Goal: Task Accomplishment & Management: Complete application form

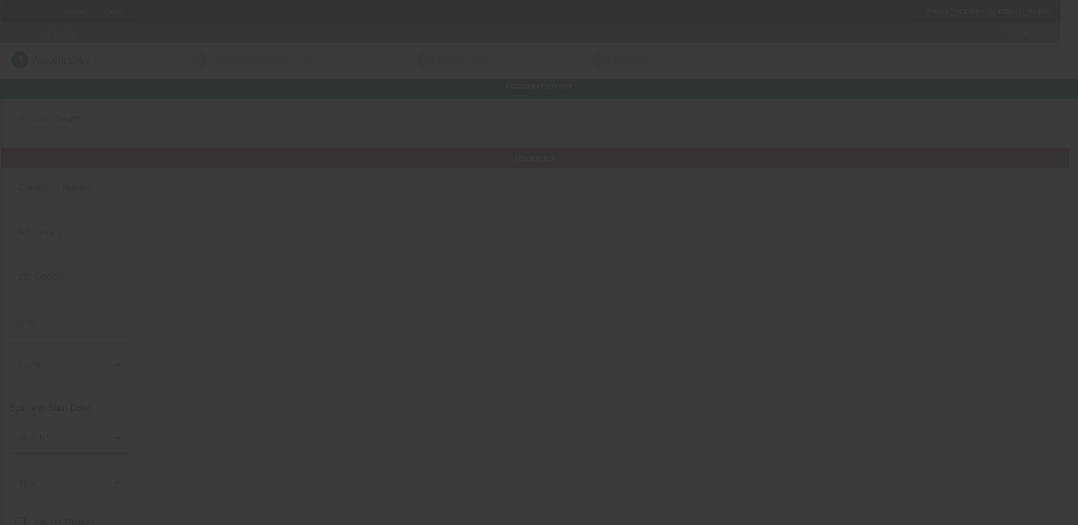
type input "SALS TOWING INC"
type input "5346 Peck Rd"
type input "48422"
type input "Croswell"
type input "(810) 679-0272"
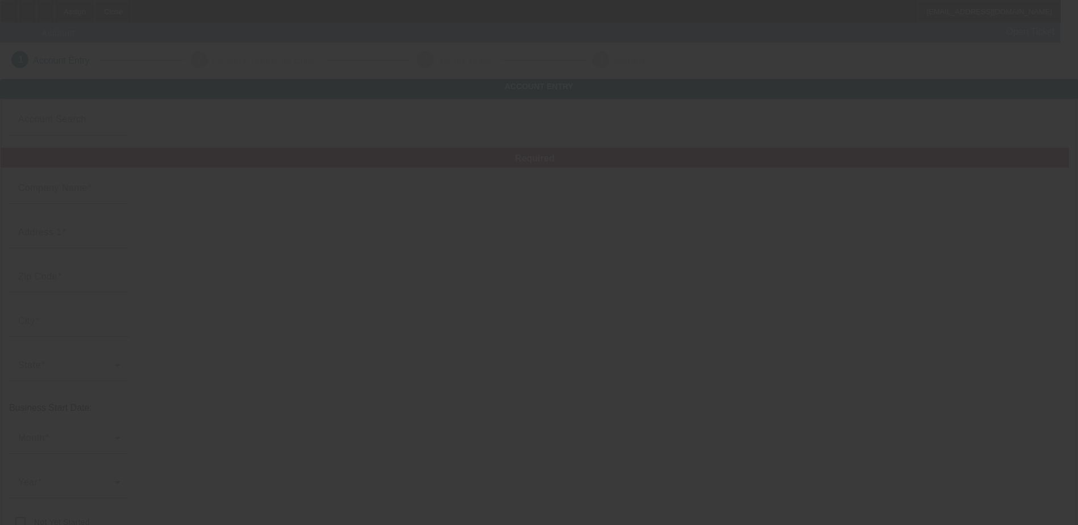
type input "salsautorepair@sbcglobal.net"
type input "https://Salsautorepairandtowing.Com"
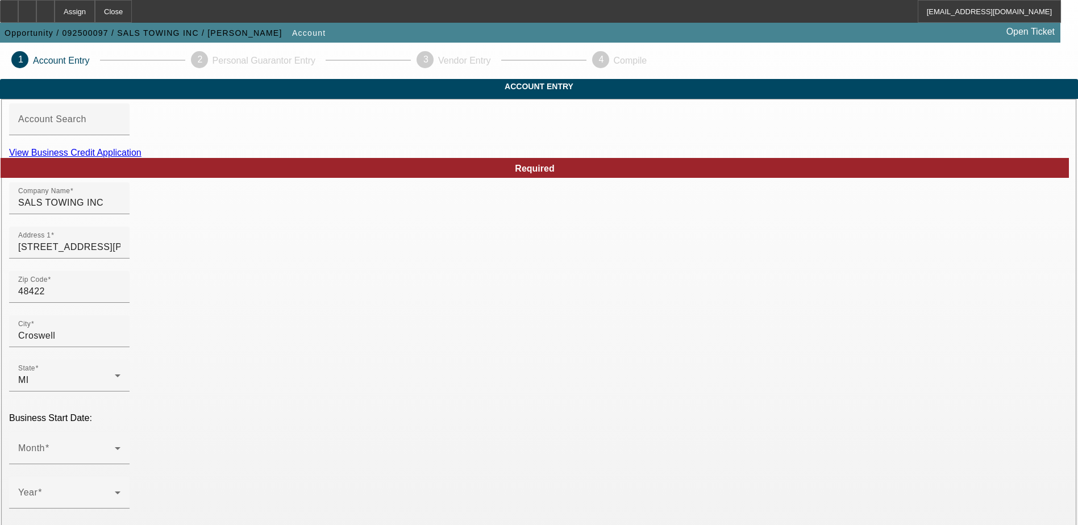
click at [142, 157] on link "View Business Credit Application" at bounding box center [75, 153] width 132 height 10
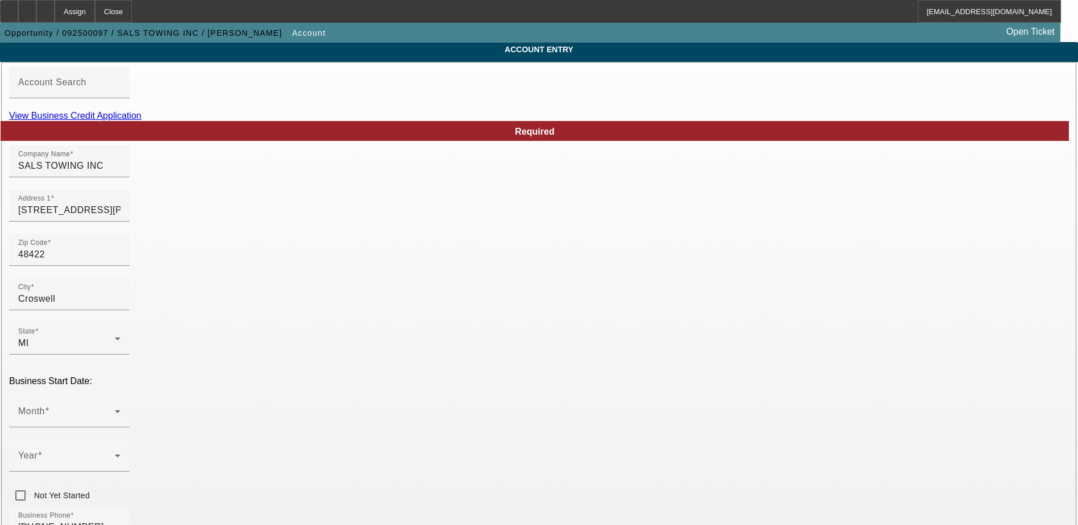
scroll to position [32, 0]
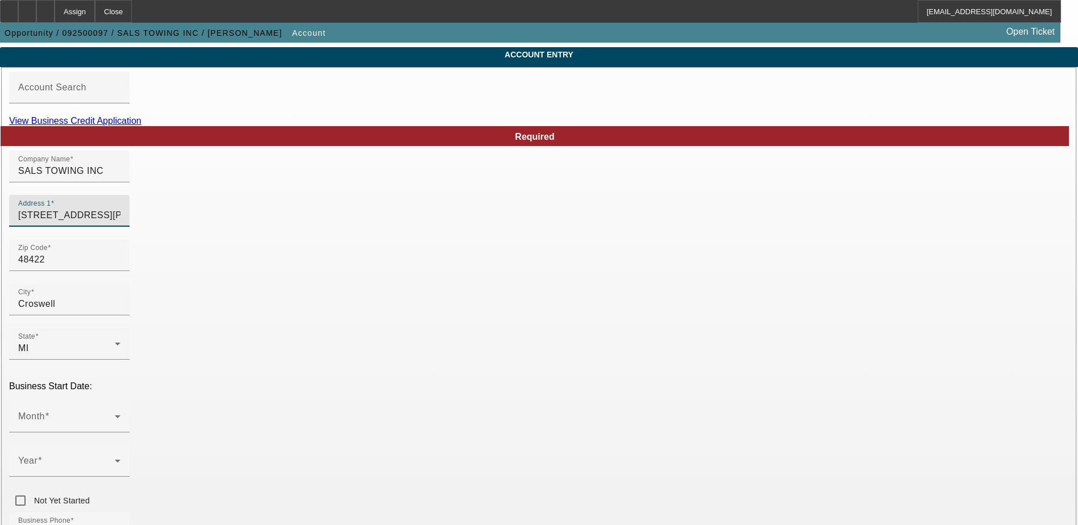
drag, startPoint x: 288, startPoint y: 234, endPoint x: 213, endPoint y: 231, distance: 75.7
click at [213, 231] on div "Address 1 5346 Peck Rd" at bounding box center [539, 217] width 1060 height 44
type input "7040 Wildcat Road"
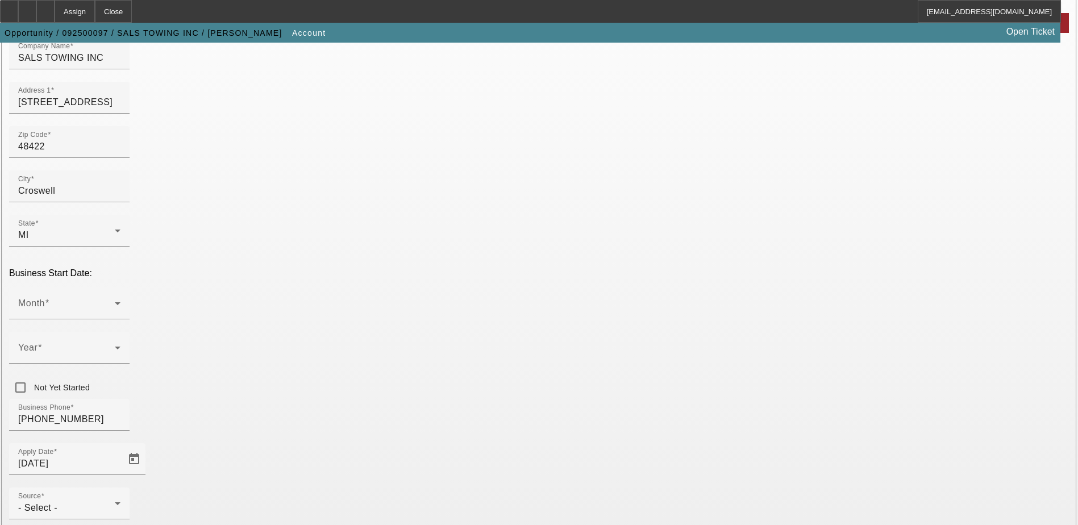
scroll to position [146, 0]
click at [115, 301] on span at bounding box center [66, 308] width 97 height 14
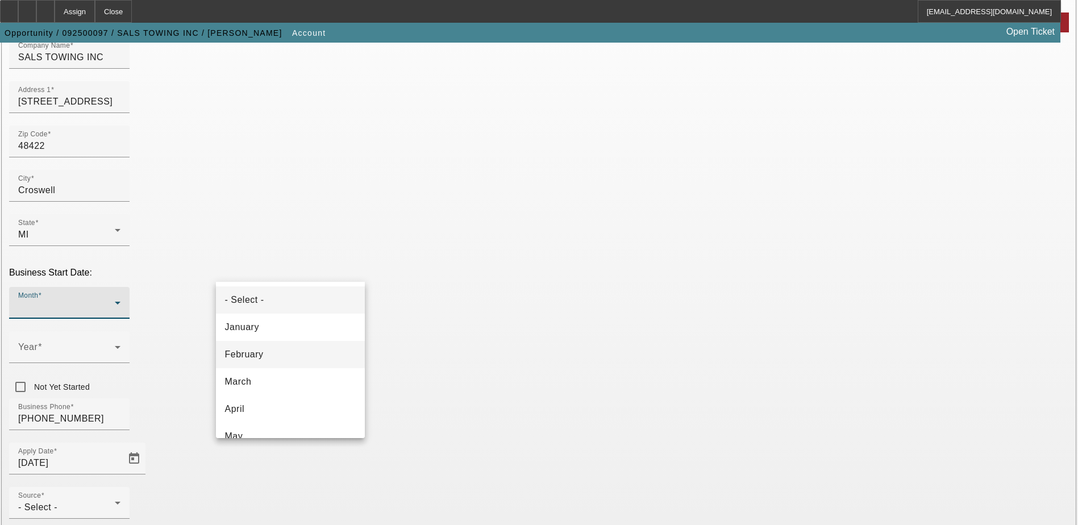
scroll to position [57, 0]
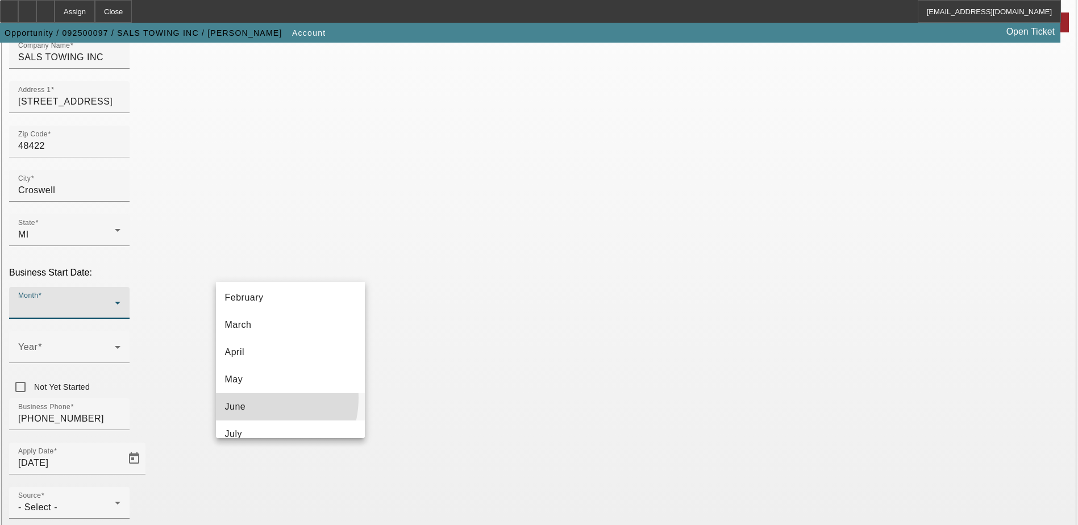
click at [252, 398] on mat-option "June" at bounding box center [290, 406] width 149 height 27
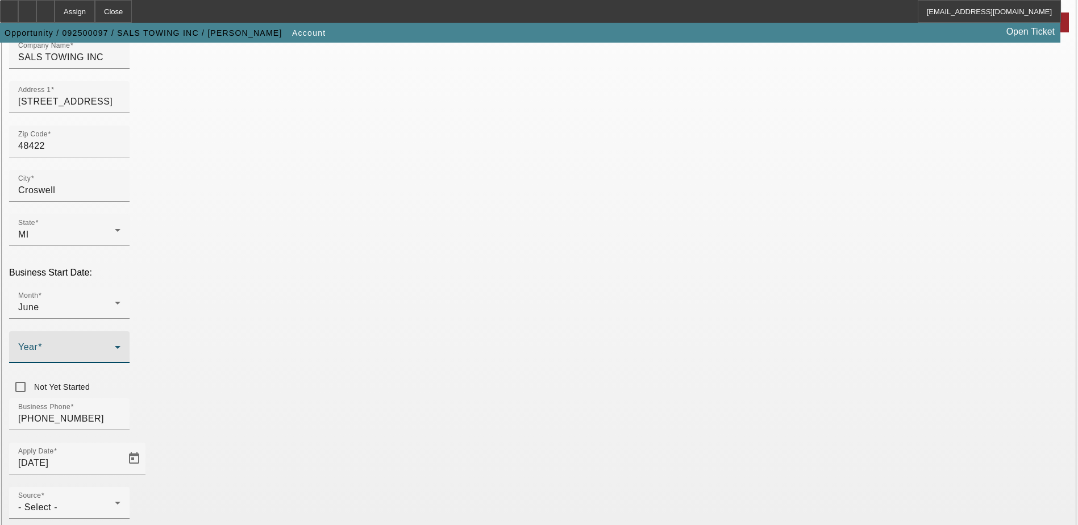
click at [124, 340] on icon at bounding box center [118, 347] width 14 height 14
click at [413, 341] on mat-option "2012" at bounding box center [415, 338] width 66 height 27
click at [121, 487] on div "Source - Select -" at bounding box center [69, 503] width 102 height 32
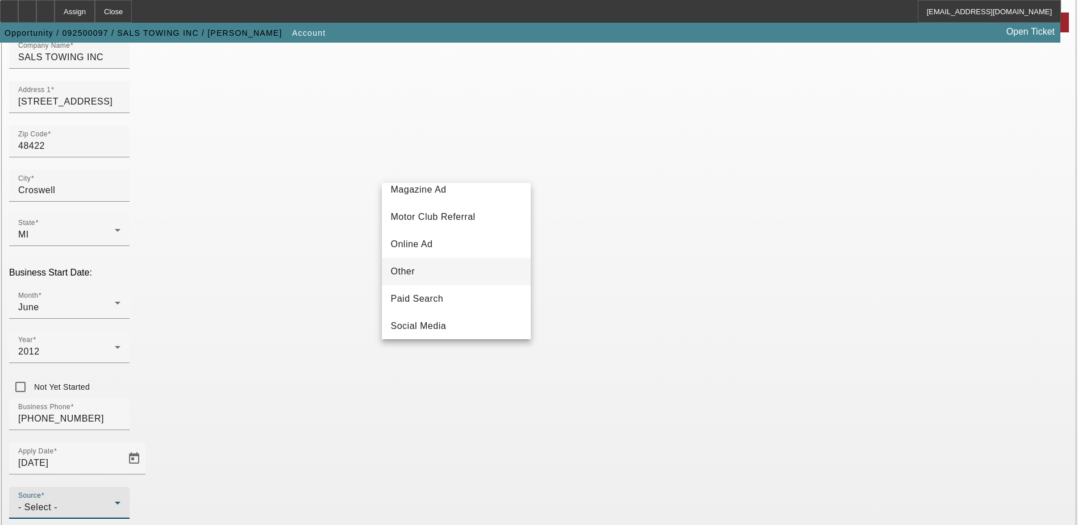
scroll to position [341, 0]
click at [468, 305] on mat-option "Telemarketing" at bounding box center [456, 296] width 149 height 27
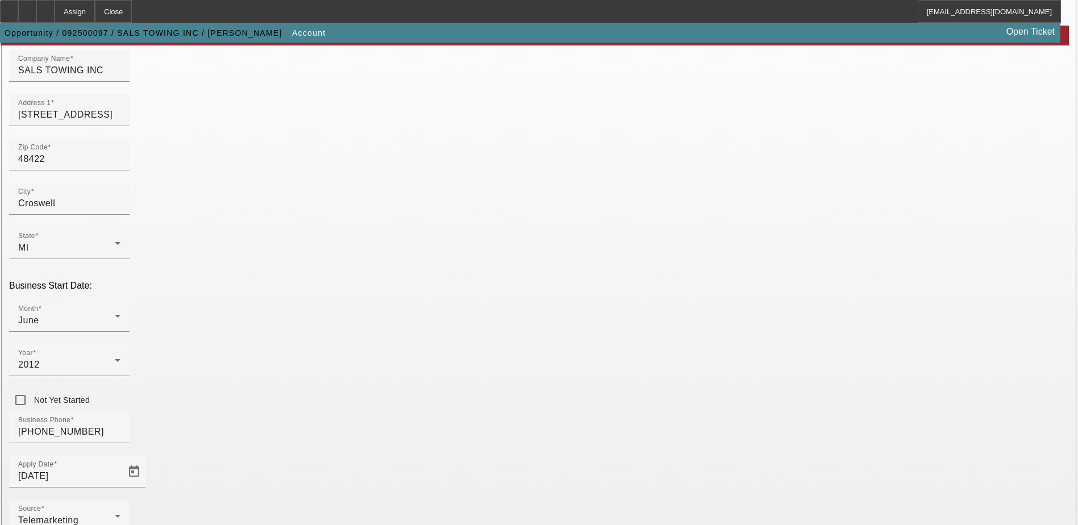
scroll to position [32, 0]
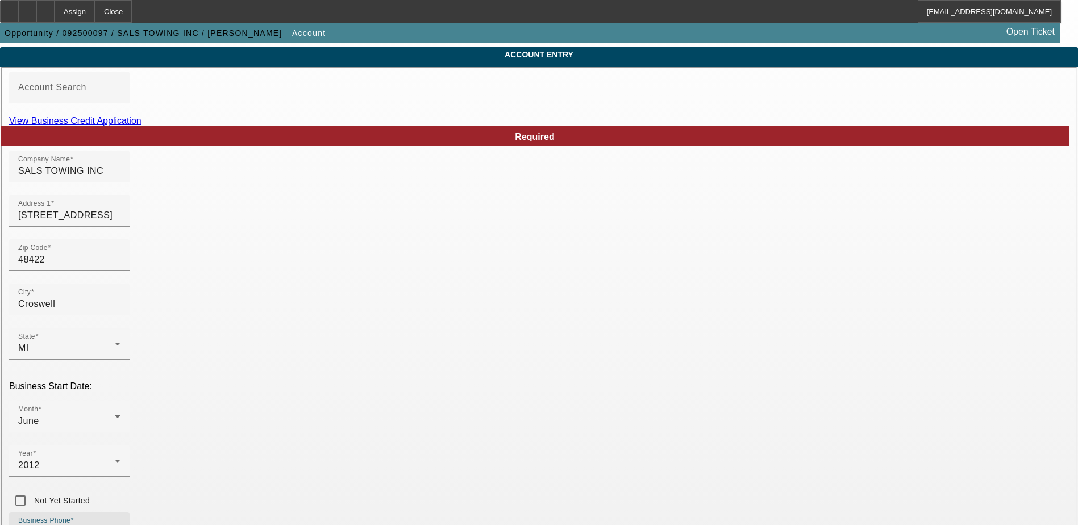
click at [121, 525] on input "(810) 679-0272" at bounding box center [69, 533] width 102 height 14
type input "[PHONE_NUMBER]"
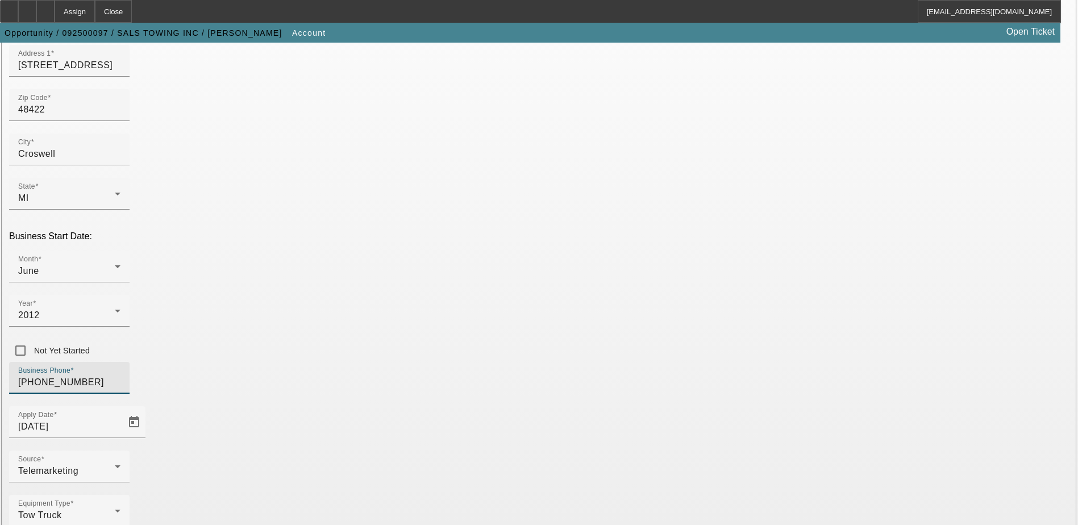
scroll to position [202, 0]
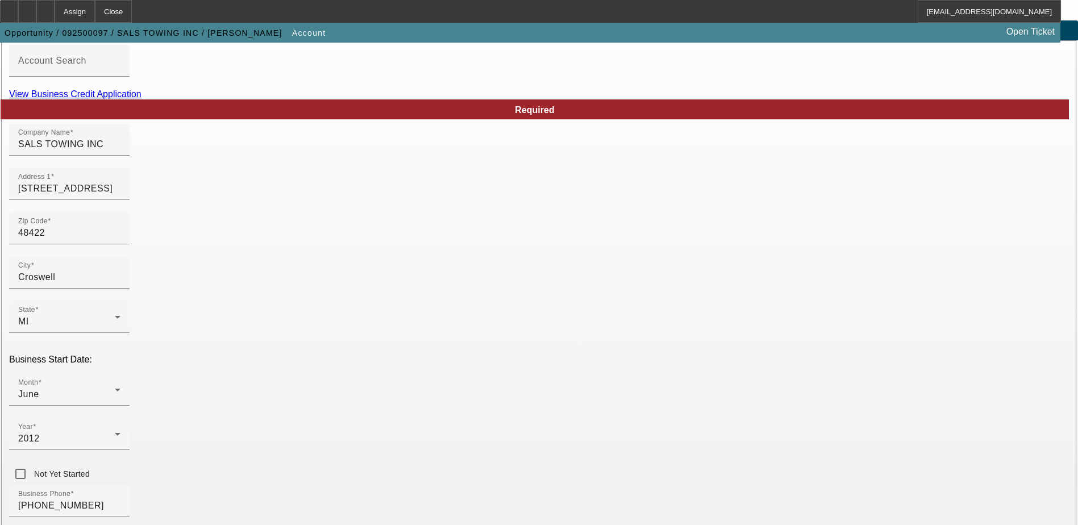
scroll to position [32, 0]
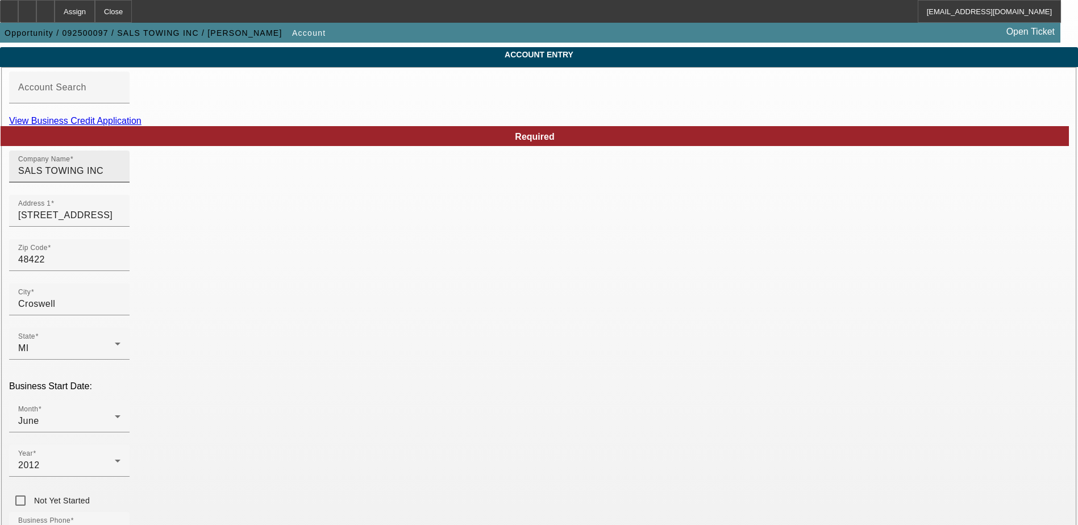
click at [121, 178] on input "SALS TOWING INC" at bounding box center [69, 171] width 102 height 14
type input "SAL'S TOWING INC"
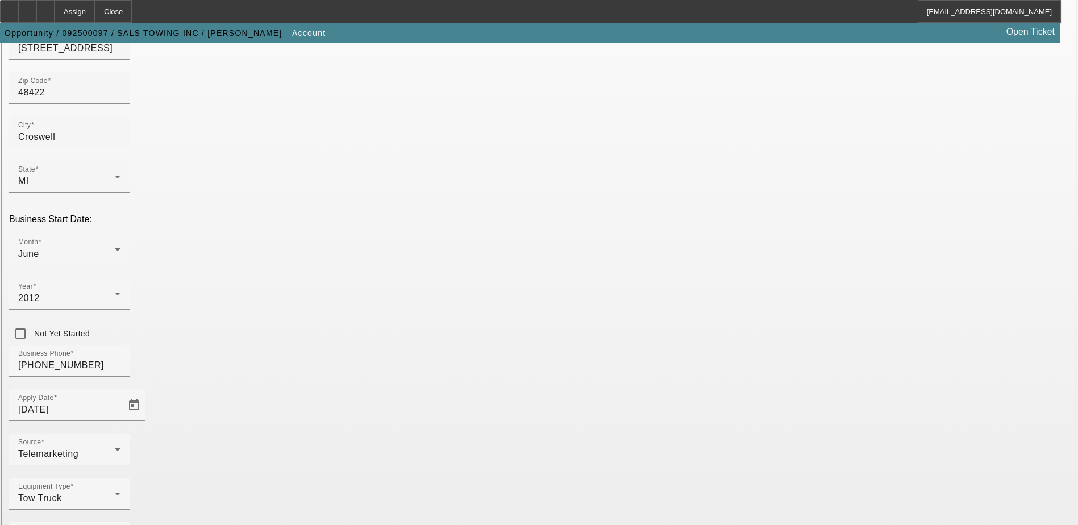
scroll to position [202, 0]
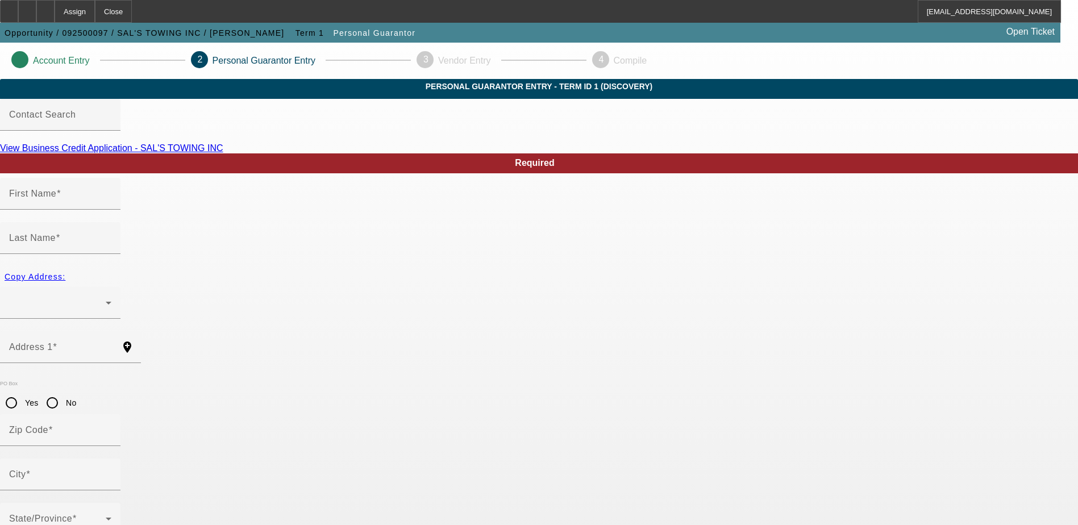
type input "Sal"
type input "Leyva"
radio input "true"
type input "[PHONE_NUMBER]"
type input "378-78-0472"
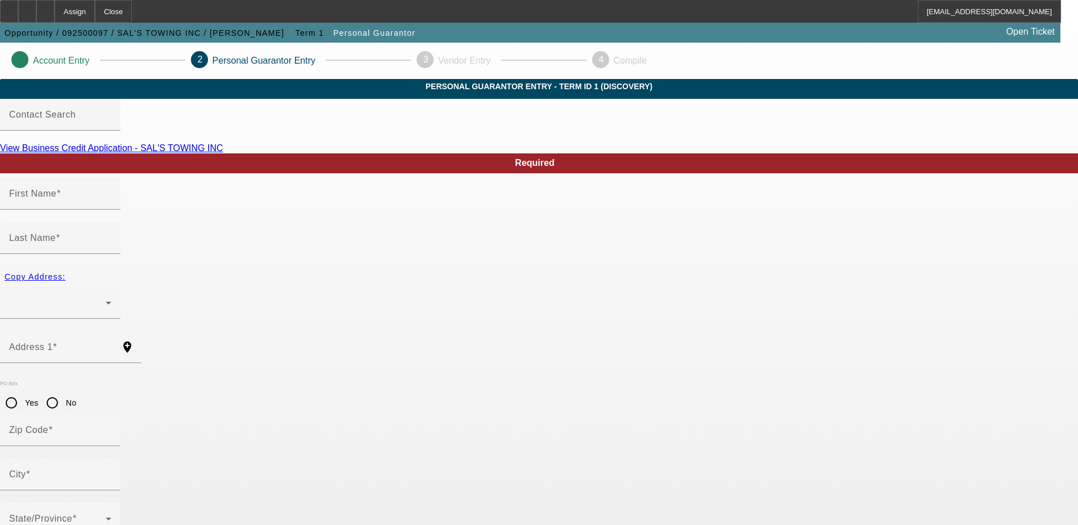
type input "salsautorepair@sbcglobal.net"
click at [106, 296] on div at bounding box center [57, 303] width 97 height 14
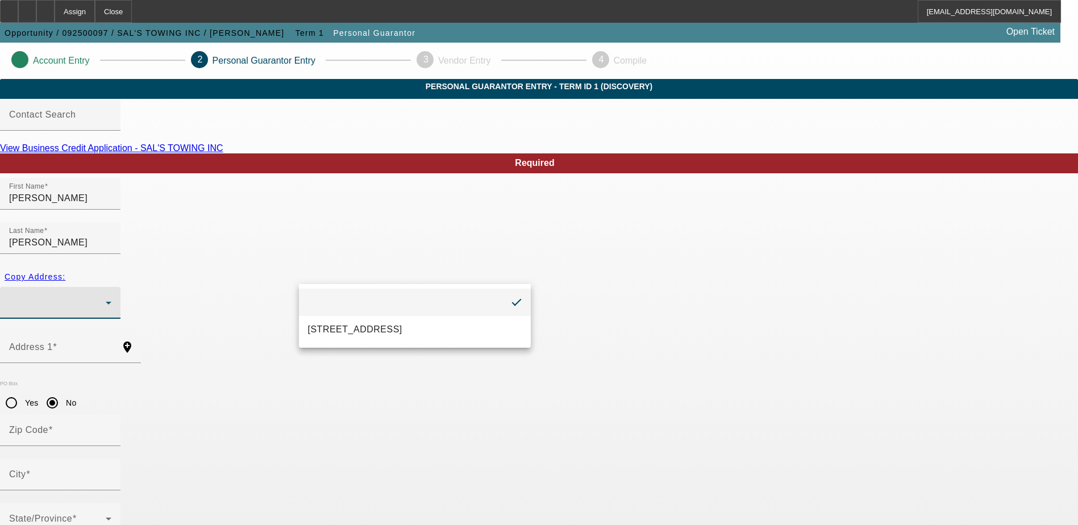
click at [162, 280] on div at bounding box center [539, 262] width 1078 height 525
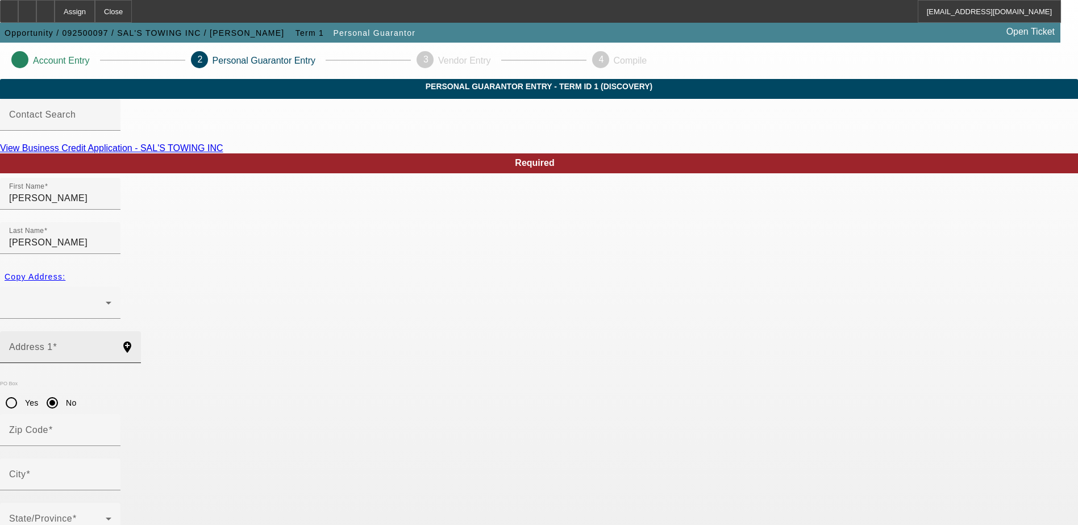
click at [111, 331] on div "Address 1" at bounding box center [60, 347] width 102 height 32
type input "3325 Shorewoord Ave"
click at [53, 425] on span at bounding box center [50, 430] width 5 height 10
click at [111, 428] on input "Zip Code" at bounding box center [60, 435] width 102 height 14
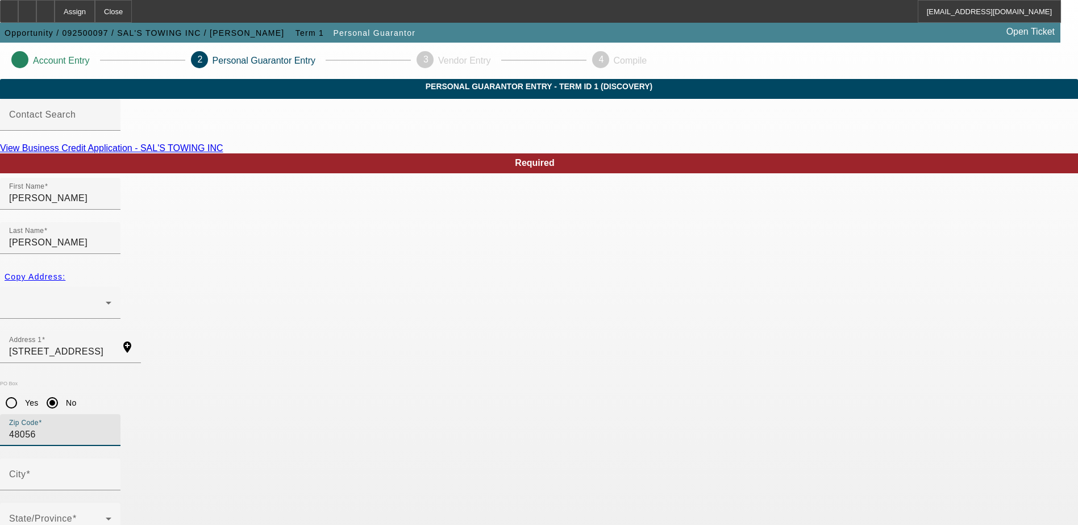
type input "48056"
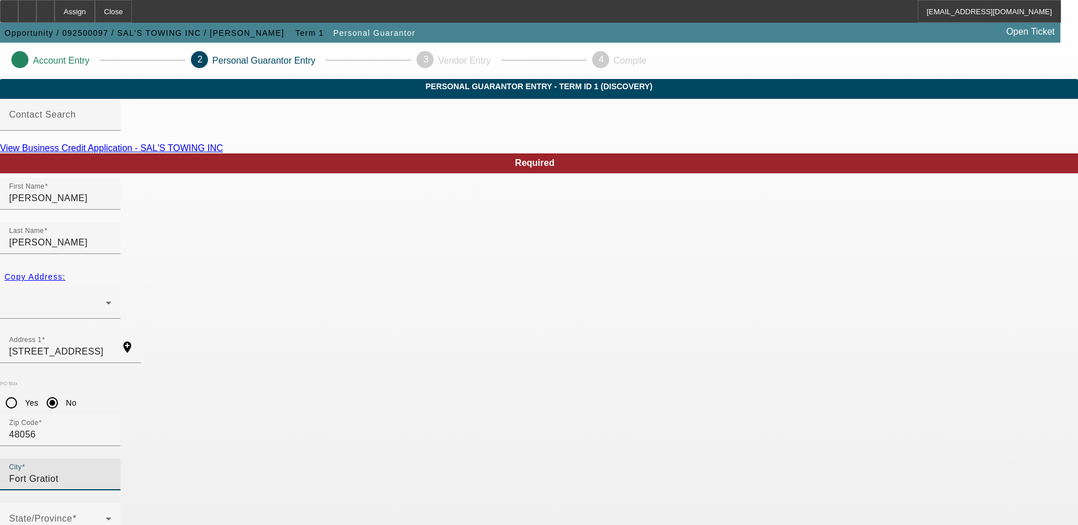
type input "Fort Gratiot"
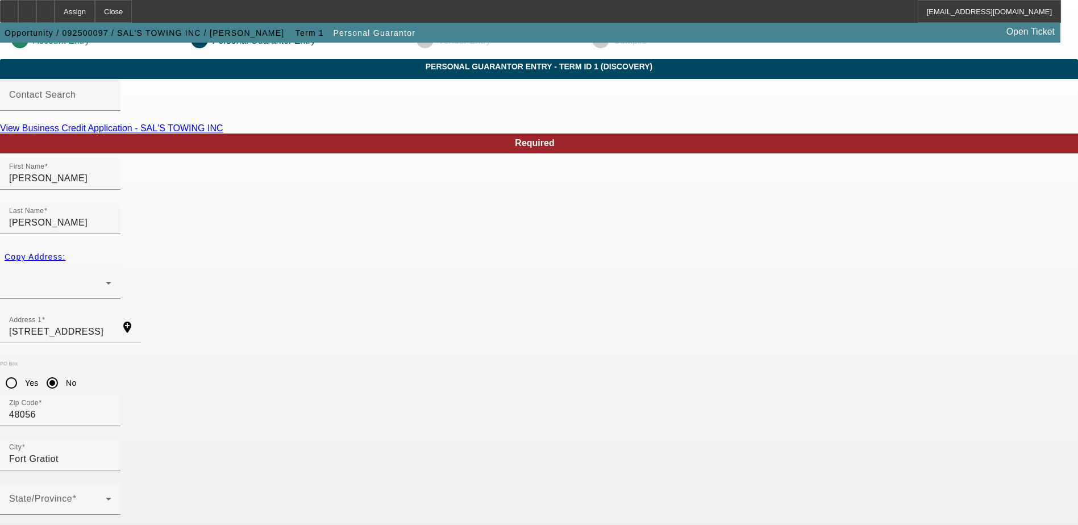
scroll to position [31, 0]
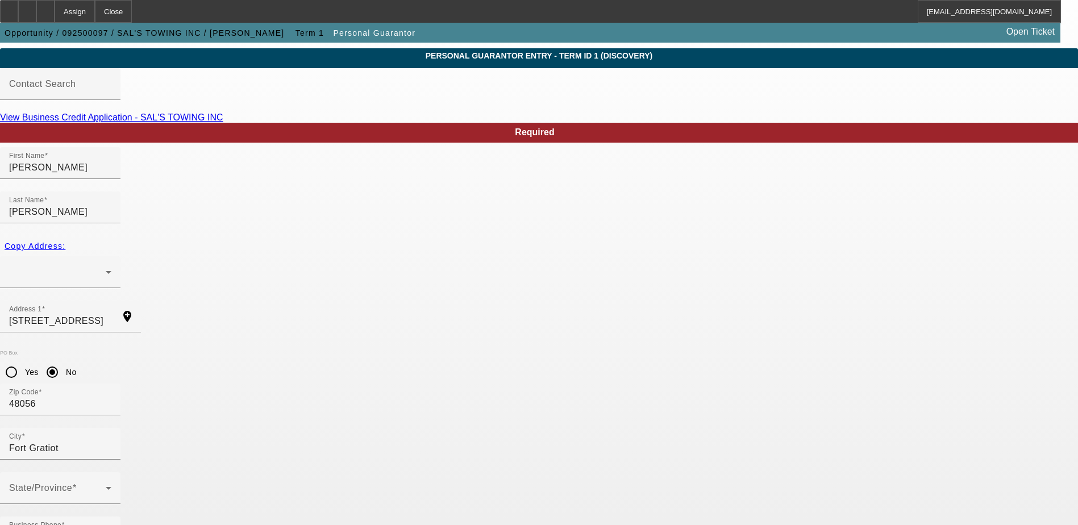
type input "100"
click at [106, 486] on span at bounding box center [57, 493] width 97 height 14
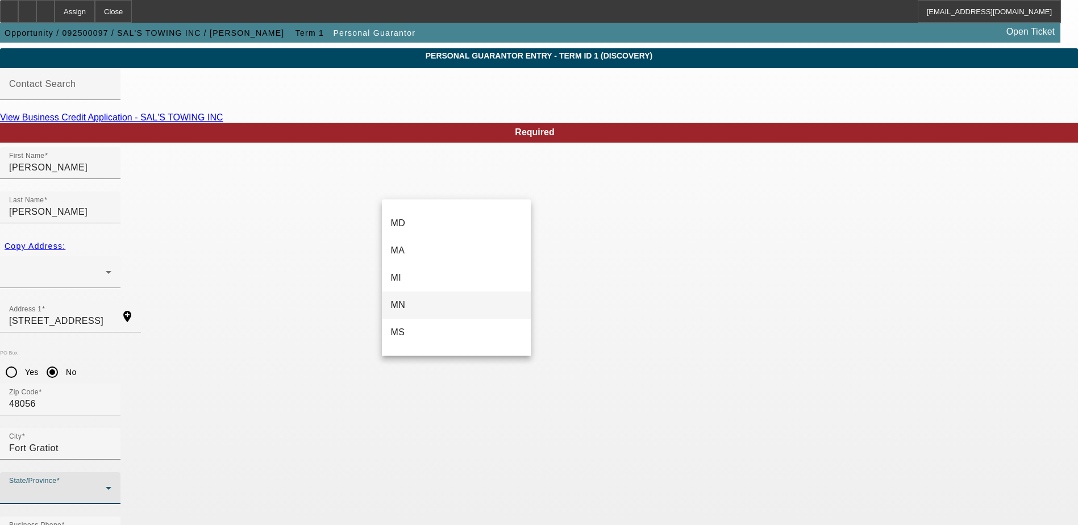
scroll to position [568, 0]
click at [418, 278] on mat-option "MI" at bounding box center [456, 276] width 149 height 27
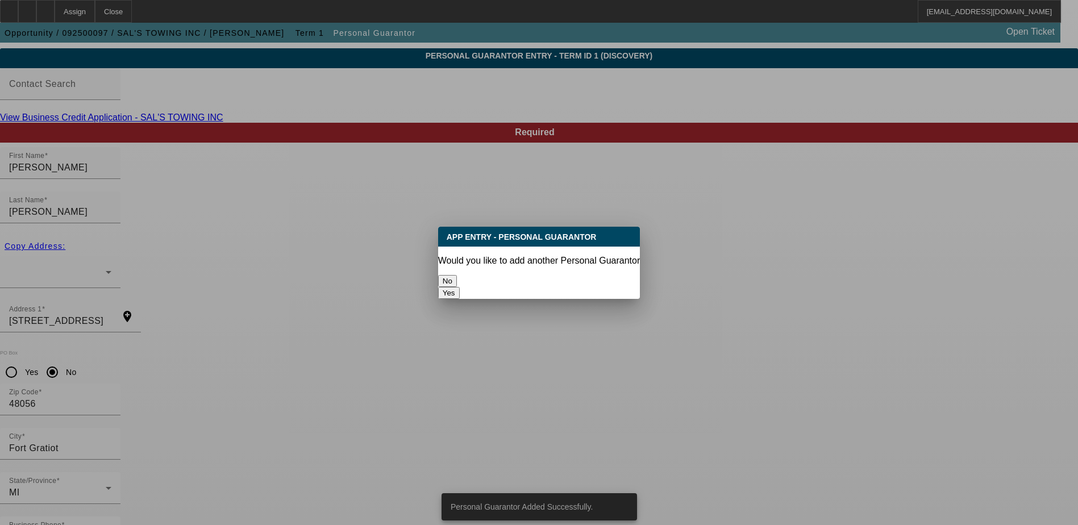
scroll to position [0, 0]
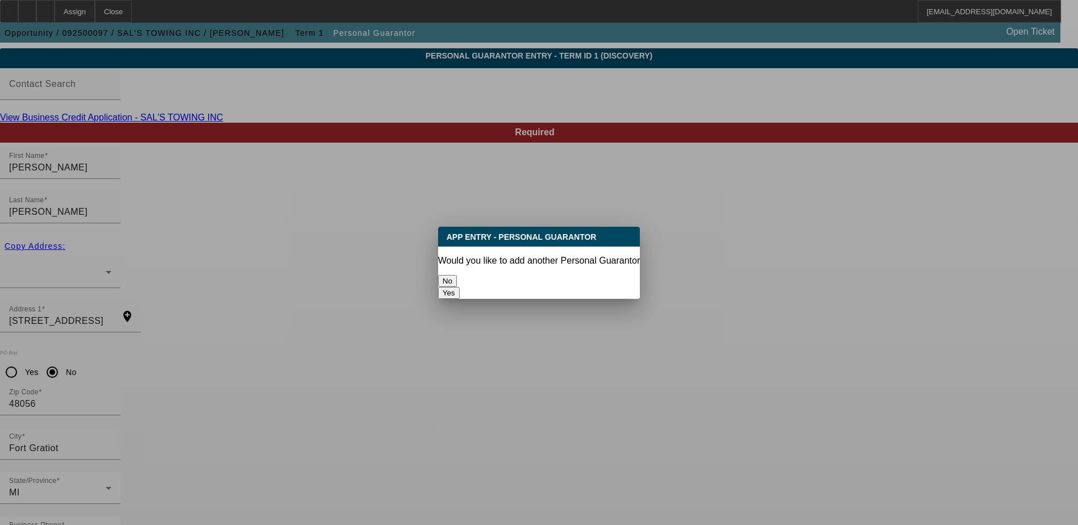
click at [457, 275] on button "No" at bounding box center [447, 281] width 19 height 12
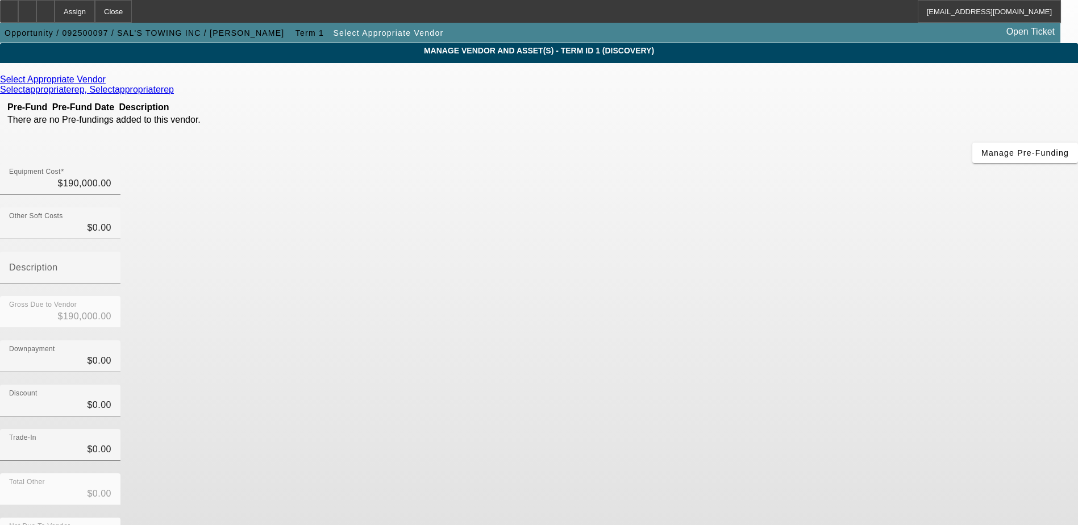
scroll to position [55, 0]
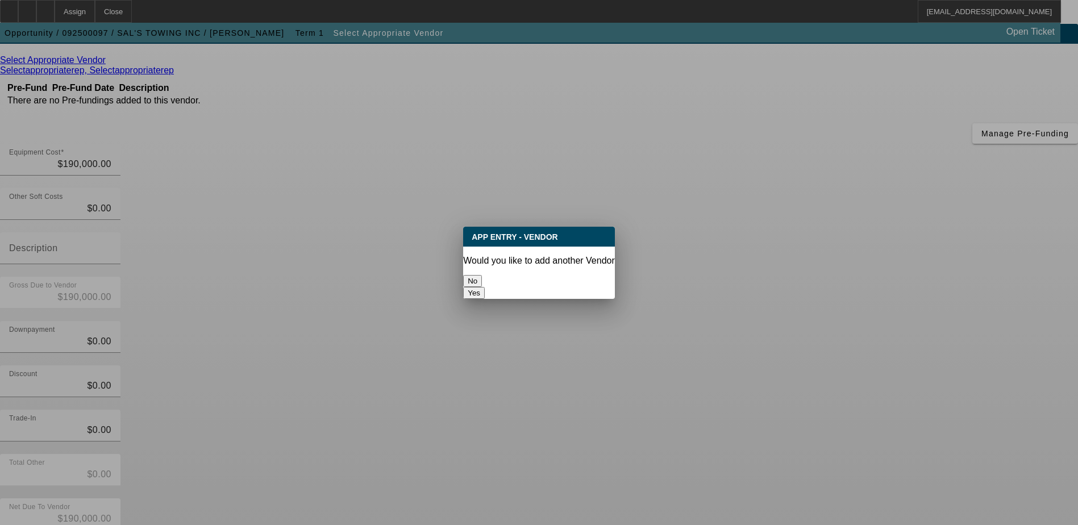
click at [482, 275] on button "No" at bounding box center [472, 281] width 19 height 12
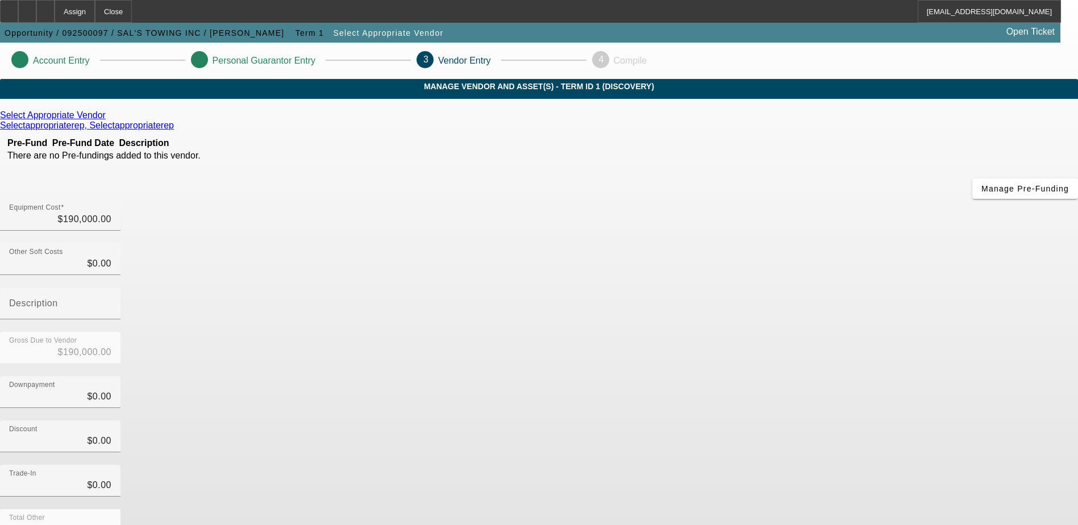
scroll to position [55, 0]
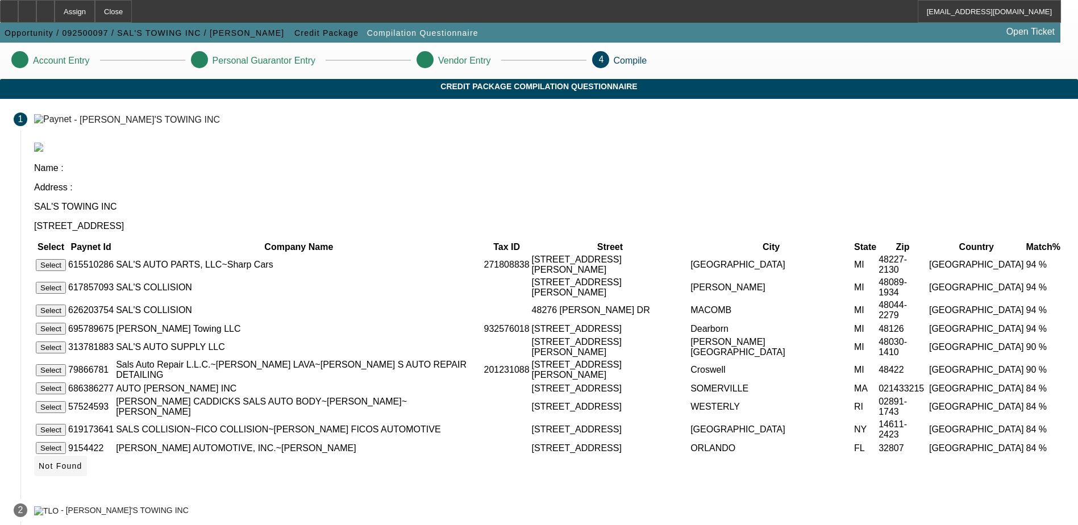
click at [82, 468] on span "Not Found" at bounding box center [61, 466] width 44 height 9
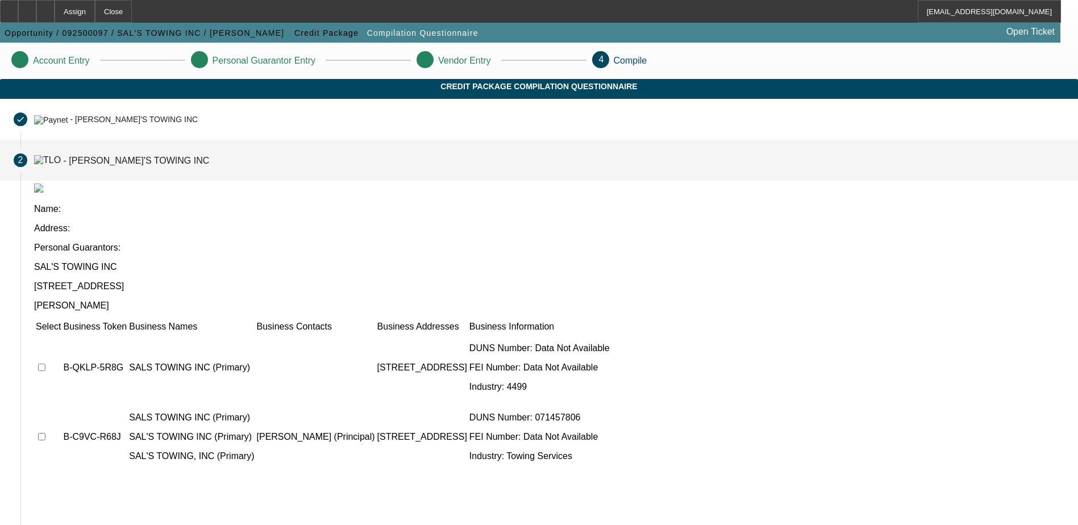
scroll to position [3, 0]
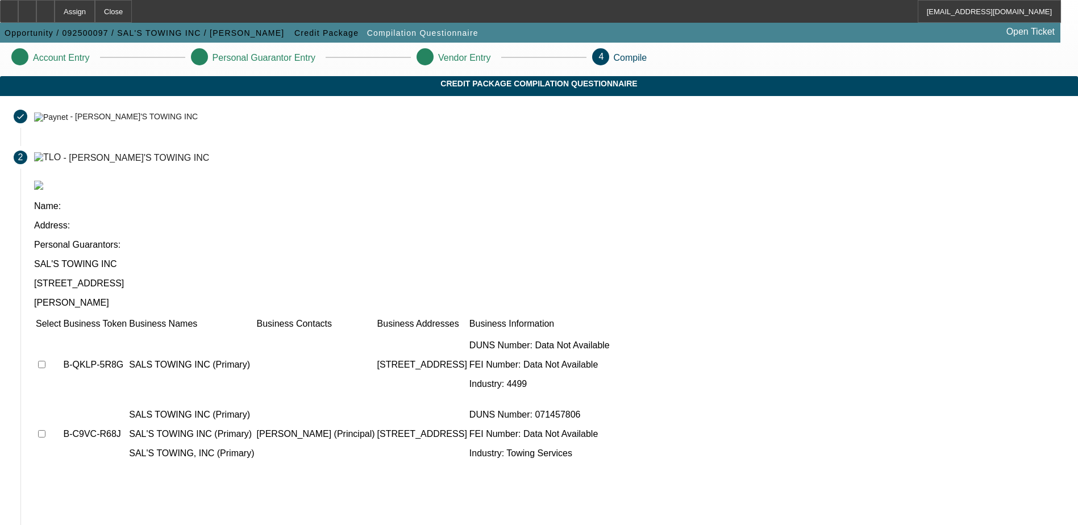
click at [45, 430] on input "checkbox" at bounding box center [41, 433] width 7 height 7
checkbox input "true"
click at [45, 361] on input "checkbox" at bounding box center [41, 364] width 7 height 7
checkbox input "true"
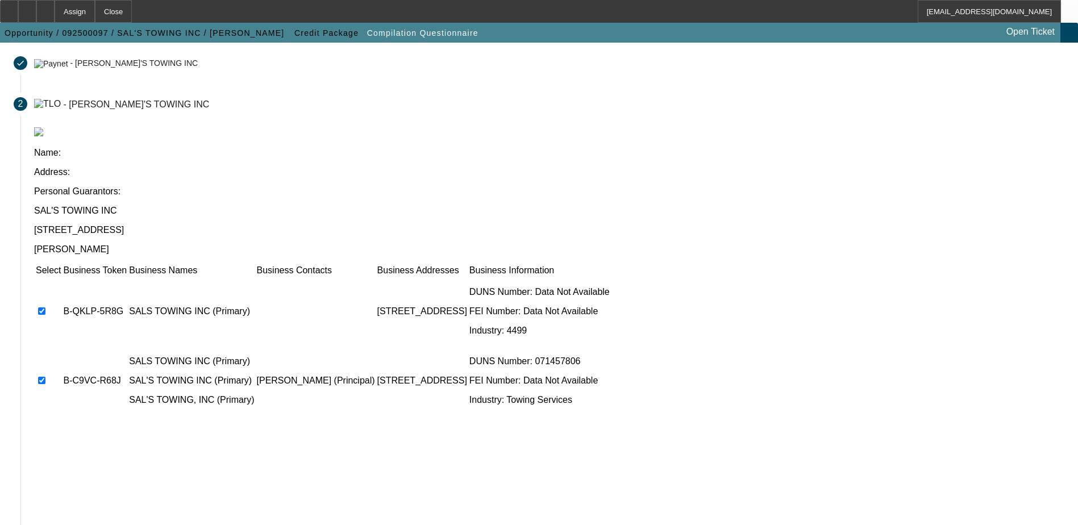
scroll to position [103, 0]
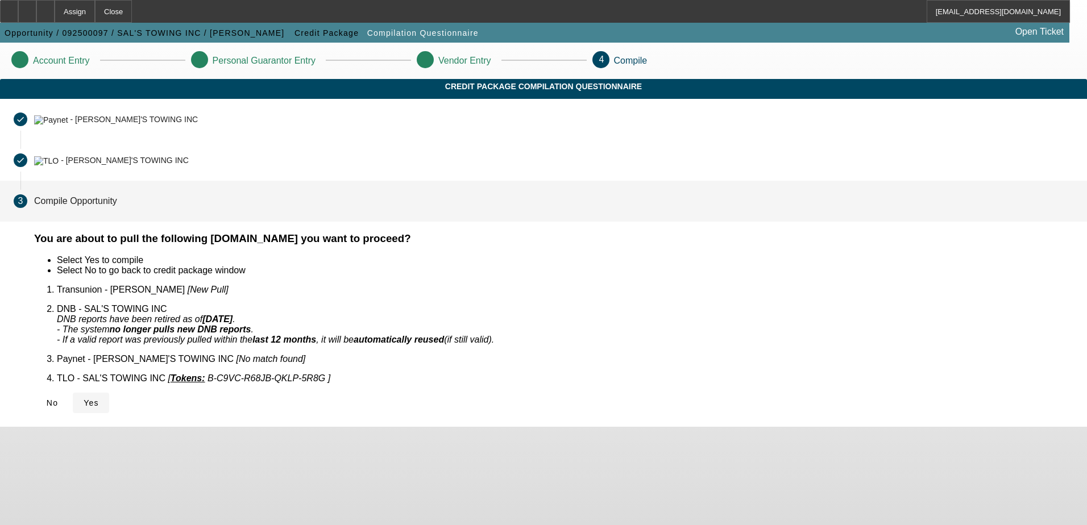
click at [99, 398] on span "Yes" at bounding box center [91, 402] width 15 height 9
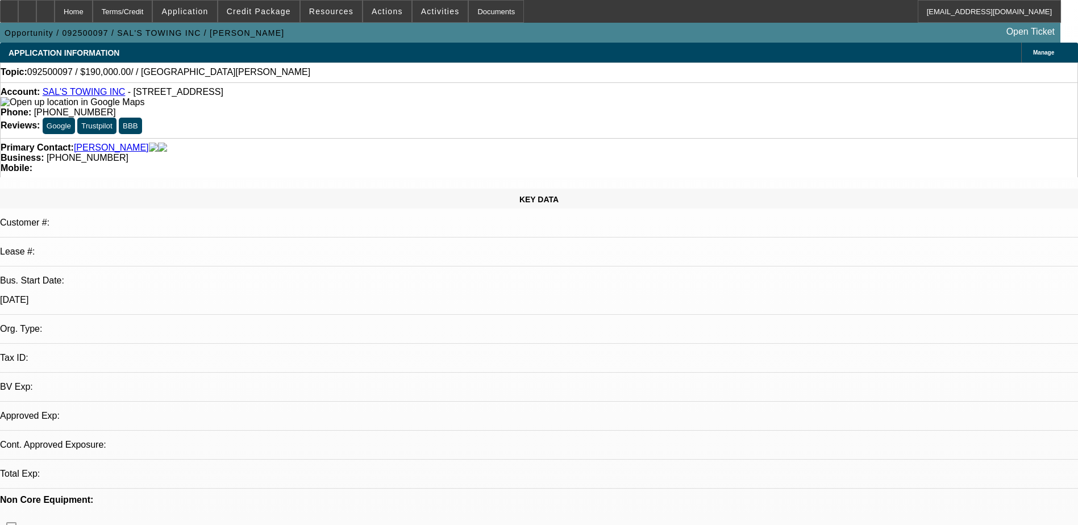
select select "0"
select select "2"
select select "0.1"
select select "4"
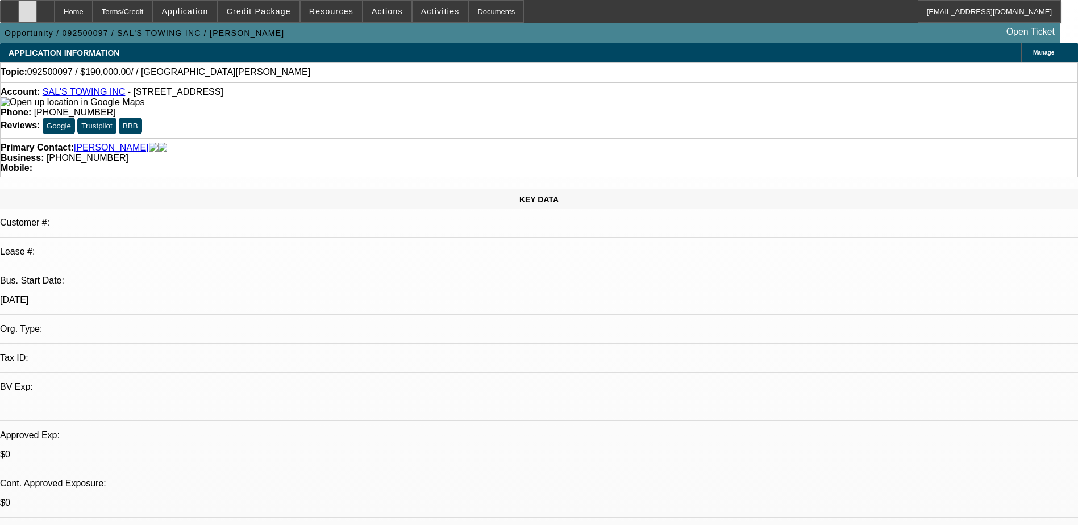
click at [36, 12] on div at bounding box center [27, 11] width 18 height 23
click at [45, 7] on icon at bounding box center [45, 7] width 0 height 0
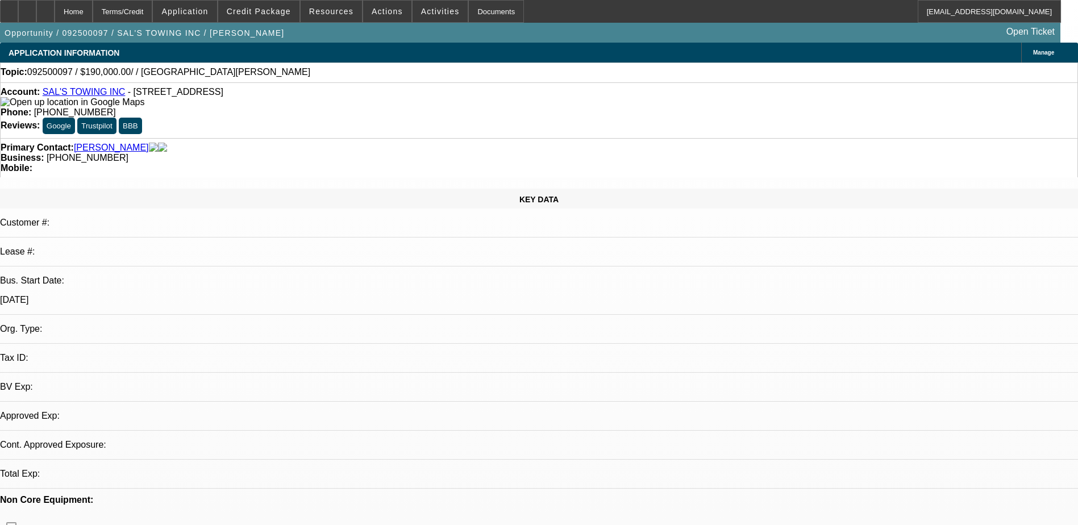
select select "0"
select select "2"
select select "0.1"
select select "1"
select select "2"
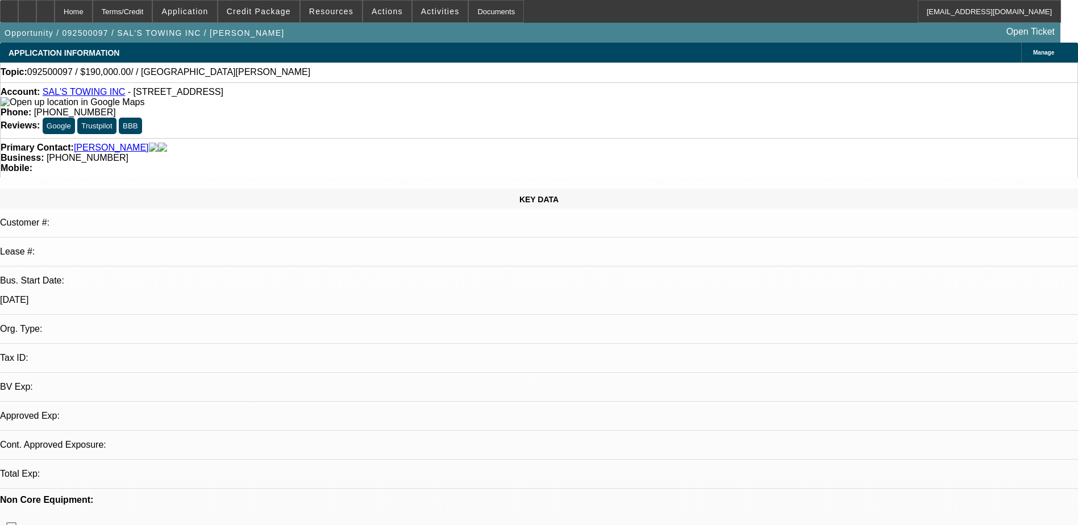
select select "4"
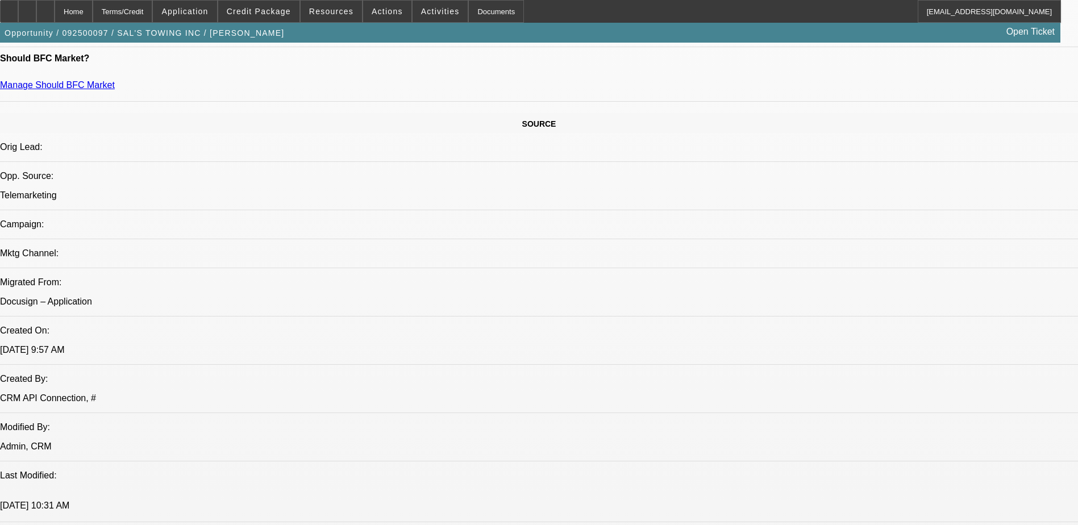
scroll to position [568, 0]
click at [45, 7] on icon at bounding box center [45, 7] width 0 height 0
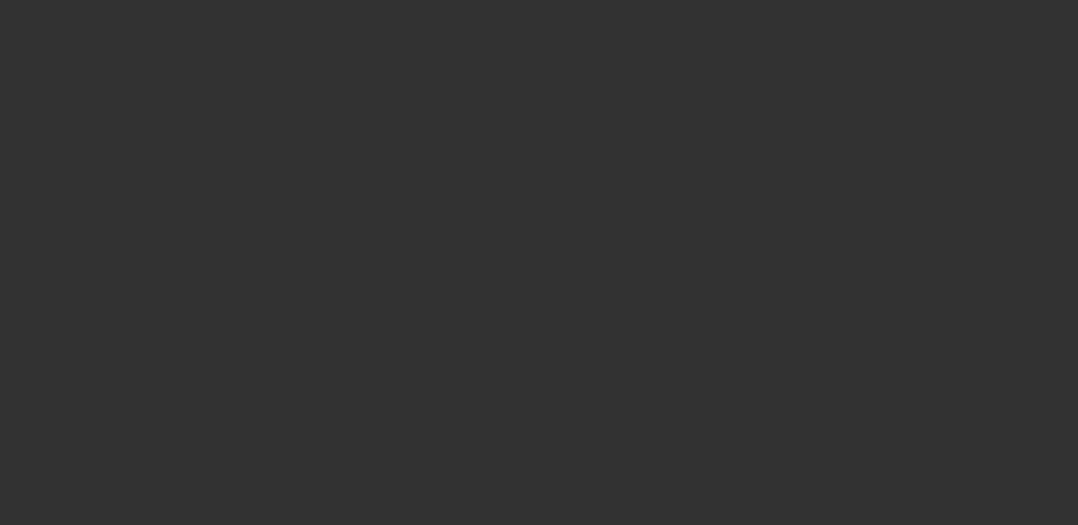
select select "0"
select select "2"
select select "0.1"
select select "4"
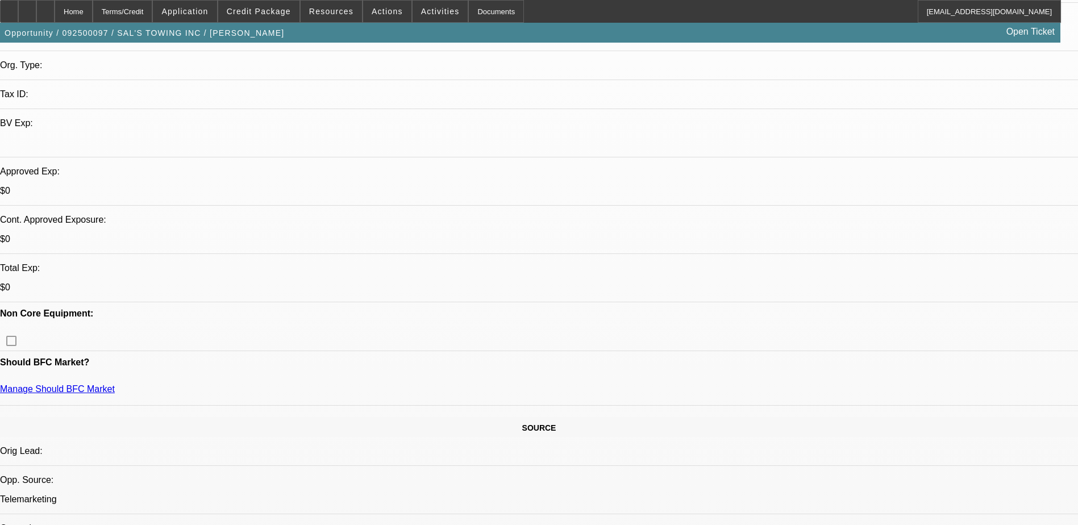
scroll to position [341, 0]
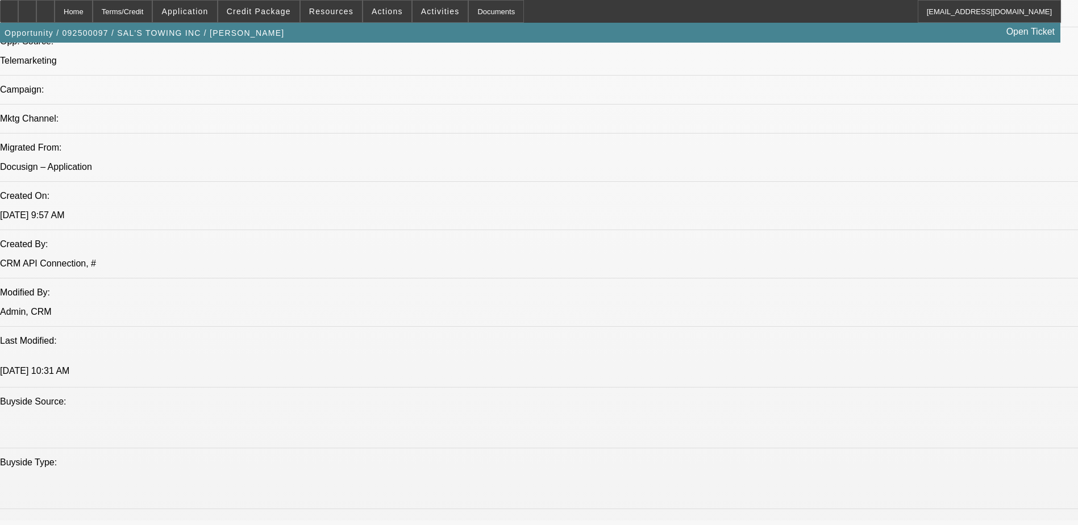
scroll to position [739, 0]
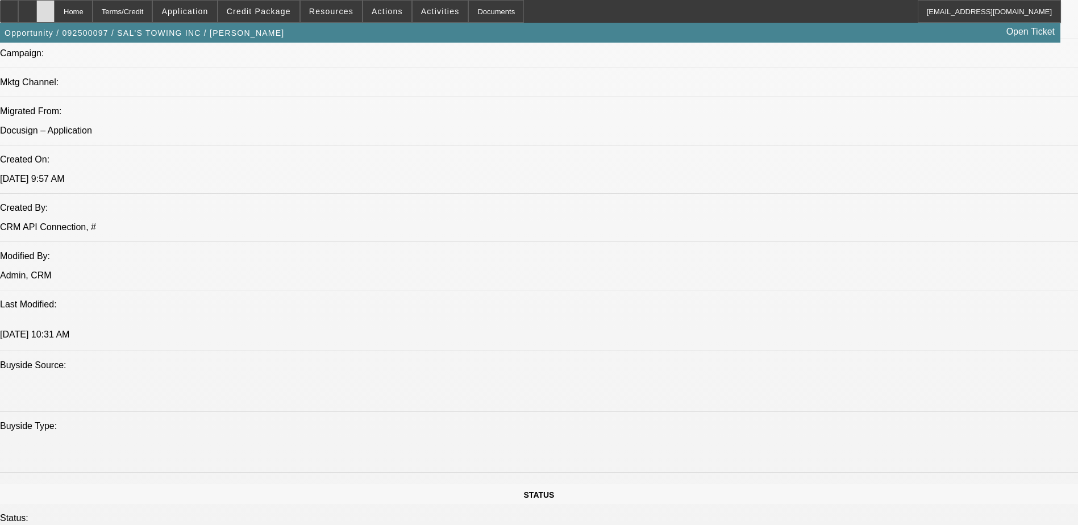
click at [55, 18] on div at bounding box center [45, 11] width 18 height 23
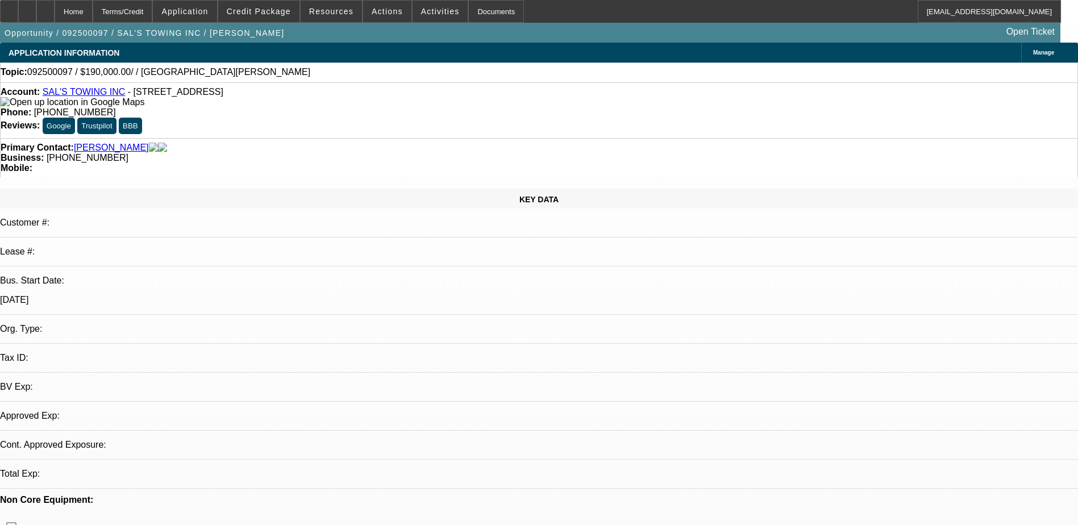
select select "0"
select select "2"
select select "0.1"
select select "4"
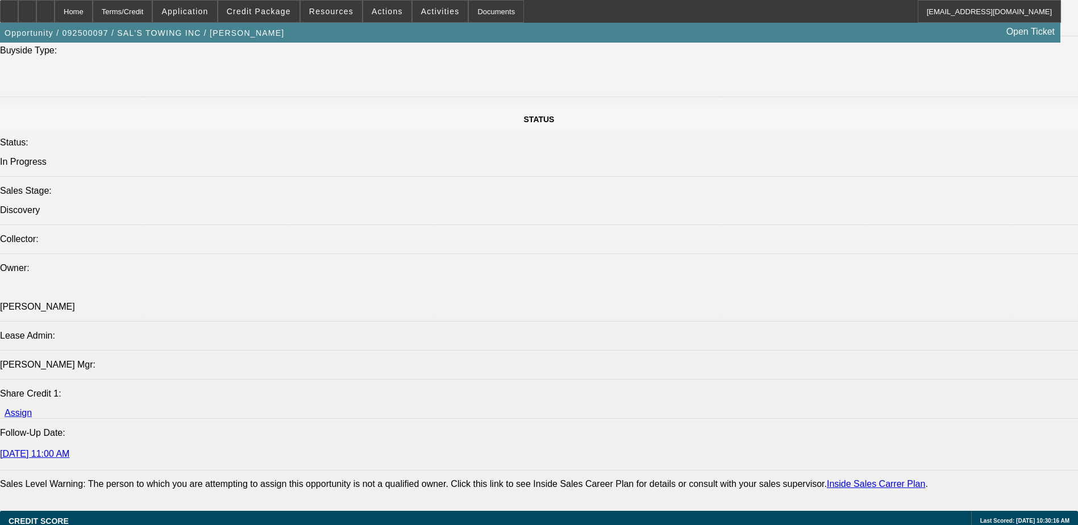
scroll to position [1194, 0]
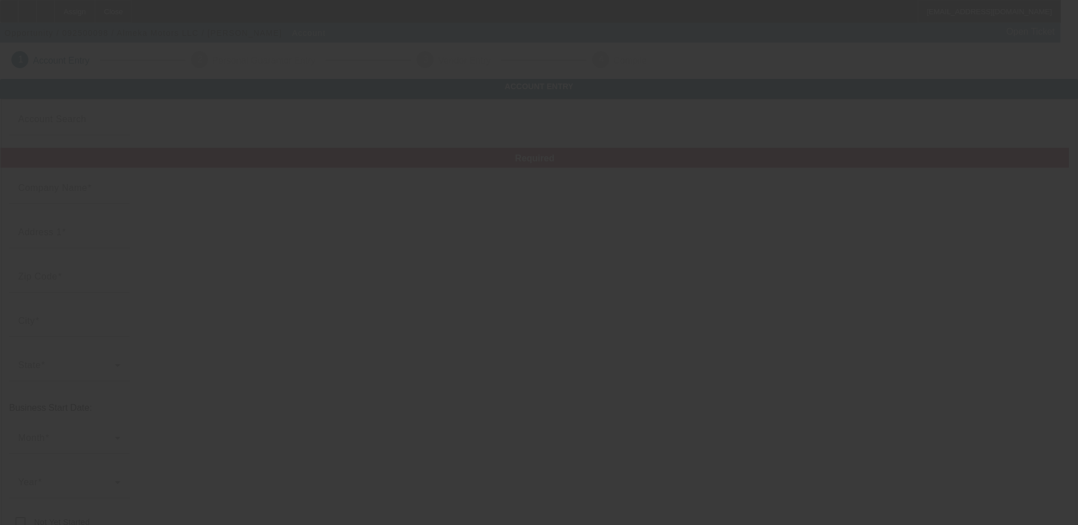
type input "Almeka Motors LLC"
type input "[PHONE_NUMBER]"
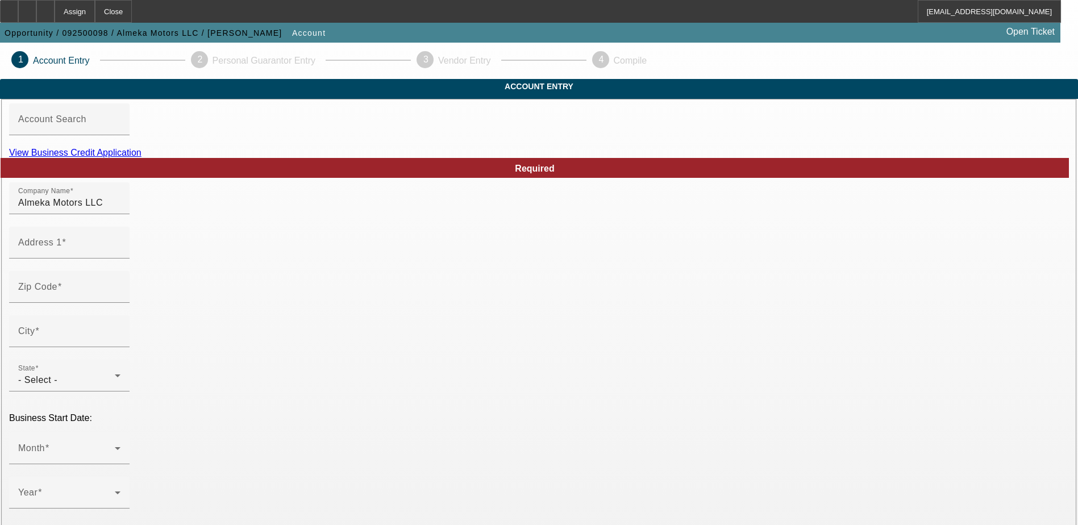
click at [142, 157] on link "View Business Credit Application" at bounding box center [75, 153] width 132 height 10
click at [121, 254] on input "Address 1" at bounding box center [69, 247] width 102 height 14
type input "311 deerberry ct"
click at [62, 292] on span at bounding box center [59, 287] width 5 height 10
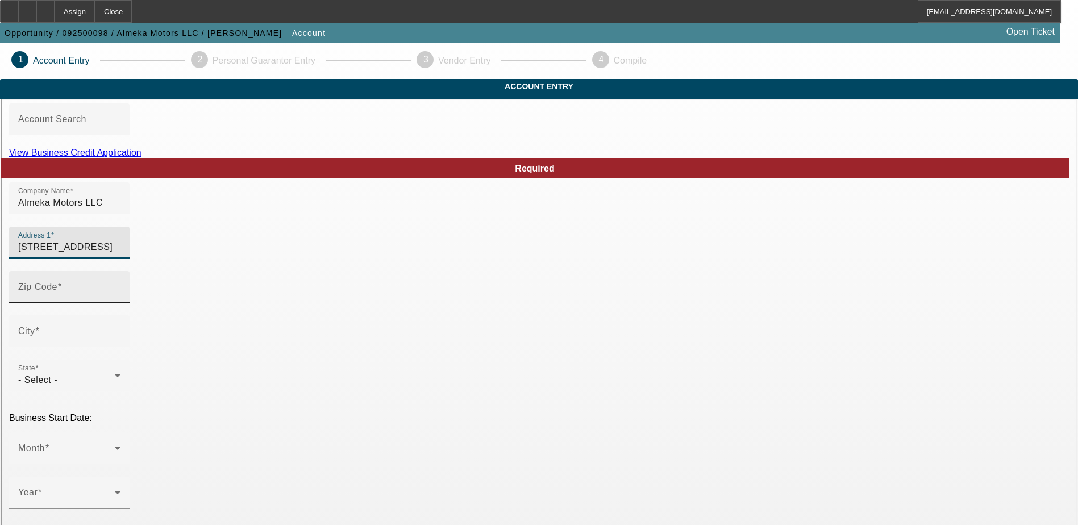
click at [121, 298] on input "Zip Code" at bounding box center [69, 292] width 102 height 14
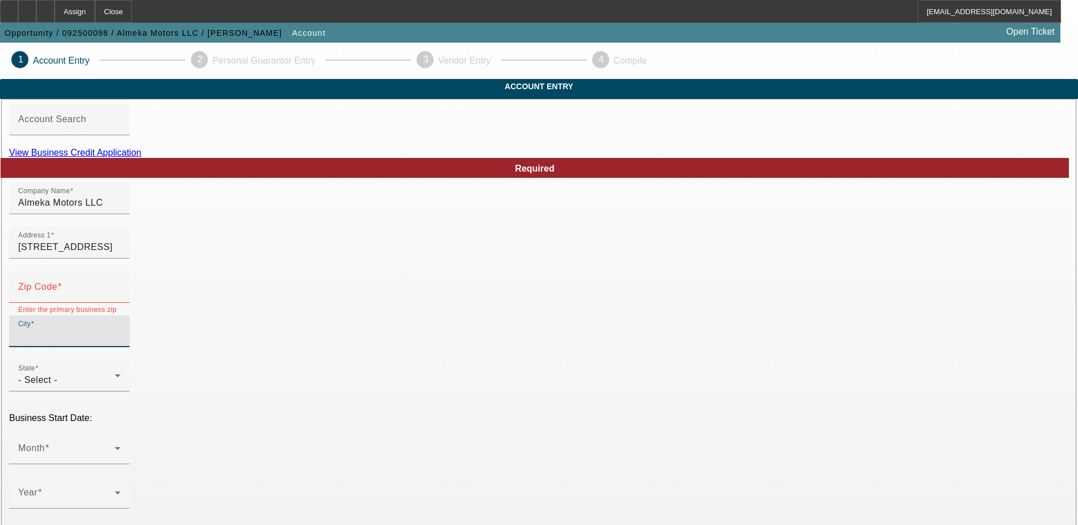
click at [121, 343] on input "City" at bounding box center [69, 336] width 102 height 14
type input "conyers"
click at [121, 298] on input "Zip Code" at bounding box center [69, 292] width 102 height 14
type input "3"
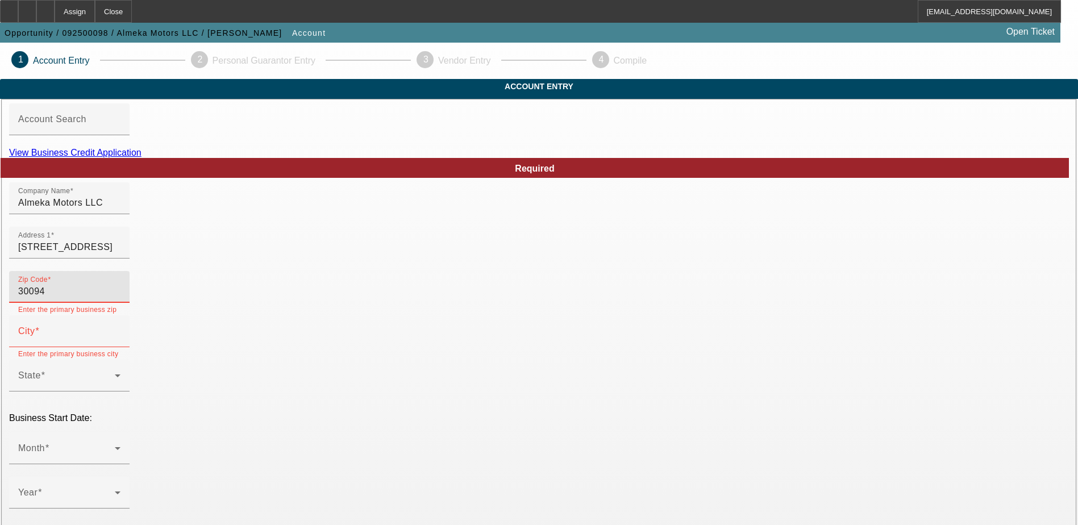
type input "30094"
type input "Conyers"
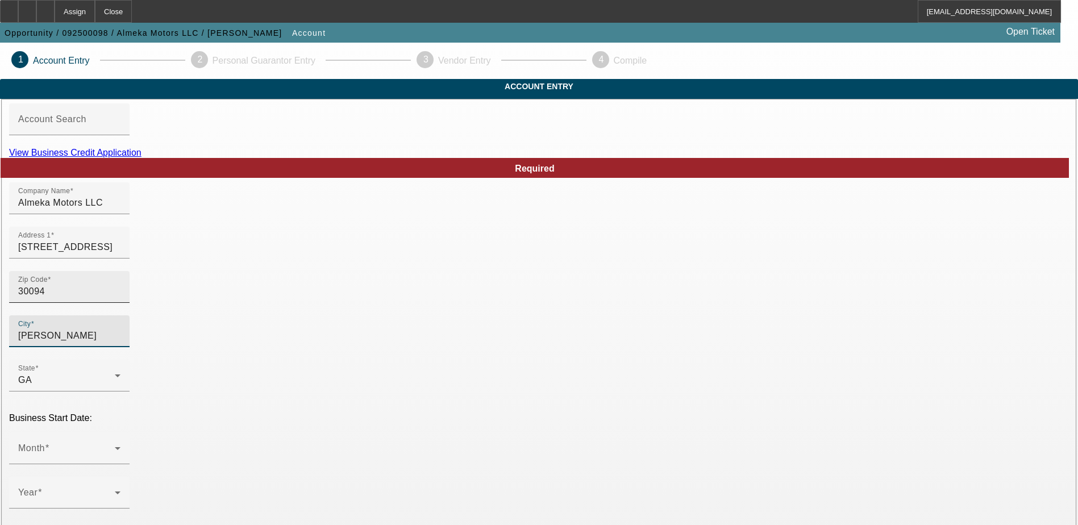
type input "Rockdale"
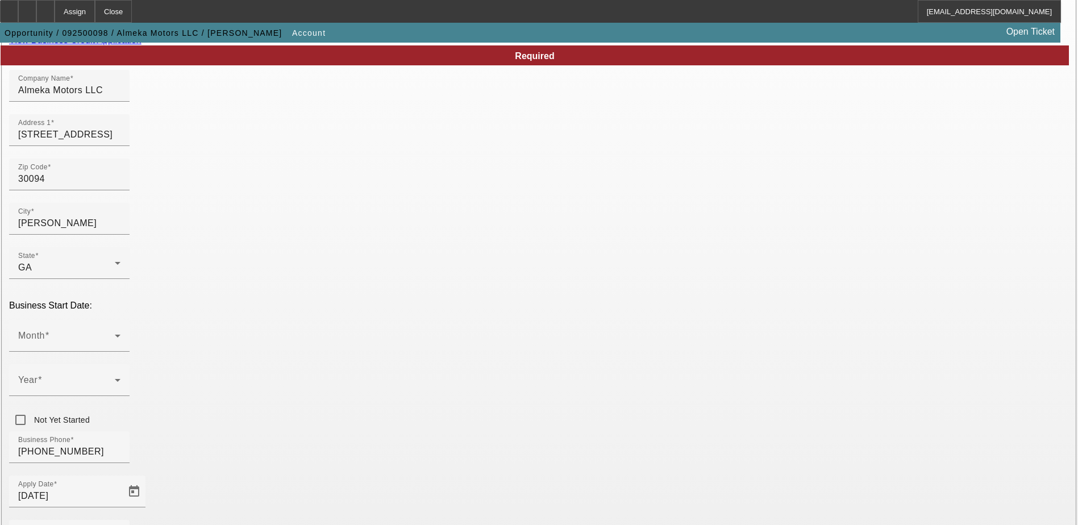
scroll to position [114, 0]
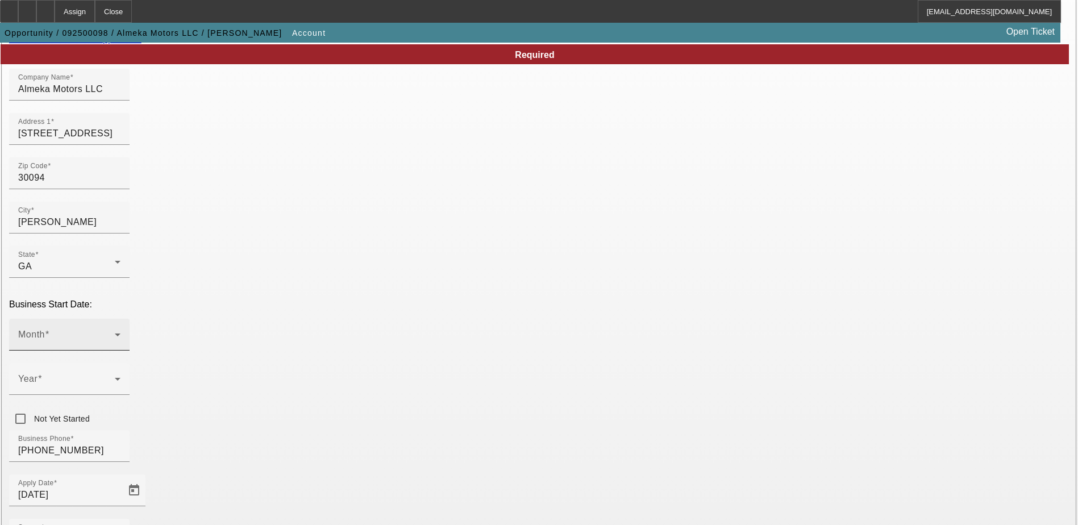
click at [121, 319] on div "Month" at bounding box center [69, 335] width 102 height 32
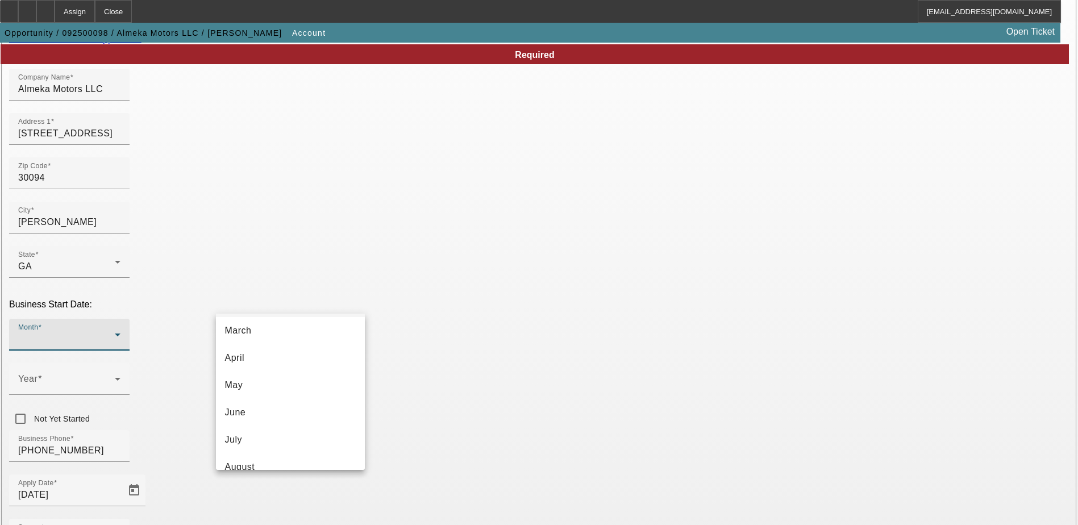
scroll to position [171, 0]
click at [272, 379] on mat-option "August" at bounding box center [290, 379] width 149 height 27
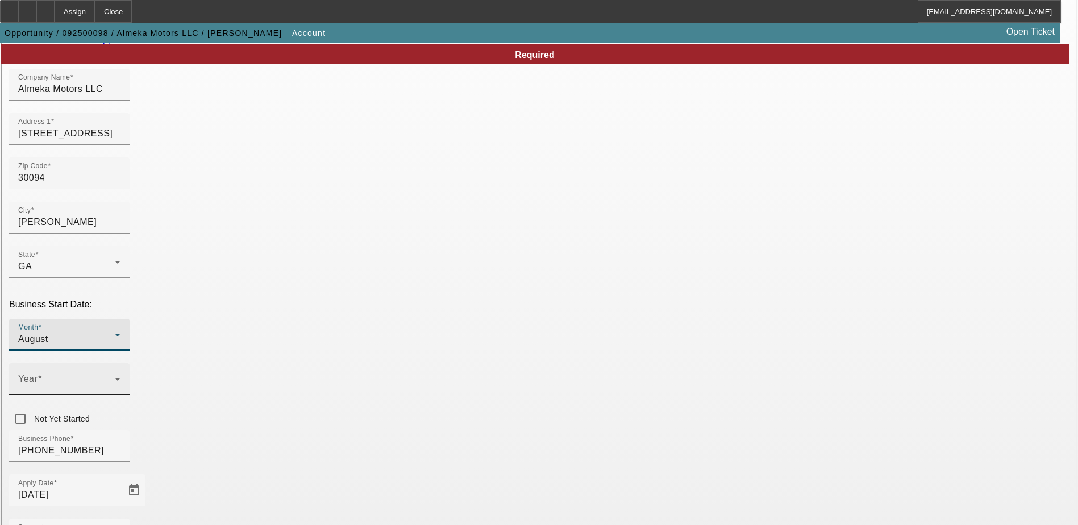
click at [115, 377] on span at bounding box center [66, 384] width 97 height 14
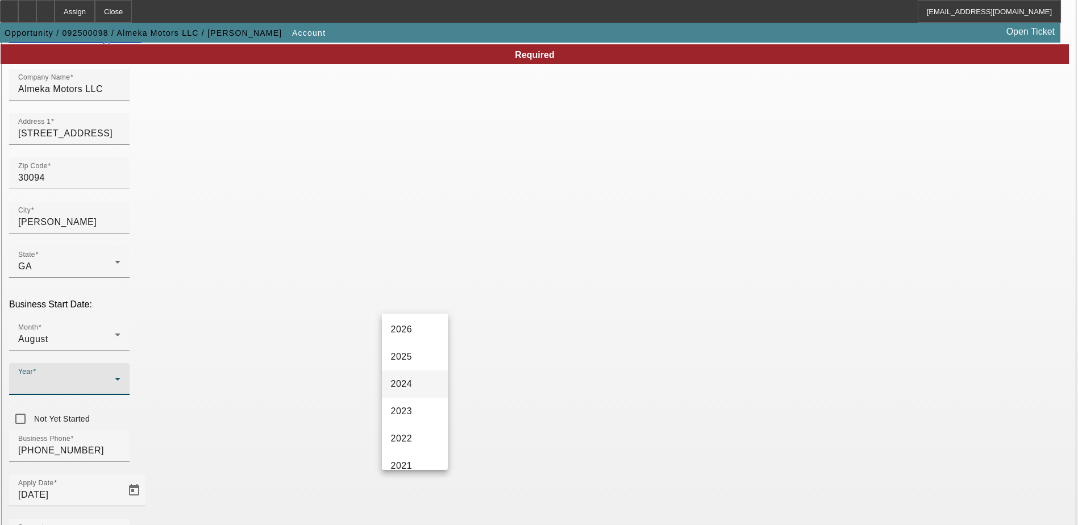
scroll to position [114, 0]
click at [408, 403] on span "2021" at bounding box center [402, 409] width 22 height 14
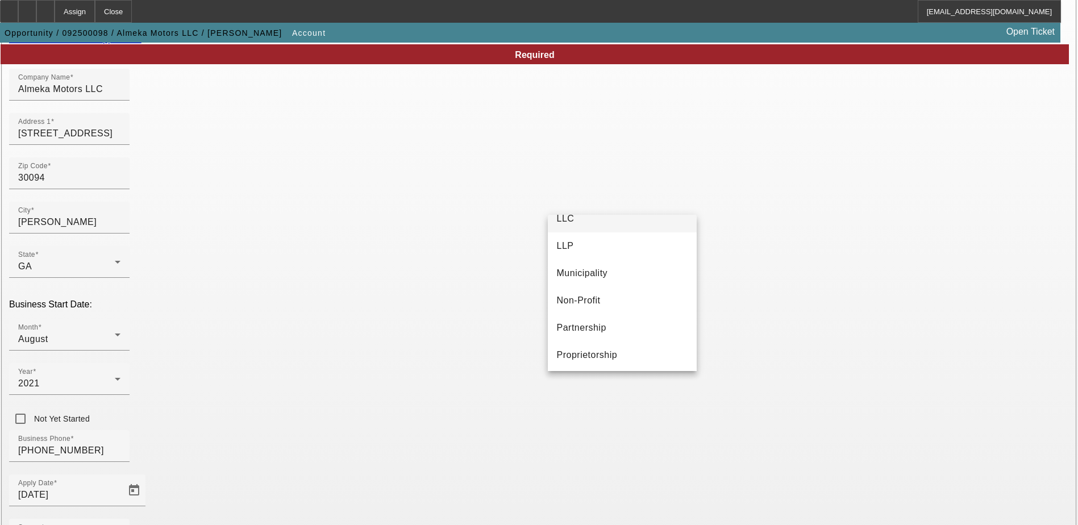
scroll to position [71, 0]
click at [504, 401] on div at bounding box center [539, 262] width 1078 height 525
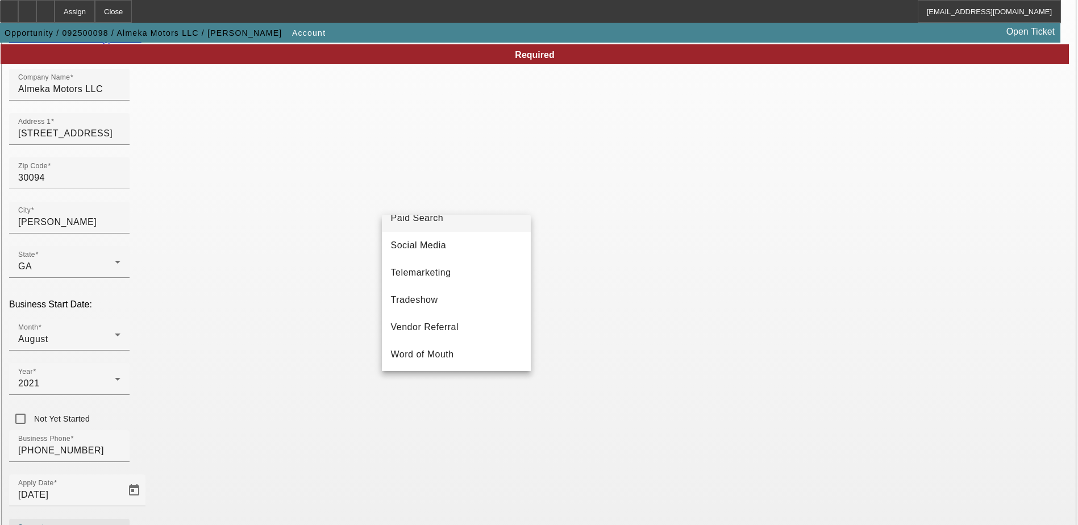
scroll to position [398, 0]
click at [449, 330] on span "Vendor Referral" at bounding box center [425, 326] width 68 height 14
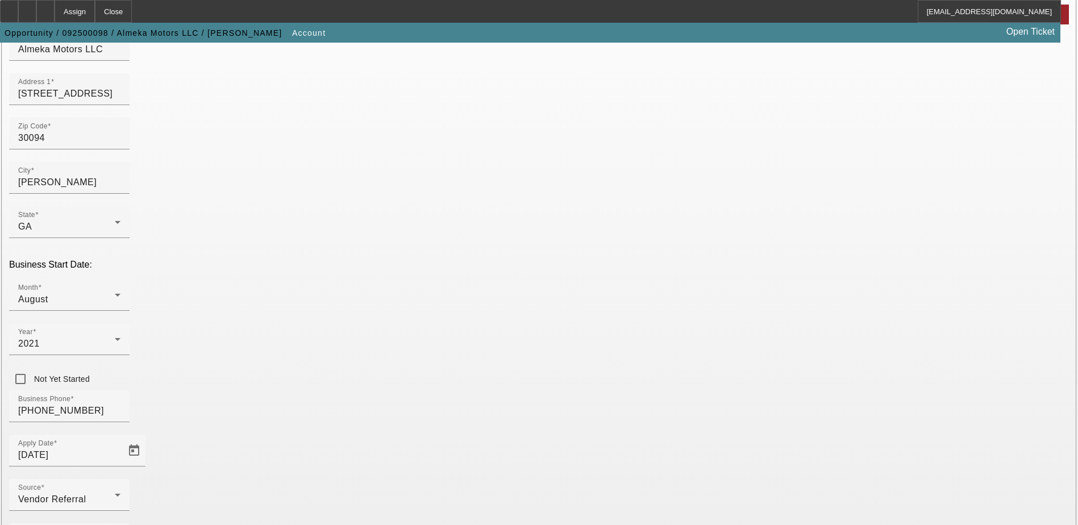
scroll to position [202, 0]
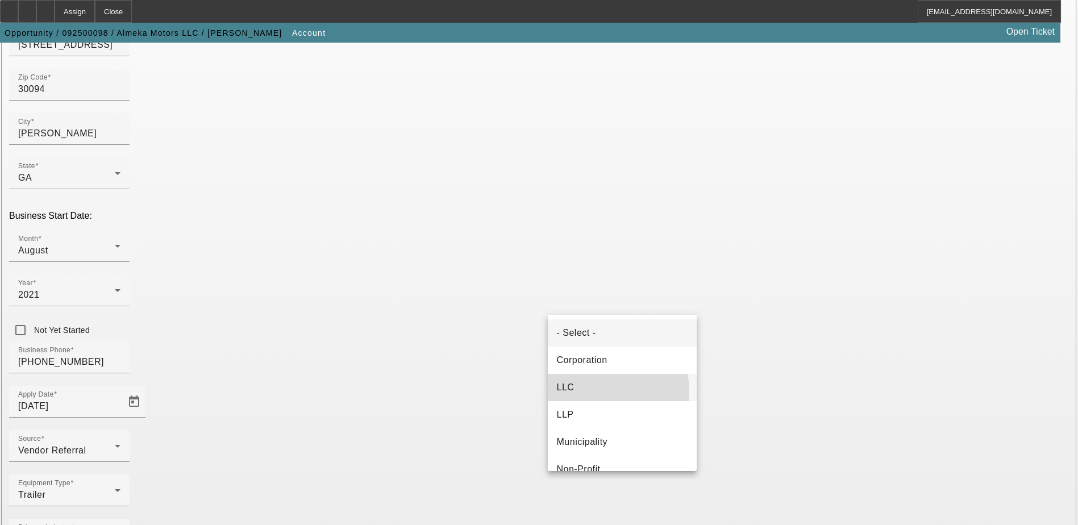
click at [601, 391] on mat-option "LLC" at bounding box center [622, 387] width 149 height 27
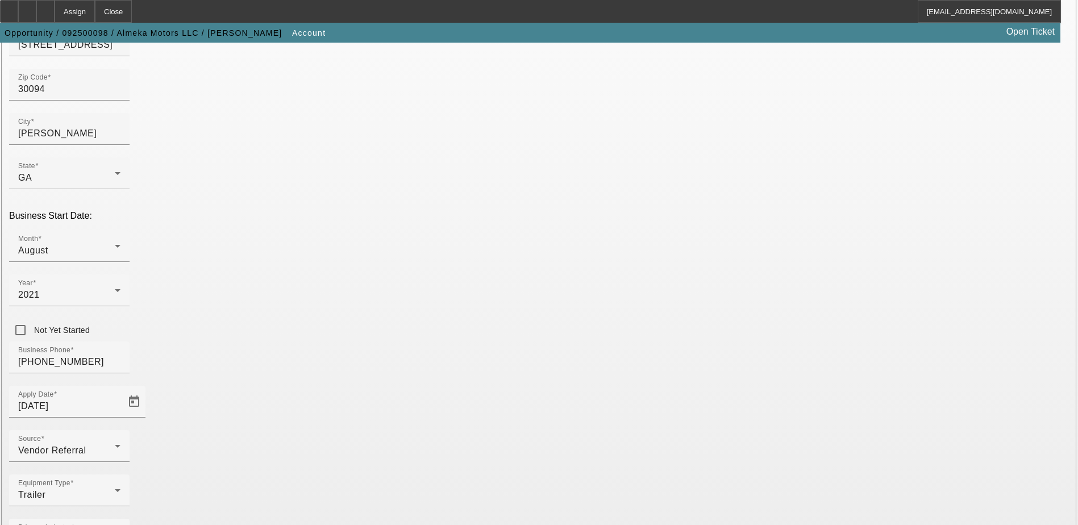
type input "87245761"
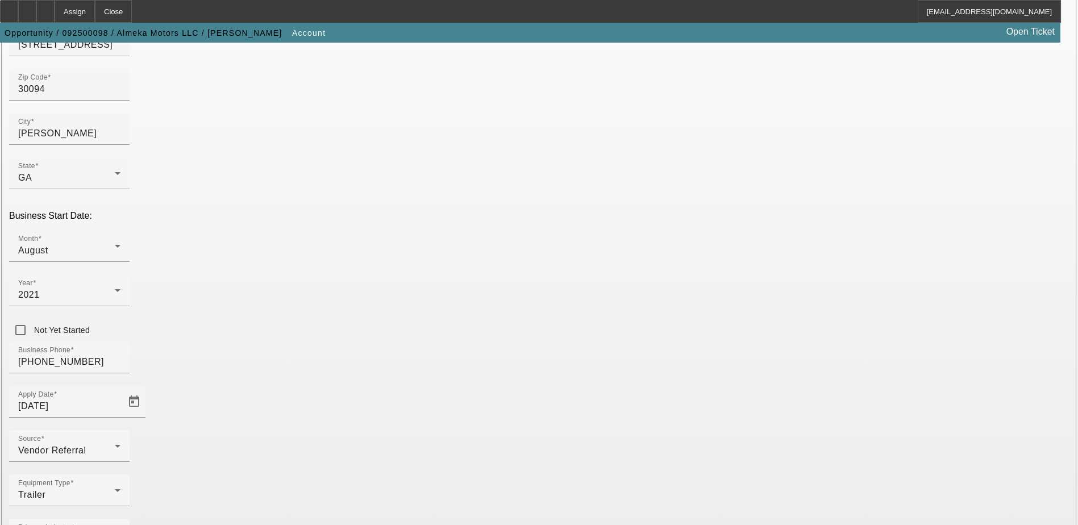
type input "87245761"
drag, startPoint x: 759, startPoint y: 305, endPoint x: 695, endPoint y: 305, distance: 64.8
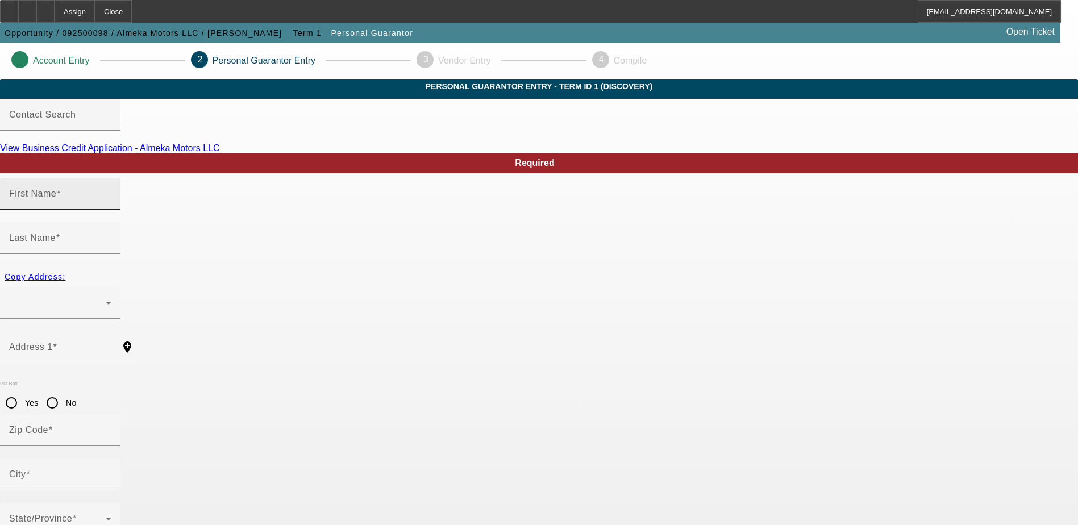
type input "Harry"
type input "James"
radio input "true"
type input "(470) 914-6526"
type input "214-43-6082"
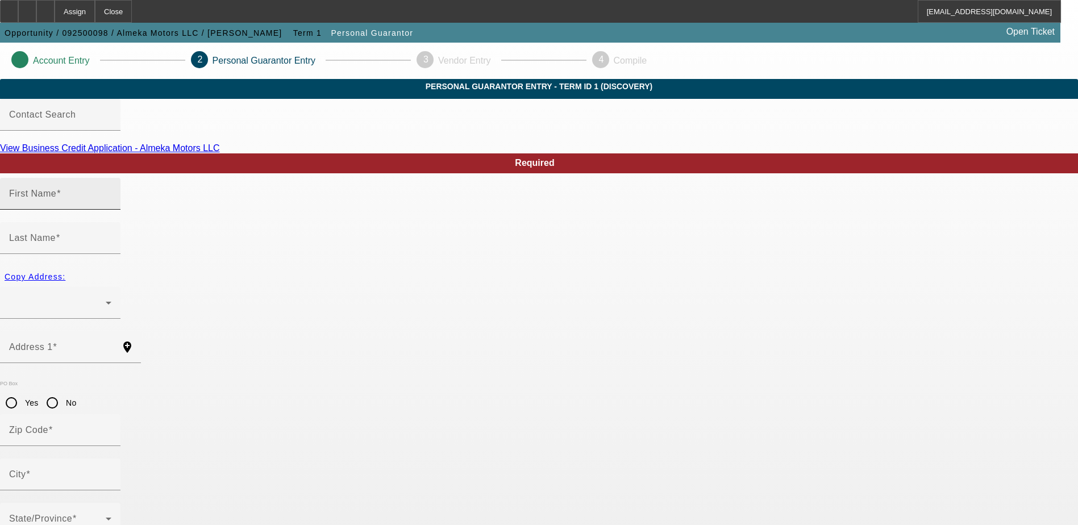
type input "harrycon79@gmail.com"
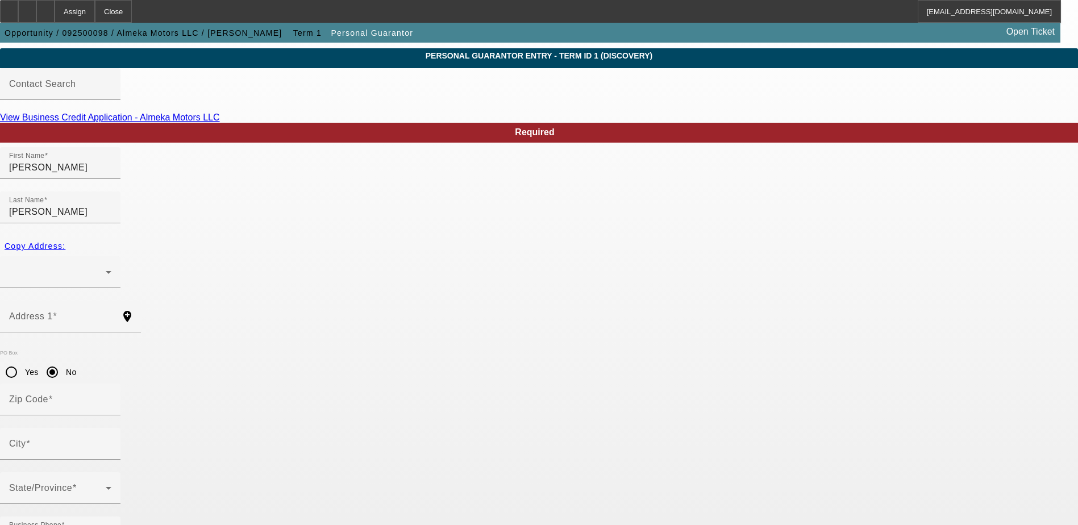
type input "100"
click at [106, 265] on div at bounding box center [57, 272] width 97 height 14
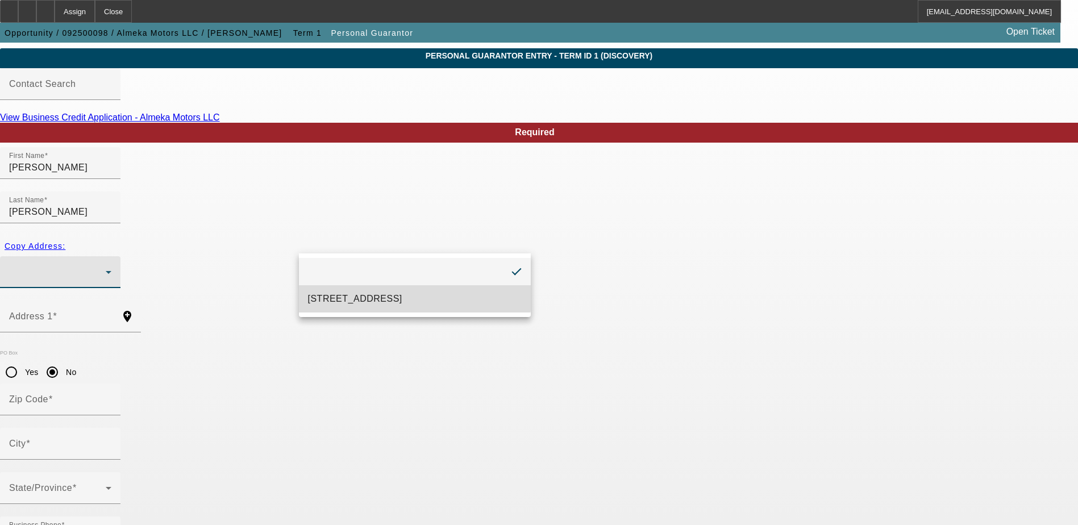
click at [351, 296] on span "311 deerberry ct Conyers, GA 30094" at bounding box center [355, 299] width 94 height 14
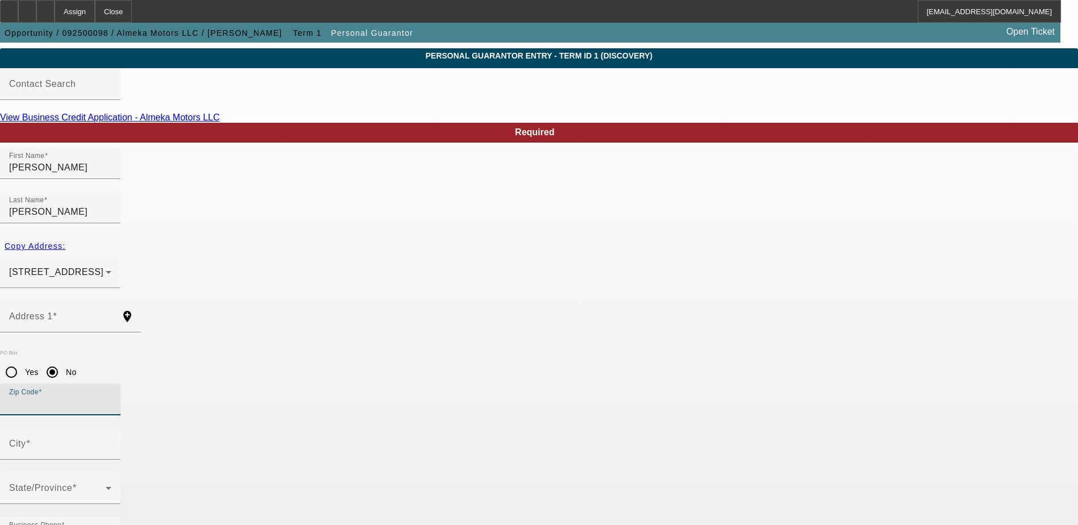
click at [111, 397] on input "Zip Code" at bounding box center [60, 404] width 102 height 14
type input "30094"
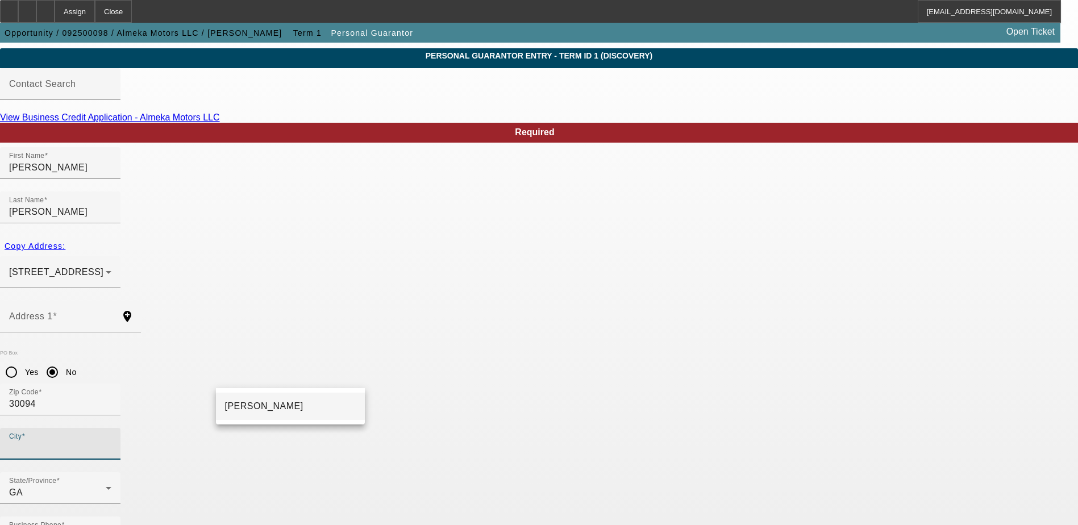
click at [249, 402] on span "Conyers" at bounding box center [264, 406] width 78 height 10
type input "Conyers"
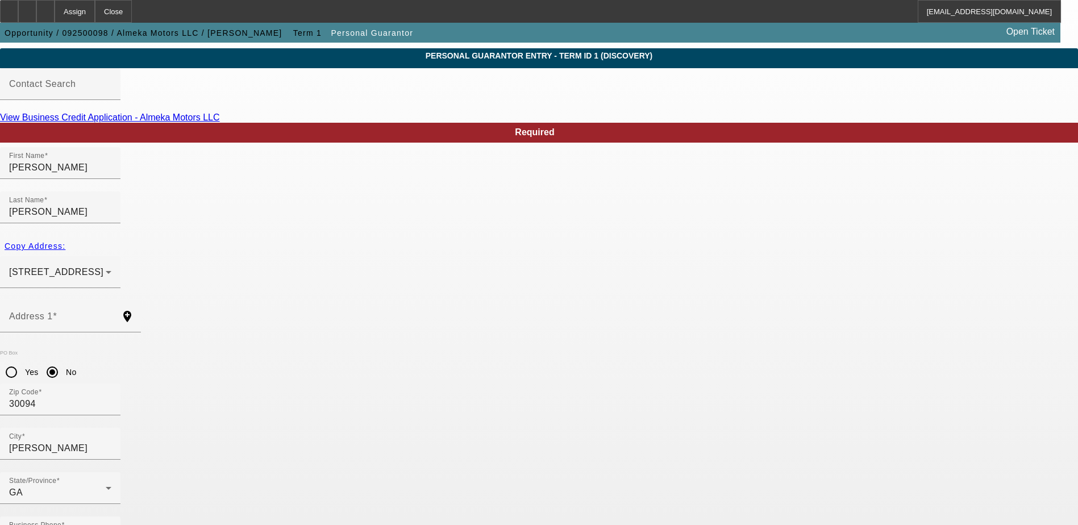
type input "$124,000.00"
click at [580, 359] on mat-option "Yes" at bounding box center [595, 361] width 94 height 27
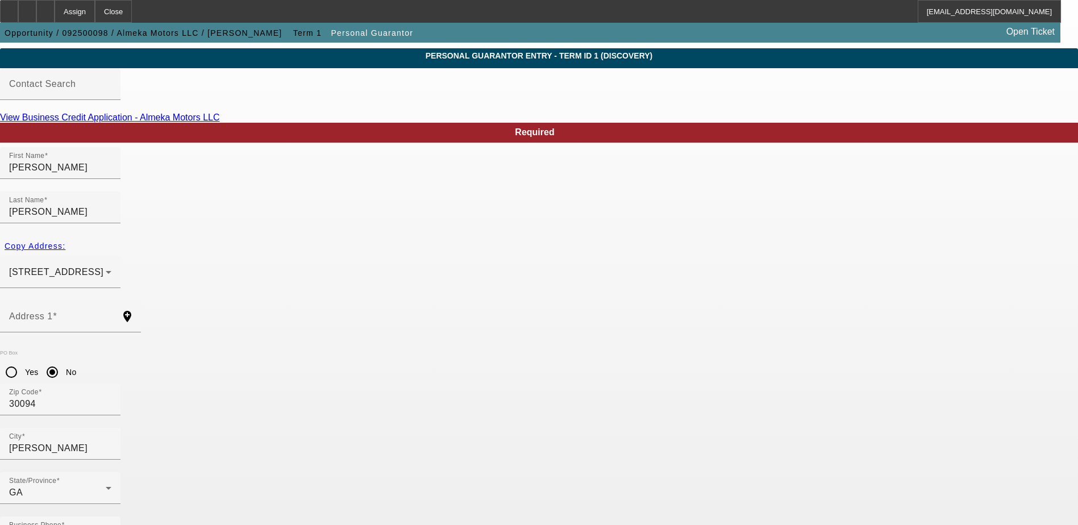
click at [111, 314] on input "Address 1" at bounding box center [60, 321] width 102 height 14
click at [65, 242] on span "Copy Address:" at bounding box center [35, 246] width 61 height 9
type input "311 deerberry ct"
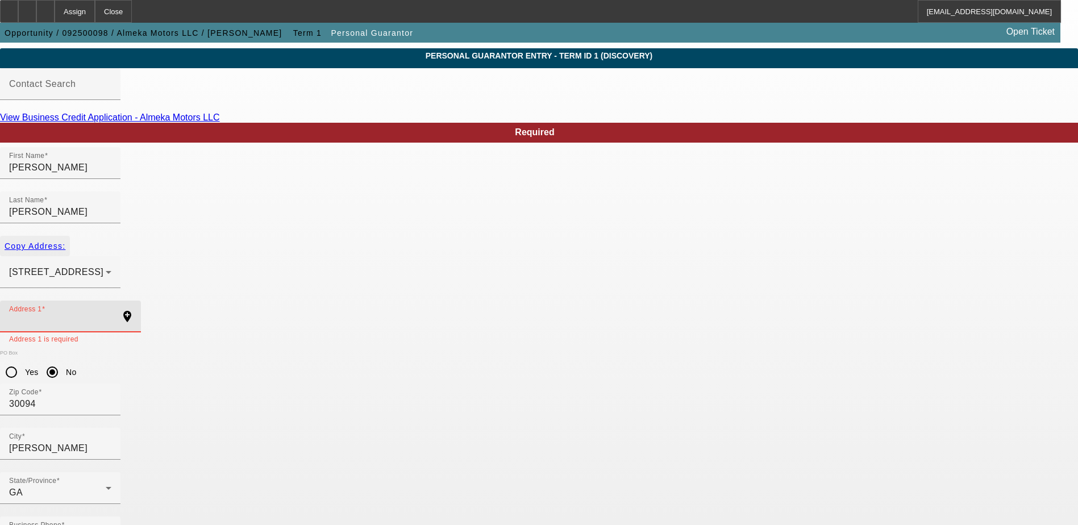
radio input "false"
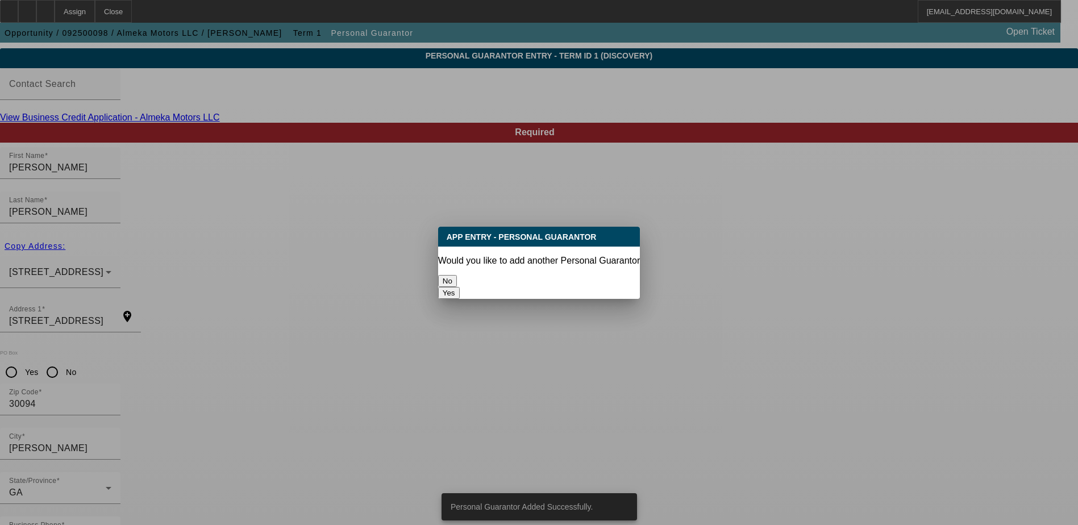
scroll to position [0, 0]
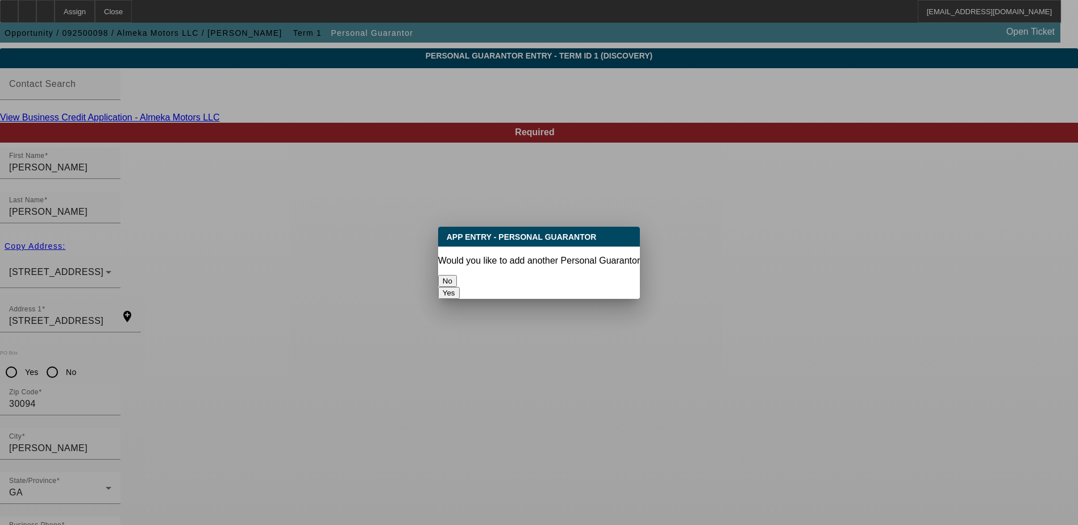
click at [457, 276] on button "No" at bounding box center [447, 281] width 19 height 12
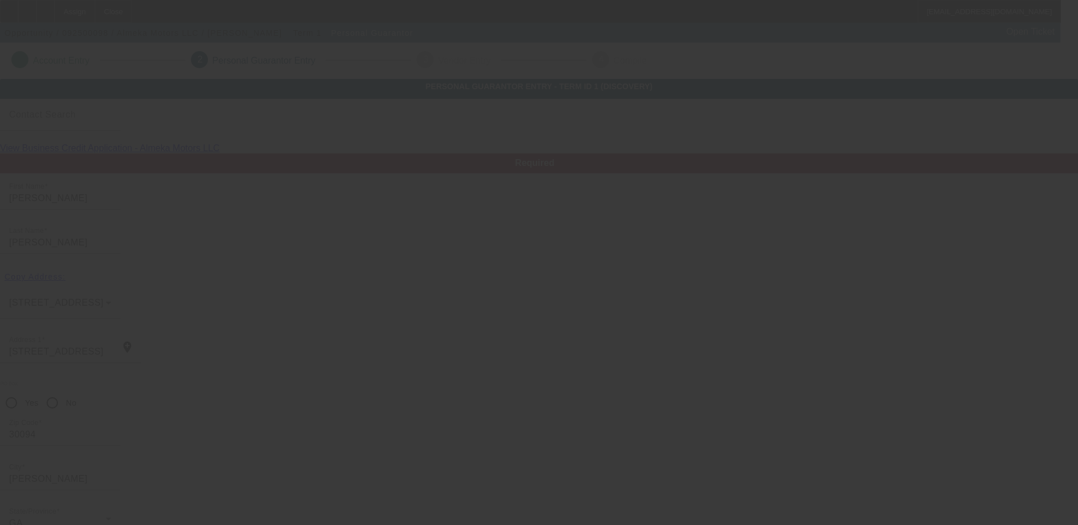
scroll to position [31, 0]
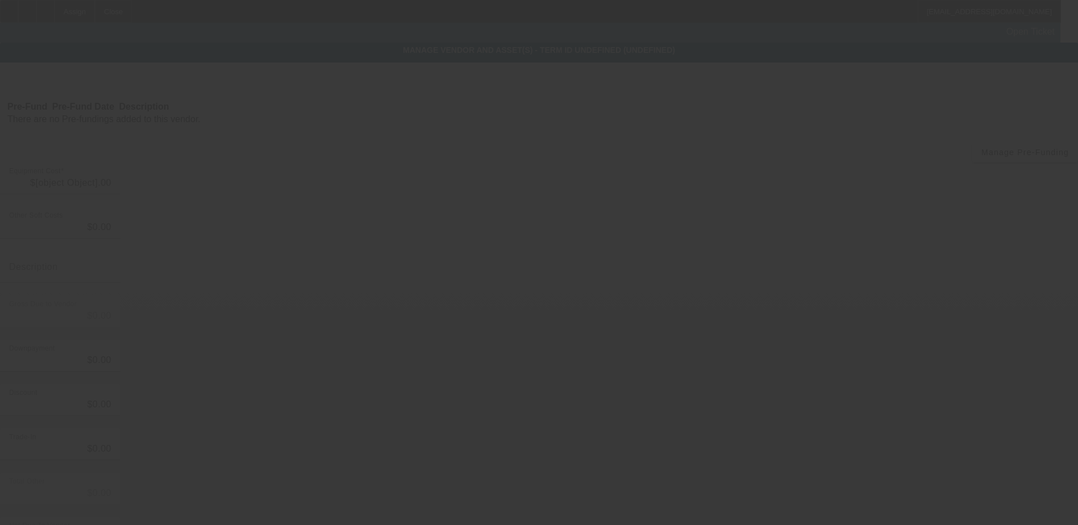
type input "$28,260.00"
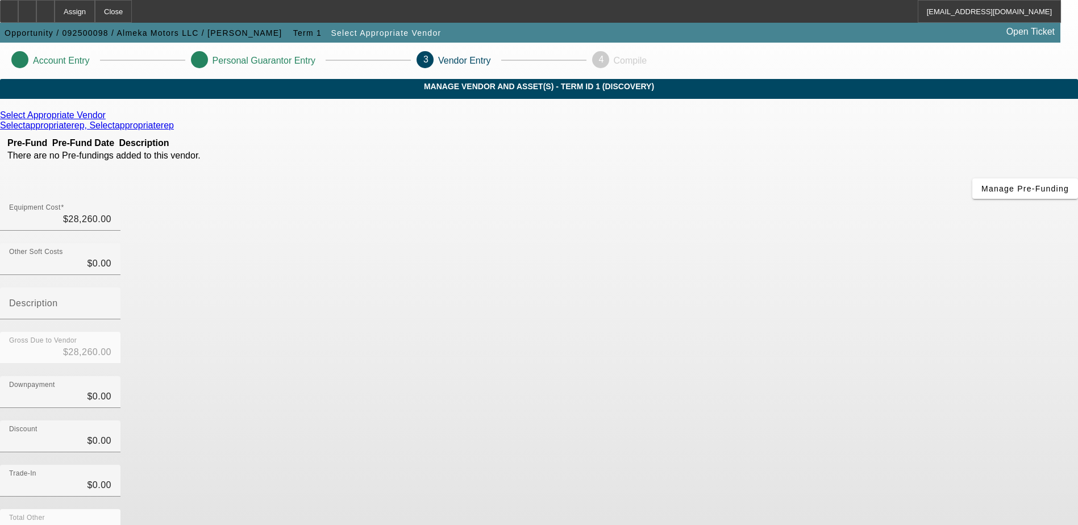
click at [109, 120] on icon at bounding box center [109, 115] width 0 height 10
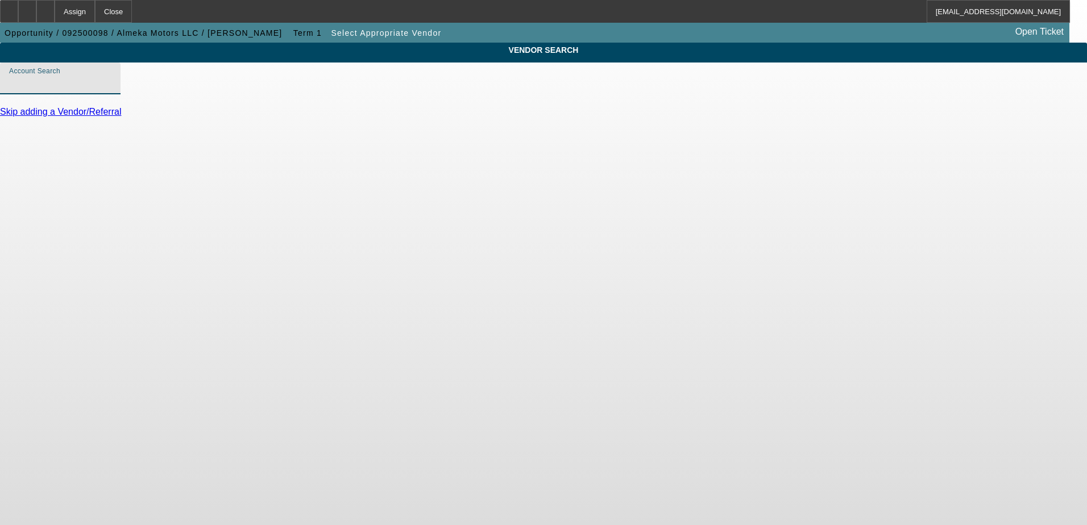
click at [111, 89] on input "Account Search" at bounding box center [60, 83] width 102 height 14
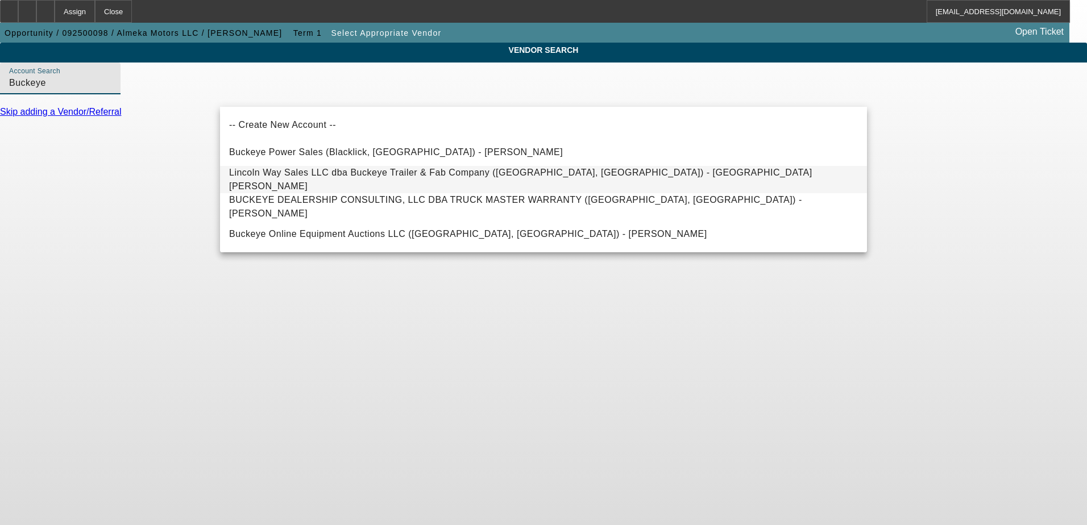
click at [362, 180] on span "Lincoln Way Sales LLC dba Buckeye Trailer & Fab Company (Damascus, OH) - Higinb…" at bounding box center [520, 179] width 583 height 23
type input "Lincoln Way Sales LLC dba Buckeye Trailer & Fab Company (Damascus, OH) - Higinb…"
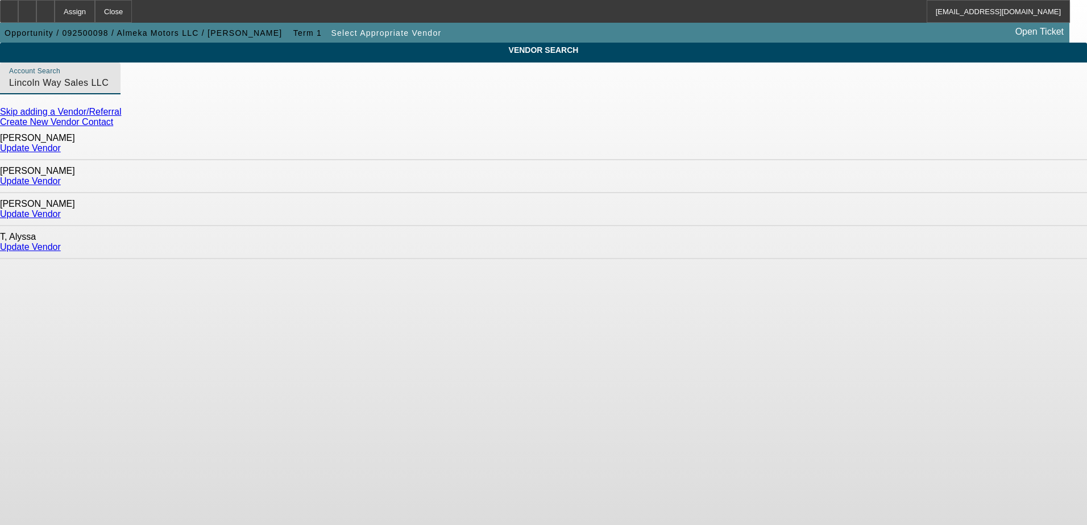
click at [61, 149] on link "Update Vendor" at bounding box center [30, 148] width 61 height 10
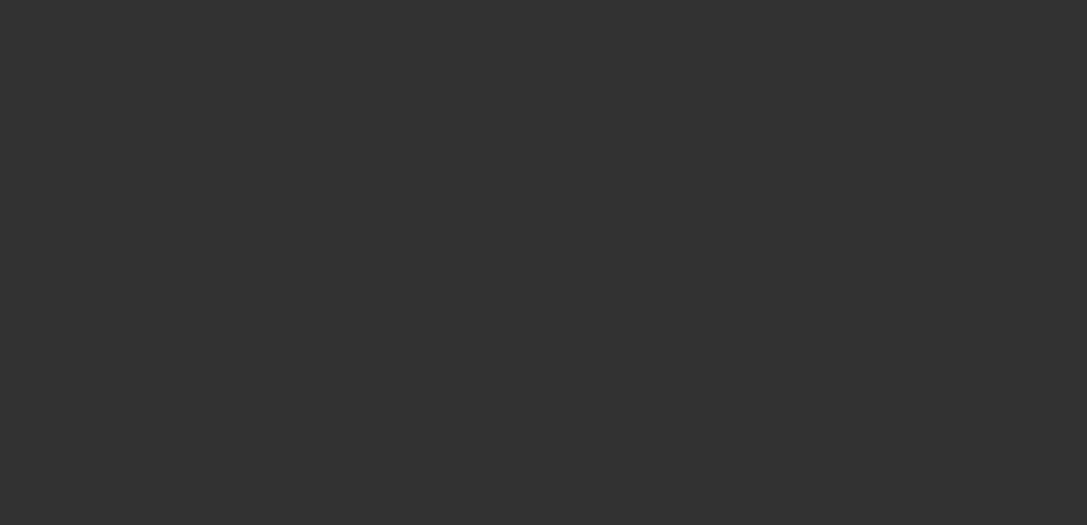
type input "$28,260.00"
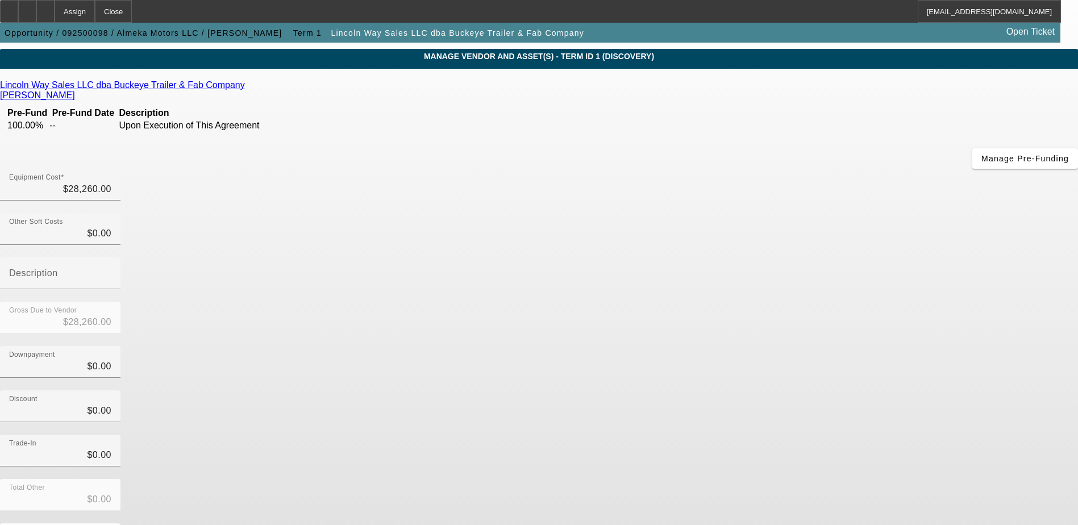
scroll to position [55, 0]
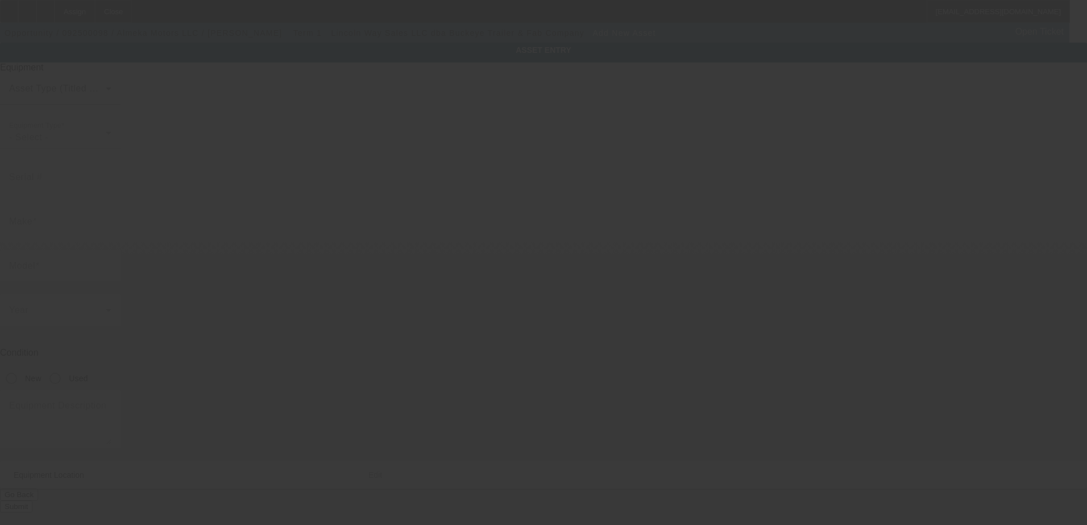
type input "311 deerberry ct"
type input "Conyers"
type input "30094"
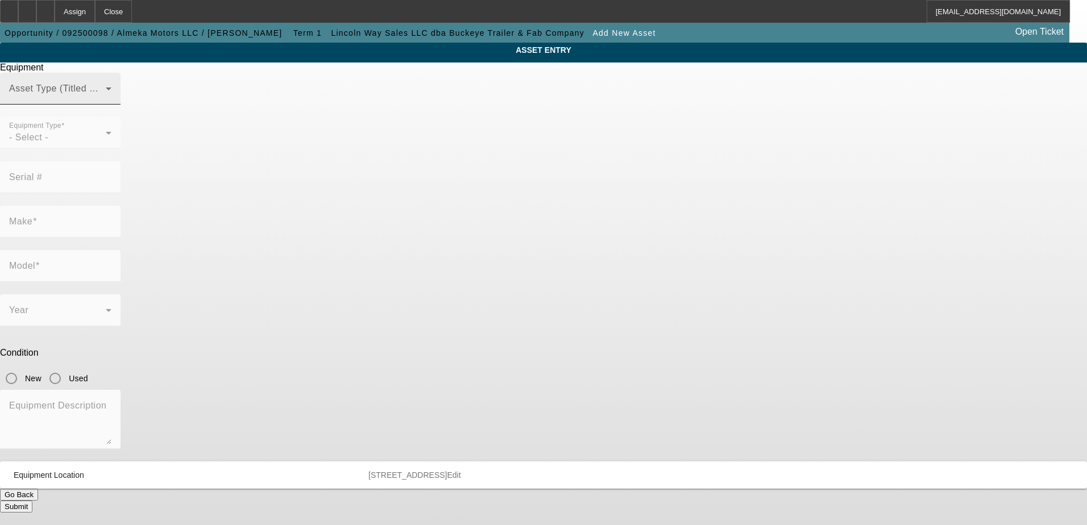
click at [106, 100] on span at bounding box center [57, 93] width 97 height 14
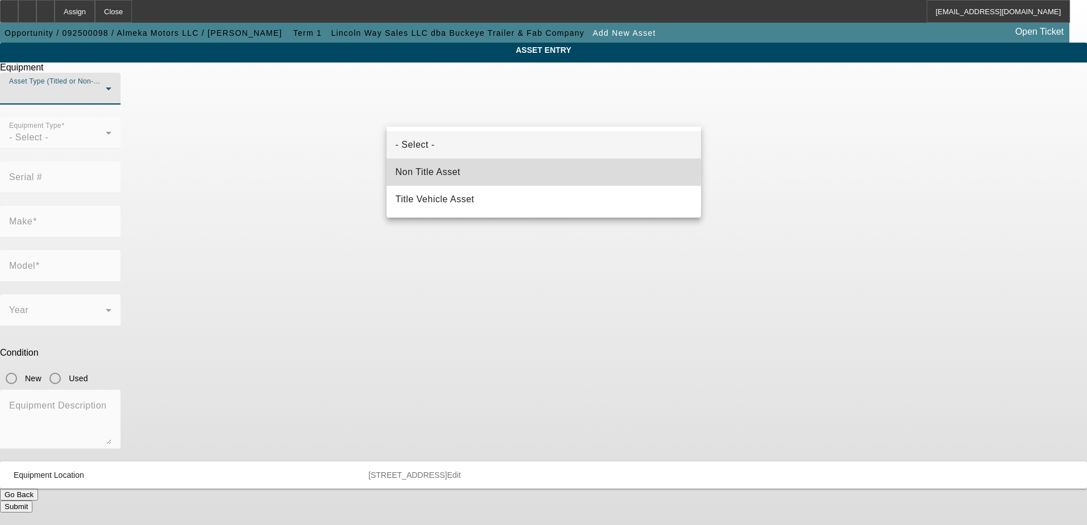
click at [437, 171] on span "Non Title Asset" at bounding box center [428, 172] width 65 height 14
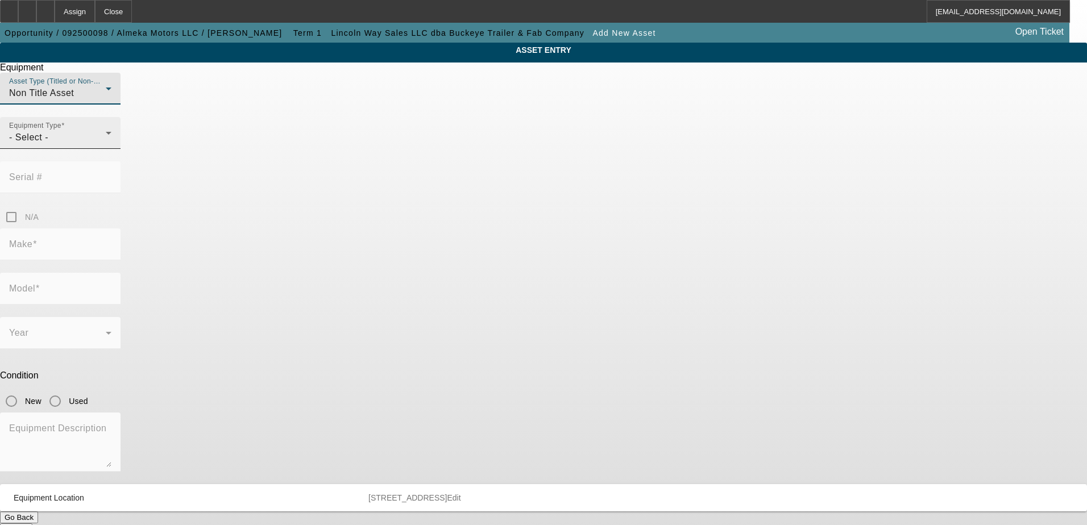
click at [106, 144] on div "- Select -" at bounding box center [57, 138] width 97 height 14
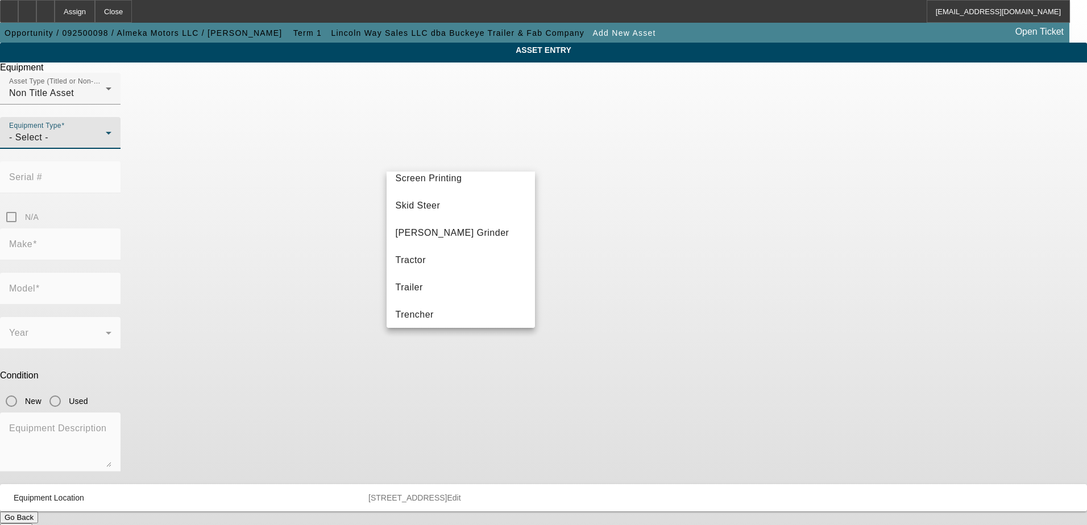
scroll to position [317, 0]
click at [430, 259] on mat-option "Trailer" at bounding box center [461, 255] width 149 height 27
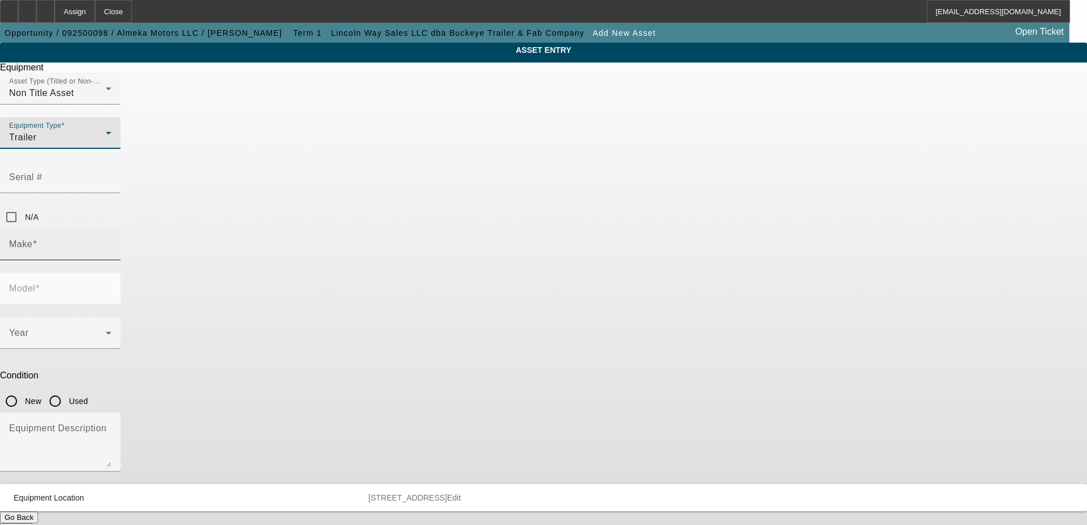
click at [111, 242] on input "Make" at bounding box center [60, 249] width 102 height 14
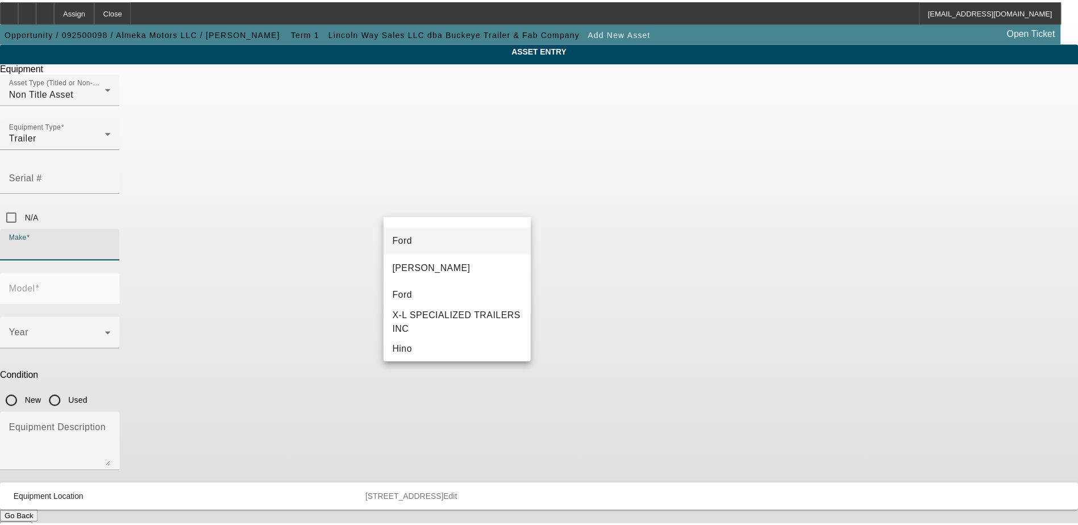
scroll to position [0, 0]
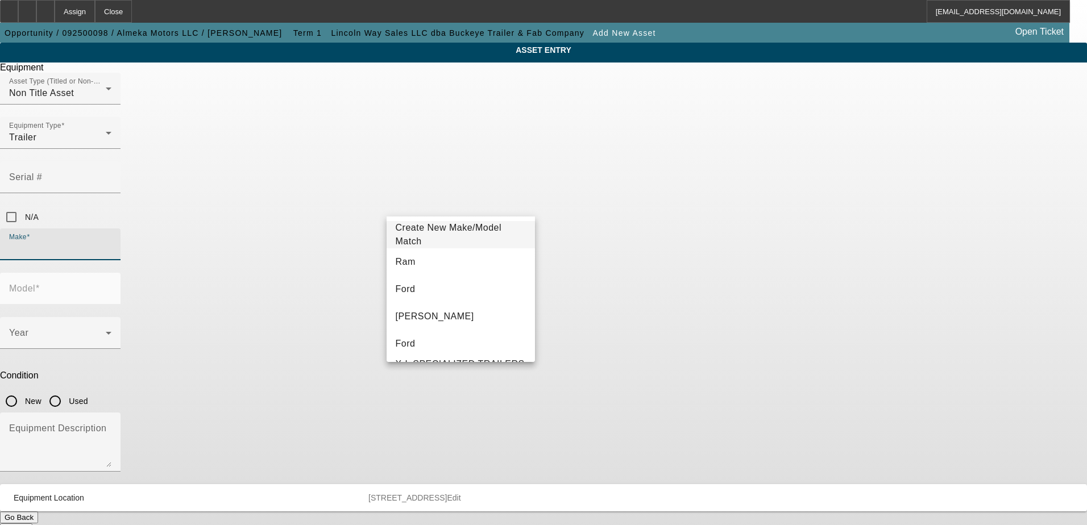
click at [111, 242] on input "Make" at bounding box center [60, 249] width 102 height 14
click at [437, 255] on mat-option "Ultra Max" at bounding box center [461, 261] width 149 height 27
type input "Ultra Max"
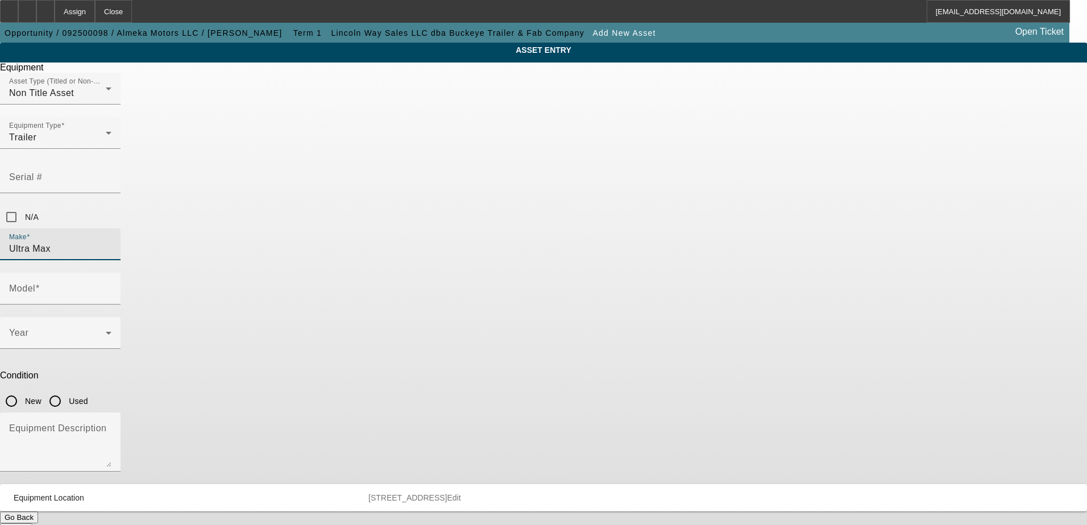
click at [23, 390] on input "New" at bounding box center [11, 401] width 23 height 23
radio input "true"
click at [106, 331] on span at bounding box center [57, 338] width 97 height 14
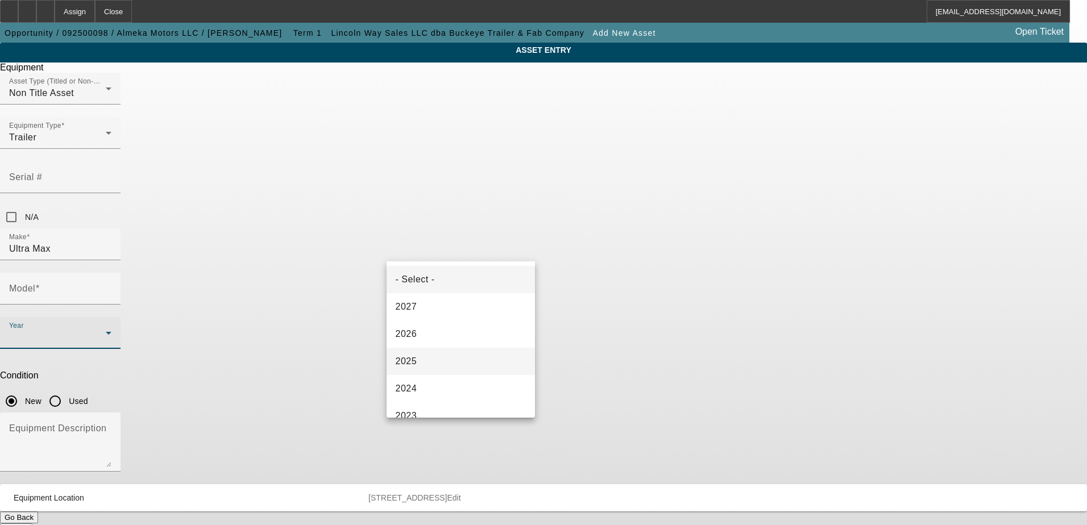
click at [430, 360] on mat-option "2025" at bounding box center [461, 361] width 149 height 27
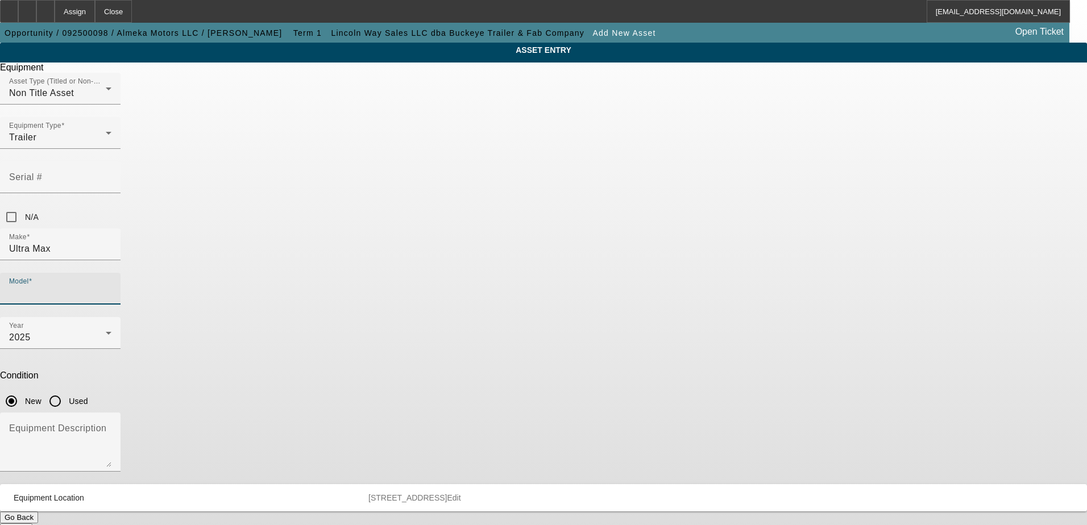
click at [111, 286] on input "Model" at bounding box center [60, 293] width 102 height 14
click at [605, 263] on mat-option "Hauler 53'" at bounding box center [626, 261] width 149 height 27
type input "Hauler 53'"
click at [106, 423] on mat-label "Equipment Description" at bounding box center [57, 428] width 97 height 10
click at [111, 426] on textarea "Equipment Description" at bounding box center [60, 446] width 102 height 41
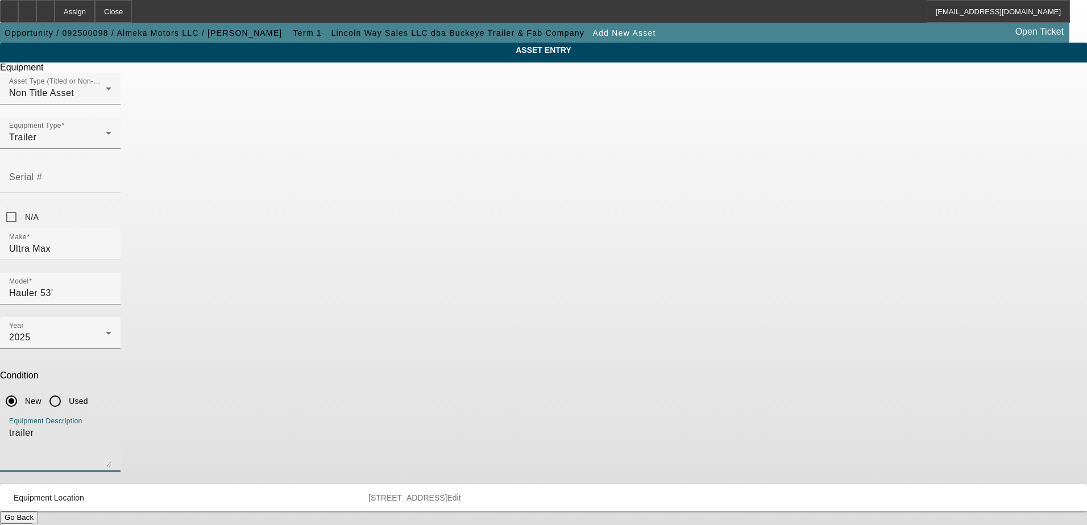
type textarea "trailer"
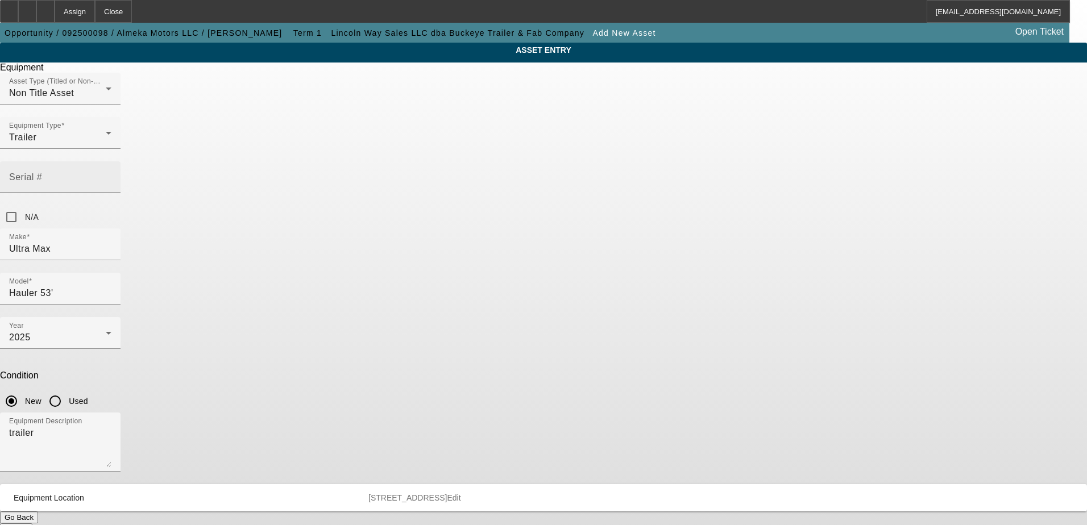
click at [42, 172] on mat-label "Serial #" at bounding box center [25, 177] width 33 height 10
click at [111, 175] on input "Serial #" at bounding box center [60, 182] width 102 height 14
paste input "4B9CB9U25S1149935"
type input "4B9CB9U25S1149935"
click at [799, 213] on div "ASSET ENTRY Equipment Asset Type (Titled or Non-Titled) Non Title Asset Equipme…" at bounding box center [543, 289] width 1087 height 493
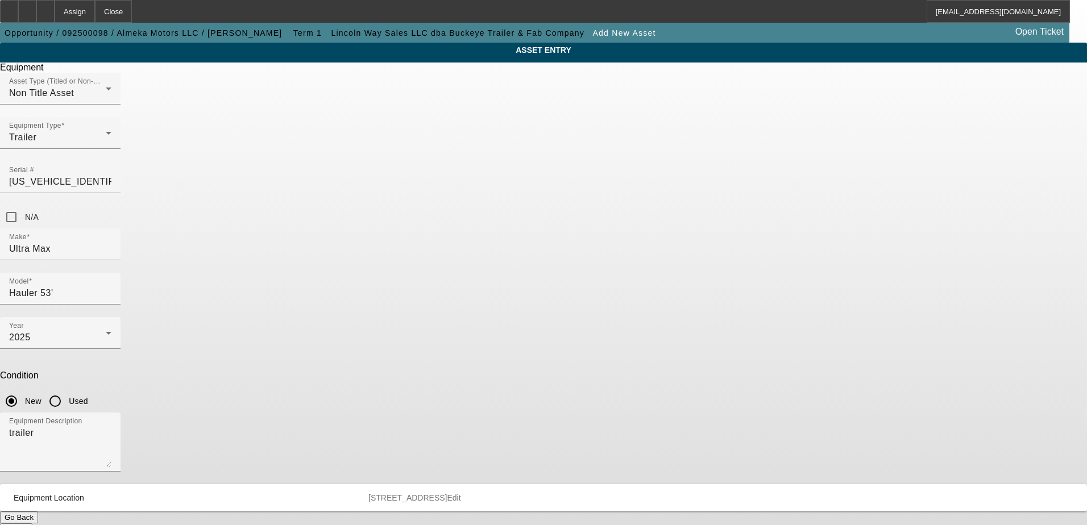
click at [32, 524] on button "Submit" at bounding box center [16, 530] width 32 height 12
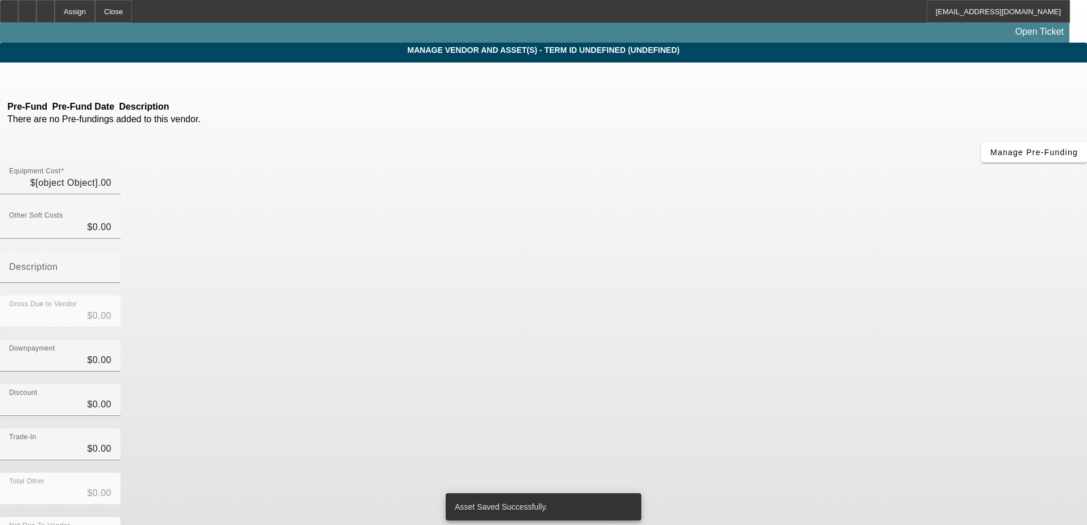
type input "$28,260.00"
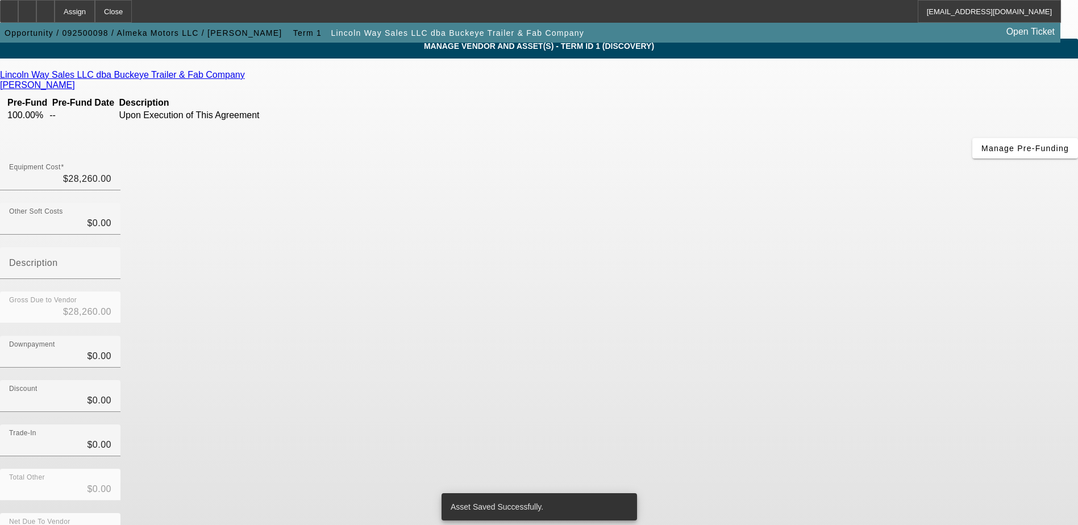
scroll to position [72, 0]
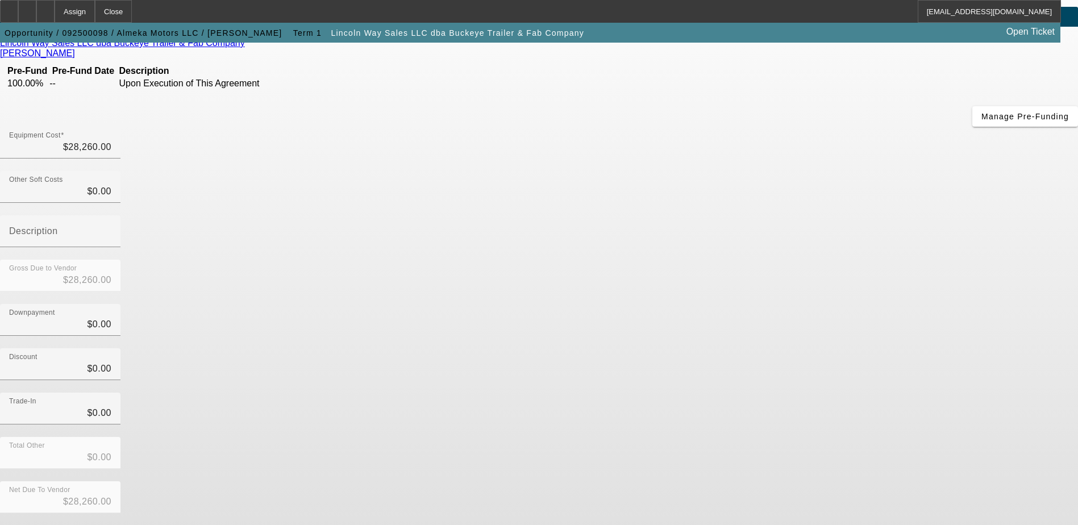
click at [32, 525] on button "Submit" at bounding box center [16, 532] width 32 height 12
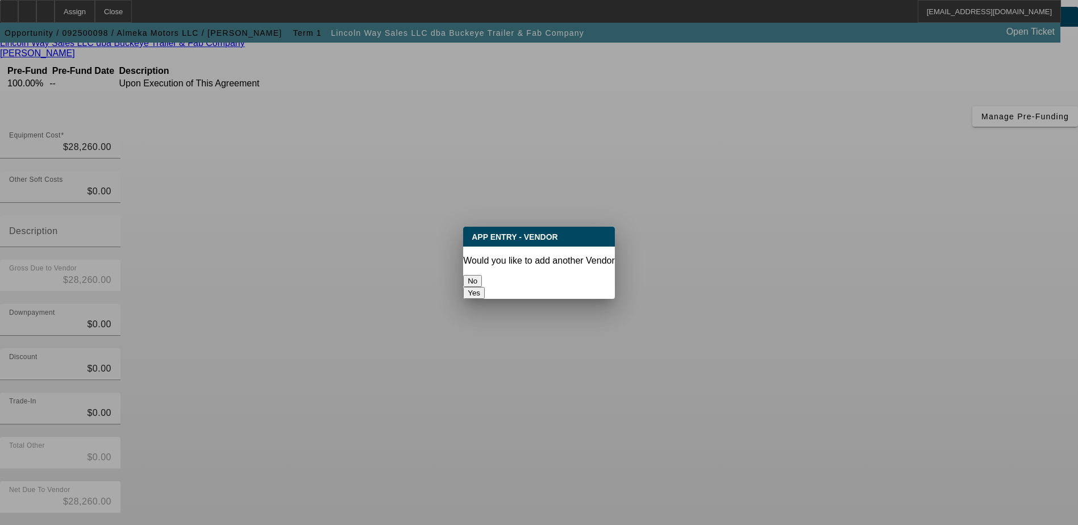
click at [482, 275] on button "No" at bounding box center [472, 281] width 19 height 12
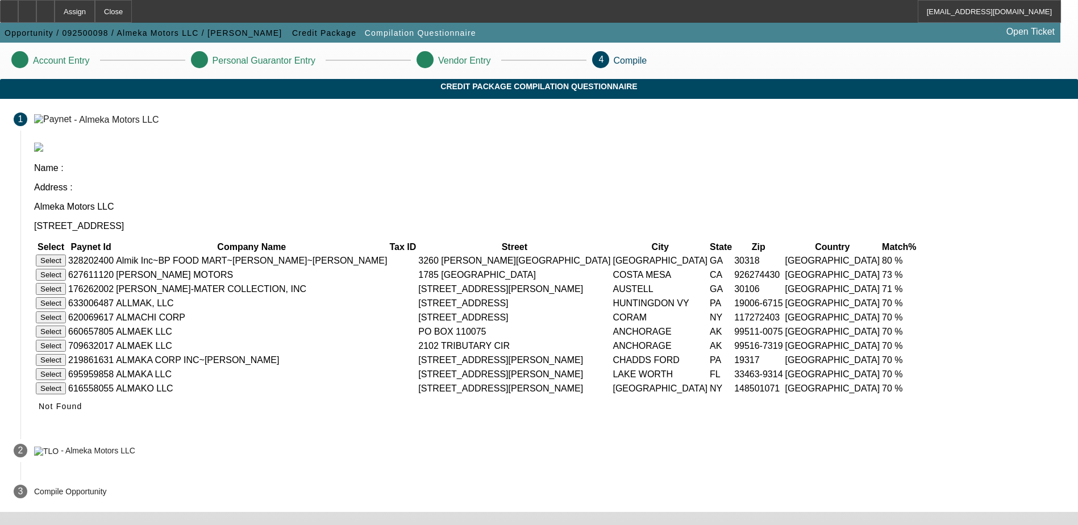
scroll to position [20, 0]
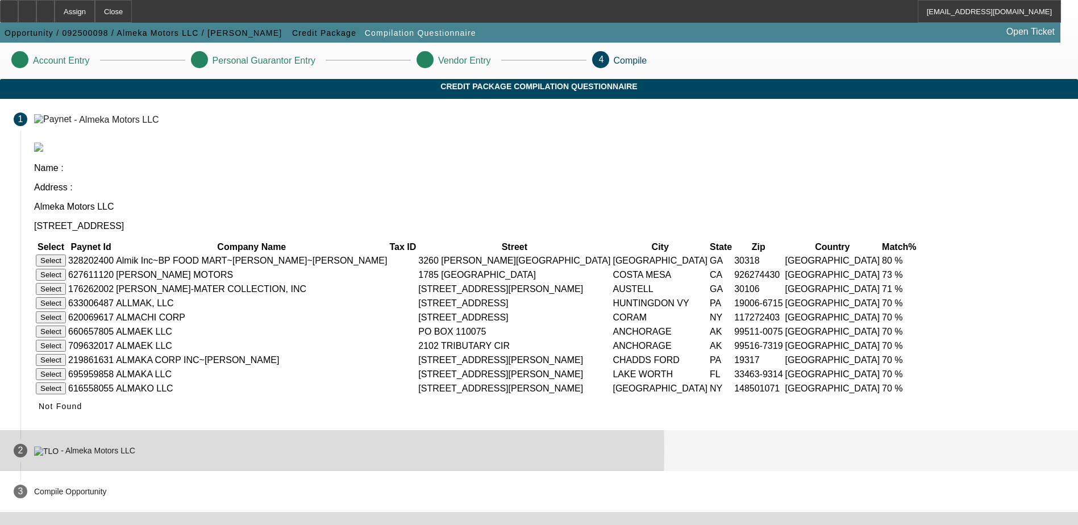
click at [135, 456] on div "- Almeka Motors LLC" at bounding box center [98, 451] width 74 height 9
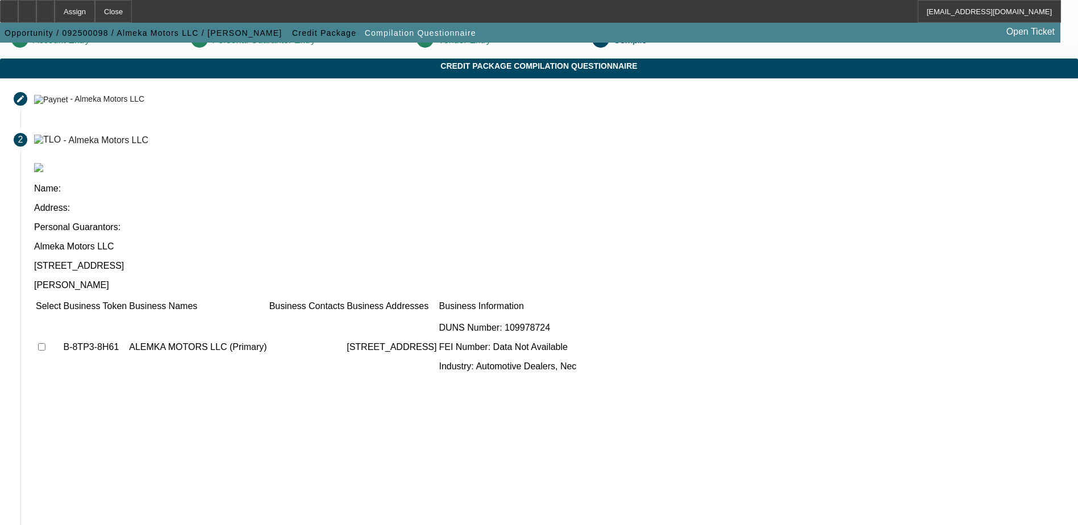
click at [45, 343] on input "checkbox" at bounding box center [41, 346] width 7 height 7
checkbox input "true"
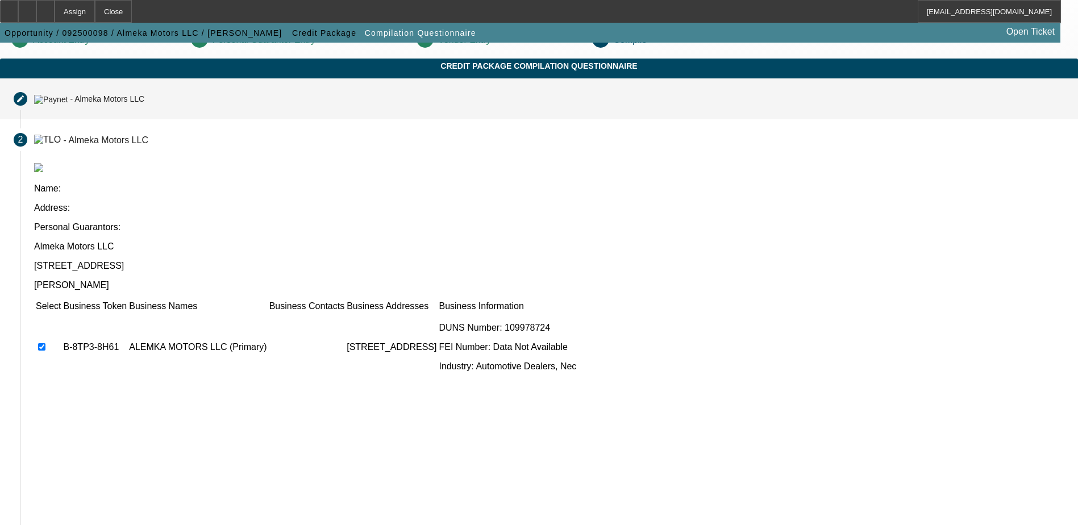
click at [144, 103] on div "- Almeka Motors LLC" at bounding box center [89, 99] width 110 height 10
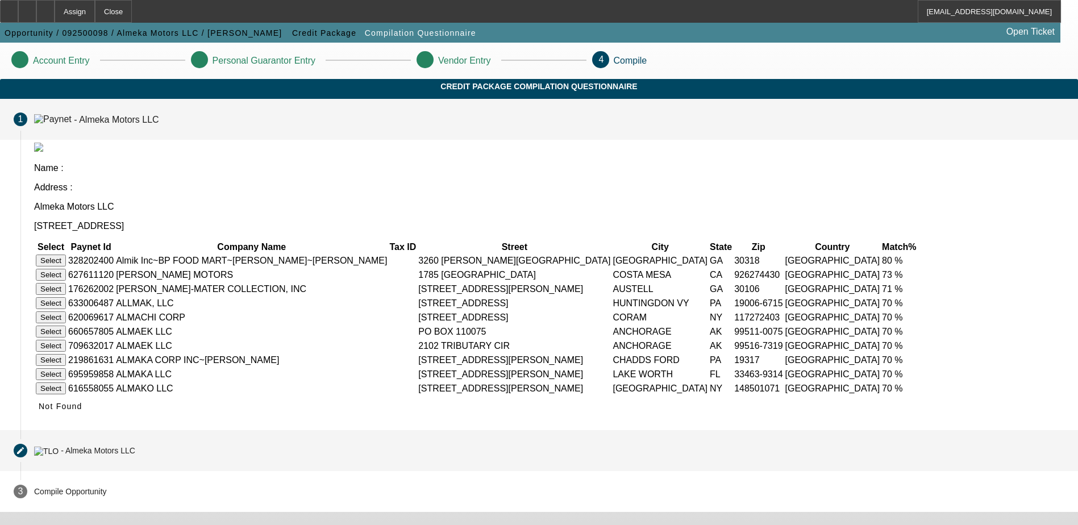
click at [135, 456] on div "- Almeka Motors LLC" at bounding box center [98, 451] width 74 height 9
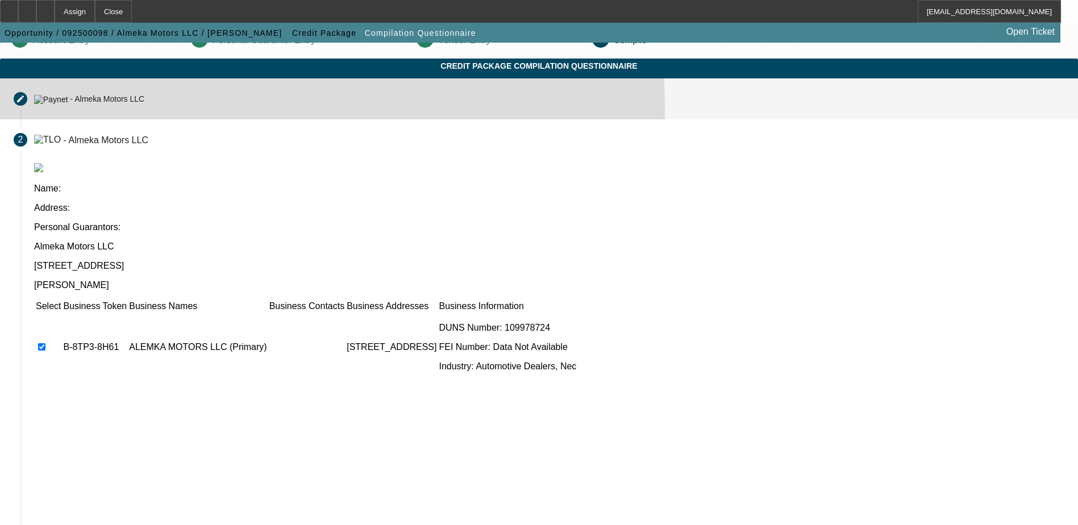
click at [305, 119] on mat-step-header "Editable create - Almeka Motors LLC" at bounding box center [539, 98] width 1078 height 41
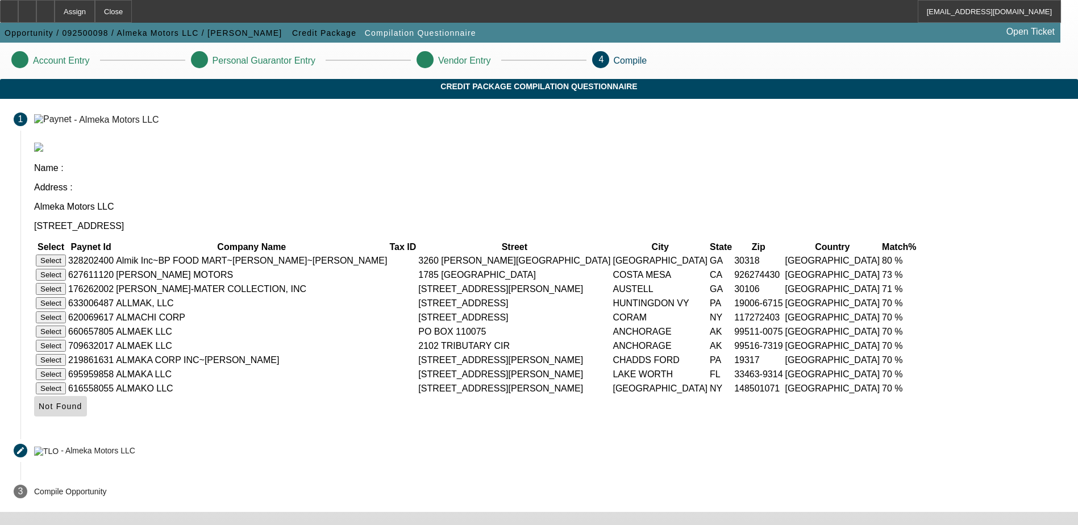
click at [82, 411] on span "Not Found" at bounding box center [61, 406] width 44 height 9
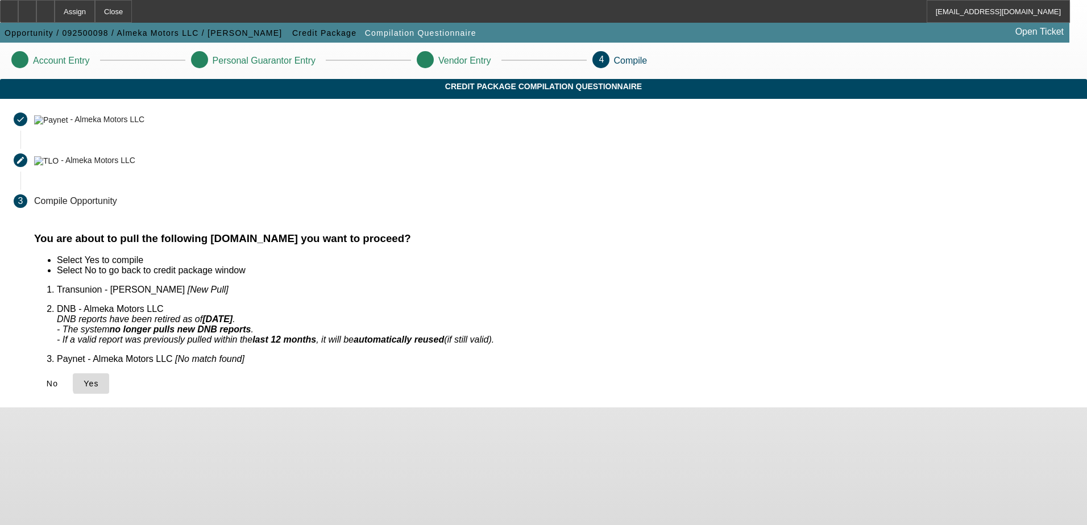
click at [99, 379] on span "Yes" at bounding box center [91, 383] width 15 height 9
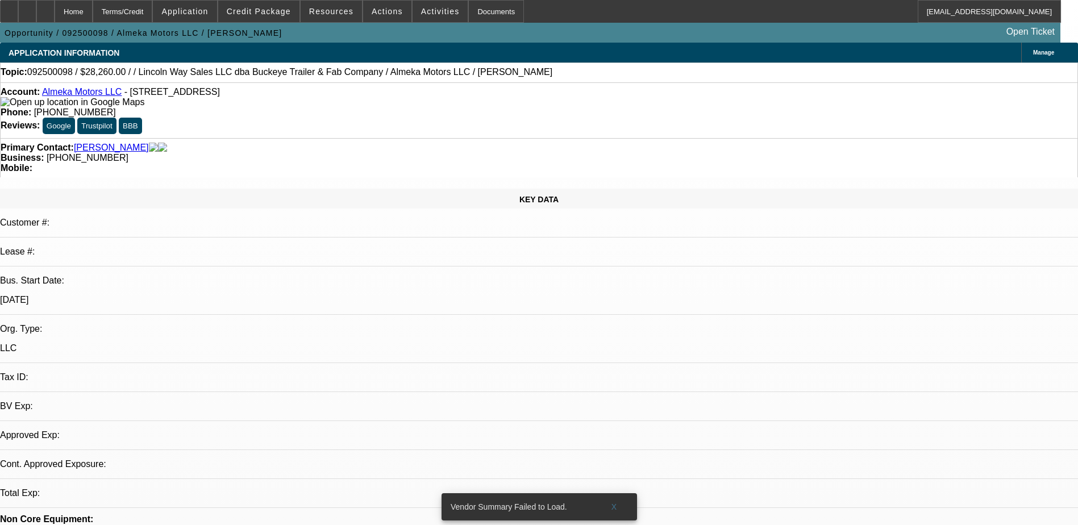
select select "0"
select select "2"
select select "0.1"
select select "1"
select select "2"
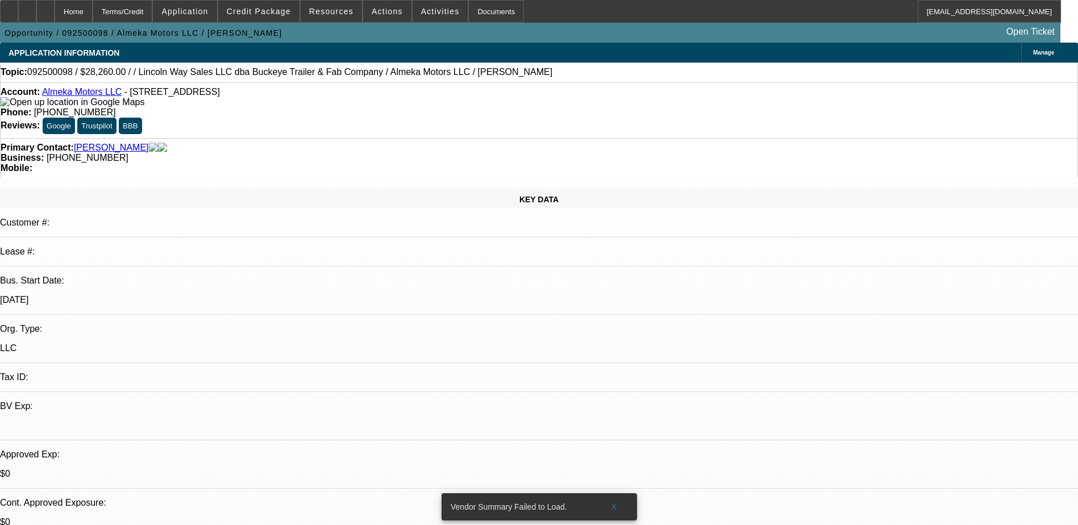
select select "4"
click at [614, 502] on span "X" at bounding box center [614, 506] width 6 height 9
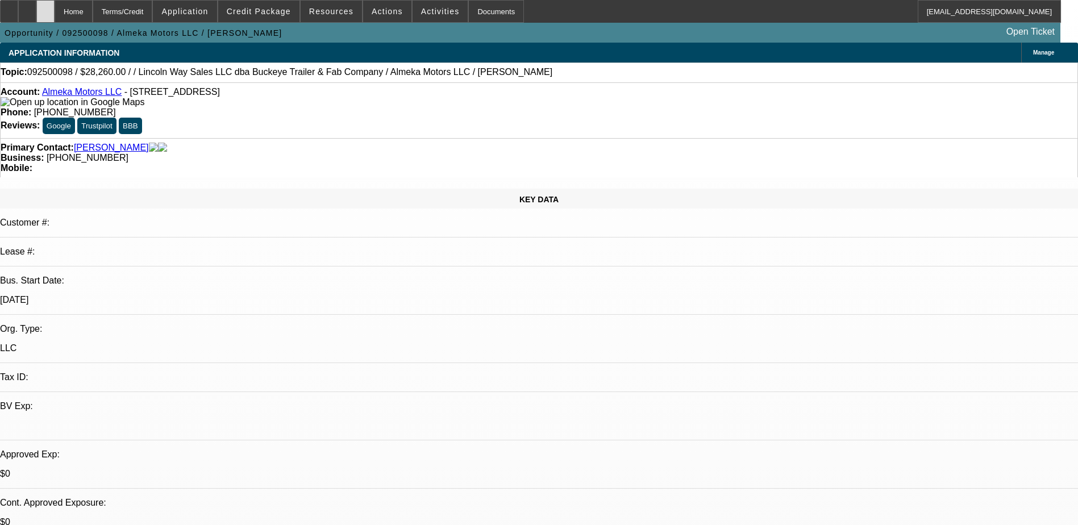
click at [55, 5] on div at bounding box center [45, 11] width 18 height 23
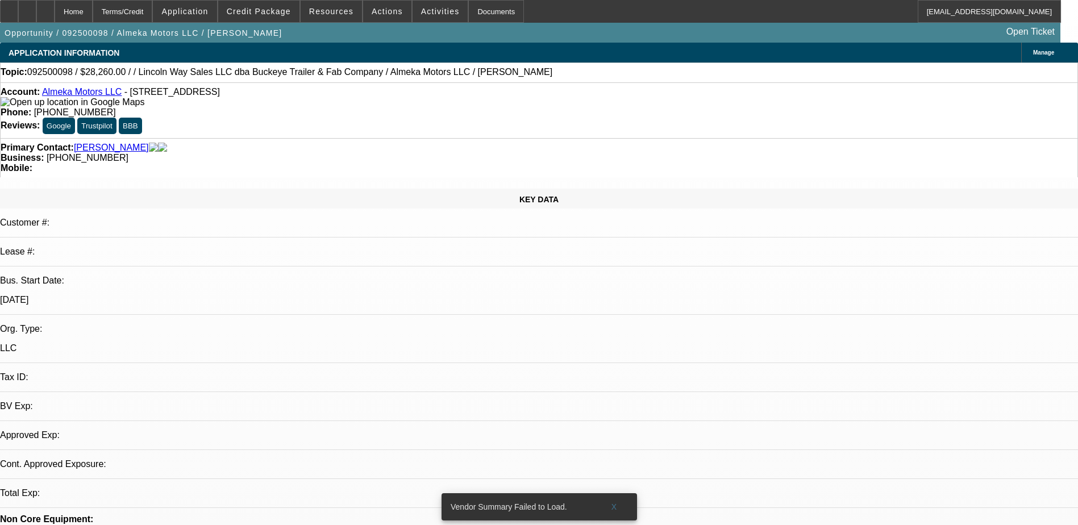
select select "0"
select select "2"
select select "0.1"
select select "4"
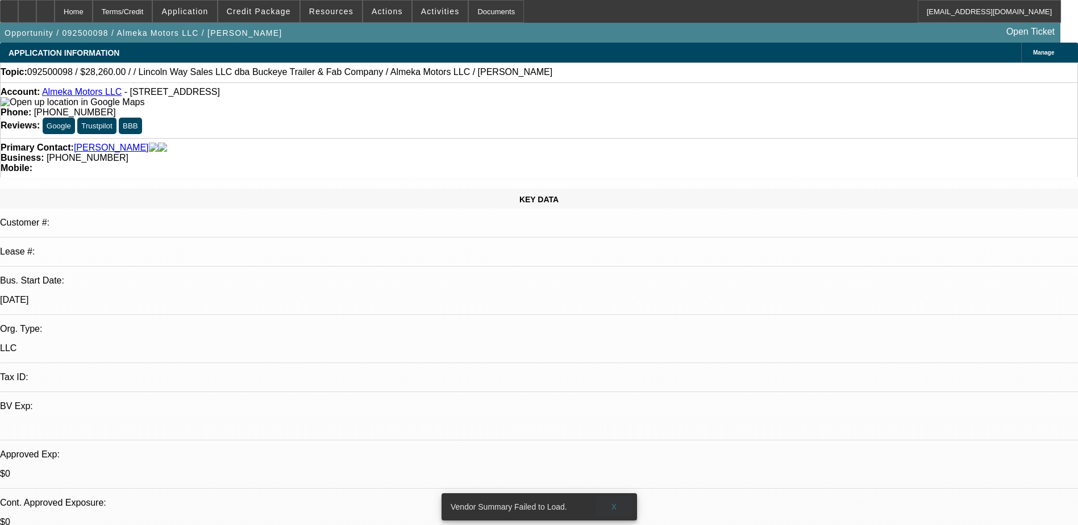
click at [617, 499] on button "X" at bounding box center [614, 507] width 36 height 20
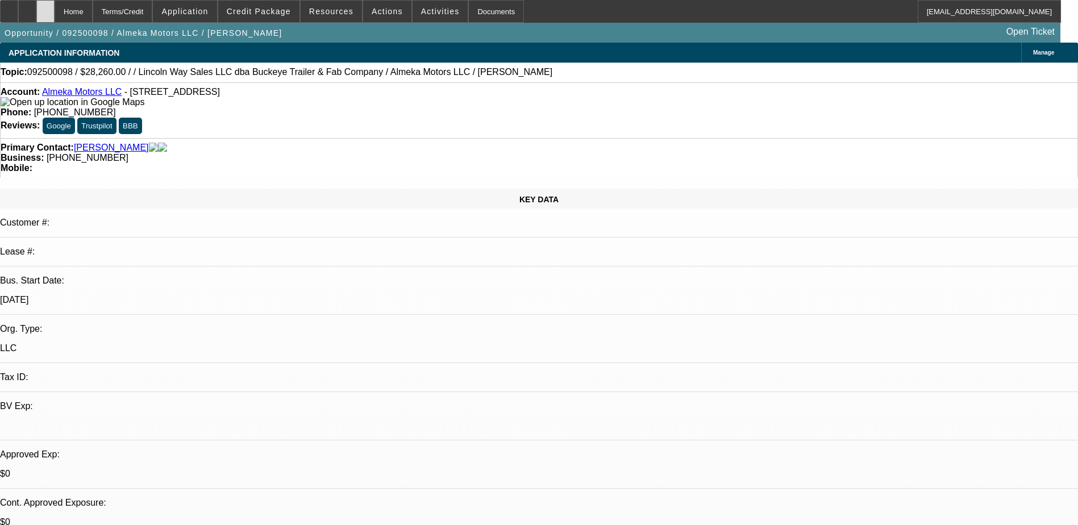
click at [55, 12] on div at bounding box center [45, 11] width 18 height 23
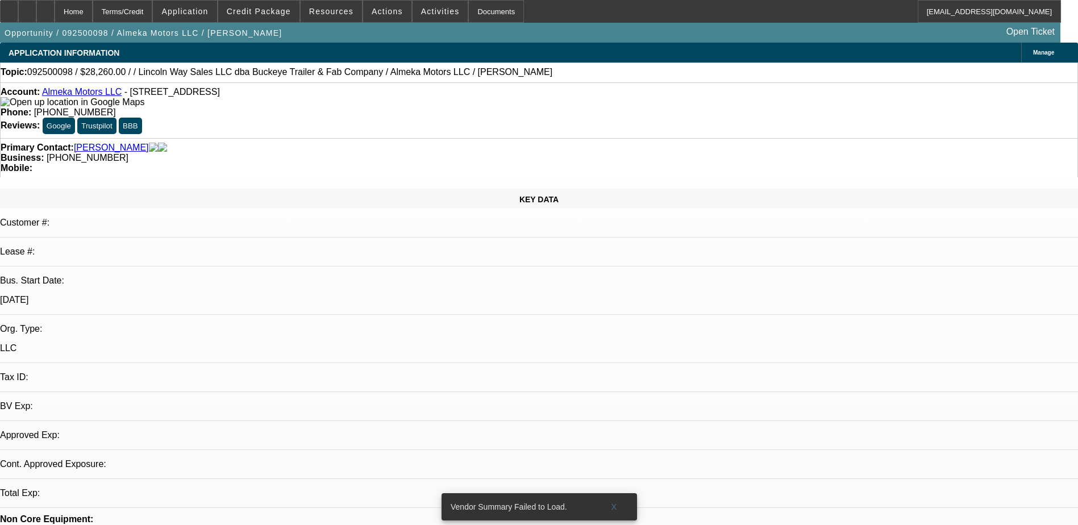
select select "0"
select select "2"
select select "0.1"
select select "4"
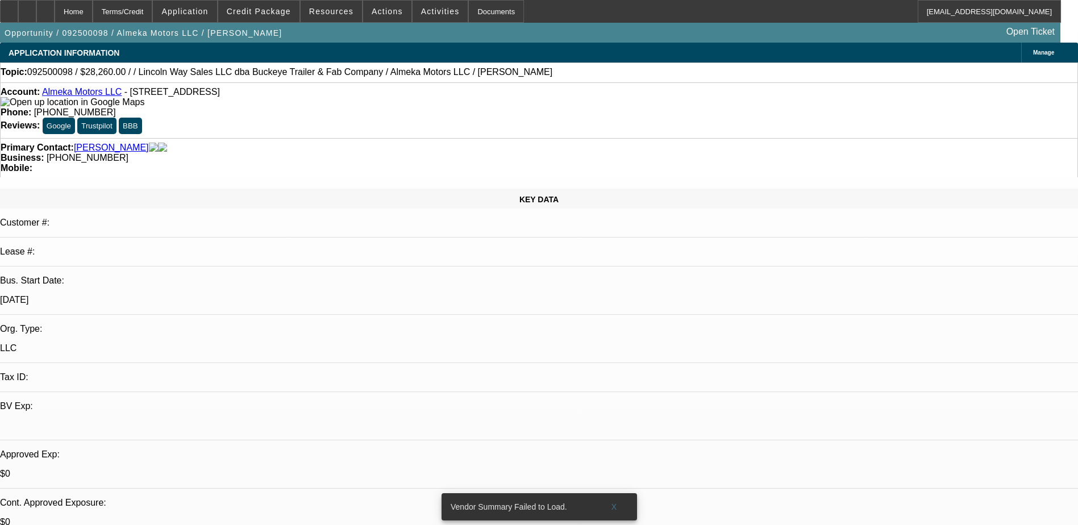
click at [82, 95] on link "Almeka Motors LLC" at bounding box center [82, 92] width 80 height 10
click at [275, 13] on span "Credit Package" at bounding box center [259, 11] width 64 height 9
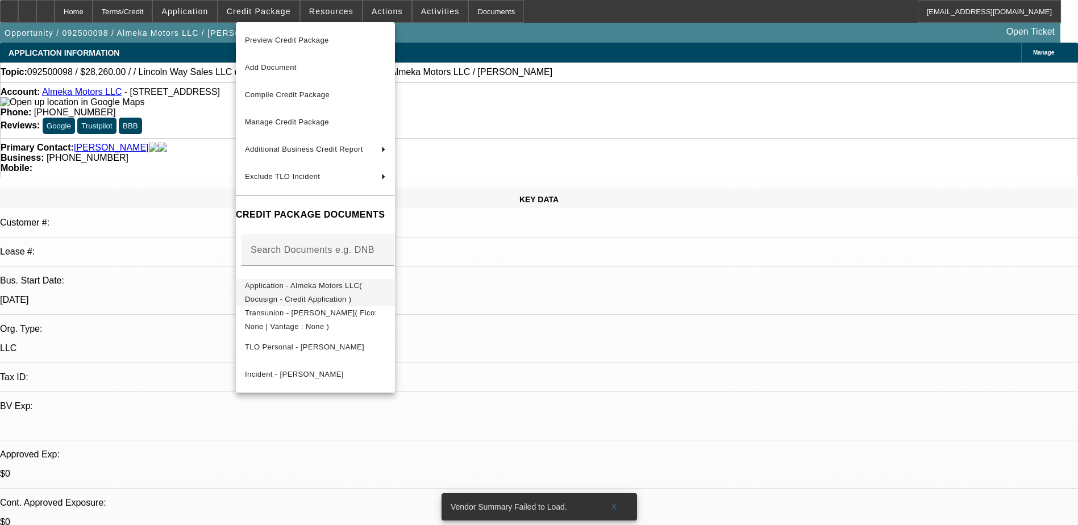
click at [310, 286] on span "Application - Almeka Motors LLC( Docusign - Credit Application )" at bounding box center [303, 292] width 117 height 22
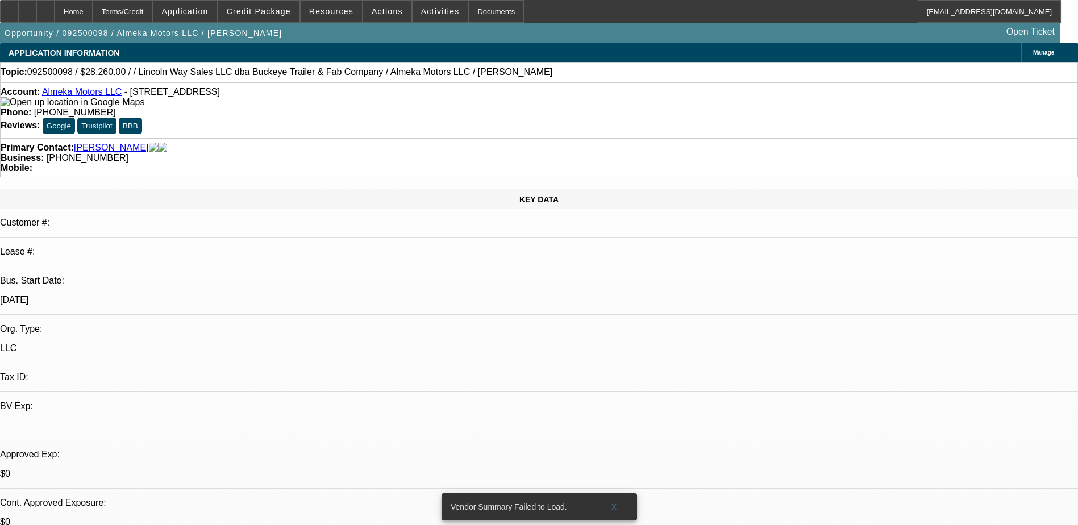
scroll to position [114, 0]
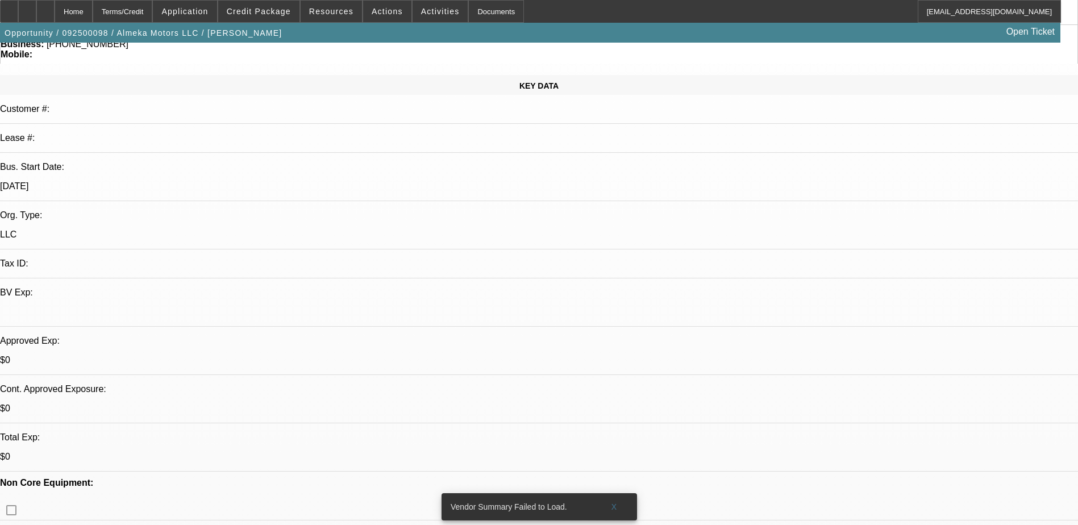
radio input "true"
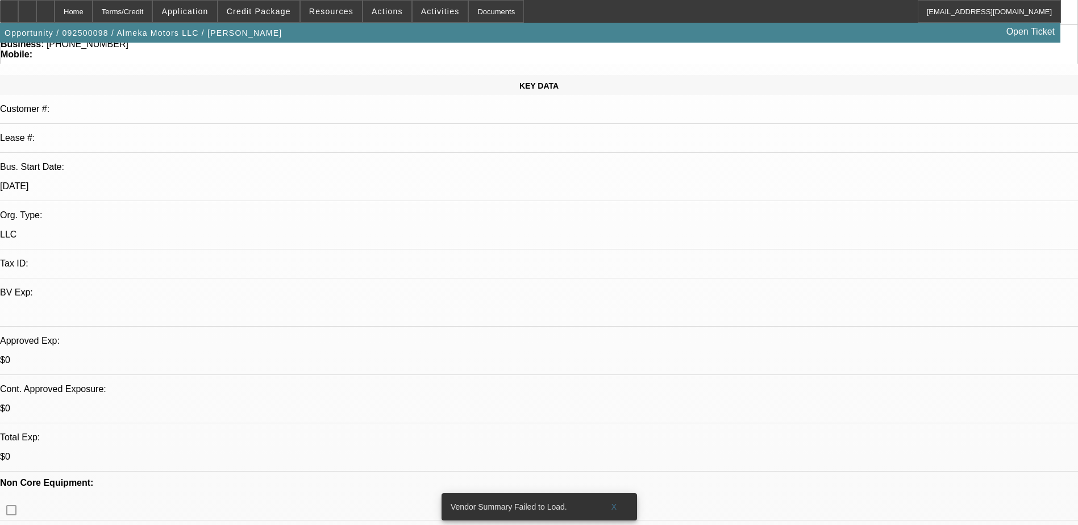
type textarea "Tt Harry - Has transunion account frozen (will unfreeze), missing/not complete …"
radio input "true"
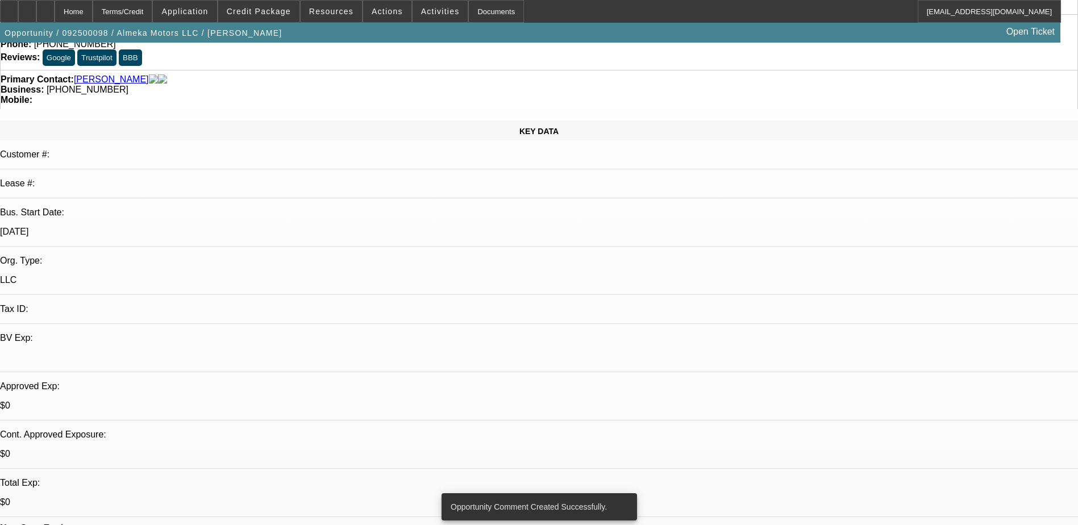
scroll to position [0, 0]
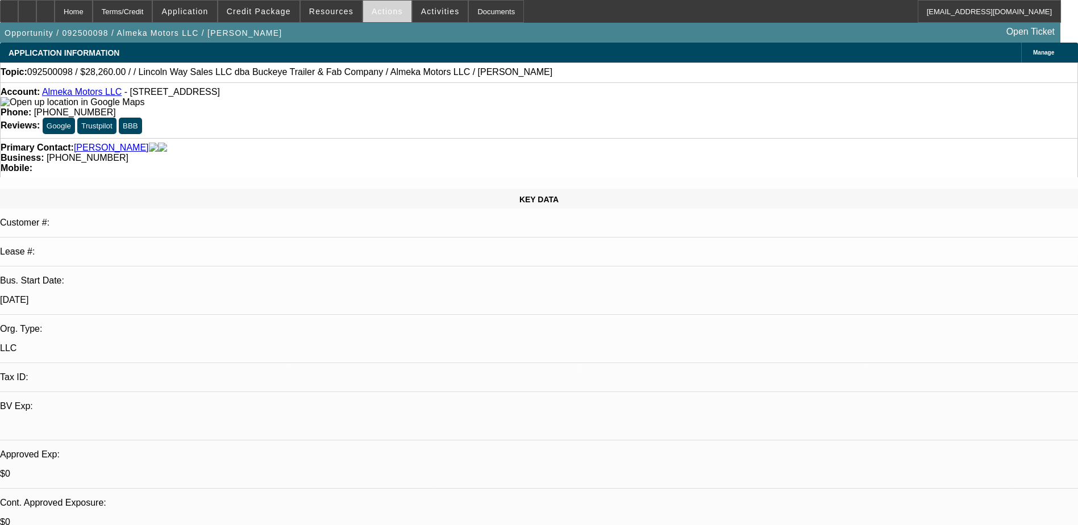
click at [383, 3] on span at bounding box center [387, 11] width 48 height 27
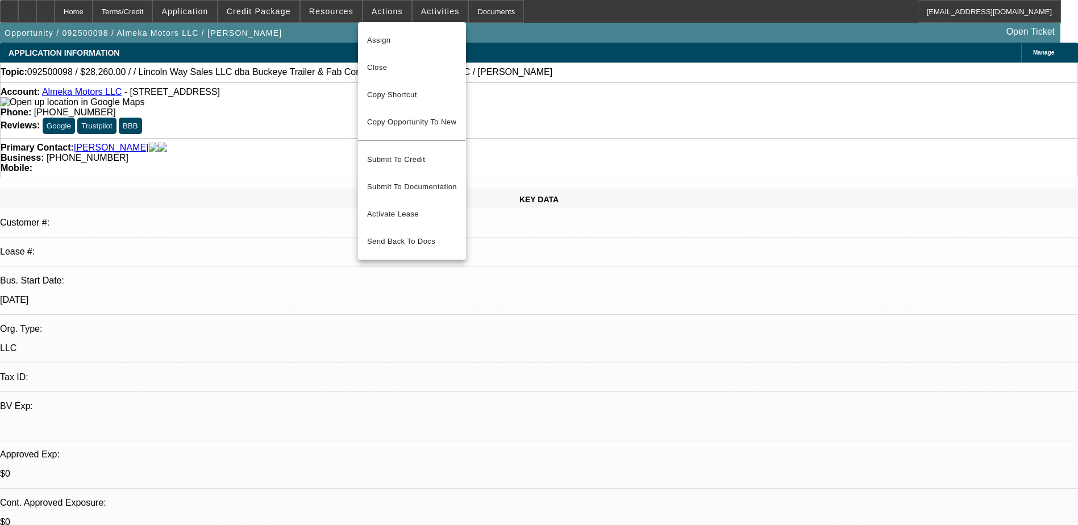
click at [415, 10] on div at bounding box center [539, 262] width 1078 height 525
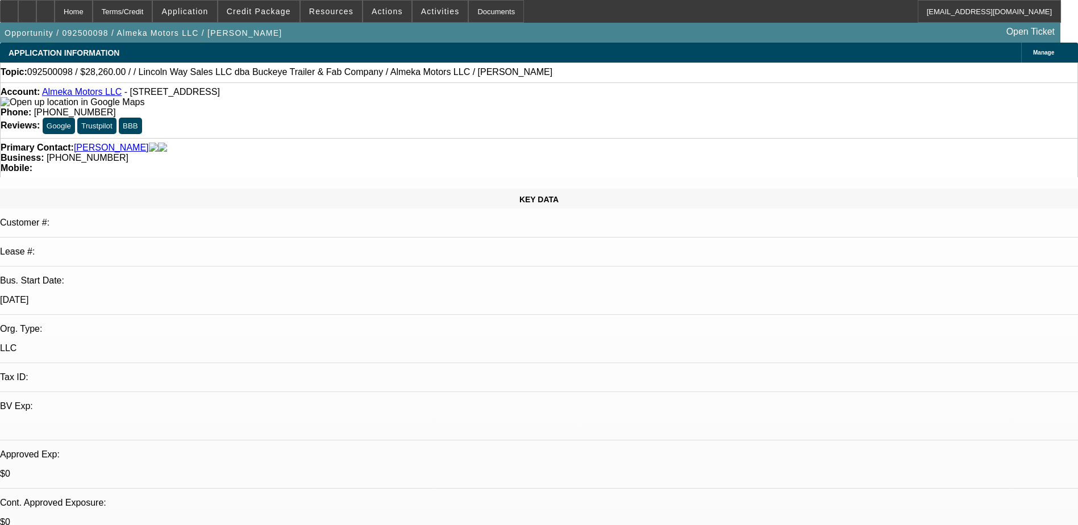
click at [421, 10] on span "Activities" at bounding box center [440, 11] width 39 height 9
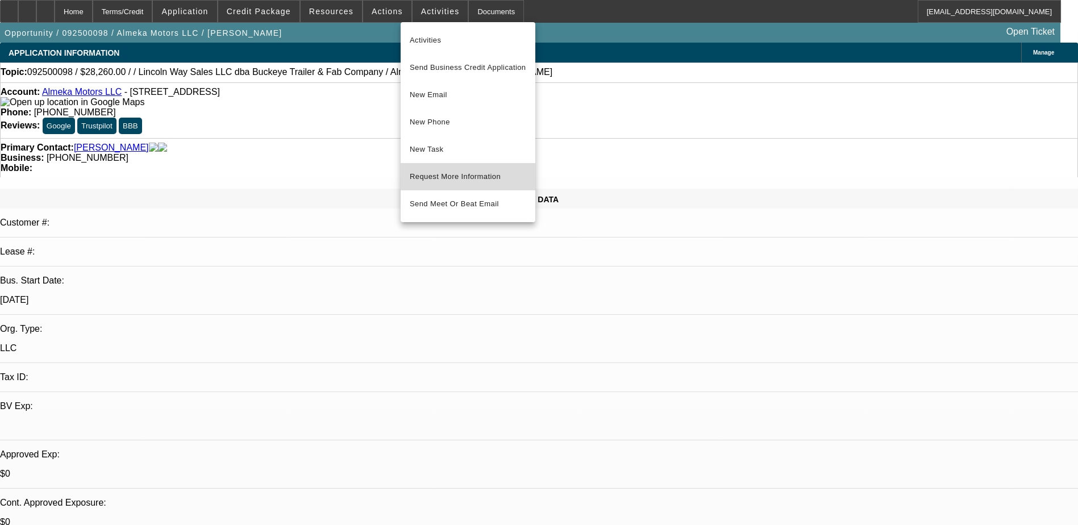
click at [476, 172] on span "Request More Information" at bounding box center [468, 177] width 117 height 14
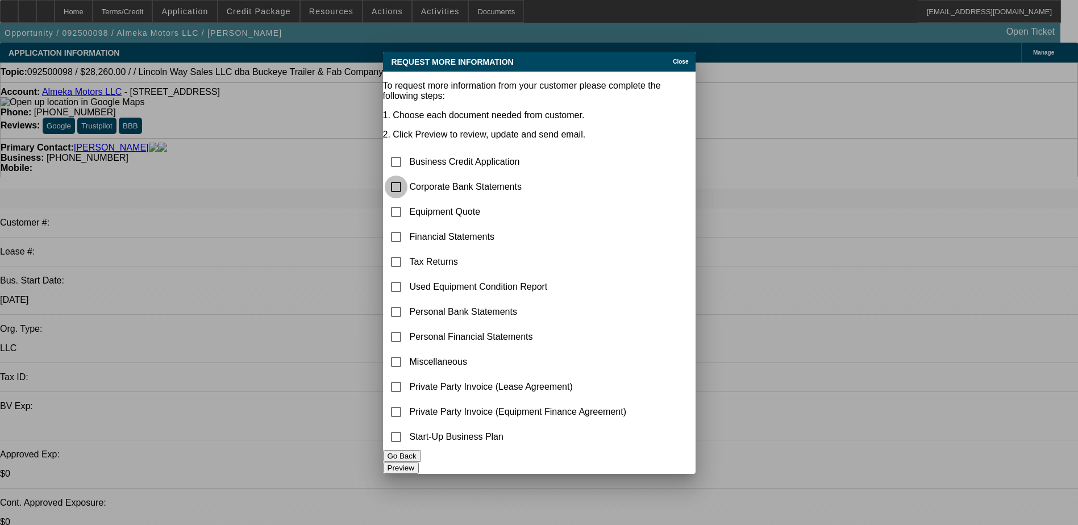
click at [408, 176] on input "checkbox" at bounding box center [396, 187] width 23 height 23
checkbox input "true"
click at [419, 462] on button "Preview" at bounding box center [401, 468] width 36 height 12
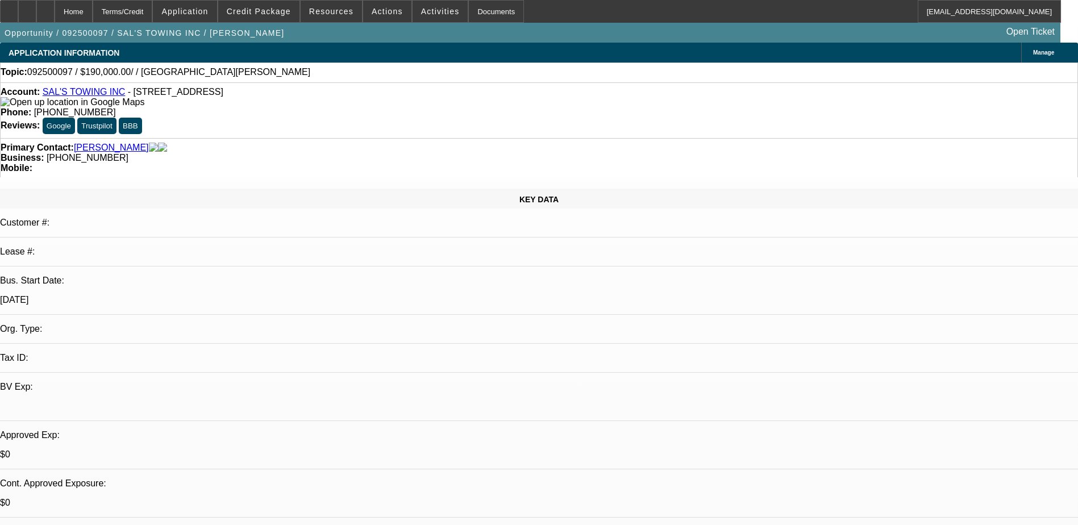
select select "0"
select select "2"
select select "0.1"
select select "4"
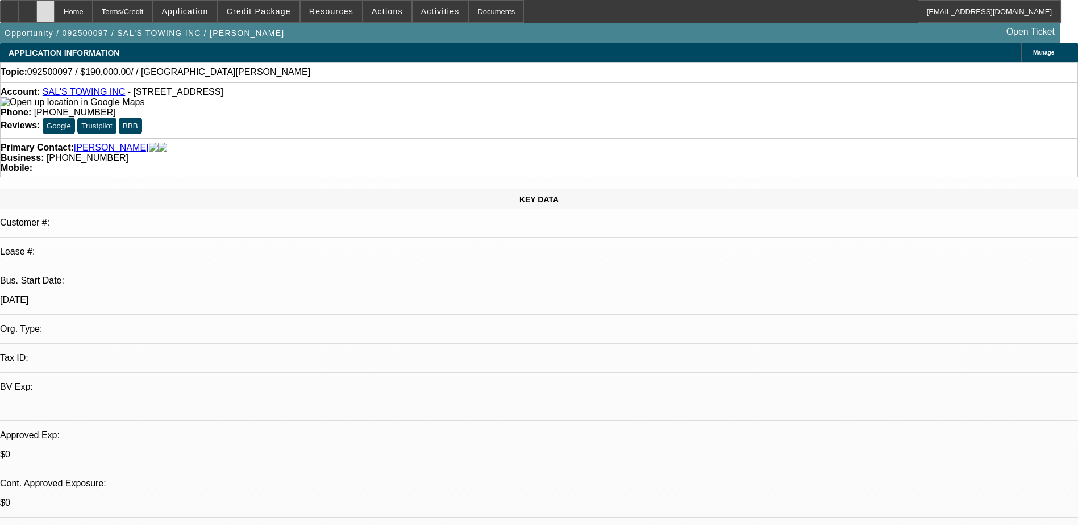
click at [55, 16] on div at bounding box center [45, 11] width 18 height 23
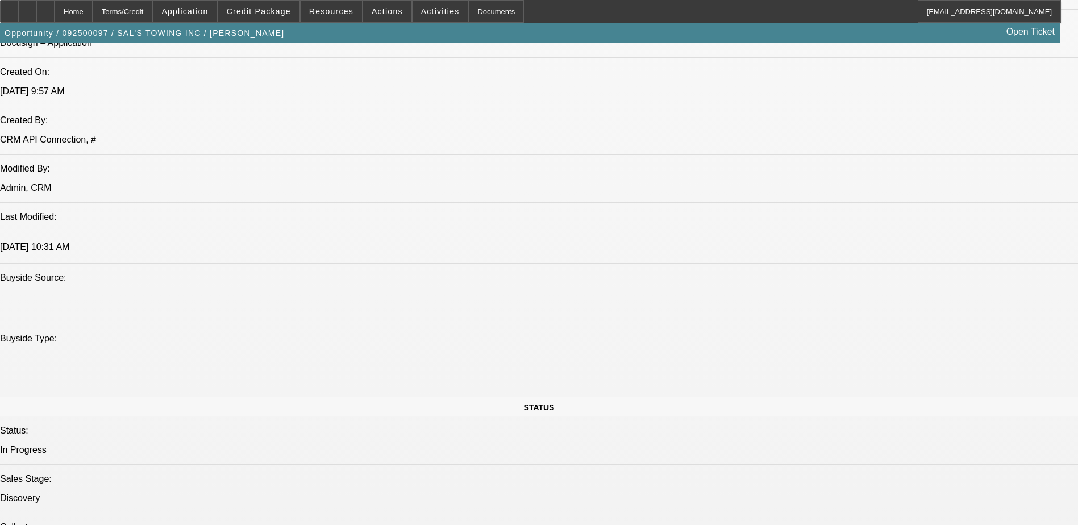
select select "0"
select select "2"
select select "0.1"
select select "4"
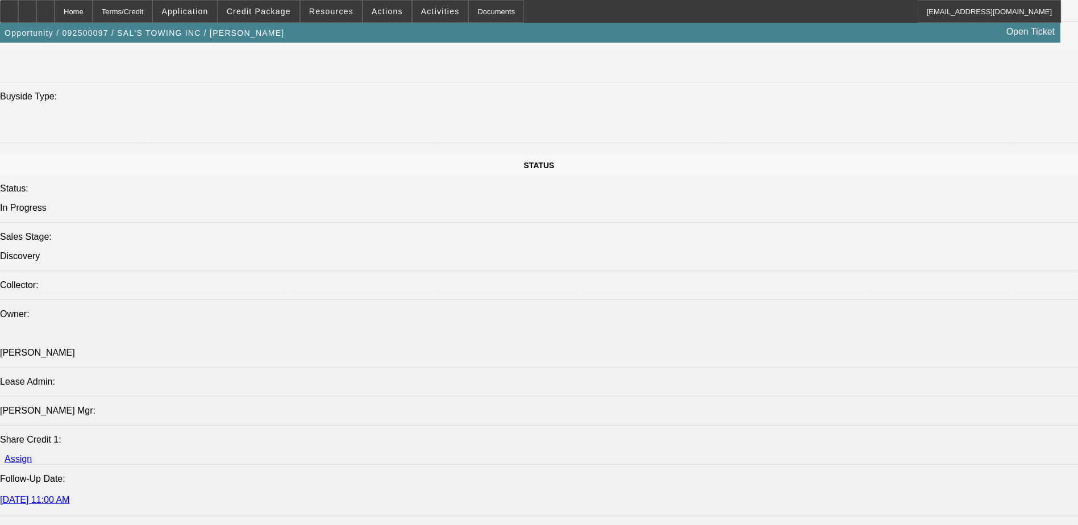
scroll to position [1182, 0]
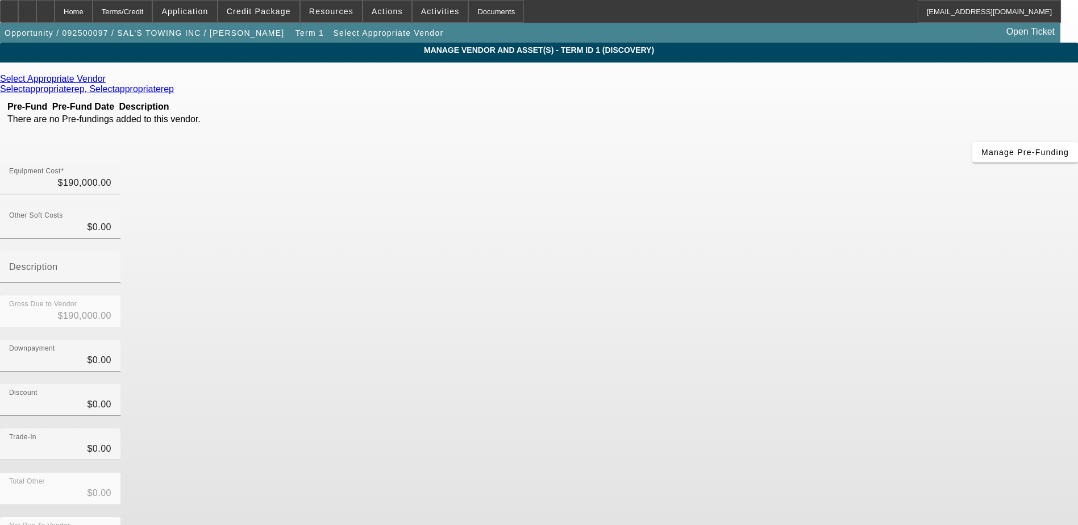
click at [309, 84] on div "Select Appropriate Vendor" at bounding box center [539, 79] width 1078 height 10
click at [109, 81] on icon at bounding box center [109, 79] width 0 height 10
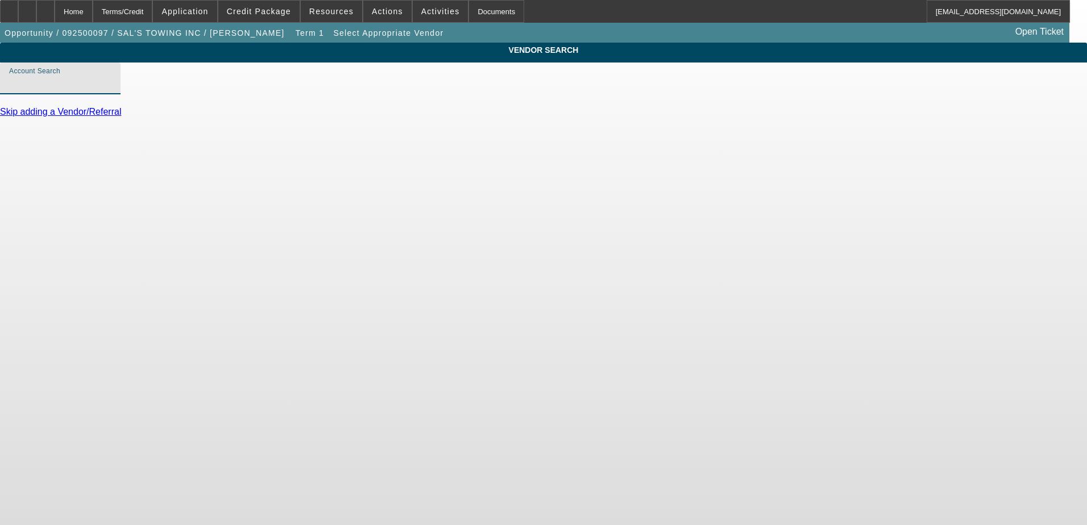
click at [111, 90] on input "Account Search" at bounding box center [60, 83] width 102 height 14
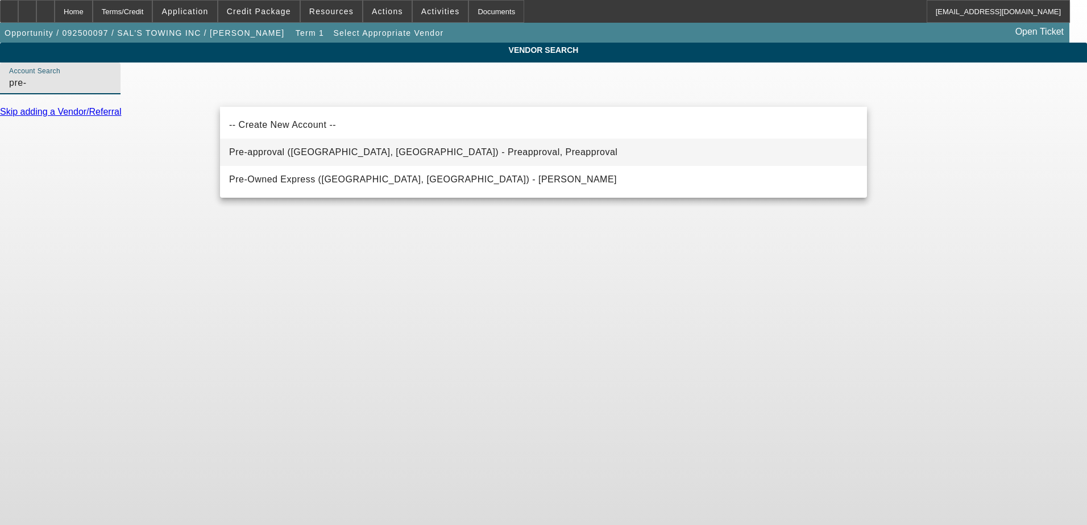
click at [337, 155] on span "Pre-approval ([GEOGRAPHIC_DATA], [GEOGRAPHIC_DATA]) - Preapproval, Preapproval" at bounding box center [423, 152] width 388 height 10
type input "Pre-approval ([GEOGRAPHIC_DATA], [GEOGRAPHIC_DATA]) - Preapproval, Preapproval"
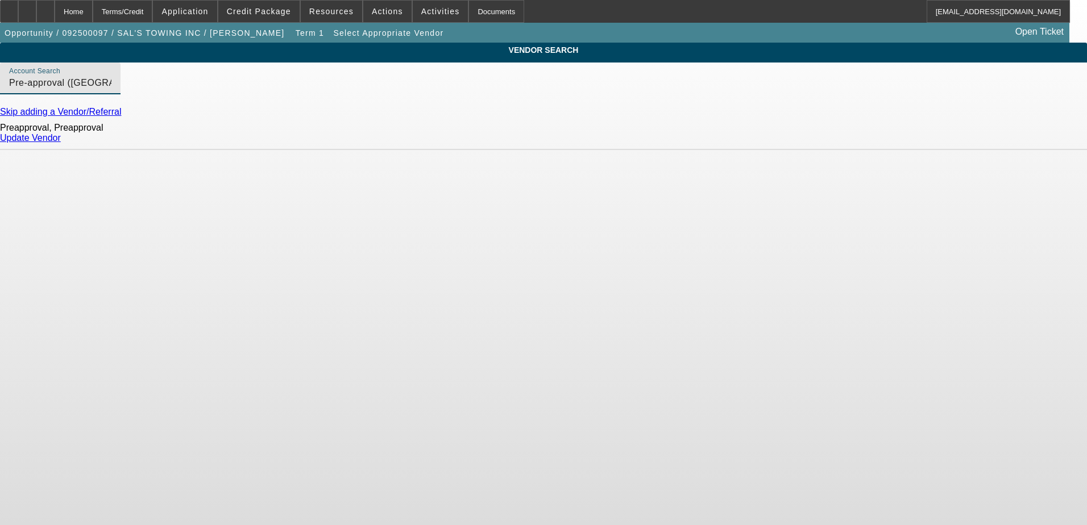
click at [61, 143] on link "Update Vendor" at bounding box center [30, 138] width 61 height 10
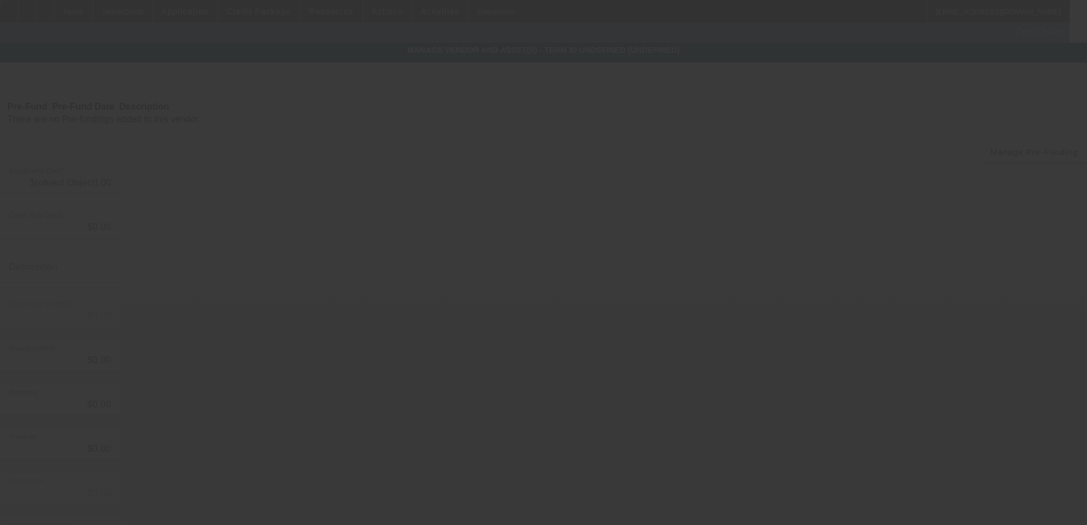
type input "$190,000.00"
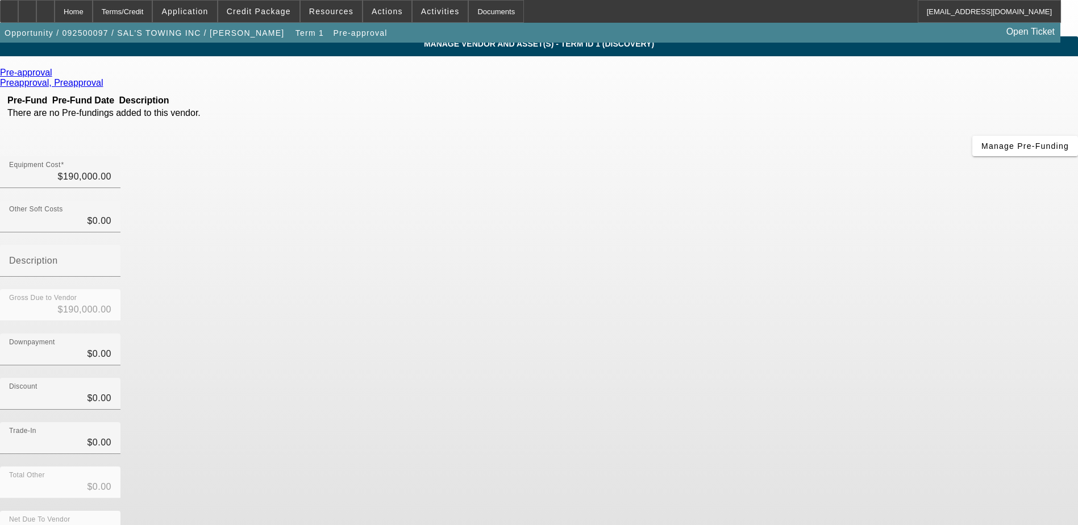
scroll to position [8, 0]
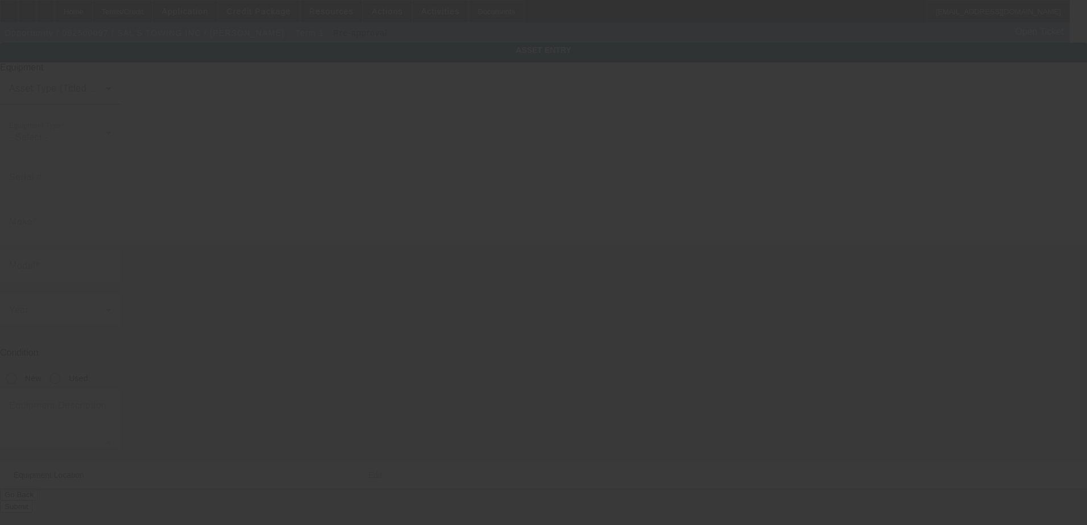
type textarea "Tow Truck; Make: Peterbilt"
type input "[STREET_ADDRESS][PERSON_NAME]"
type input "Croswell"
type input "48422"
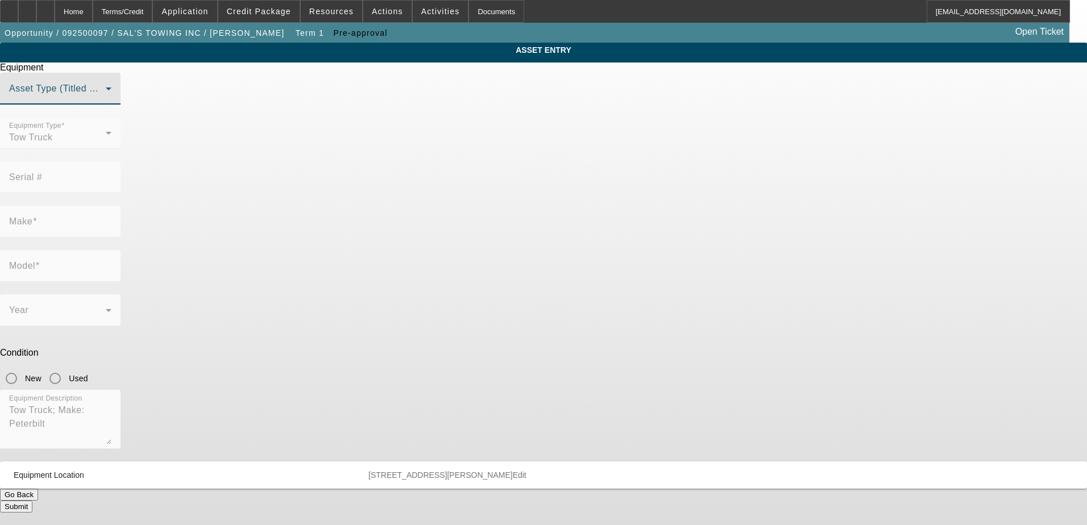
click at [106, 100] on span at bounding box center [57, 93] width 97 height 14
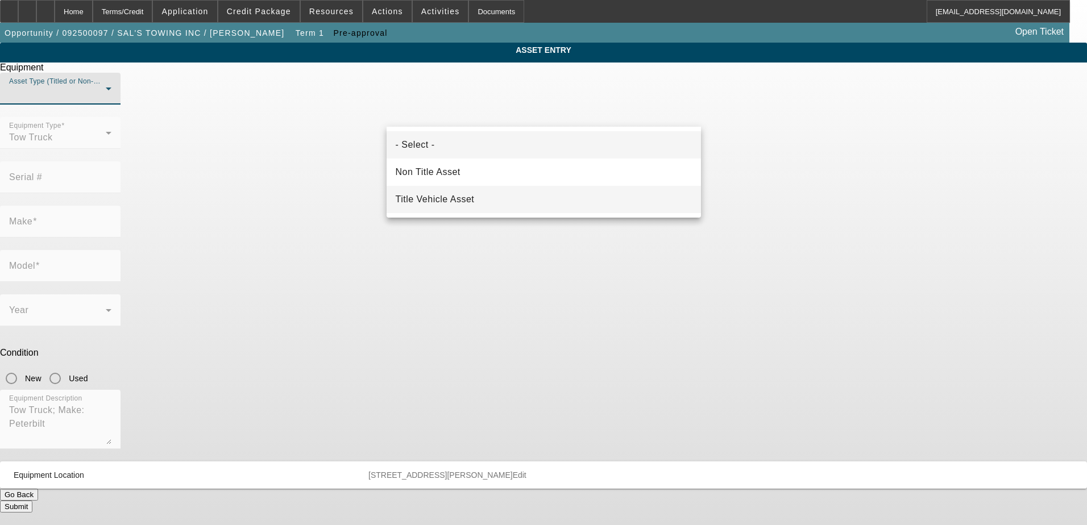
click at [434, 201] on span "Title Vehicle Asset" at bounding box center [435, 200] width 79 height 14
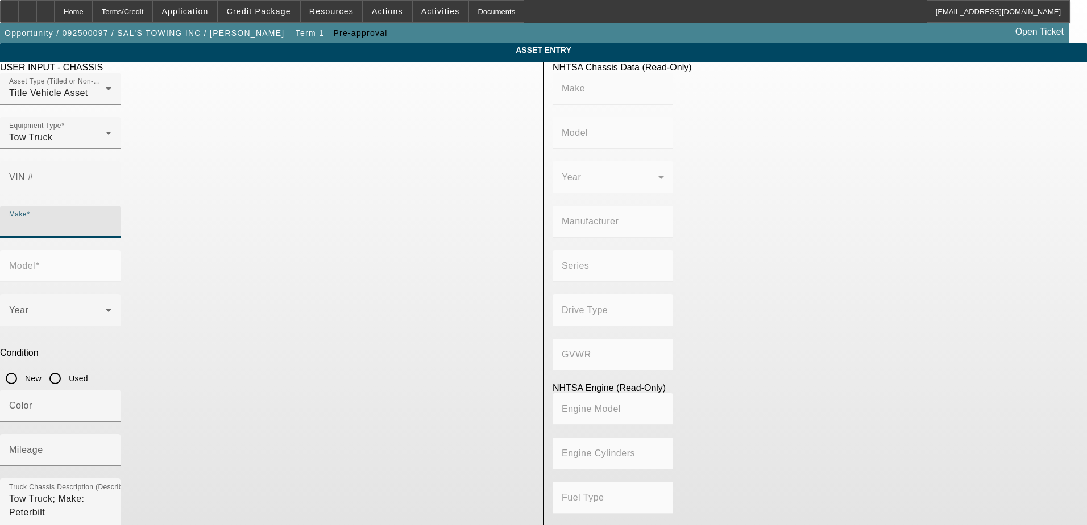
click at [111, 219] on input "Make" at bounding box center [60, 226] width 102 height 14
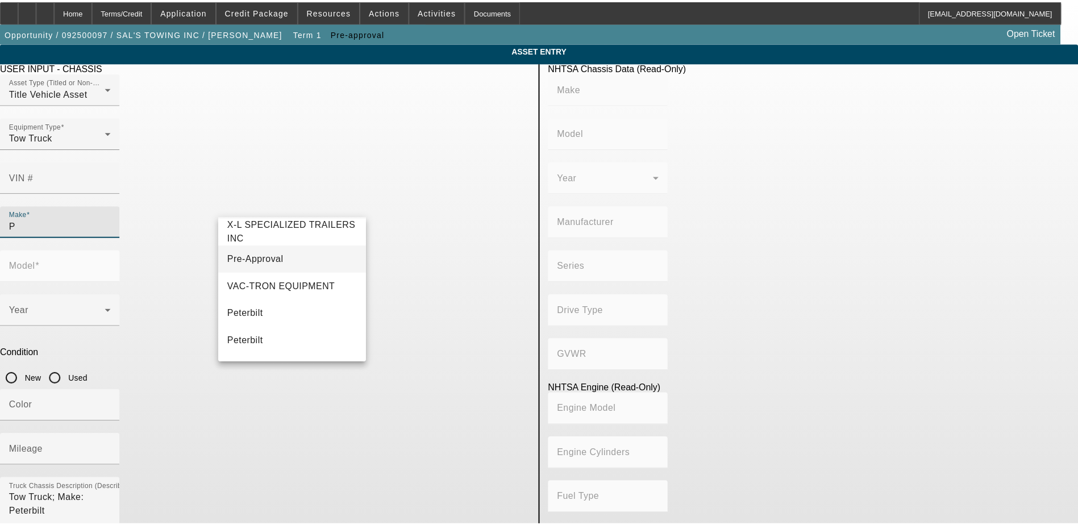
scroll to position [57, 0]
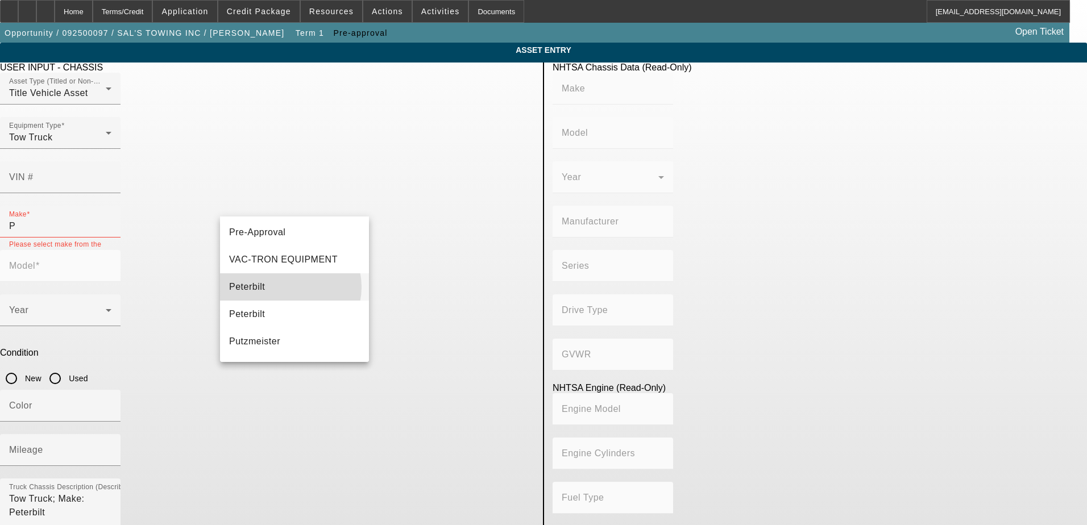
click at [289, 287] on mat-option "Peterbilt" at bounding box center [294, 286] width 149 height 27
type input "Peterbilt"
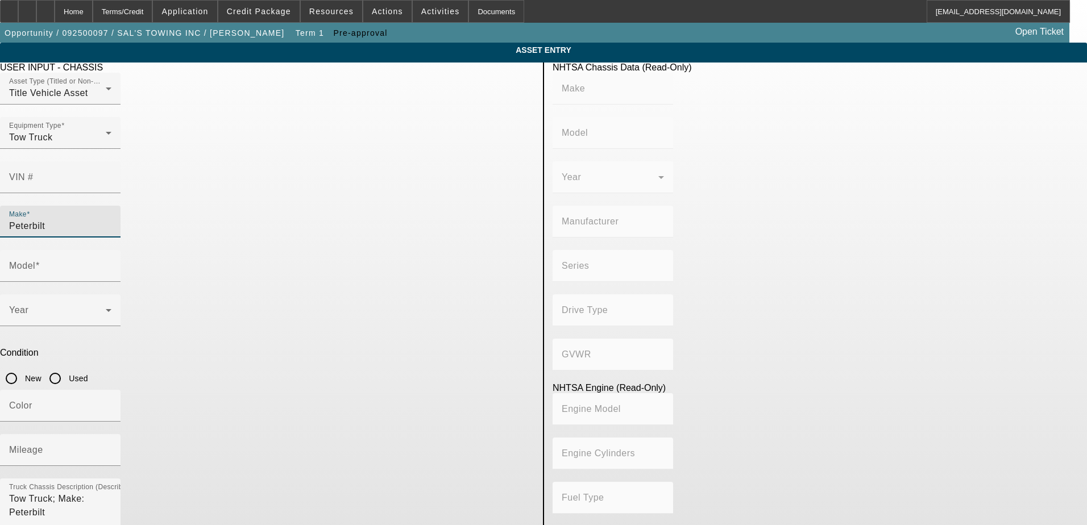
click at [23, 367] on input "New" at bounding box center [11, 378] width 23 height 23
radio input "true"
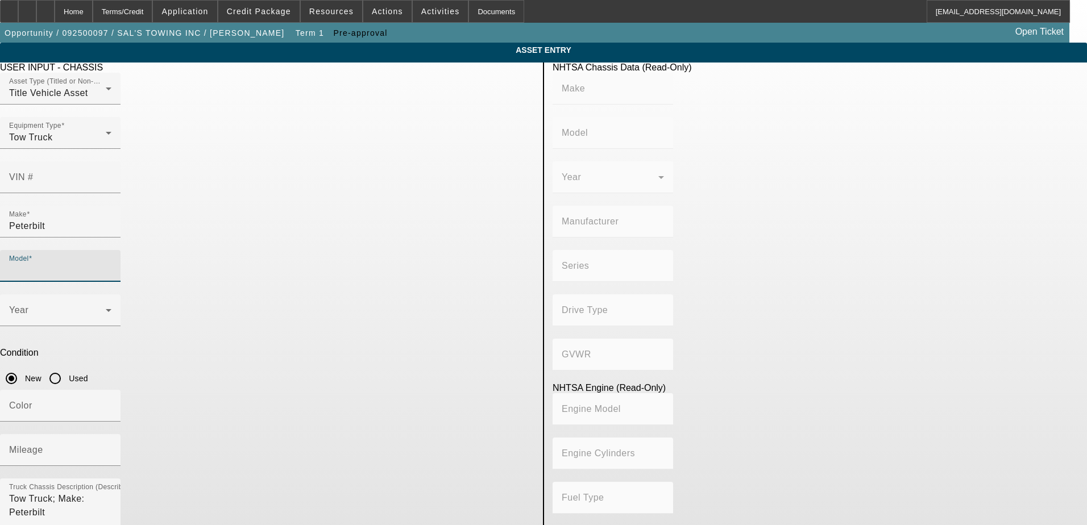
click at [111, 264] on input "Model" at bounding box center [60, 271] width 102 height 14
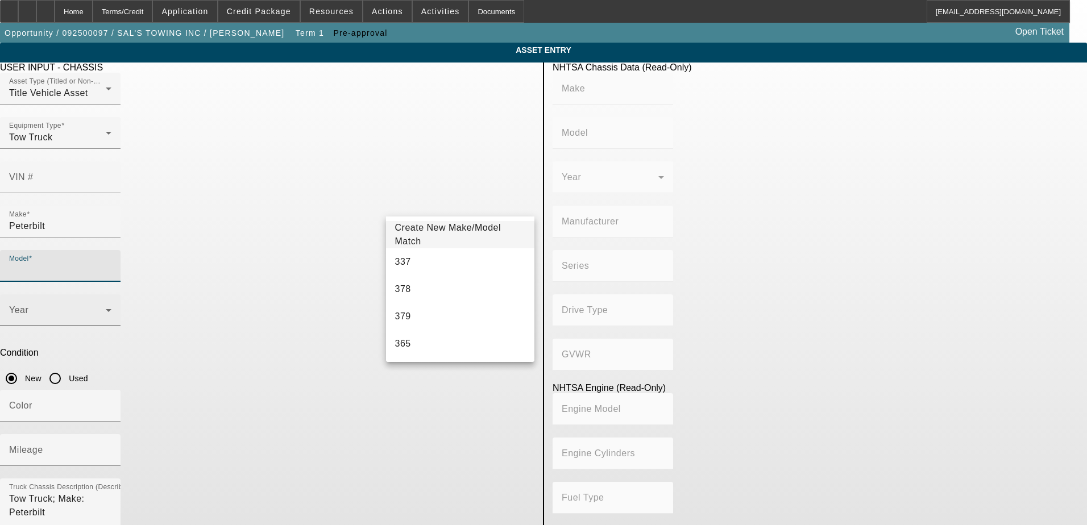
click at [106, 308] on span at bounding box center [57, 315] width 97 height 14
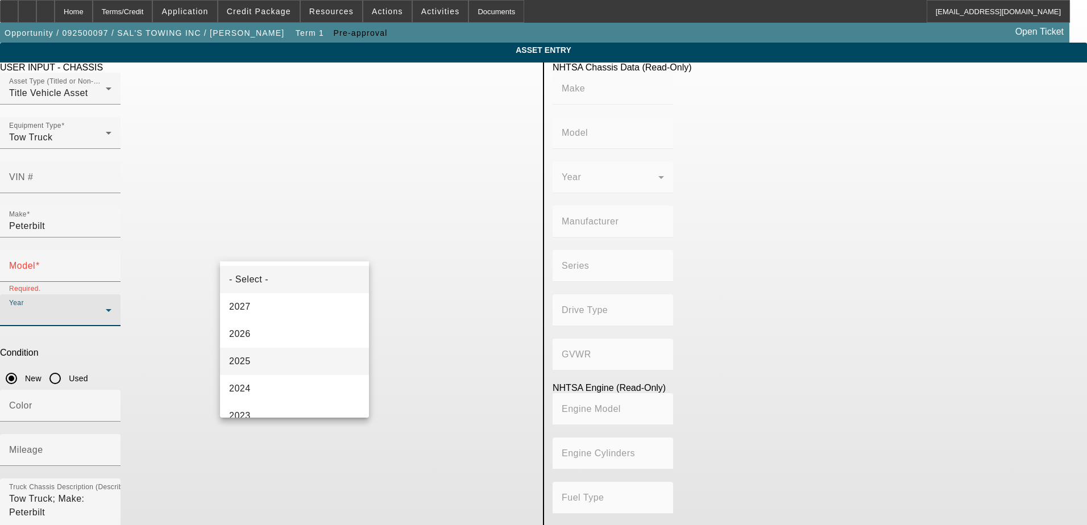
click at [254, 359] on mat-option "2025" at bounding box center [294, 361] width 149 height 27
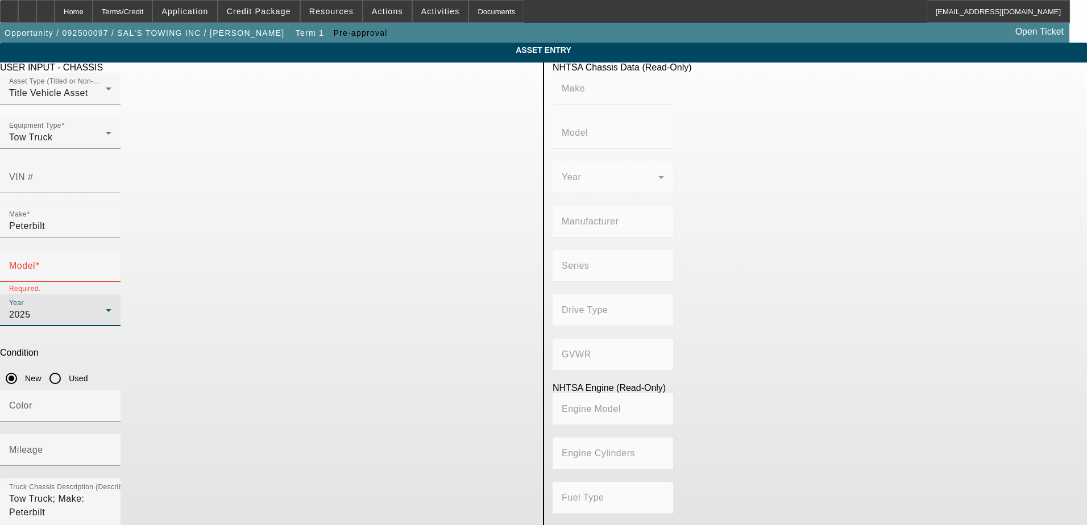
click at [190, 285] on app-asset-collateral-manage "ASSET ENTRY Delete asset USER INPUT - CHASSIS Asset Type (Titled or Non-Titled)…" at bounding box center [543, 358] width 1087 height 630
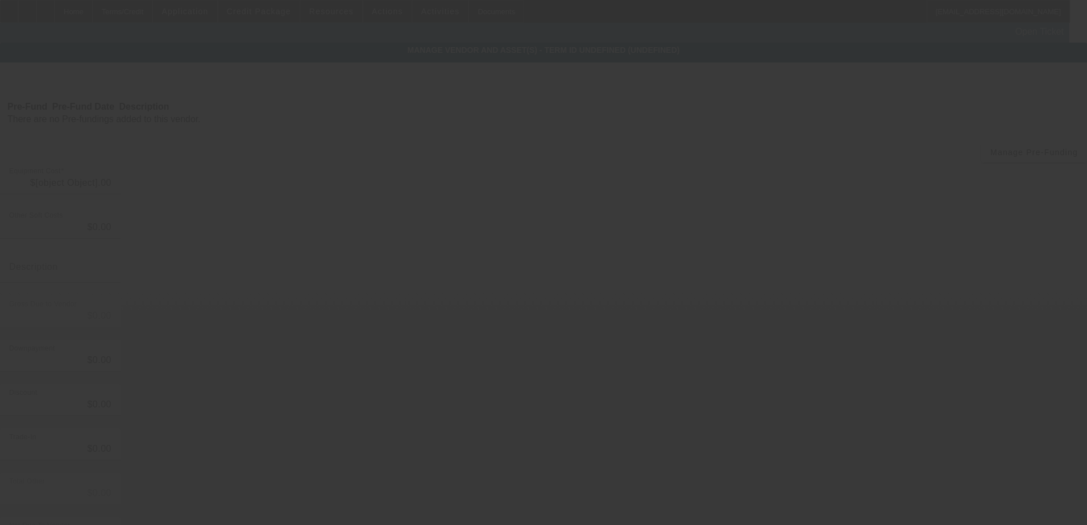
type input "$190,000.00"
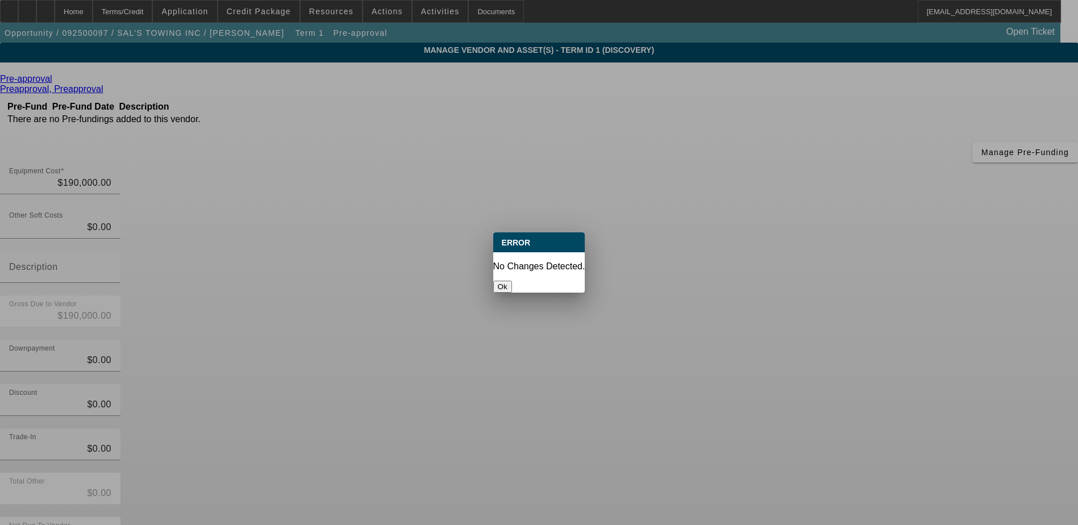
click at [512, 281] on button "Ok" at bounding box center [502, 287] width 19 height 12
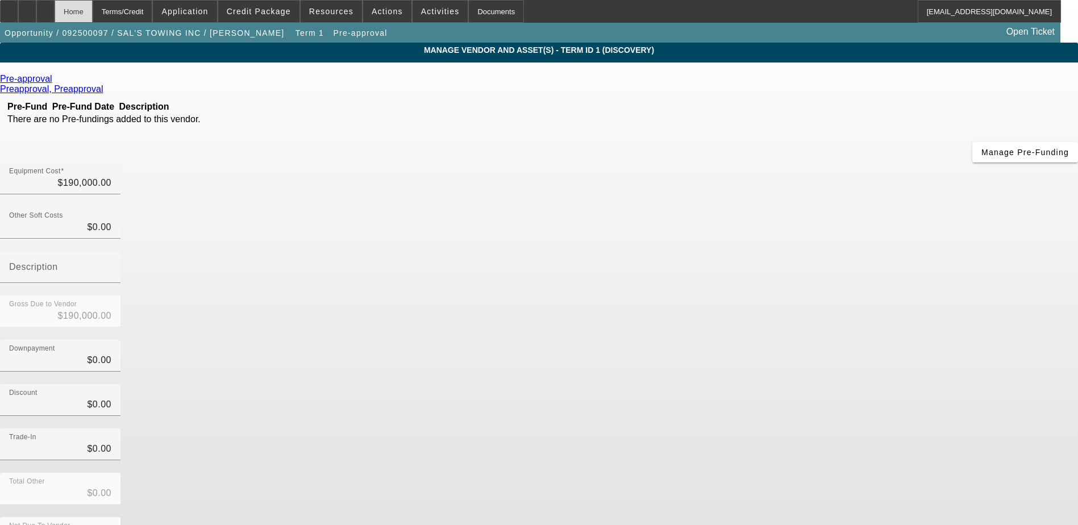
click at [93, 13] on div "Home" at bounding box center [74, 11] width 38 height 23
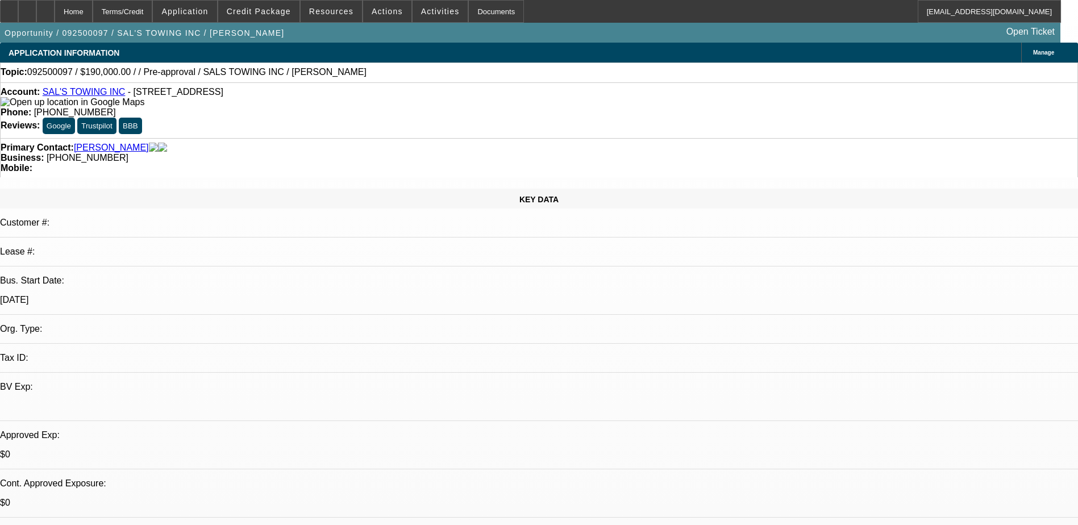
select select "0"
select select "2"
select select "0.1"
select select "4"
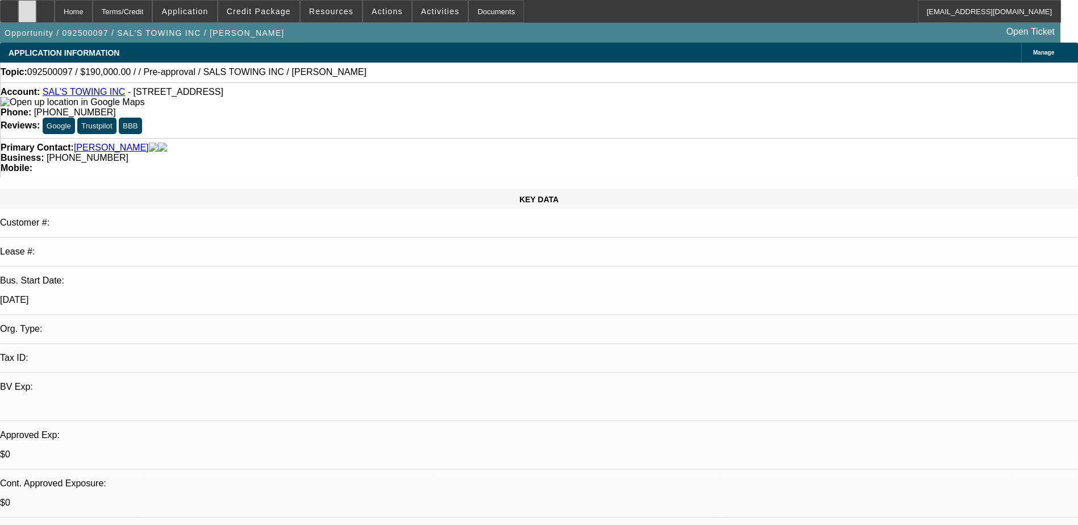
click at [27, 7] on icon at bounding box center [27, 7] width 0 height 0
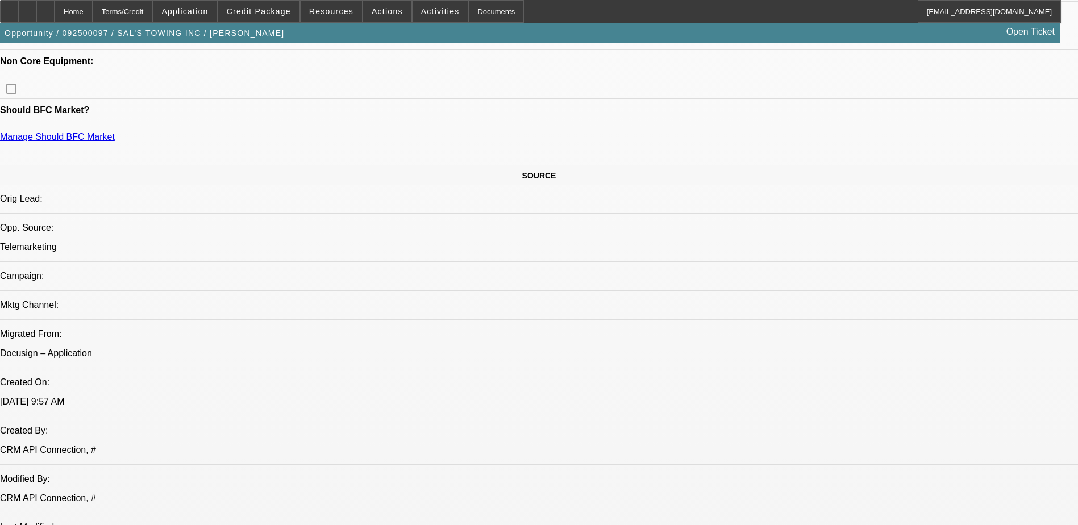
scroll to position [398, 0]
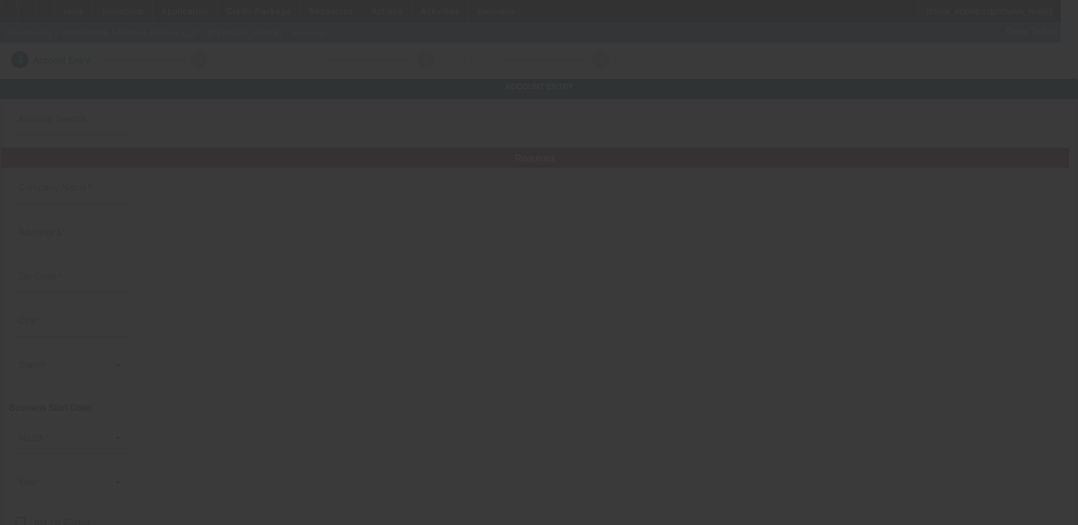
type input "Almeka Motors LLC"
type input "[STREET_ADDRESS]"
type input "30094"
type input "[PERSON_NAME]"
type input "[PHONE_NUMBER]"
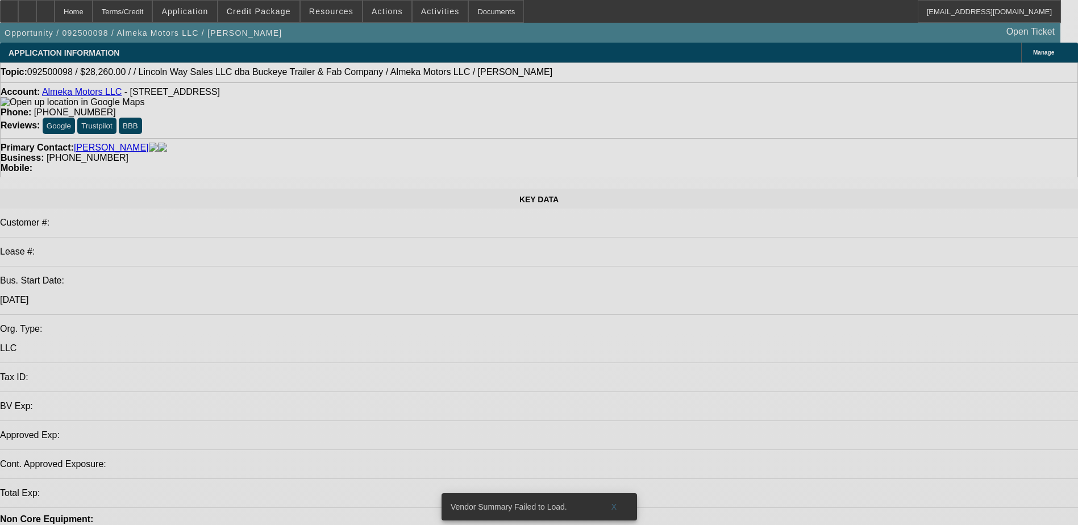
select select "0"
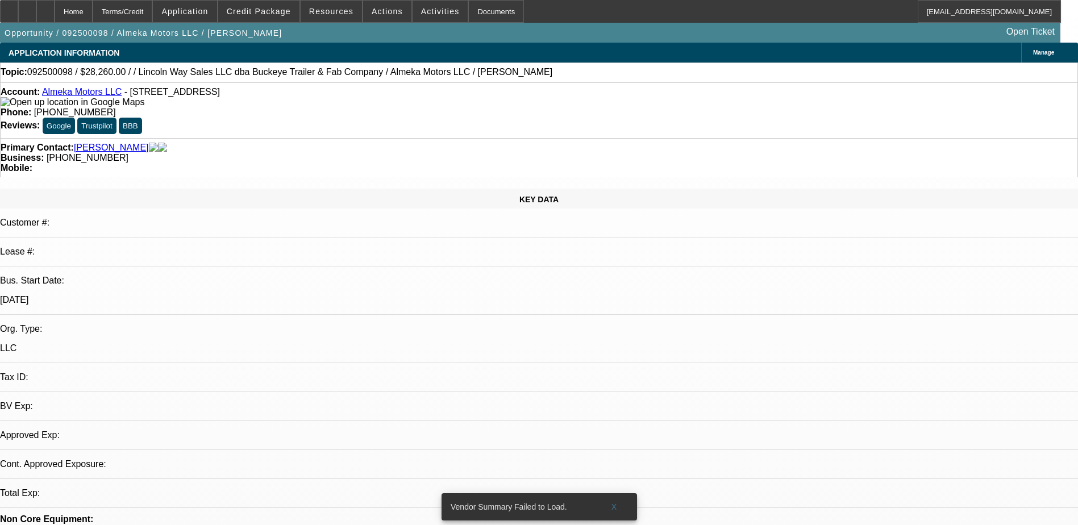
select select "2"
select select "0.1"
select select "4"
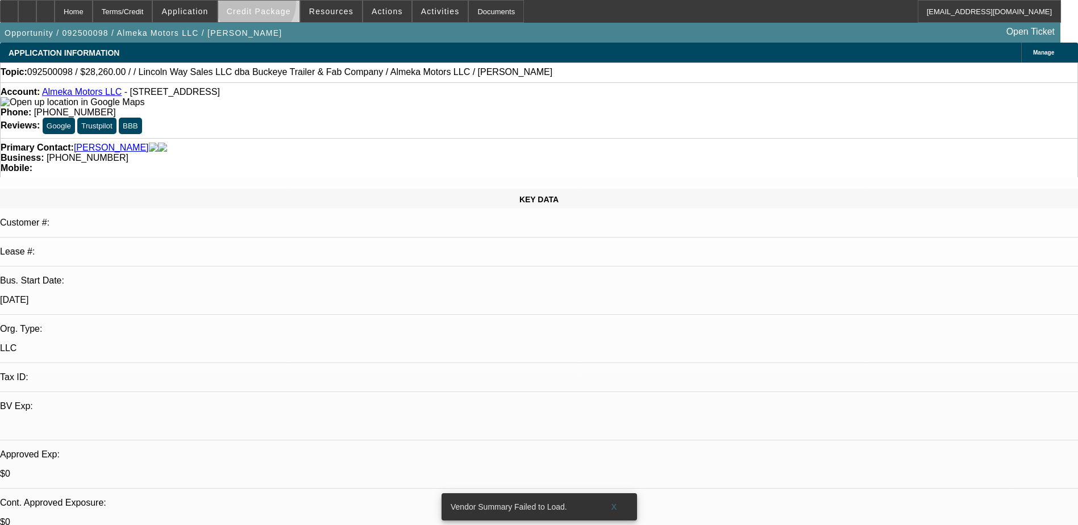
click at [274, 6] on span at bounding box center [258, 11] width 81 height 27
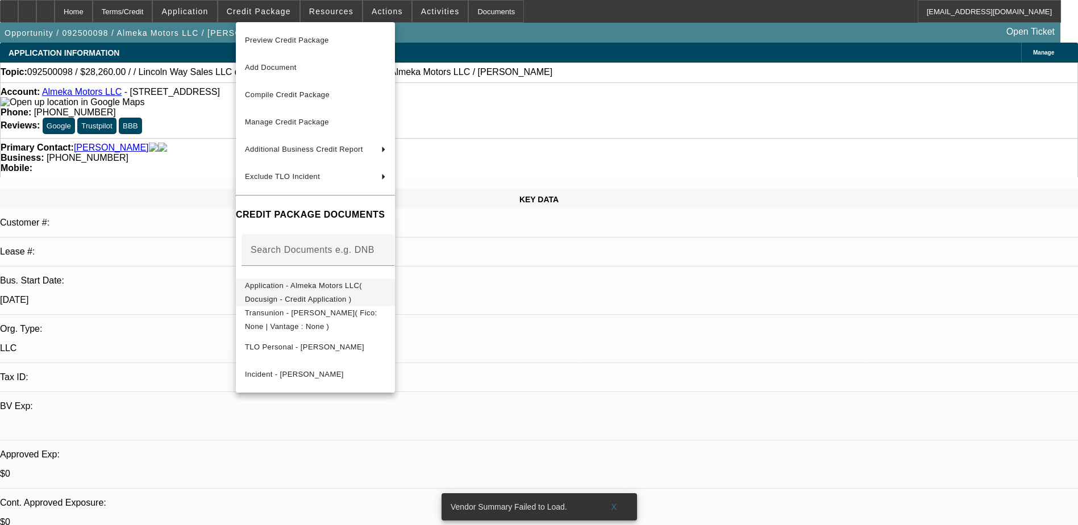
click at [333, 286] on span "Application - Almeka Motors LLC( Docusign - Credit Application )" at bounding box center [303, 292] width 117 height 22
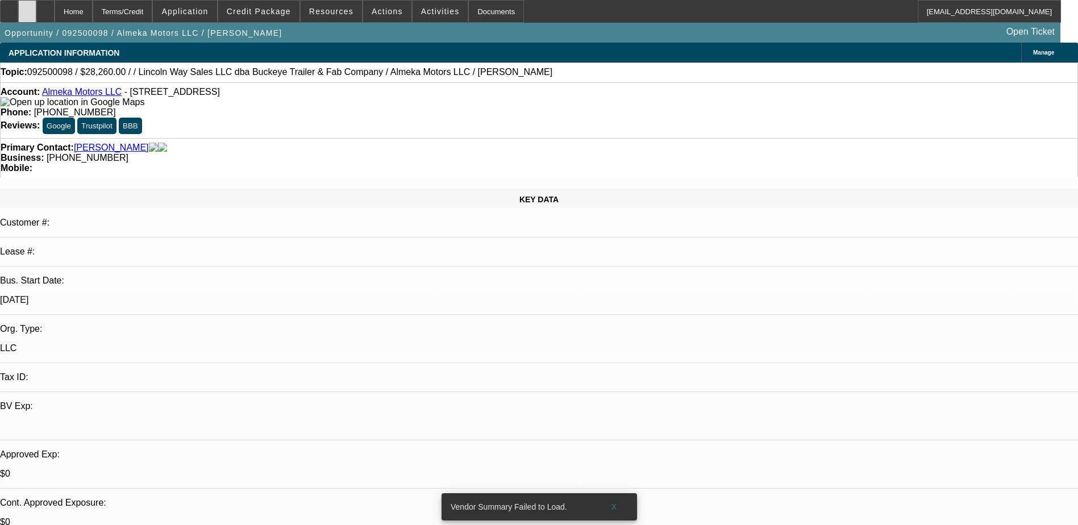
click at [36, 6] on div at bounding box center [27, 11] width 18 height 23
click at [27, 7] on icon at bounding box center [27, 7] width 0 height 0
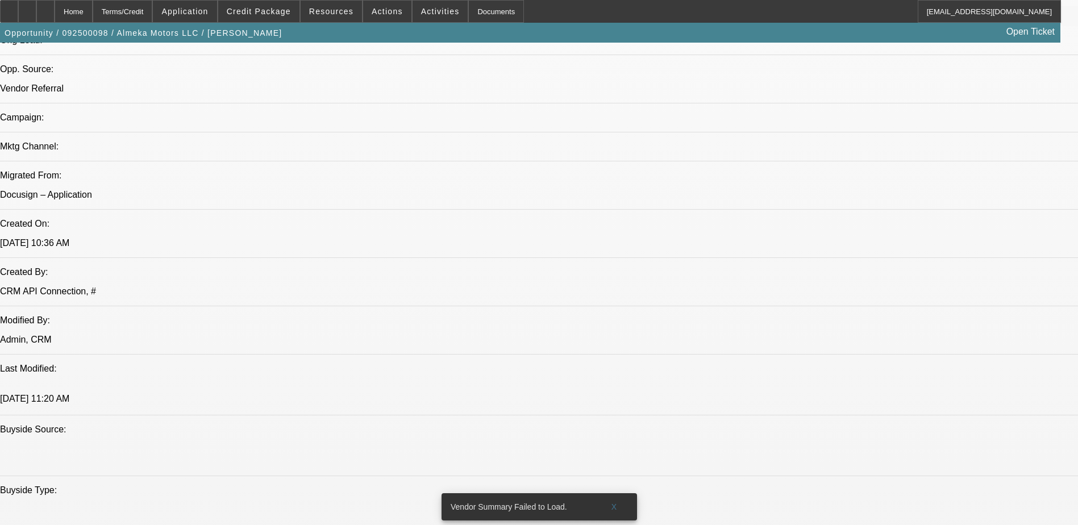
scroll to position [682, 0]
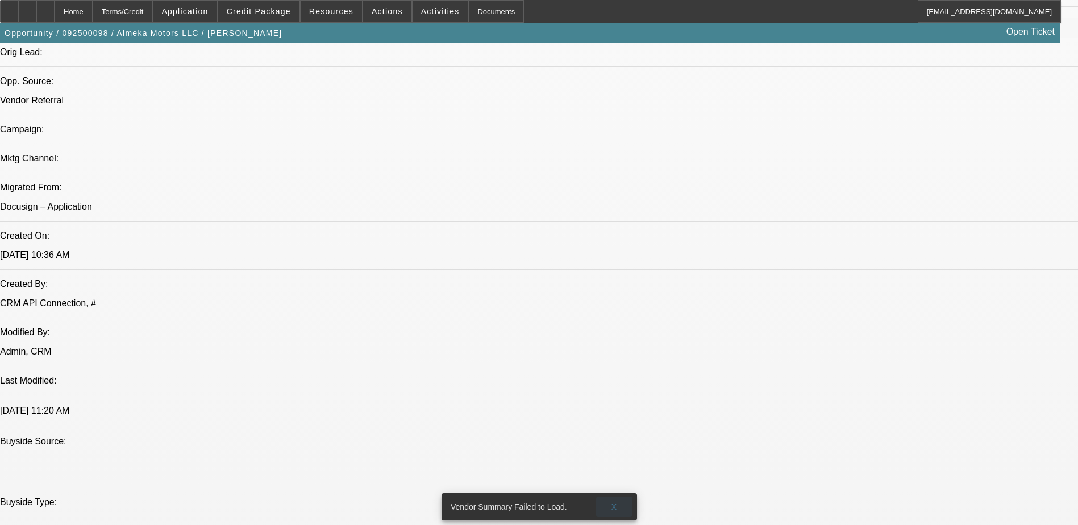
click at [619, 500] on span at bounding box center [614, 506] width 36 height 27
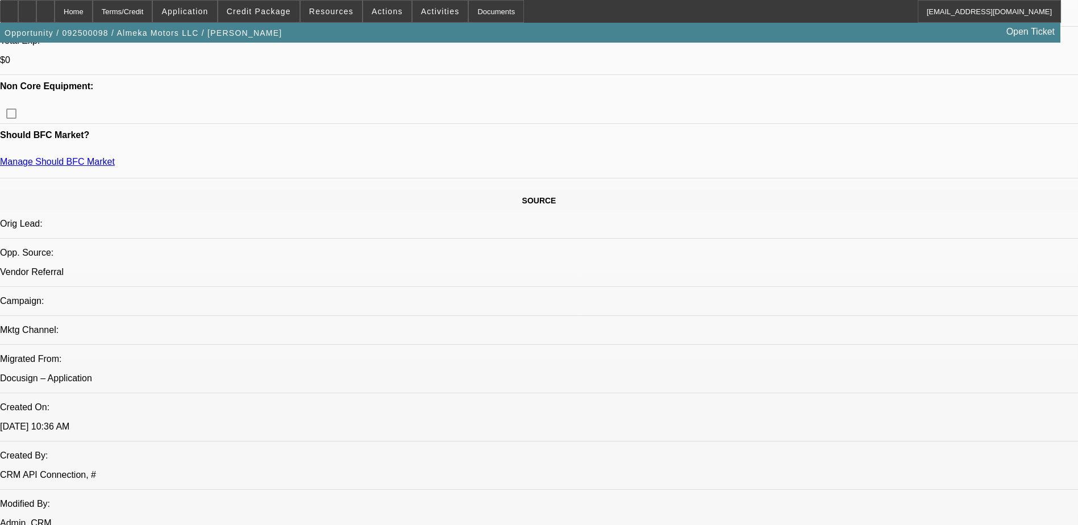
scroll to position [512, 0]
click at [27, 7] on icon at bounding box center [27, 7] width 0 height 0
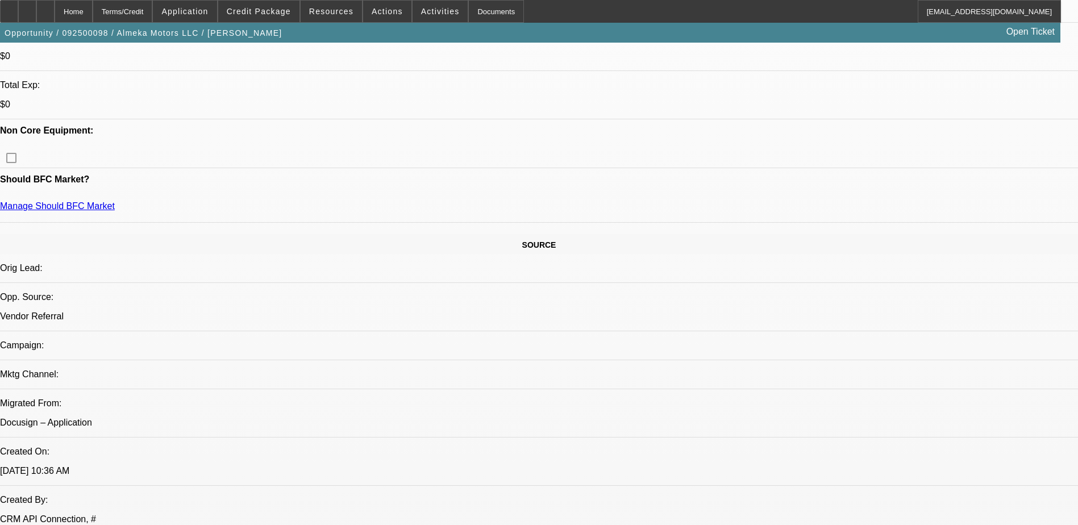
scroll to position [398, 0]
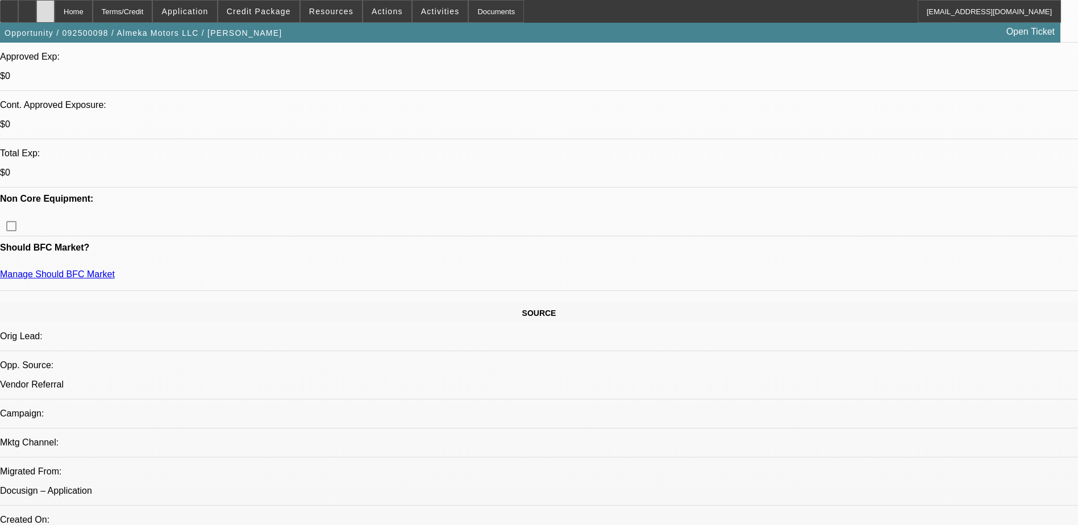
click at [55, 15] on div at bounding box center [45, 11] width 18 height 23
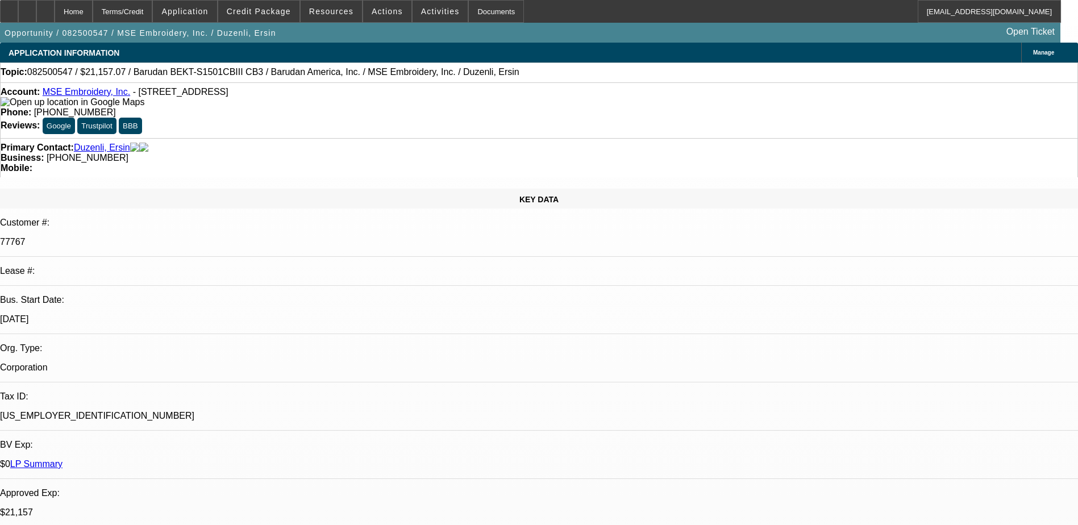
select select "0"
select select "2"
select select "0"
select select "6"
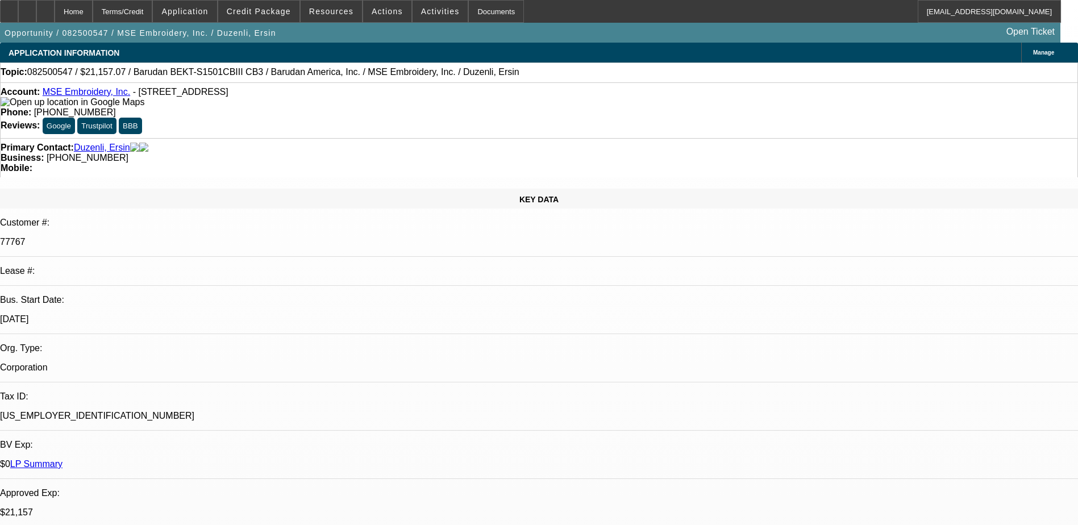
select select "0"
select select "3"
select select "0"
select select "6"
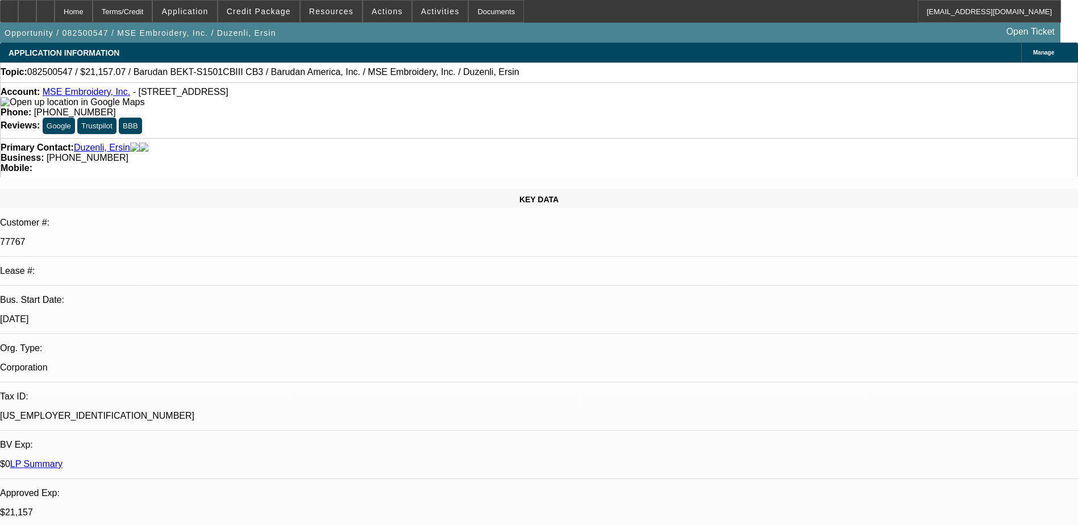
select select "0"
select select "2"
select select "0"
select select "6"
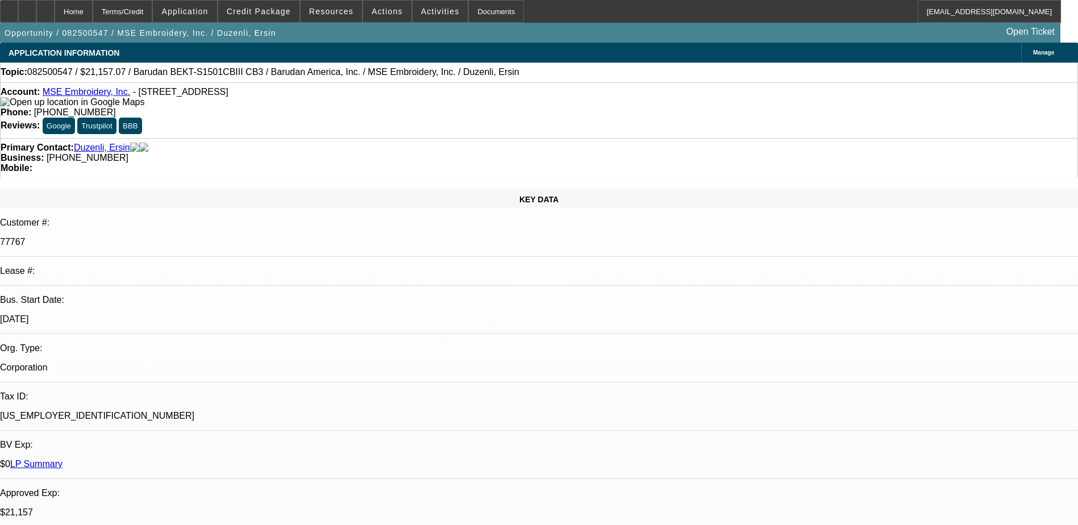
select select "0"
select select "2"
select select "0"
select select "6"
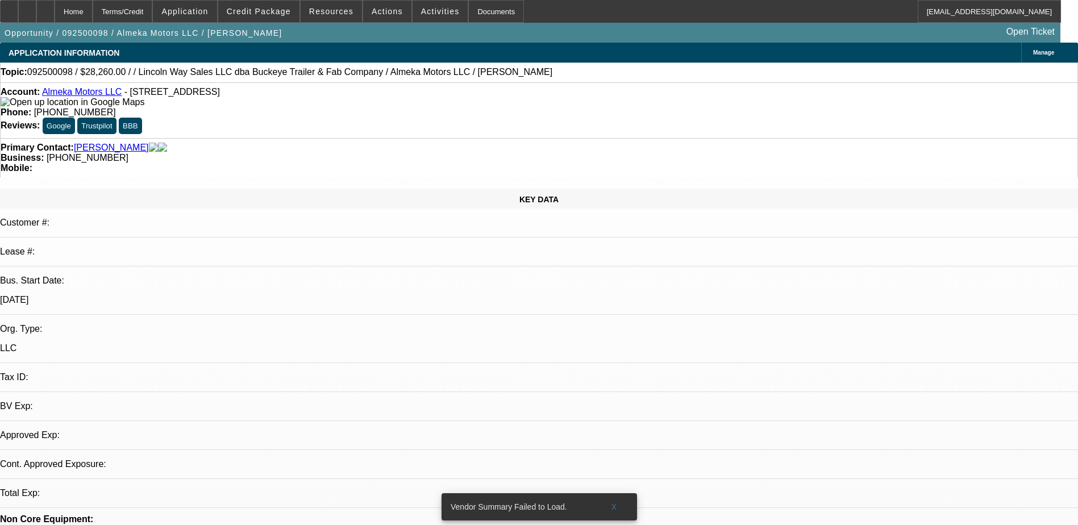
select select "0"
select select "2"
select select "0.1"
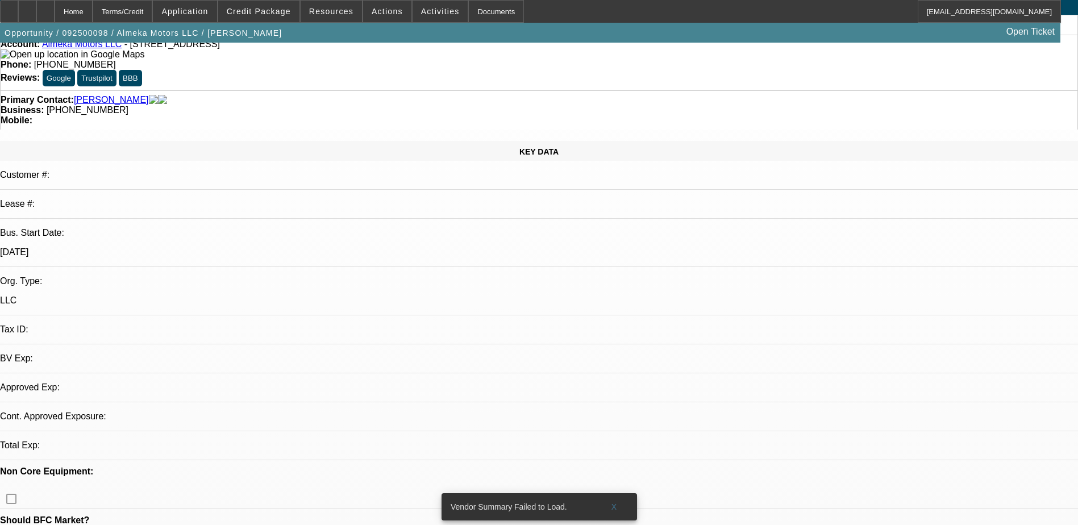
select select "1"
select select "2"
select select "4"
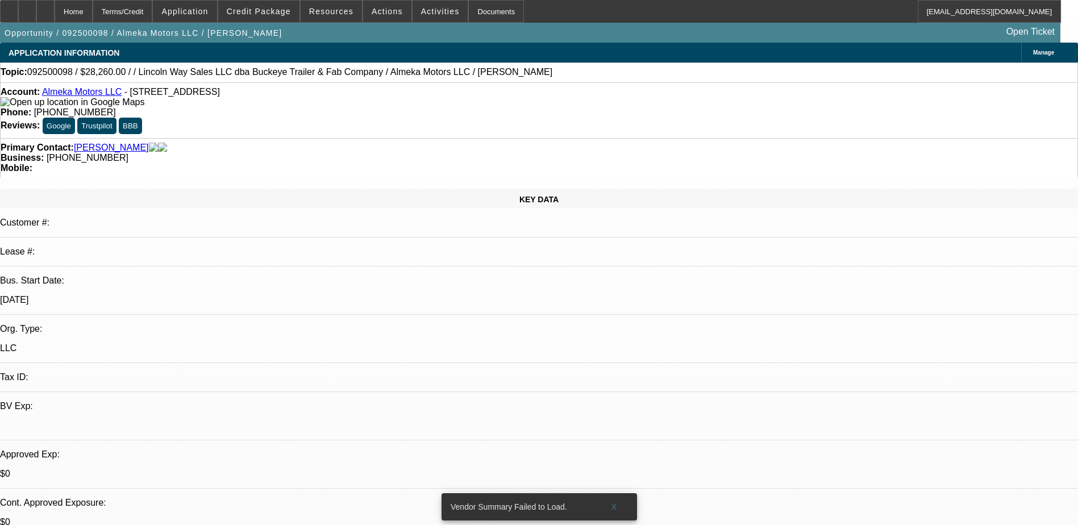
radio input "true"
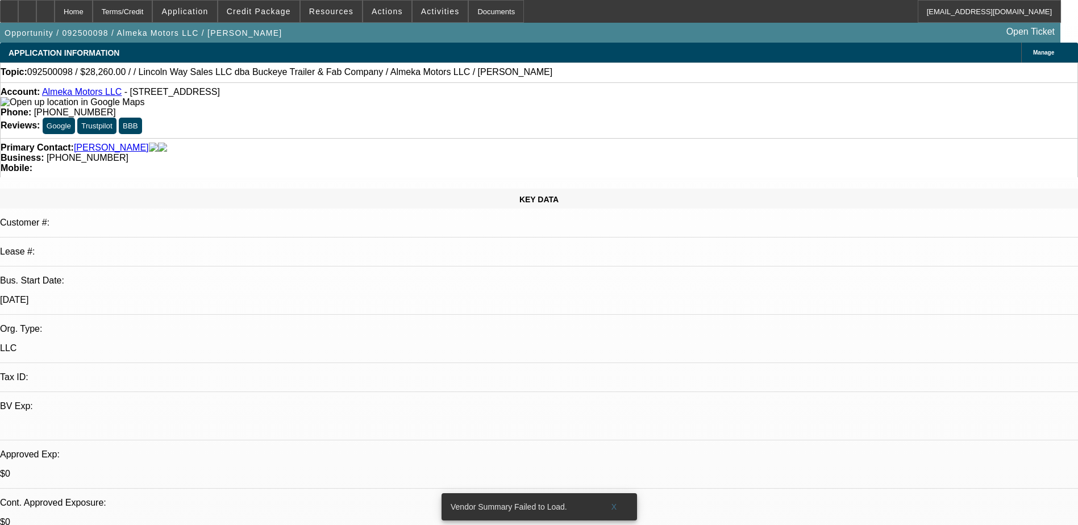
type textarea "sos & equip quote uploaded"
radio input "true"
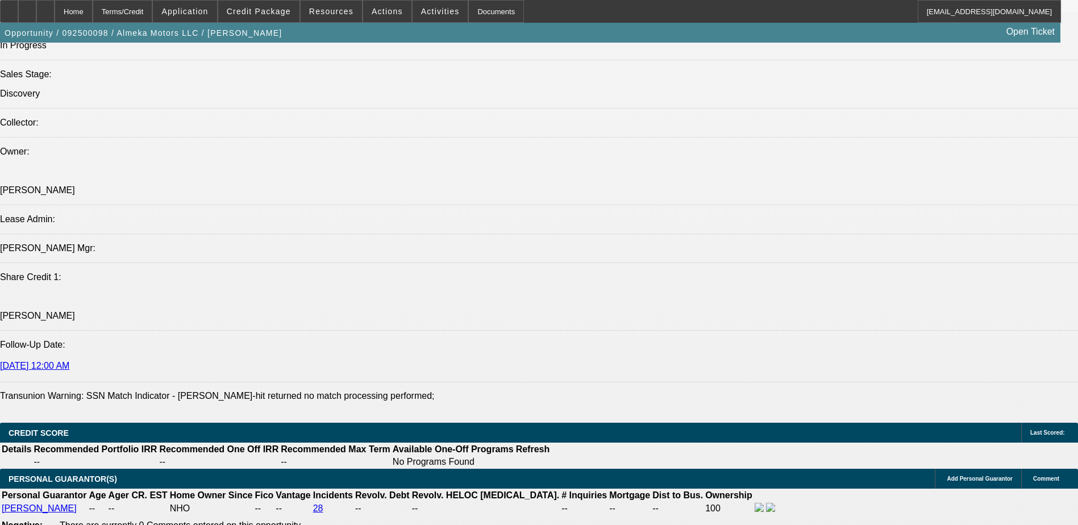
scroll to position [1080, 0]
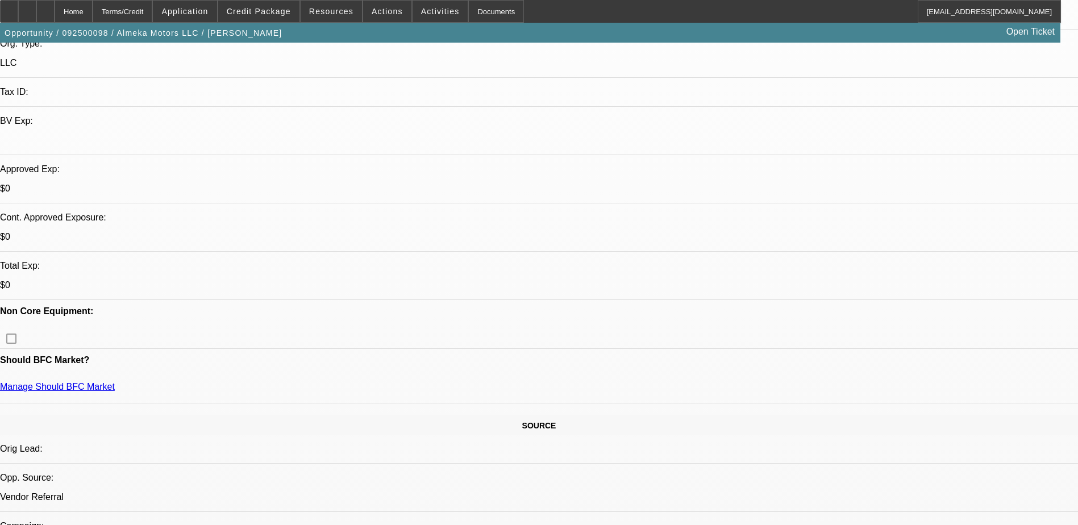
scroll to position [284, 0]
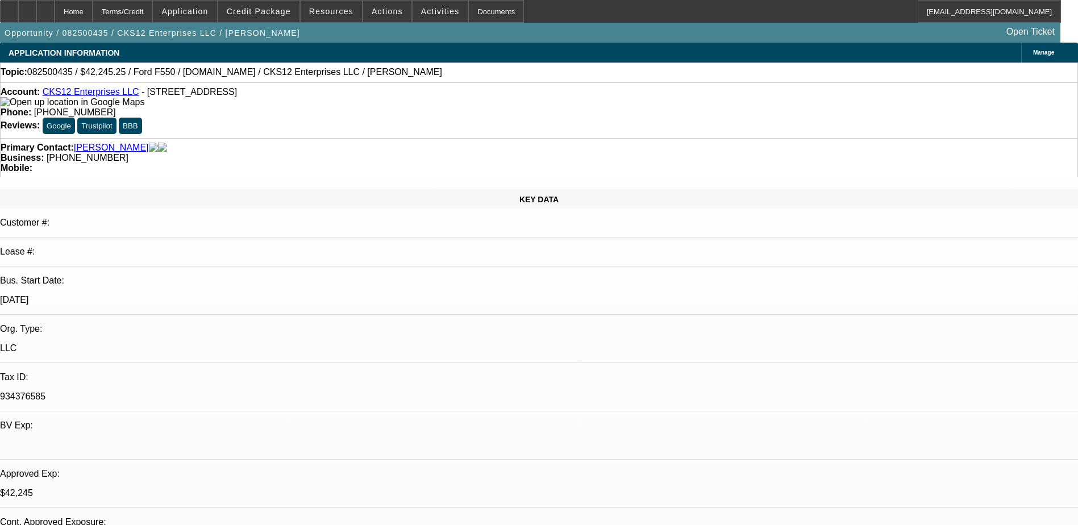
select select "0"
select select "2"
select select "0.1"
select select "4"
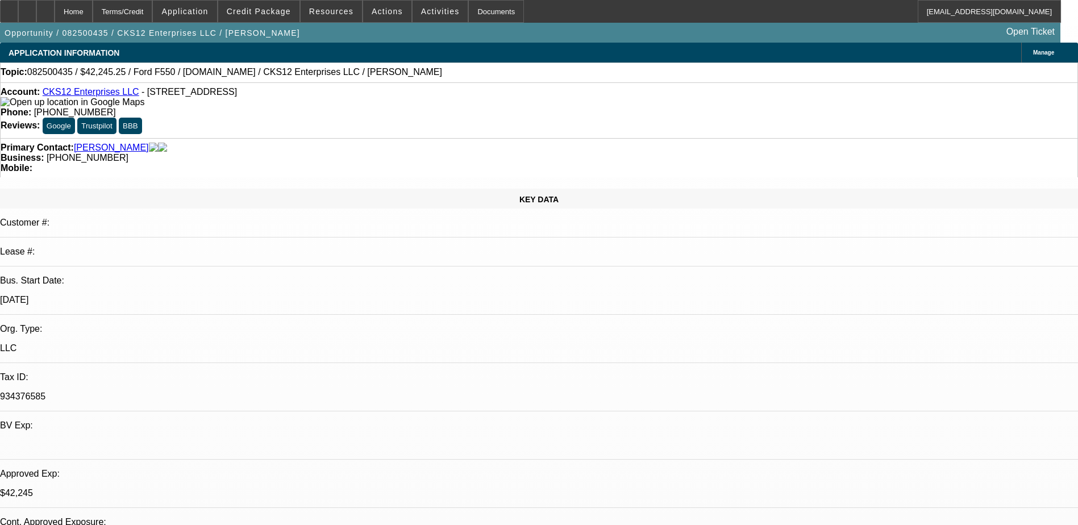
select select "0.15"
select select "2"
select select "0.1"
select select "4"
select select "0"
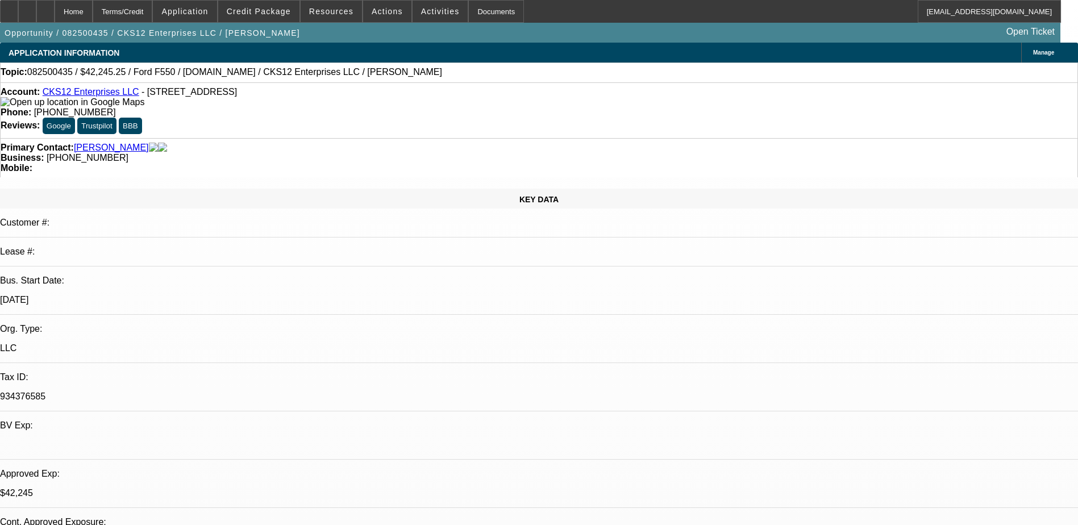
select select "2"
select select "0.1"
select select "4"
select select "0"
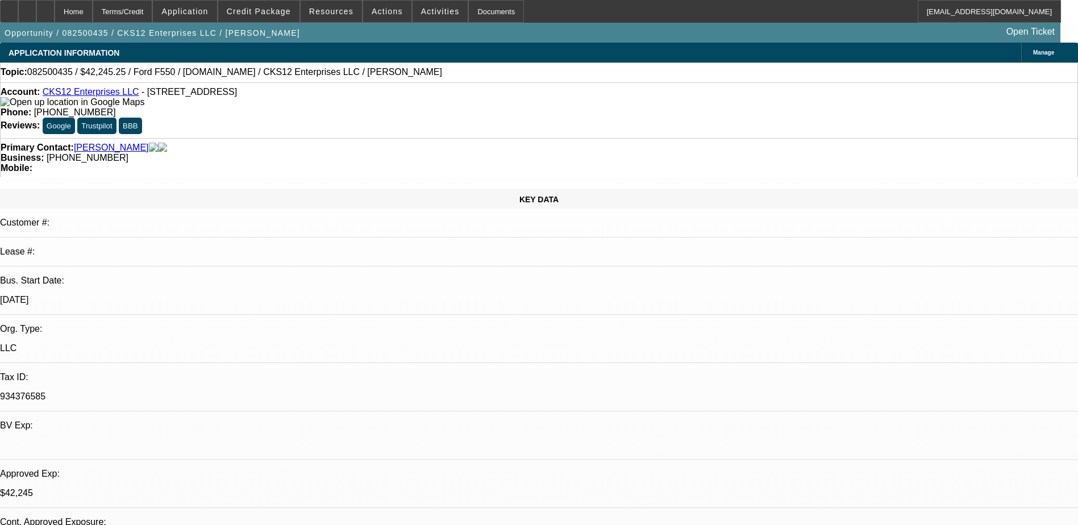
select select "2"
select select "0.1"
select select "4"
select select "0"
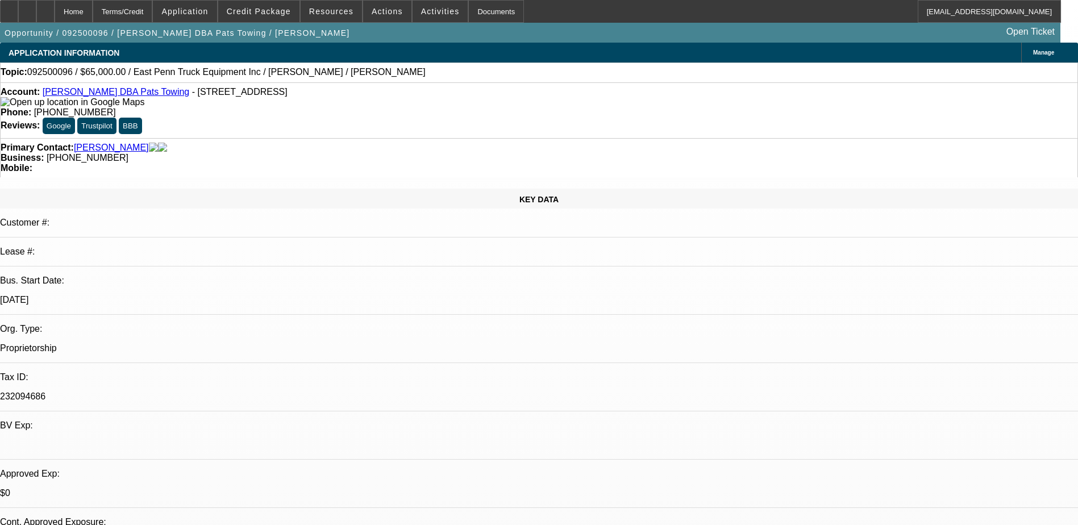
select select "2"
select select "0.1"
select select "4"
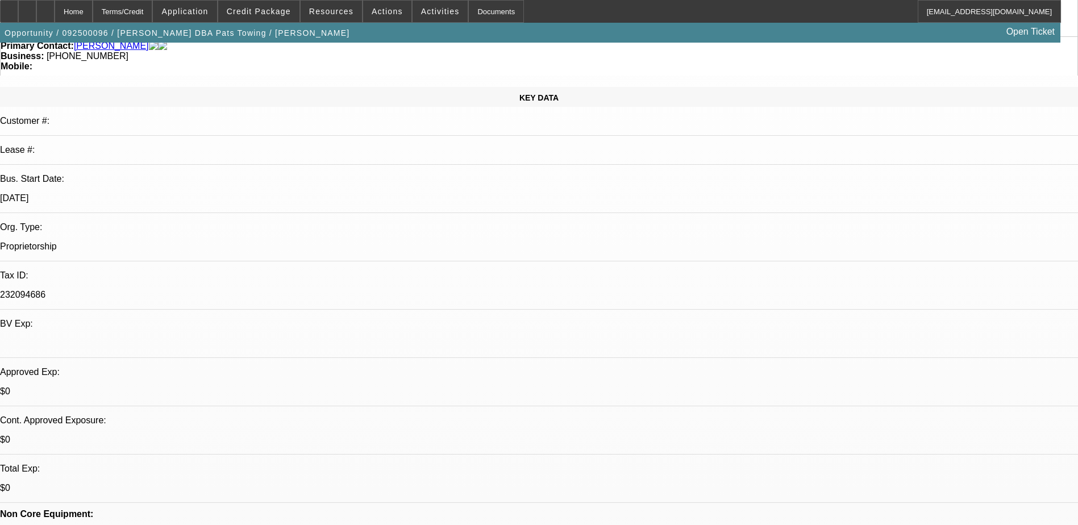
scroll to position [114, 0]
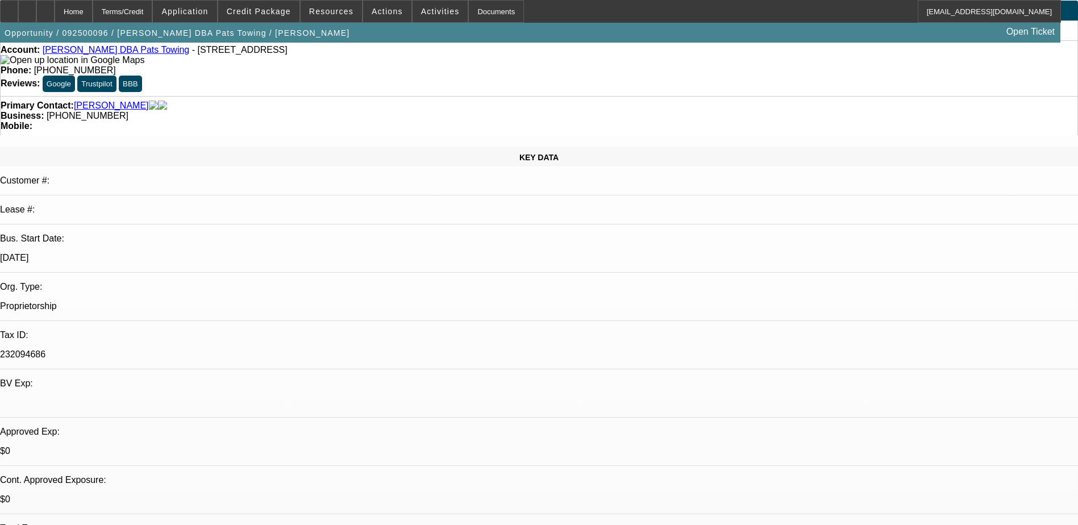
scroll to position [0, 0]
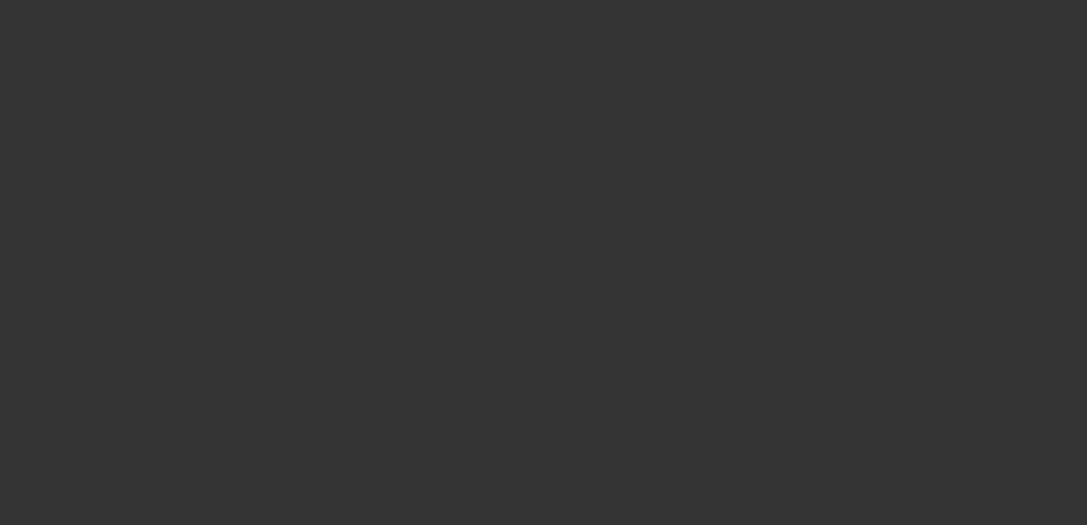
select select "0"
select select "2"
select select "0.1"
select select "4"
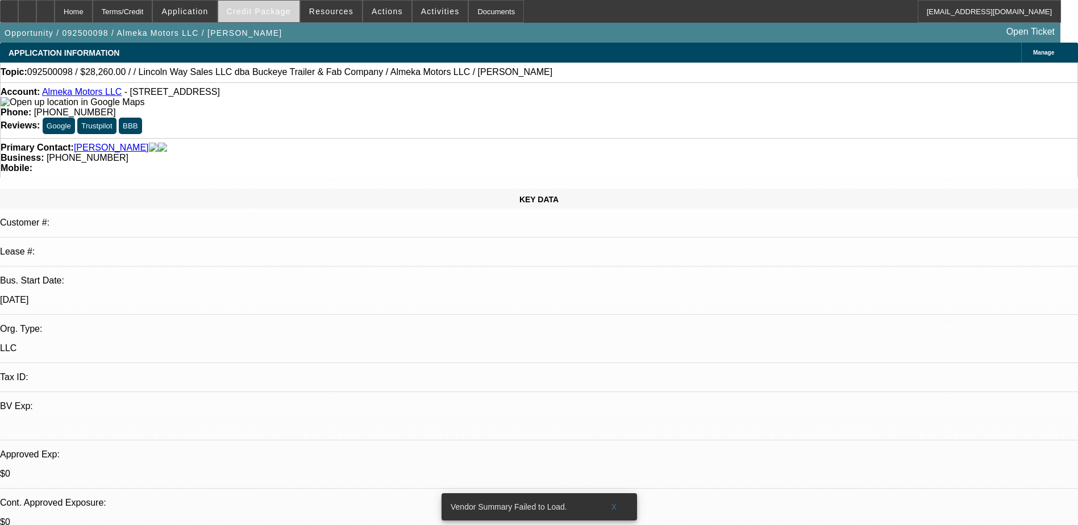
click at [259, 11] on span "Credit Package" at bounding box center [259, 11] width 64 height 9
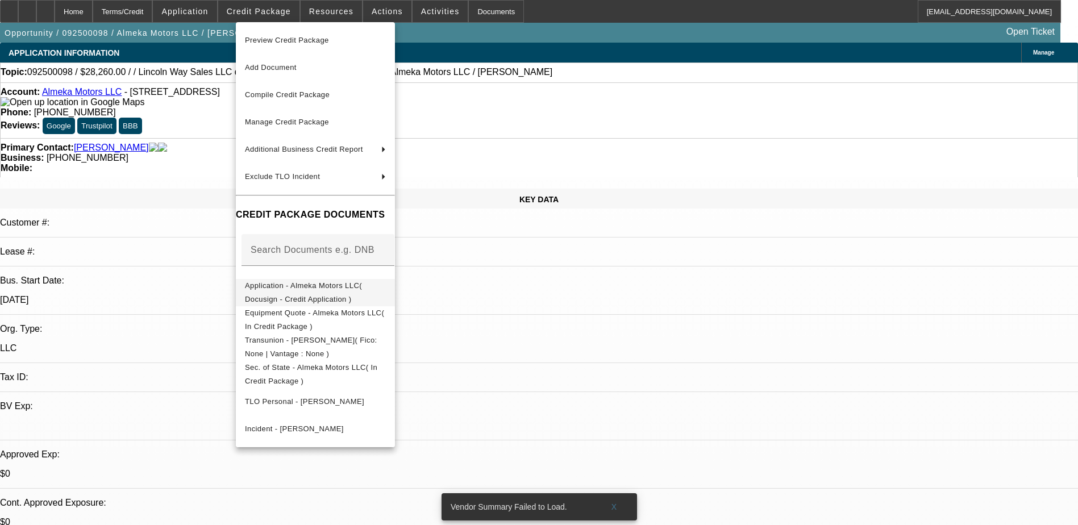
click at [350, 290] on span "Application - Almeka Motors LLC( Docusign - Credit Application )" at bounding box center [303, 292] width 117 height 22
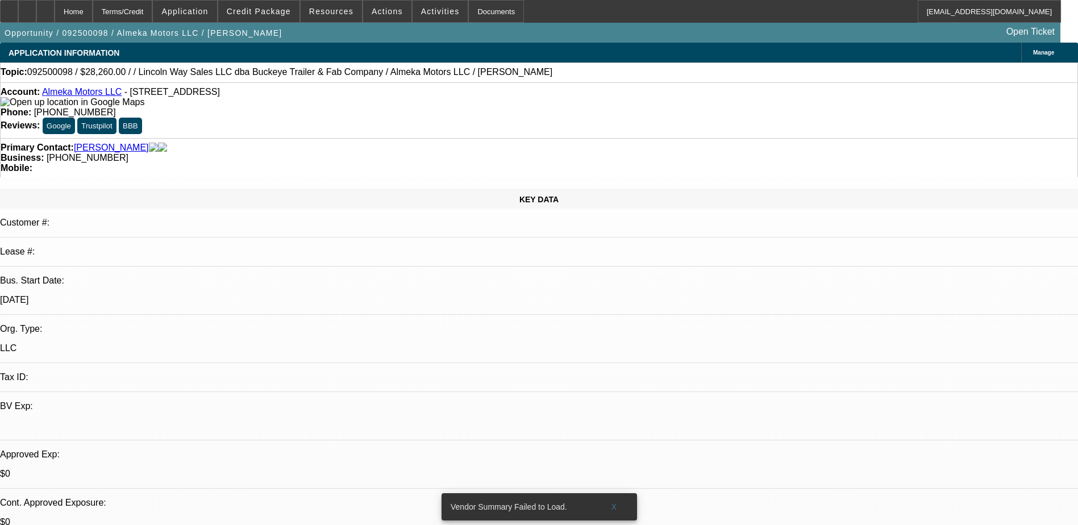
click at [1033, 49] on span "Manage" at bounding box center [1043, 52] width 21 height 6
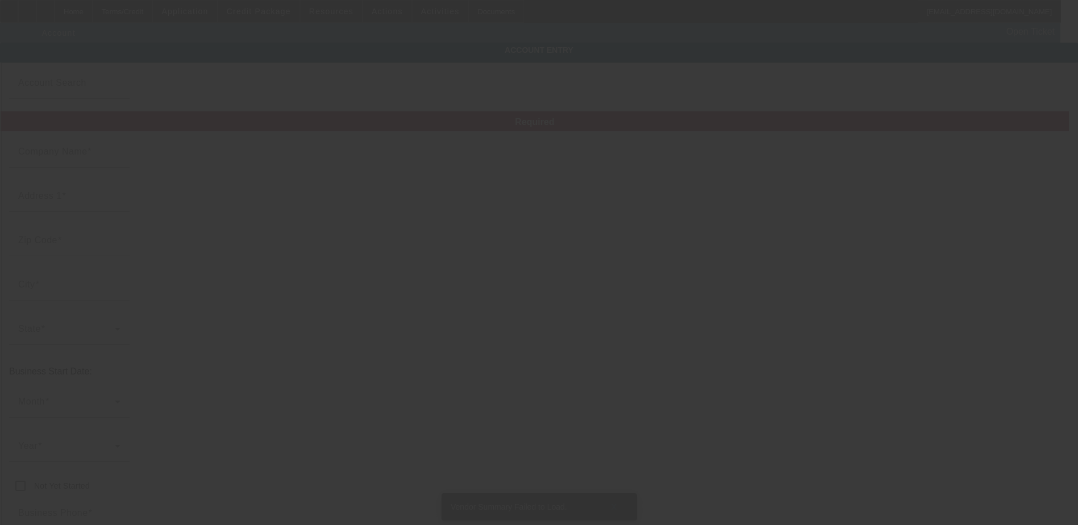
type input "Almeka Motors LLC"
type input "[STREET_ADDRESS]"
type input "30094"
type input "[PERSON_NAME]"
type input "[PHONE_NUMBER]"
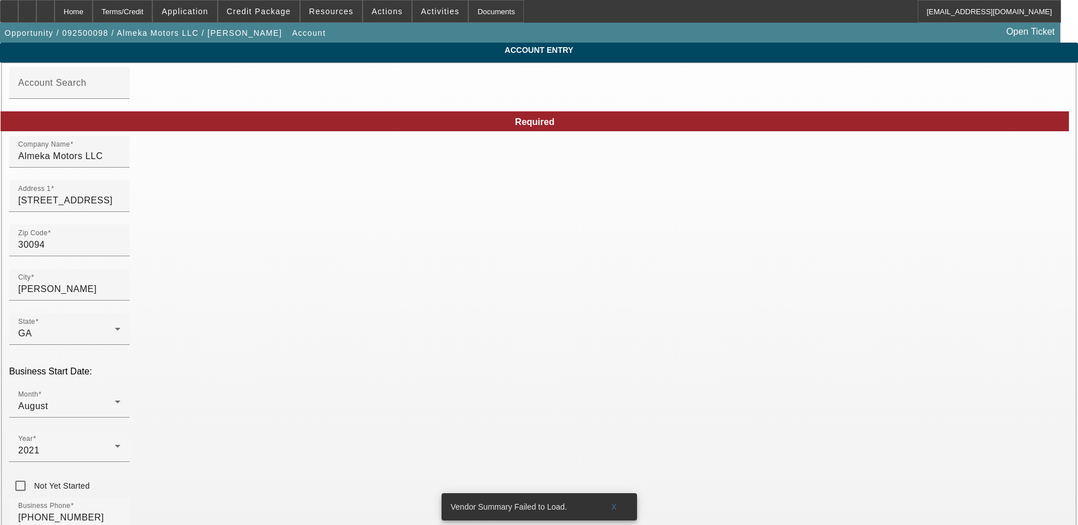
drag, startPoint x: 788, startPoint y: 449, endPoint x: 796, endPoint y: 444, distance: 9.9
type input "872457641"
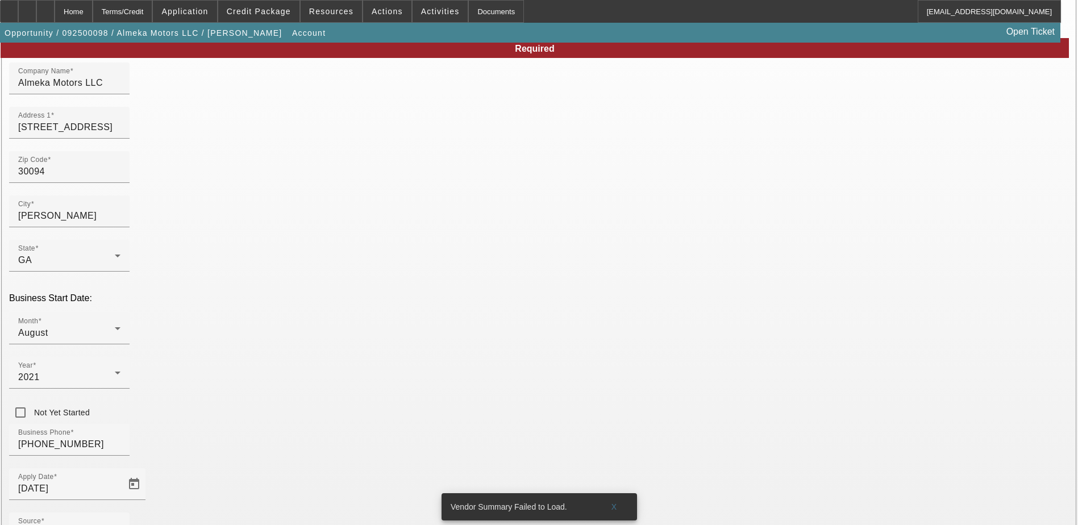
scroll to position [145, 0]
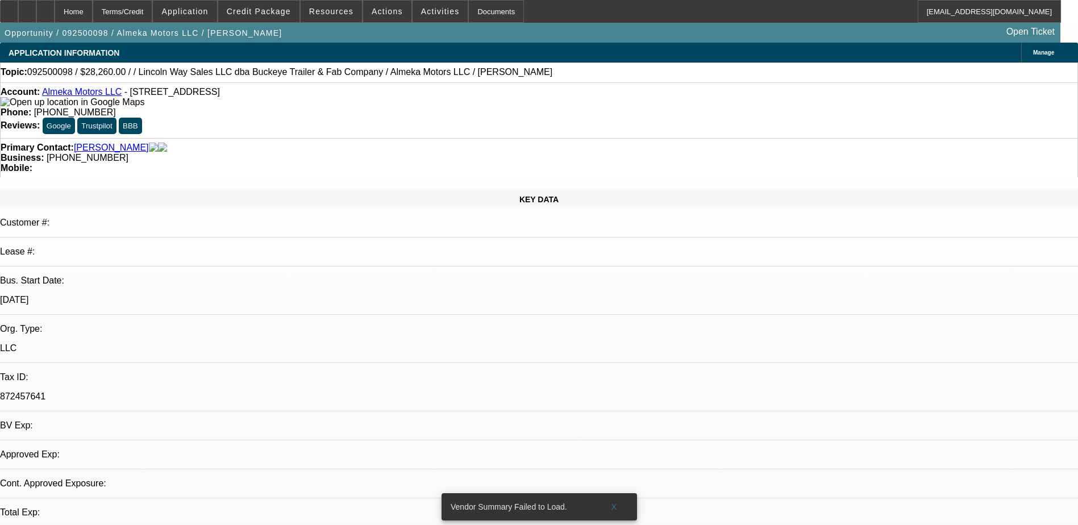
select select "0"
select select "2"
select select "0.1"
select select "4"
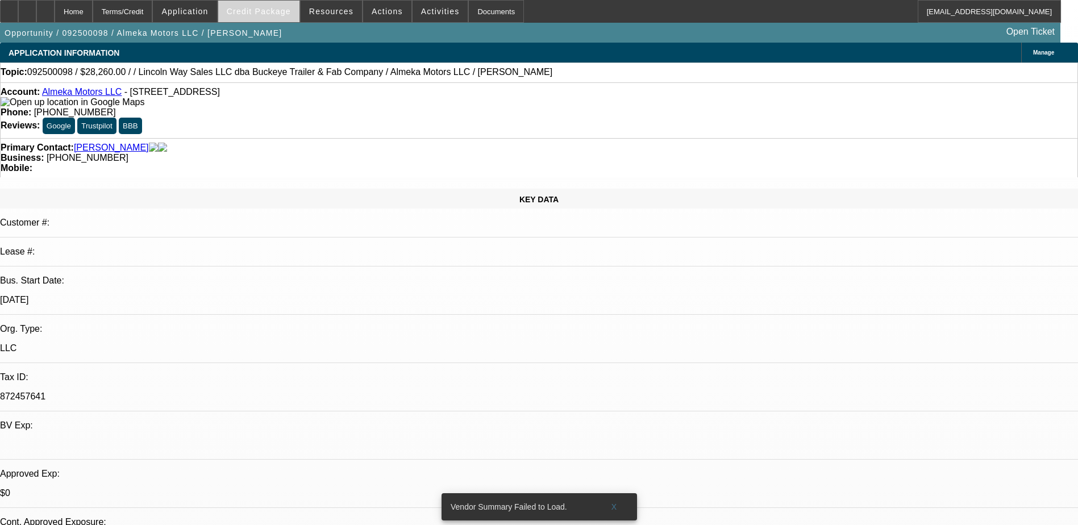
click at [254, 11] on span "Credit Package" at bounding box center [259, 11] width 64 height 9
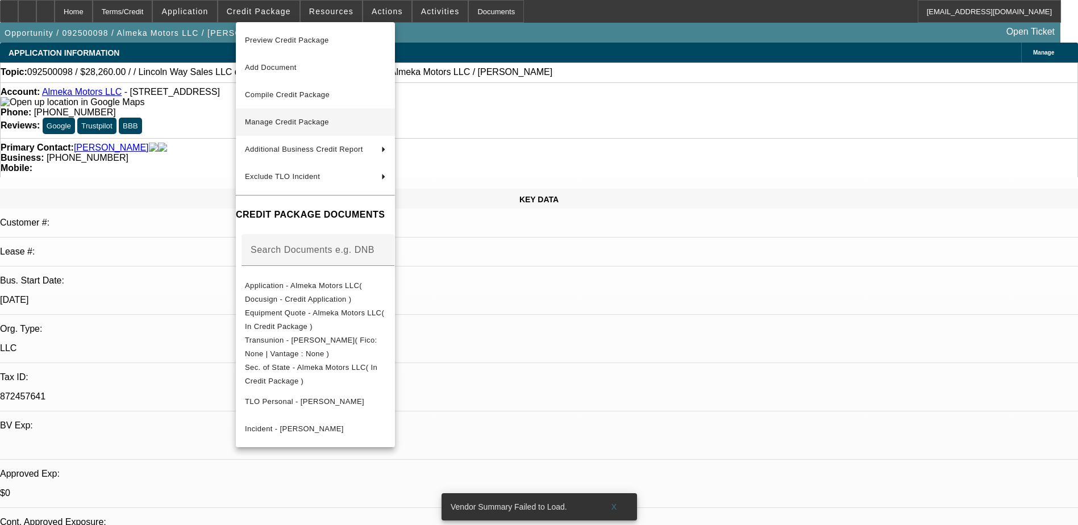
click at [340, 120] on span "Manage Credit Package" at bounding box center [315, 122] width 141 height 14
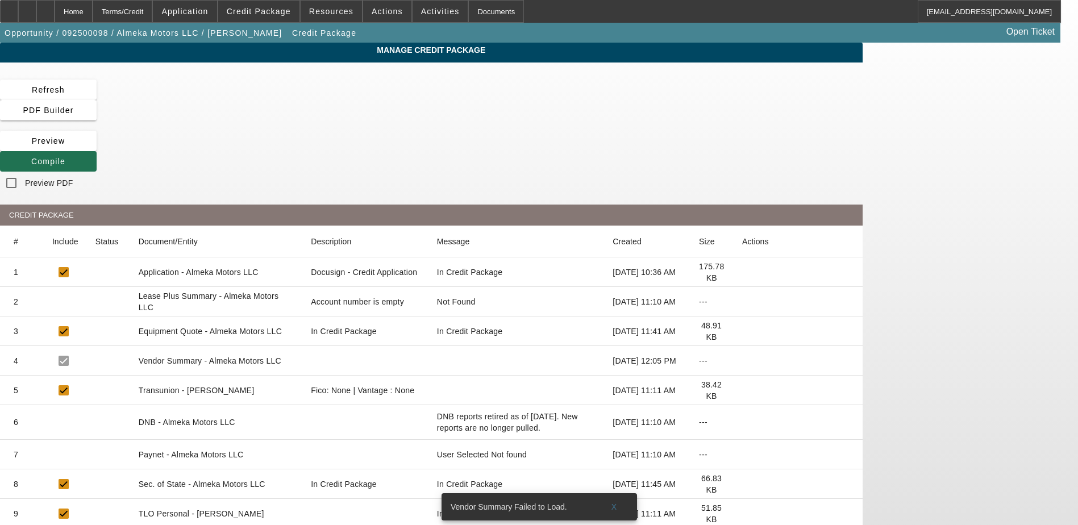
click at [97, 148] on span at bounding box center [48, 161] width 97 height 27
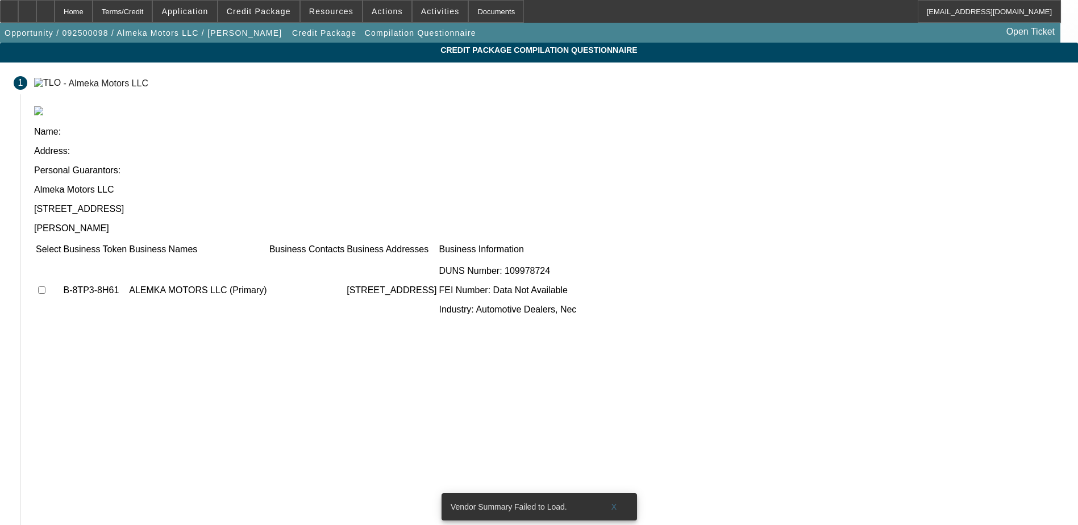
click at [61, 256] on td at bounding box center [48, 290] width 26 height 68
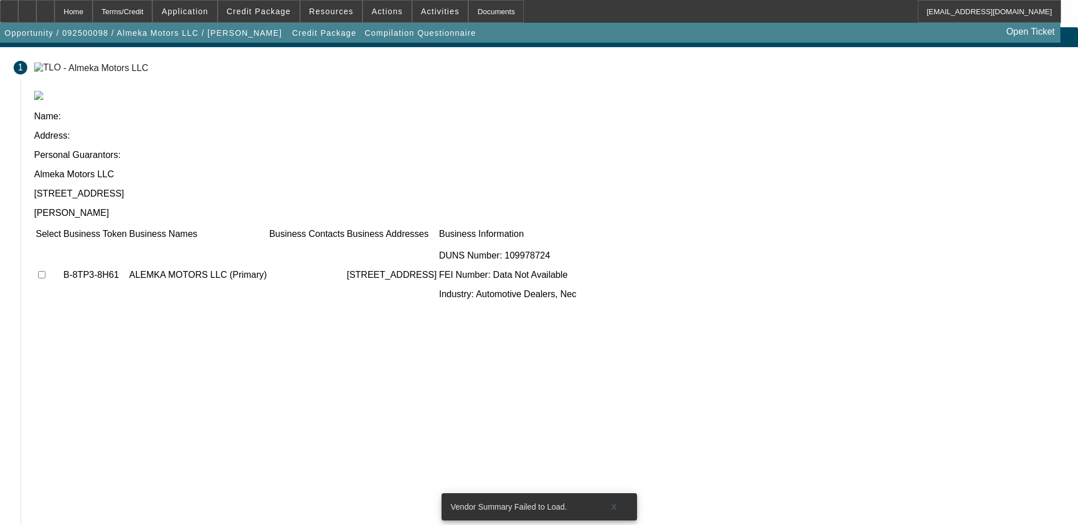
click at [61, 241] on td at bounding box center [48, 275] width 26 height 68
click at [45, 271] on input "checkbox" at bounding box center [41, 274] width 7 height 7
checkbox input "true"
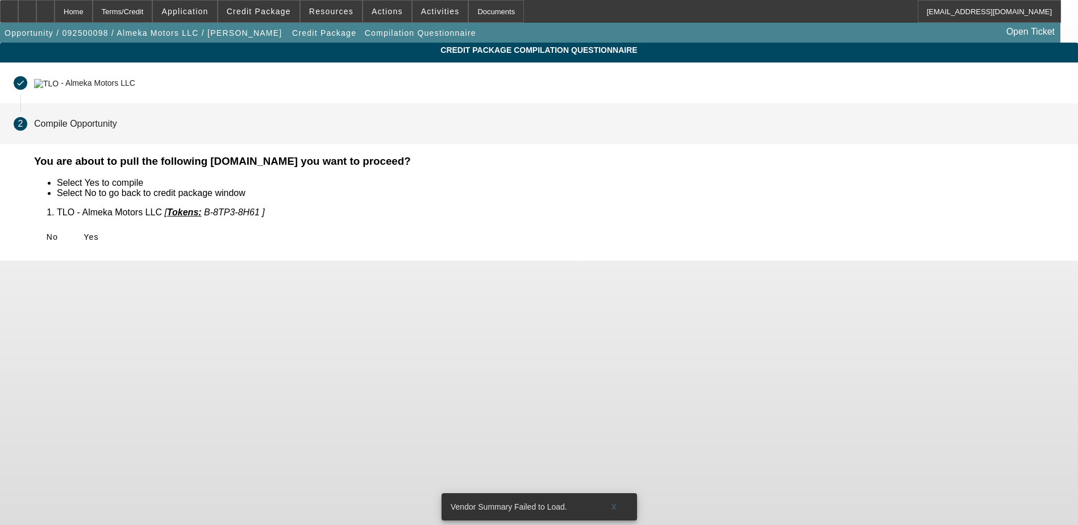
scroll to position [0, 0]
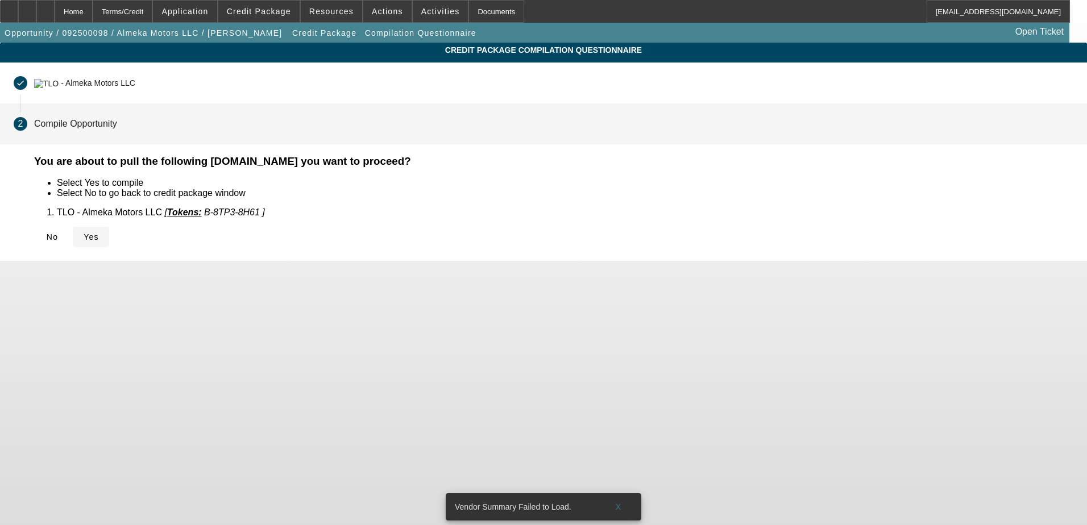
click at [99, 238] on span "Yes" at bounding box center [91, 236] width 15 height 9
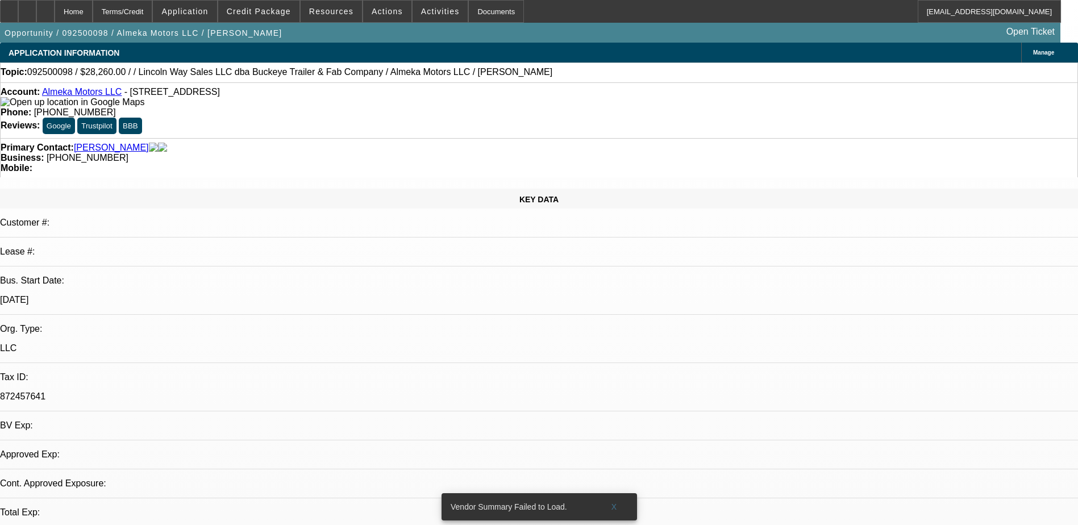
select select "0"
select select "2"
select select "0.1"
select select "4"
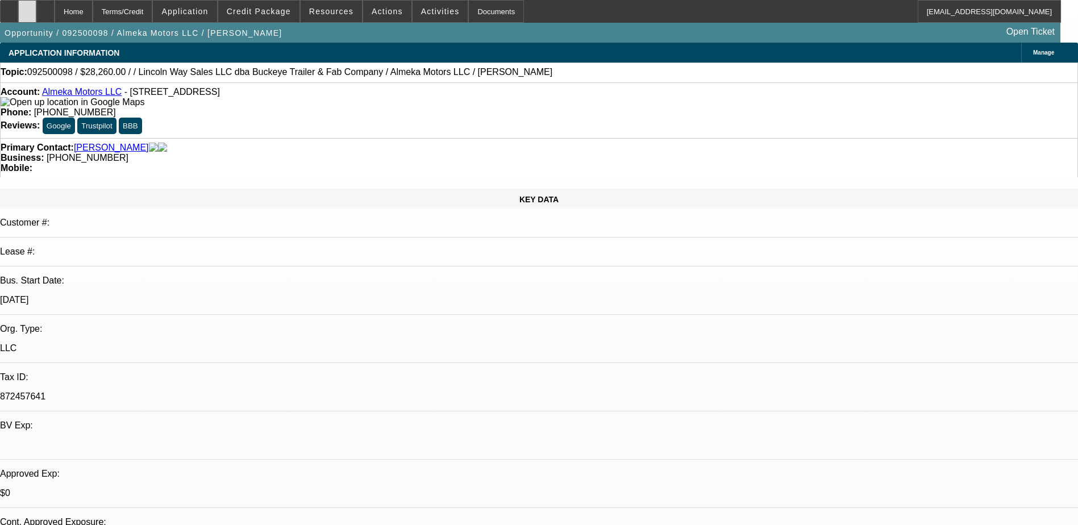
click at [27, 7] on icon at bounding box center [27, 7] width 0 height 0
click at [55, 13] on div at bounding box center [45, 11] width 18 height 23
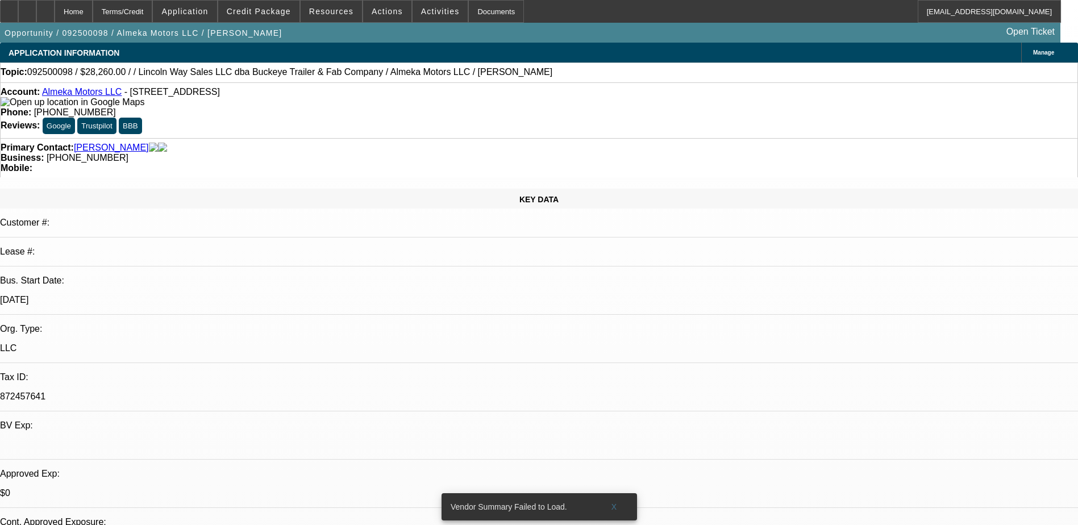
select select "0"
select select "2"
select select "0.1"
select select "1"
select select "2"
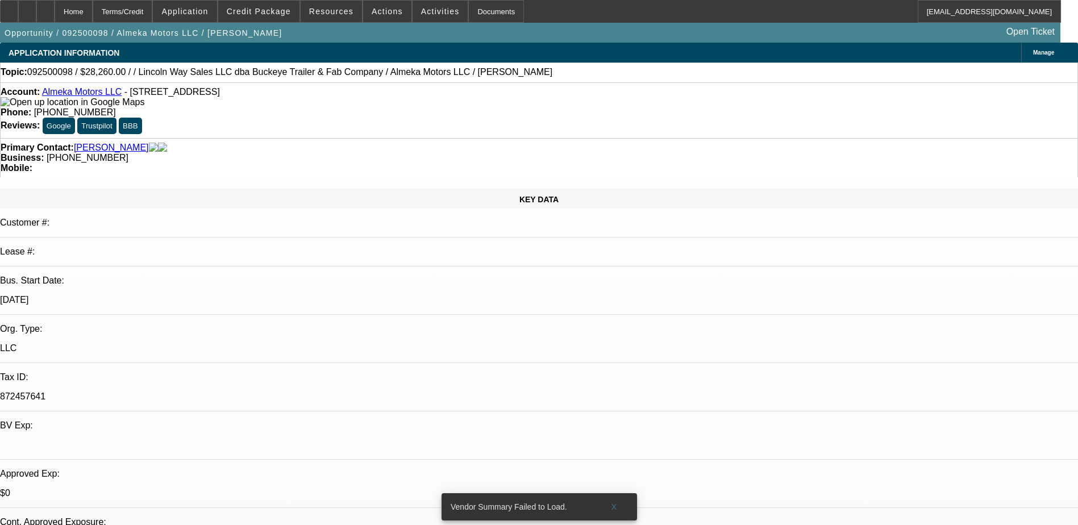
select select "4"
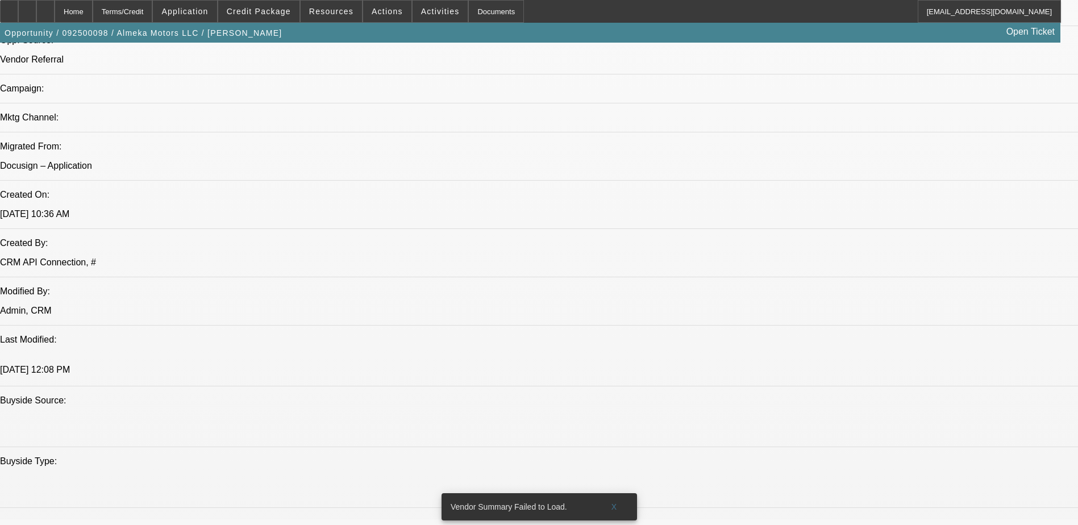
scroll to position [739, 0]
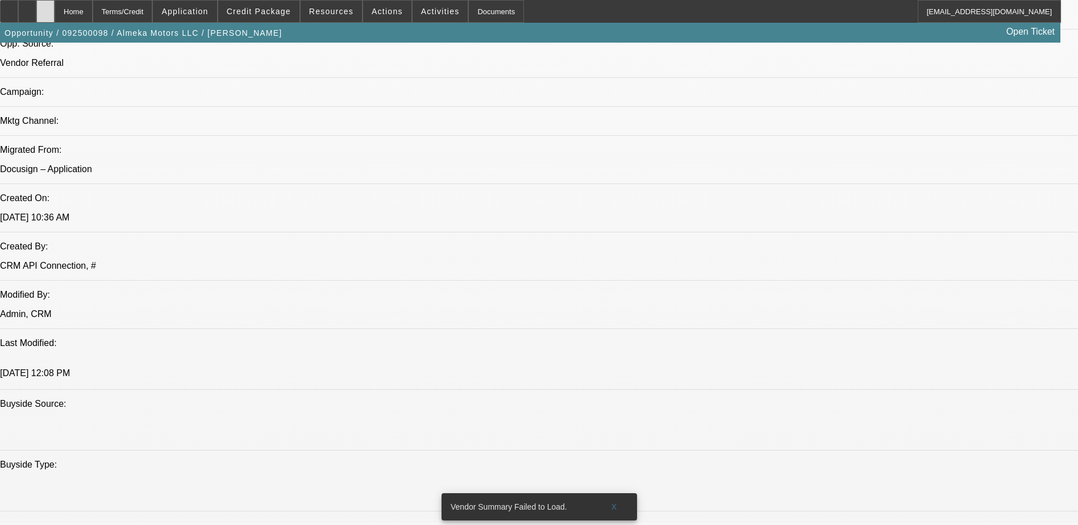
click at [55, 16] on div at bounding box center [45, 11] width 18 height 23
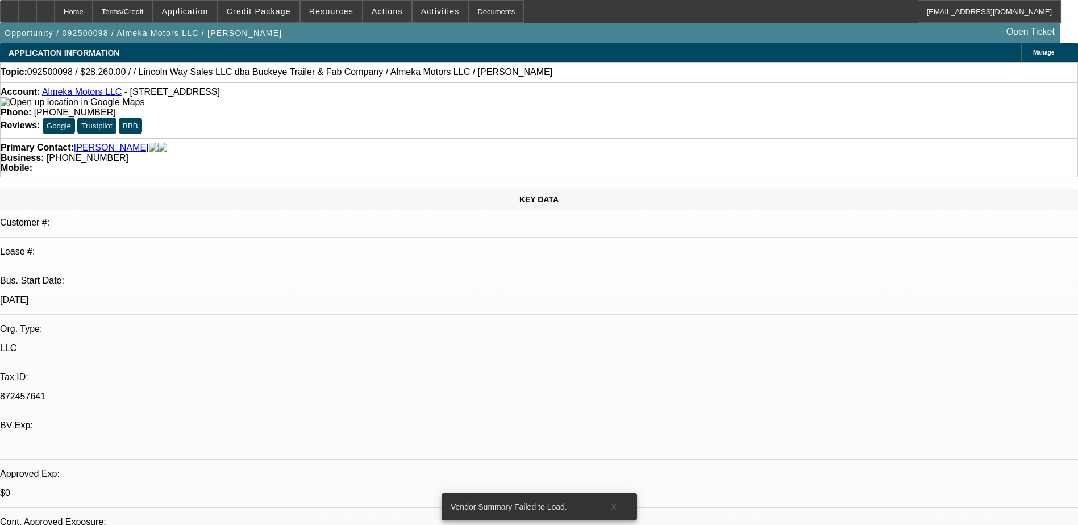
select select "0"
select select "2"
select select "0.1"
select select "4"
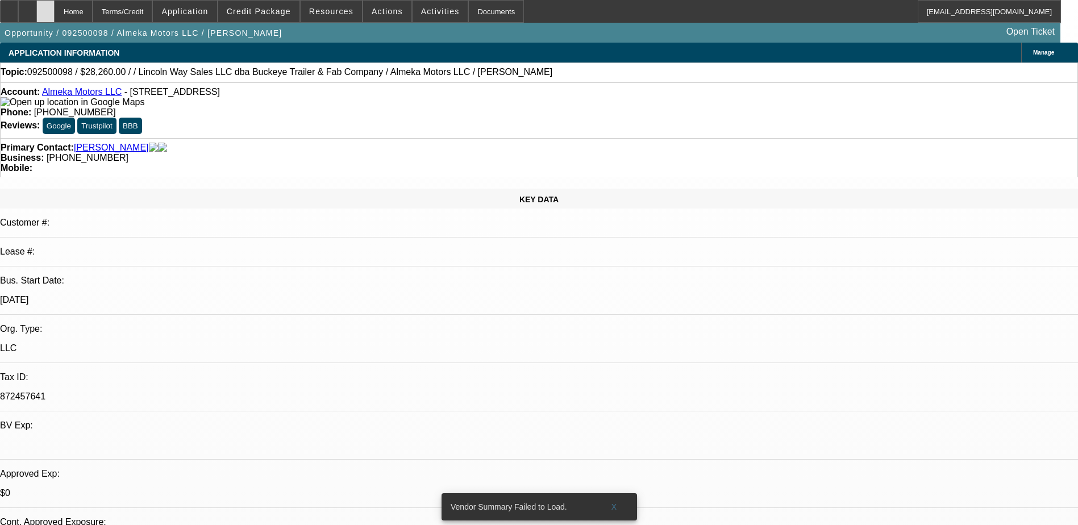
click at [55, 7] on div at bounding box center [45, 11] width 18 height 23
select select "0"
select select "2"
select select "0.1"
select select "1"
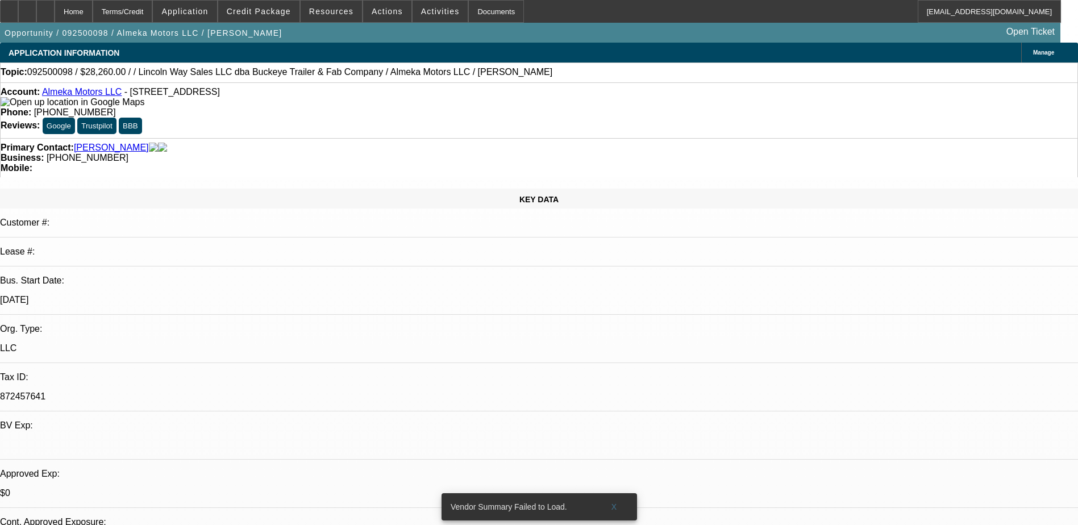
select select "2"
select select "4"
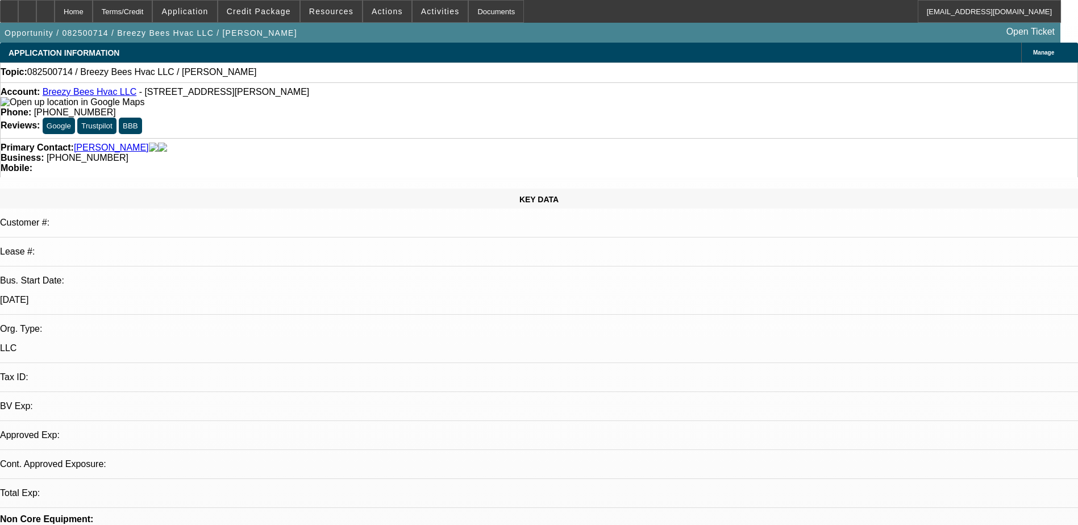
select select "0"
select select "2"
select select "0.1"
select select "1"
select select "2"
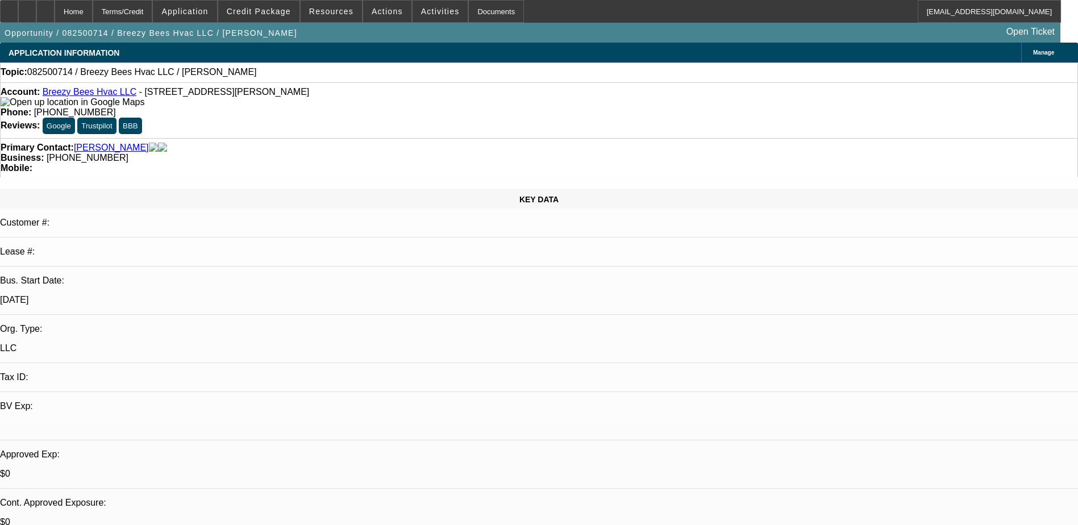
select select "4"
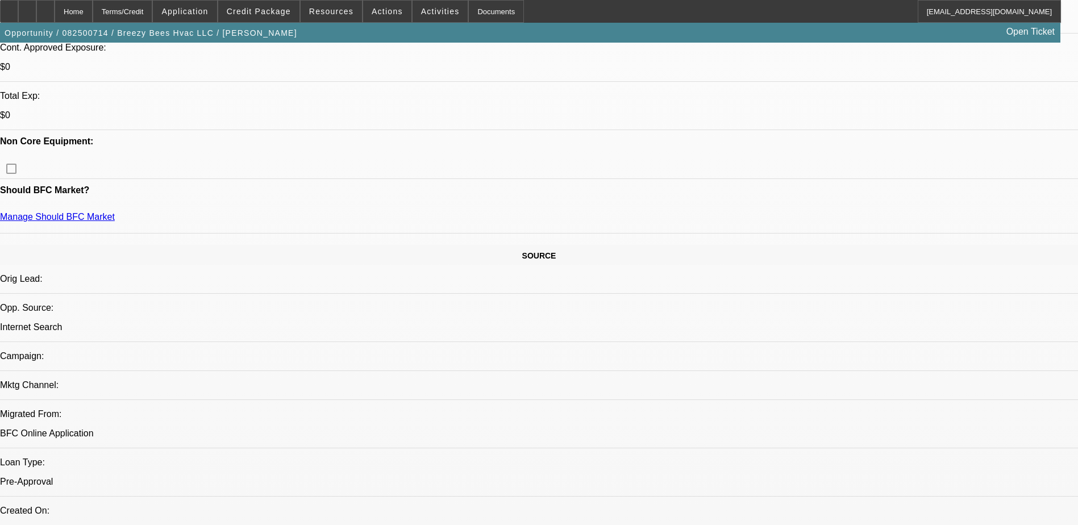
scroll to position [455, 0]
click at [267, 8] on span "Credit Package" at bounding box center [259, 11] width 64 height 9
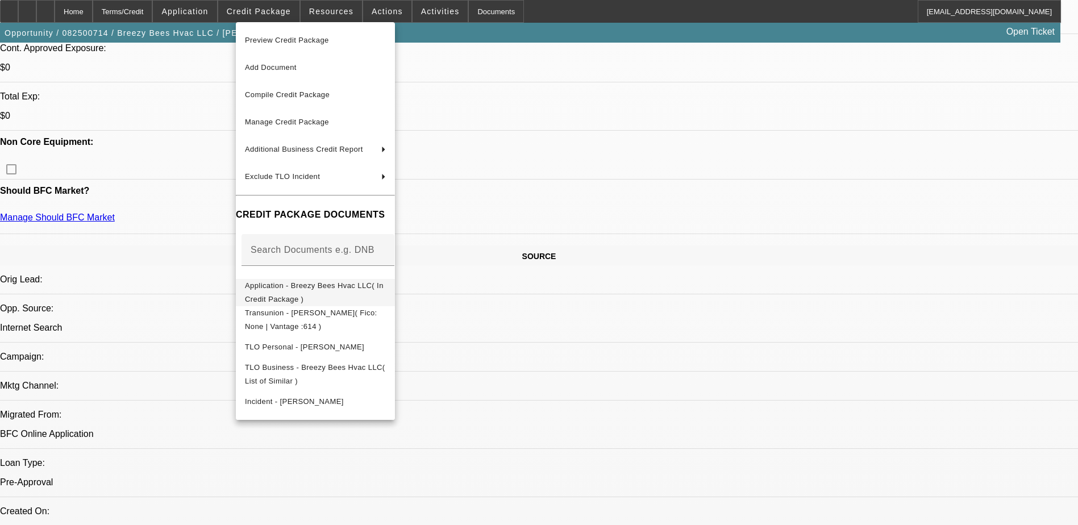
click at [292, 284] on span "Application - Breezy Bees Hvac LLC( In Credit Package )" at bounding box center [315, 292] width 141 height 27
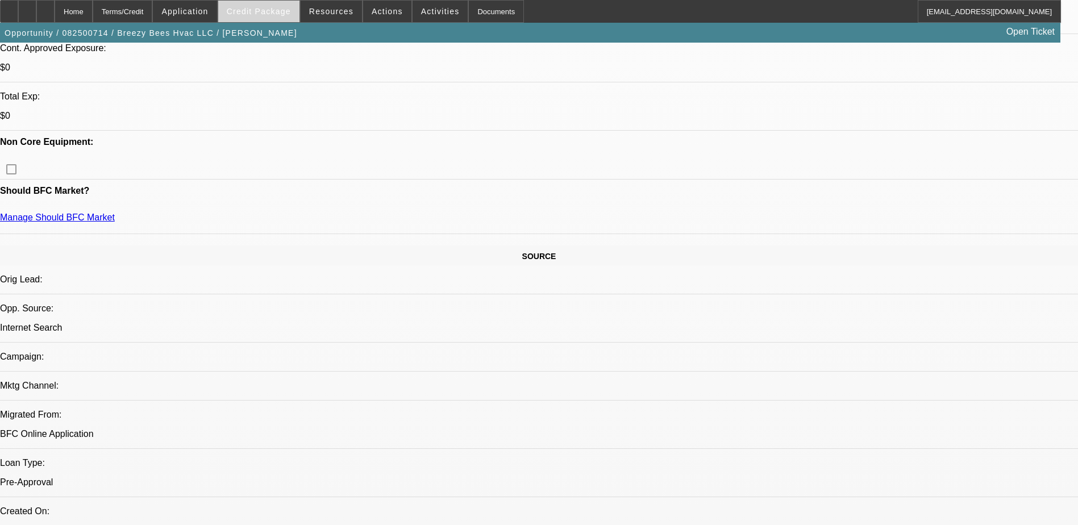
click at [280, 15] on span "Credit Package" at bounding box center [259, 11] width 64 height 9
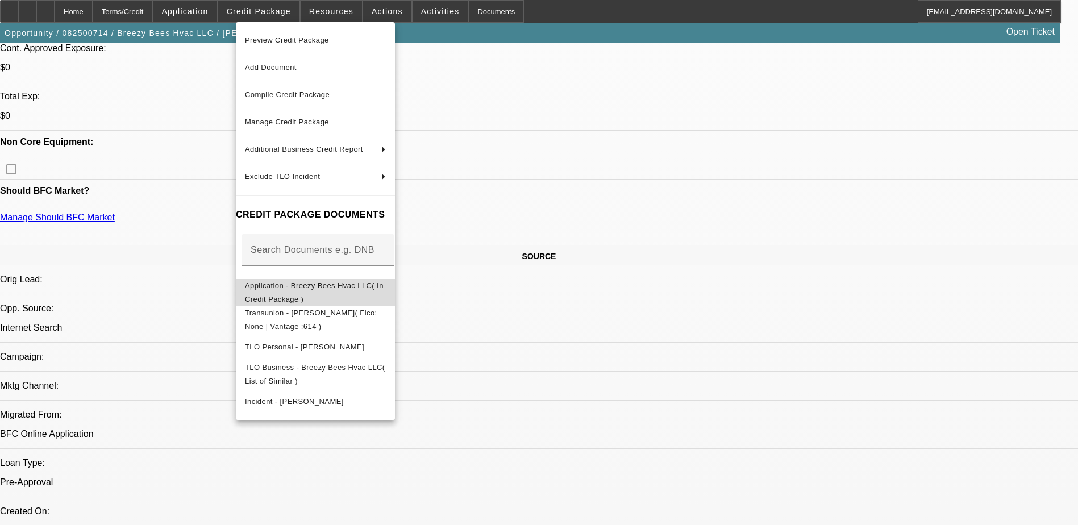
click at [295, 287] on span "Application - Breezy Bees Hvac LLC( In Credit Package )" at bounding box center [314, 292] width 139 height 22
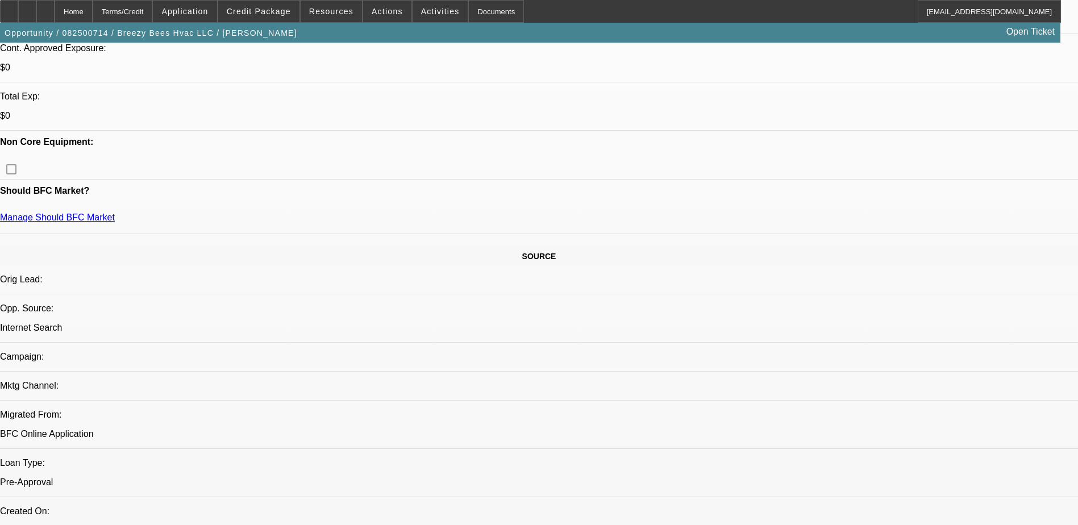
radio input "true"
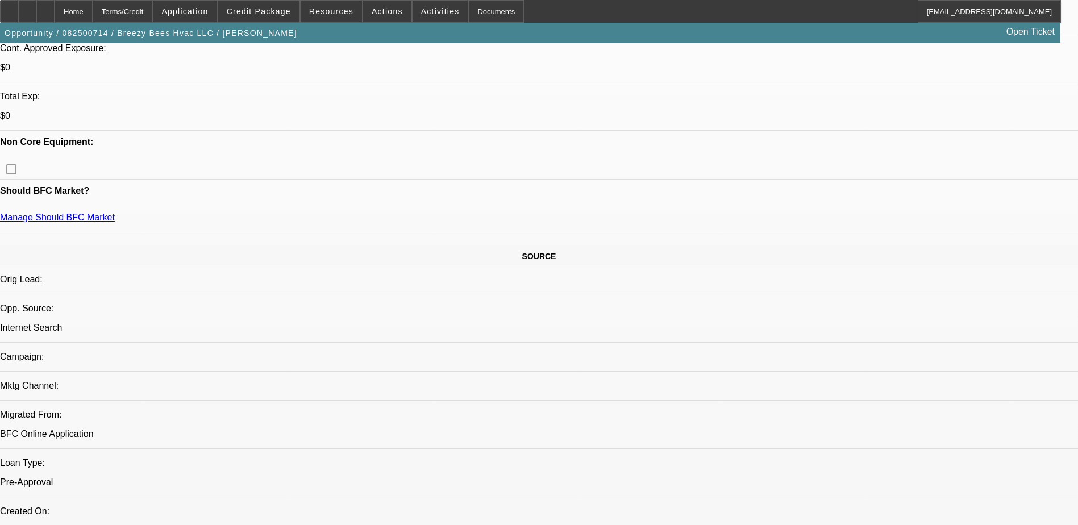
type textarea "9/5 Devin answered the phone - listened then stopped talking. halfway through. …"
radio input "true"
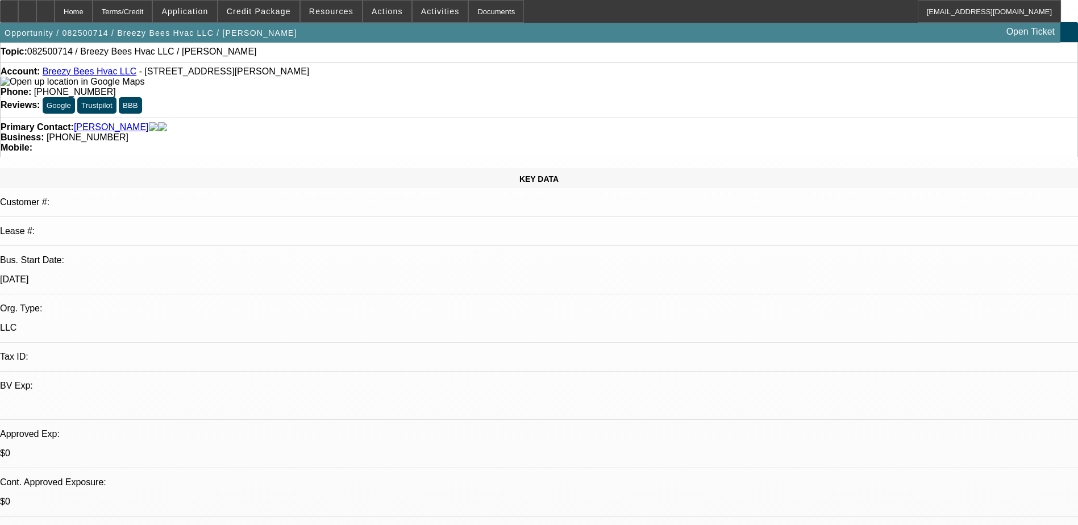
scroll to position [0, 0]
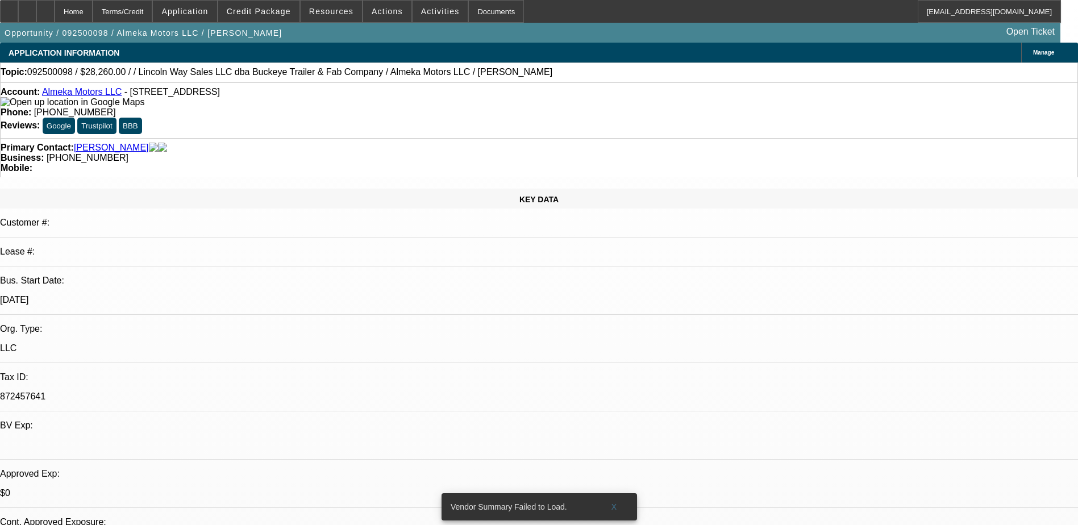
select select "0"
select select "2"
select select "0.1"
select select "4"
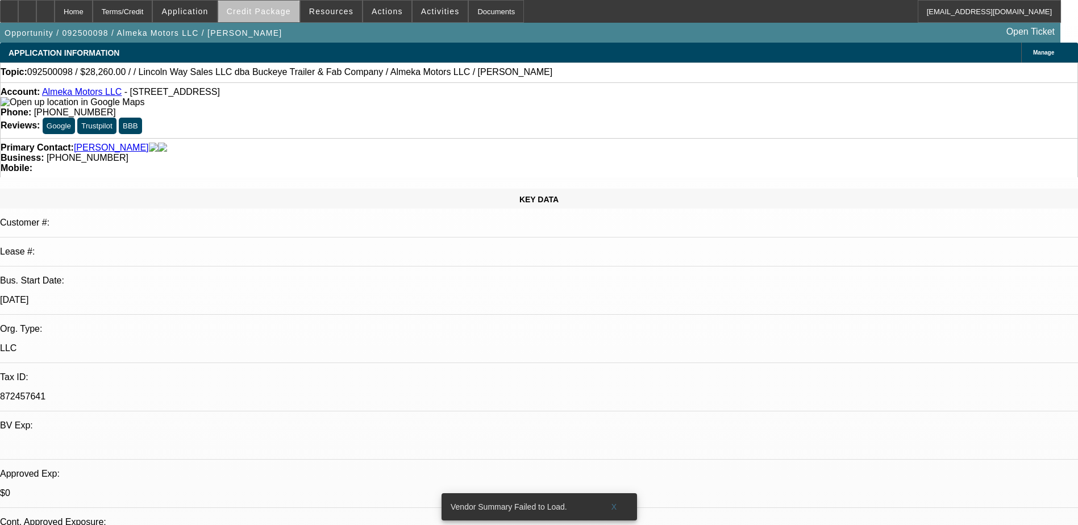
click at [277, 13] on span "Credit Package" at bounding box center [259, 11] width 64 height 9
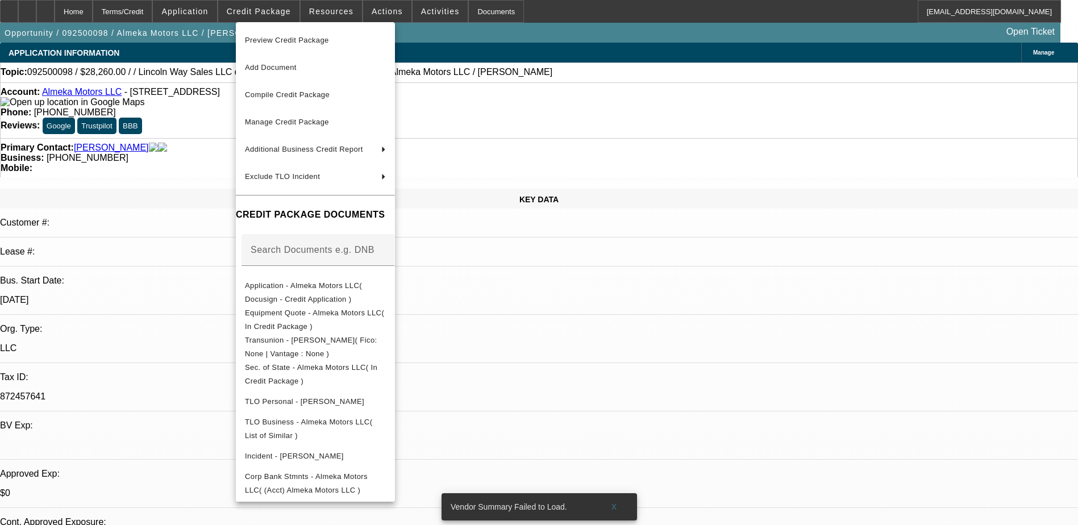
click at [723, 275] on div at bounding box center [539, 262] width 1078 height 525
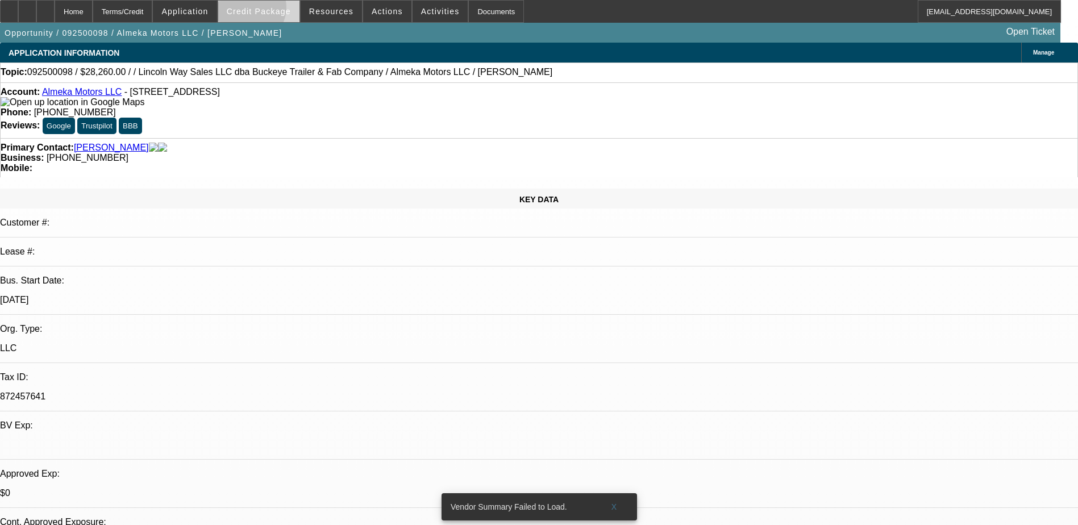
click at [267, 10] on span "Credit Package" at bounding box center [259, 11] width 64 height 9
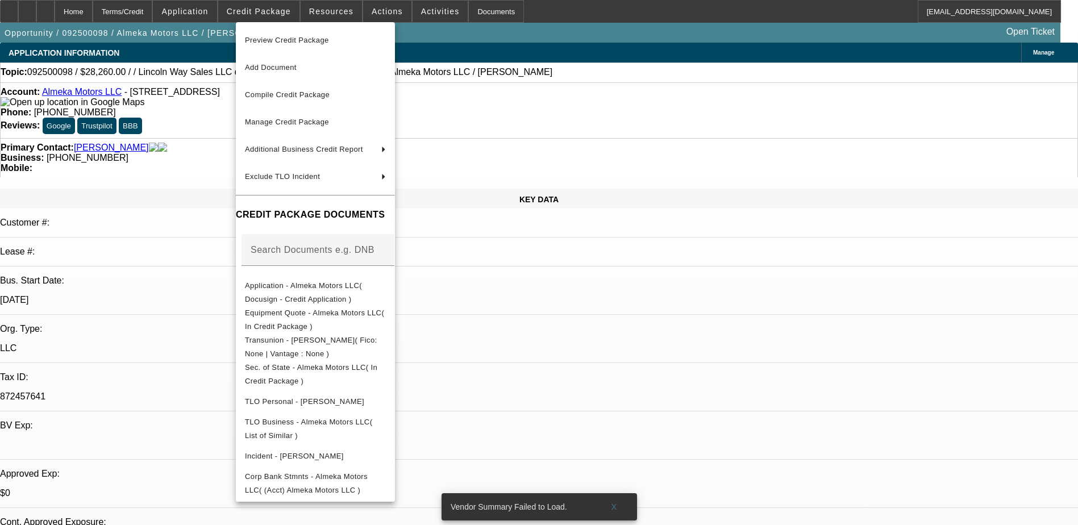
click at [697, 330] on div at bounding box center [539, 262] width 1078 height 525
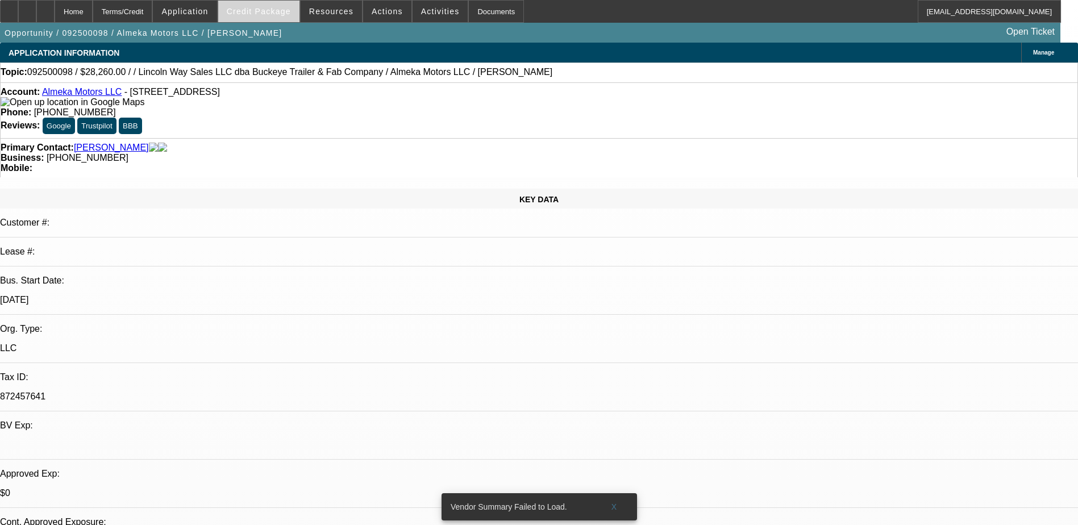
click at [275, 11] on span "Credit Package" at bounding box center [259, 11] width 64 height 9
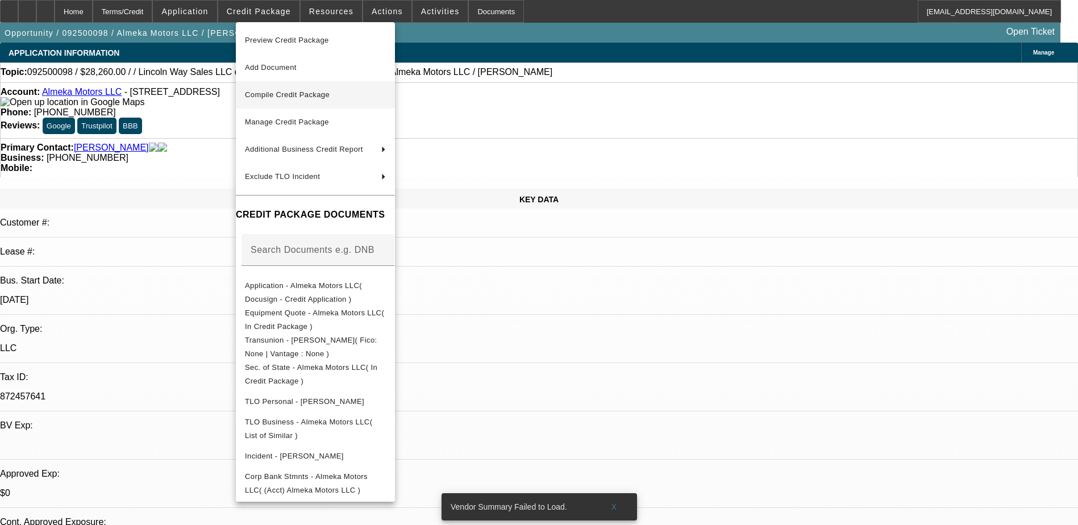
click at [326, 101] on span "Compile Credit Package" at bounding box center [315, 95] width 141 height 14
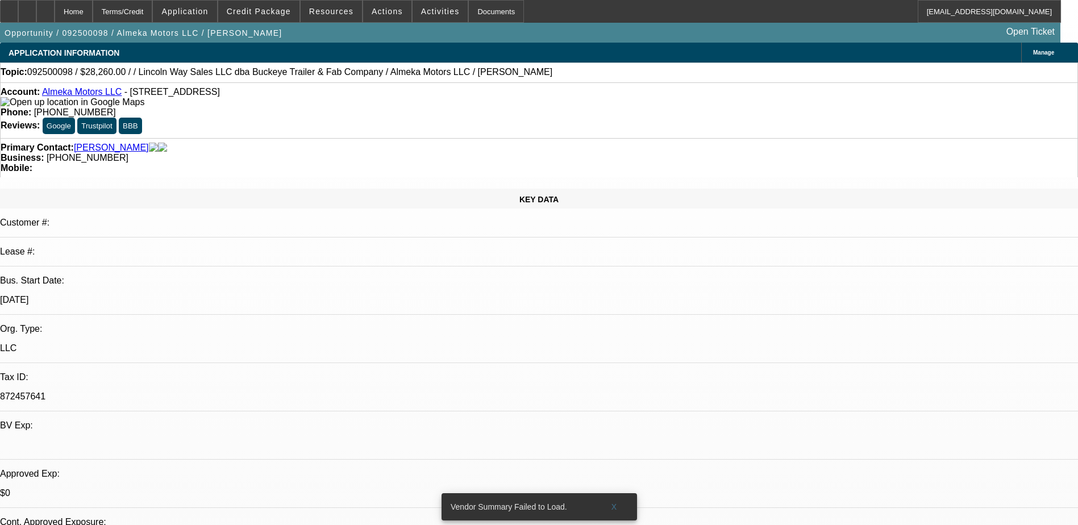
select select "0"
select select "2"
select select "0.1"
select select "4"
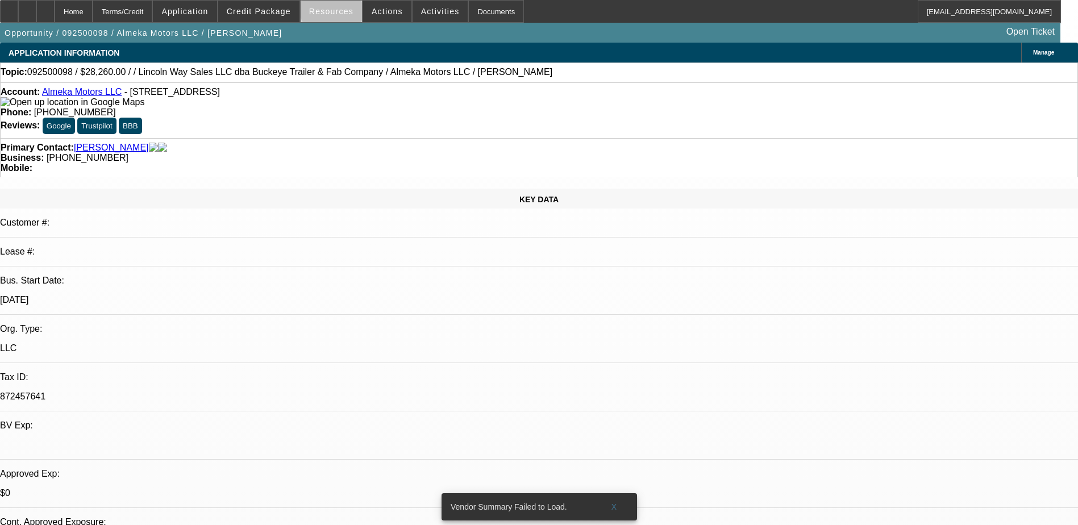
click at [338, 9] on span "Resources" at bounding box center [331, 11] width 44 height 9
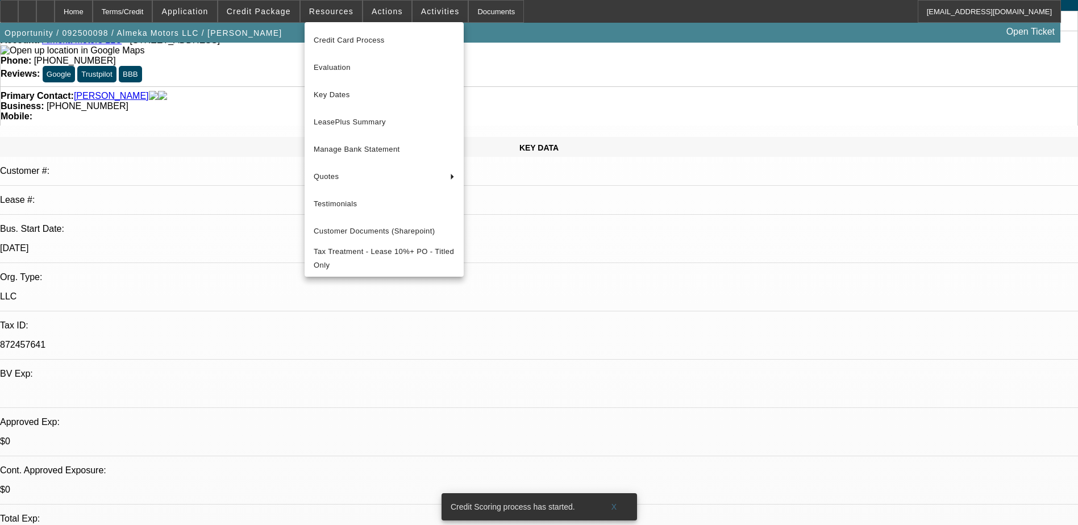
scroll to position [114, 0]
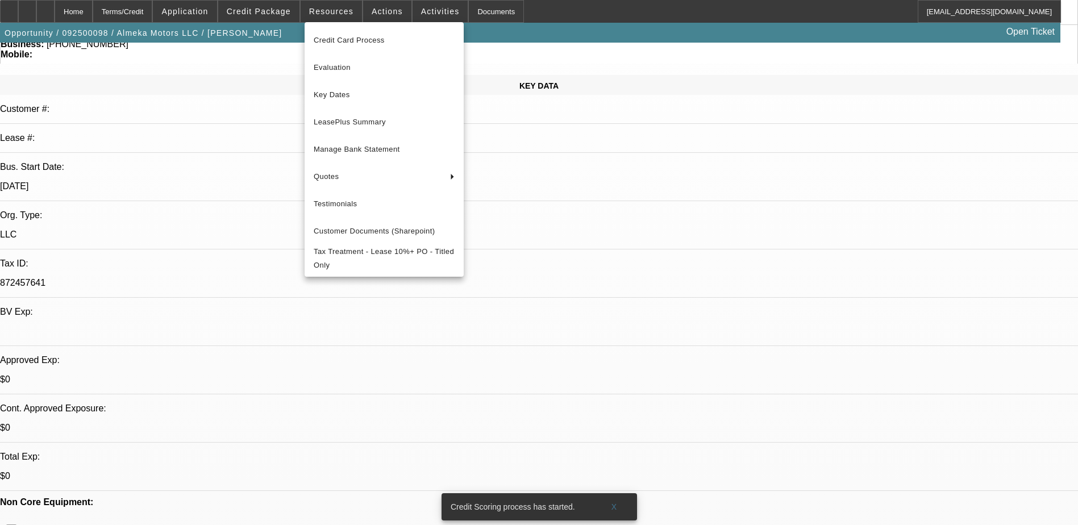
click at [710, 372] on div at bounding box center [539, 262] width 1078 height 525
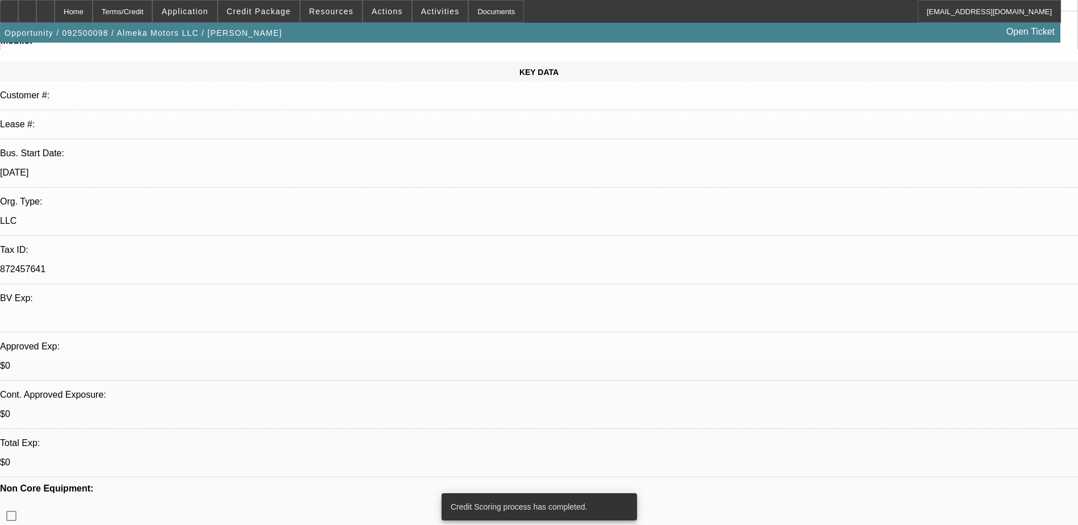
scroll to position [171, 0]
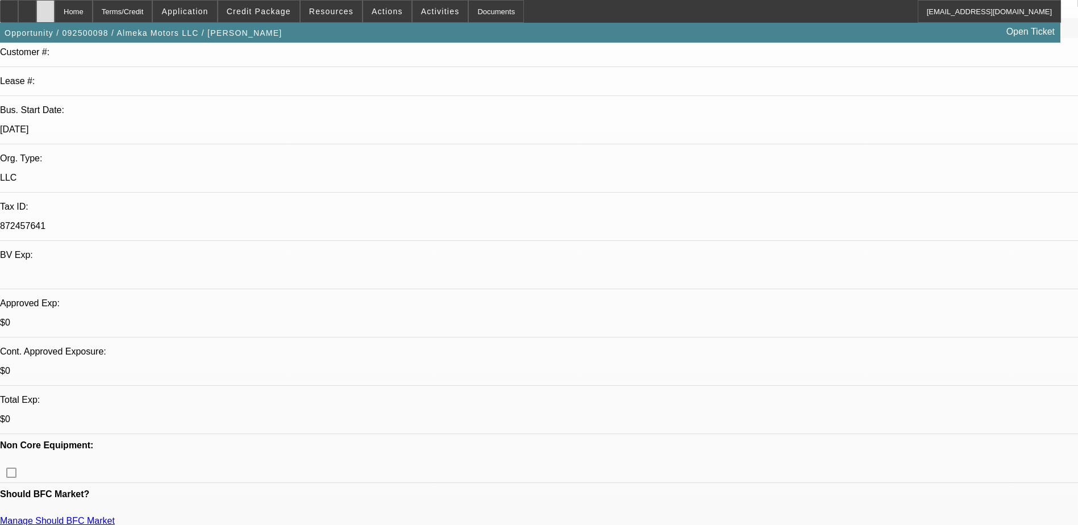
click at [45, 7] on icon at bounding box center [45, 7] width 0 height 0
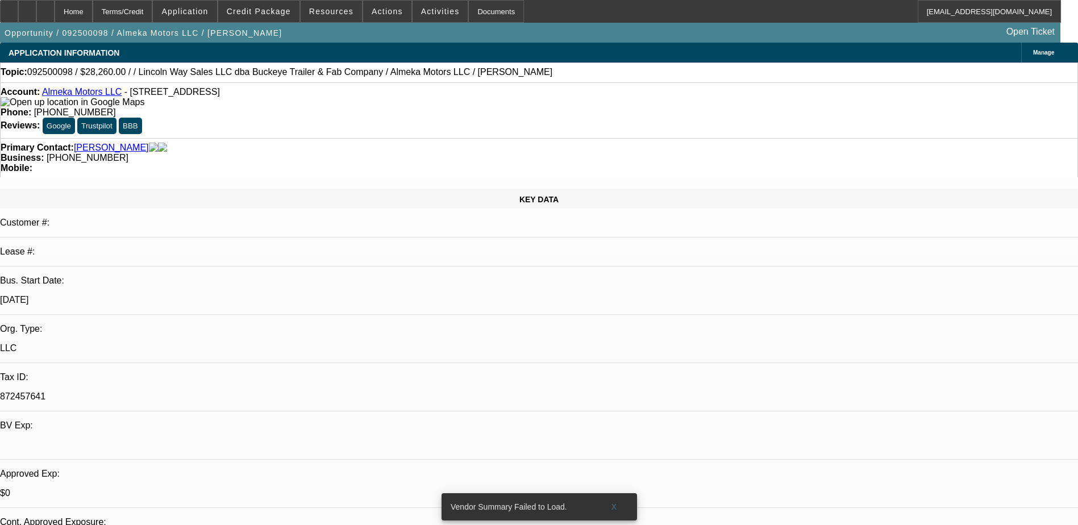
select select "0"
select select "2"
select select "0.1"
select select "1"
select select "2"
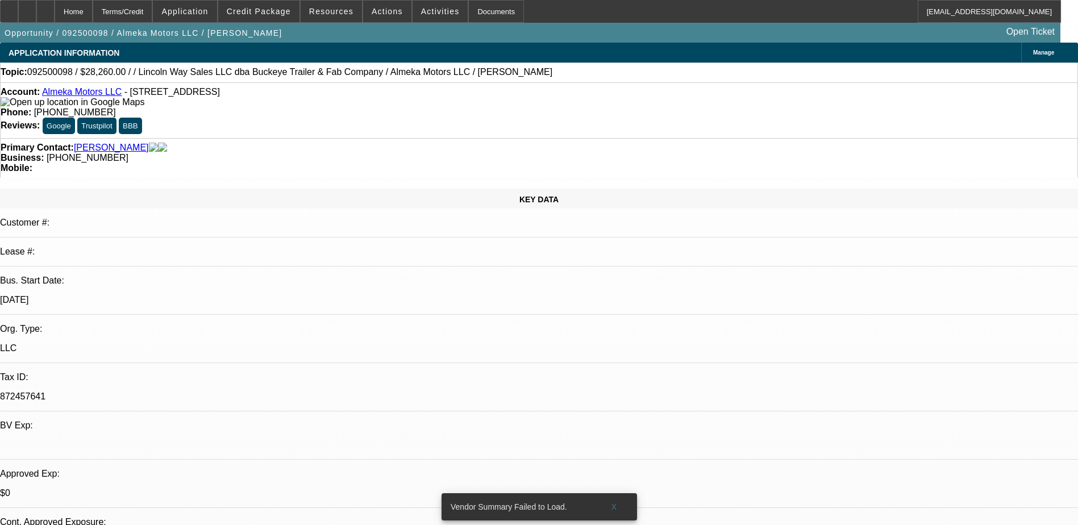
select select "4"
click at [320, 10] on span "Resources" at bounding box center [331, 11] width 44 height 9
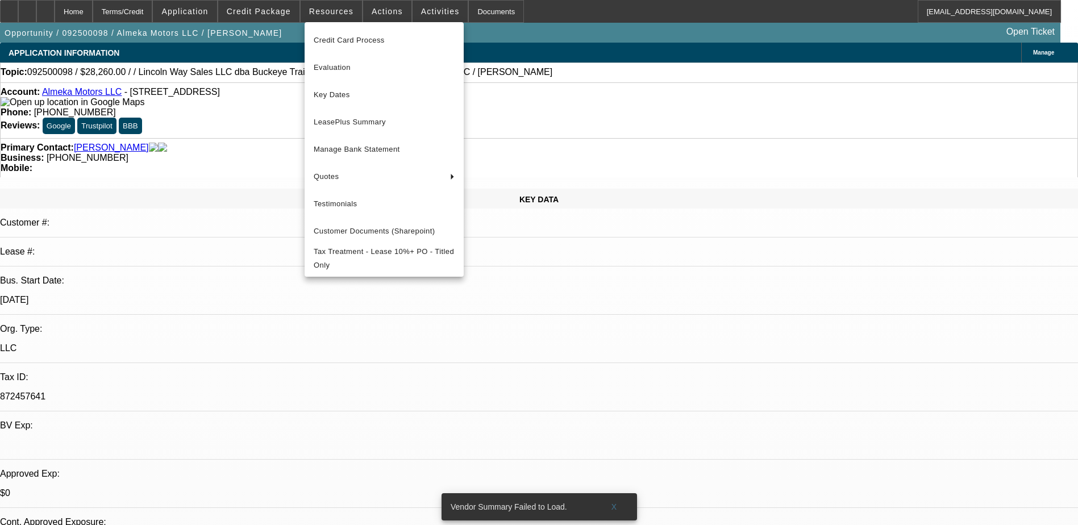
click at [369, 11] on div at bounding box center [539, 262] width 1078 height 525
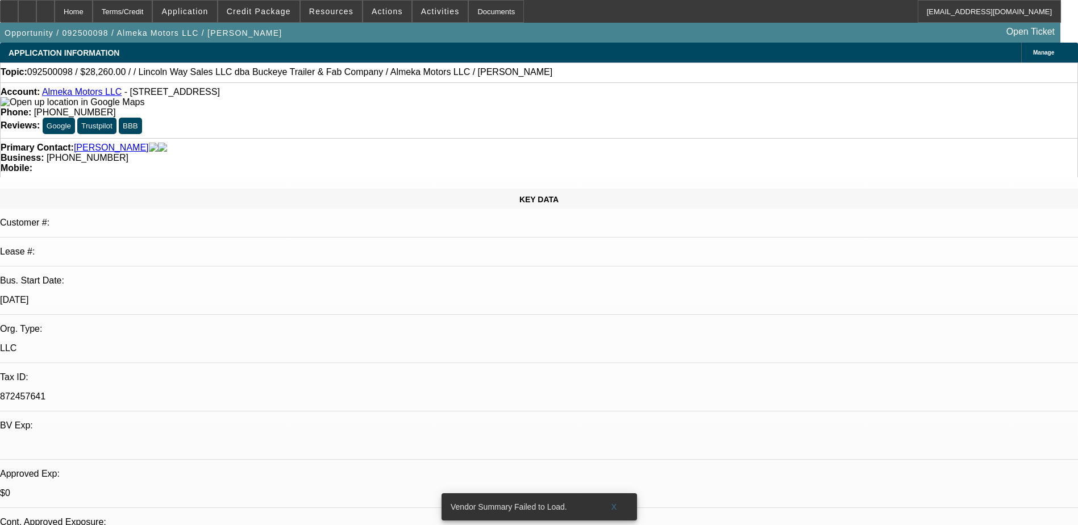
click at [372, 11] on span "Actions" at bounding box center [387, 11] width 31 height 9
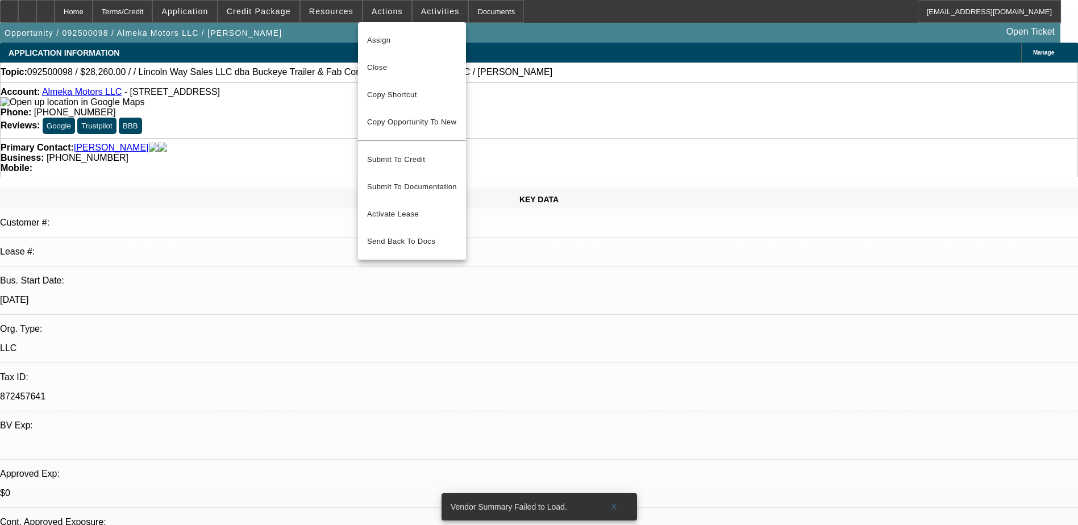
click at [327, 11] on div at bounding box center [539, 262] width 1078 height 525
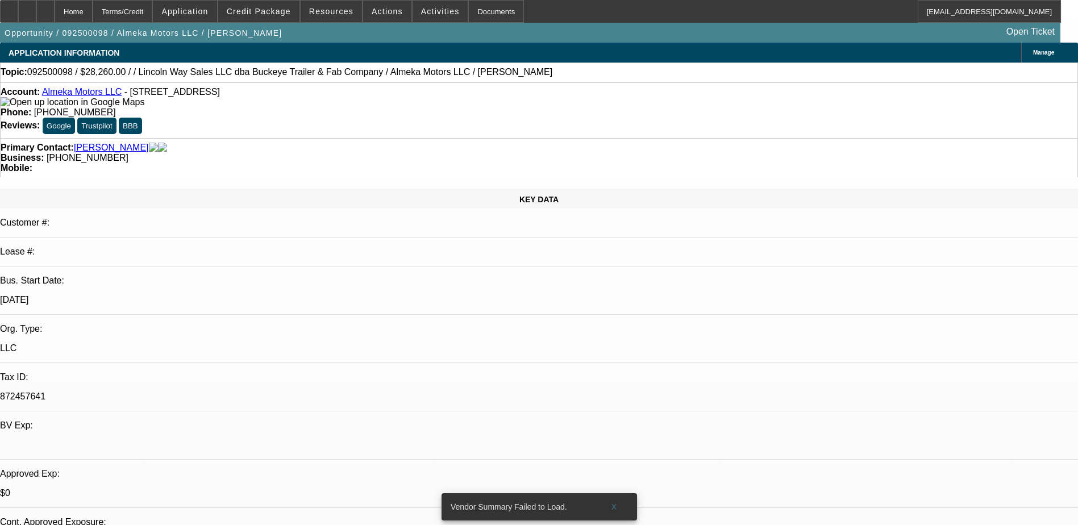
click at [327, 11] on span "Resources" at bounding box center [331, 11] width 44 height 9
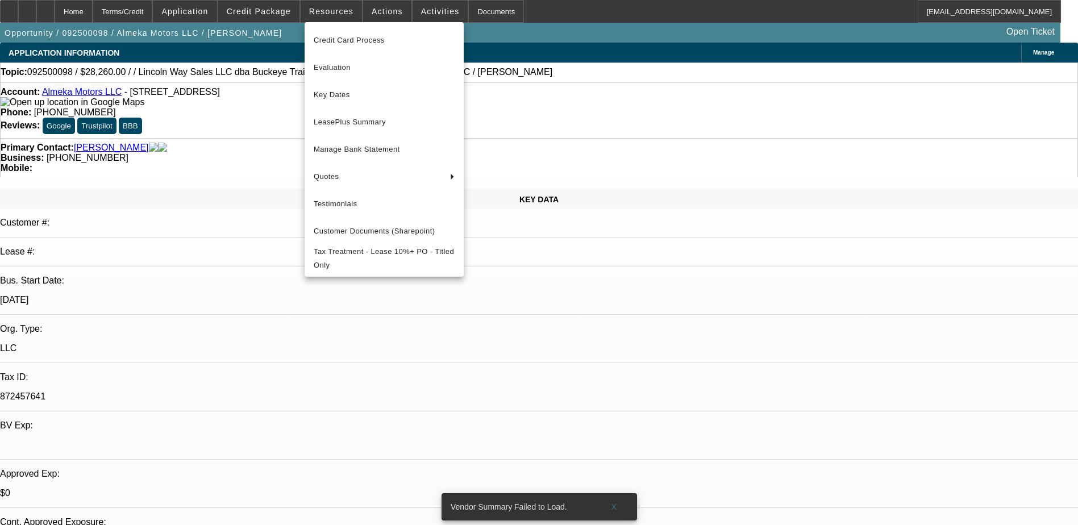
click at [414, 7] on div at bounding box center [539, 262] width 1078 height 525
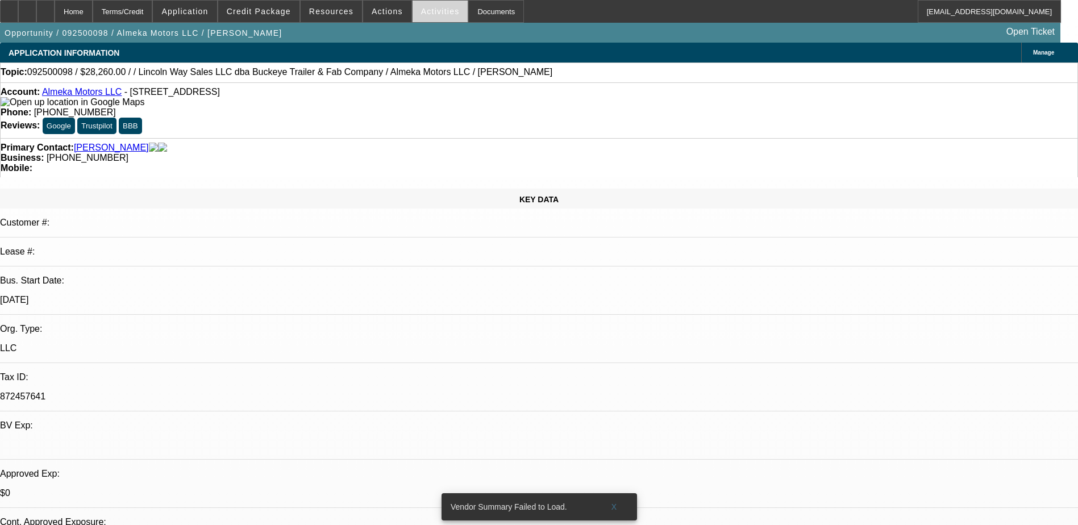
click at [421, 8] on span "Activities" at bounding box center [440, 11] width 39 height 9
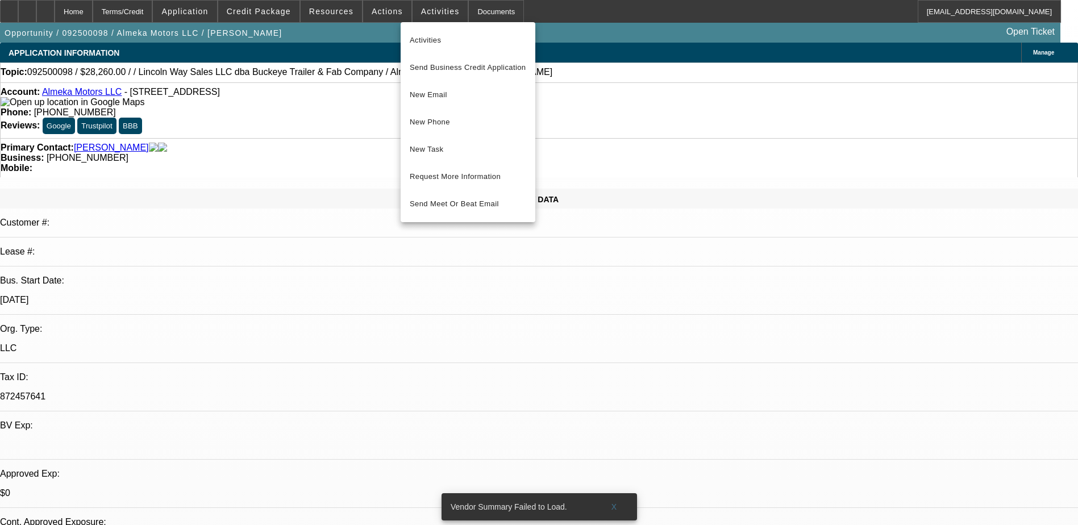
click at [280, 14] on div at bounding box center [539, 262] width 1078 height 525
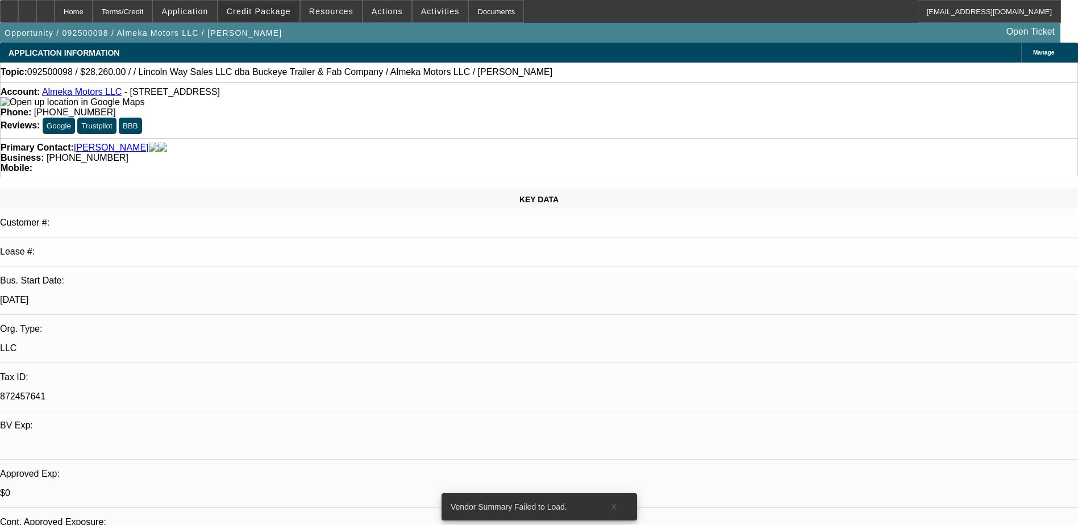
click at [280, 14] on span "Credit Package" at bounding box center [259, 11] width 64 height 9
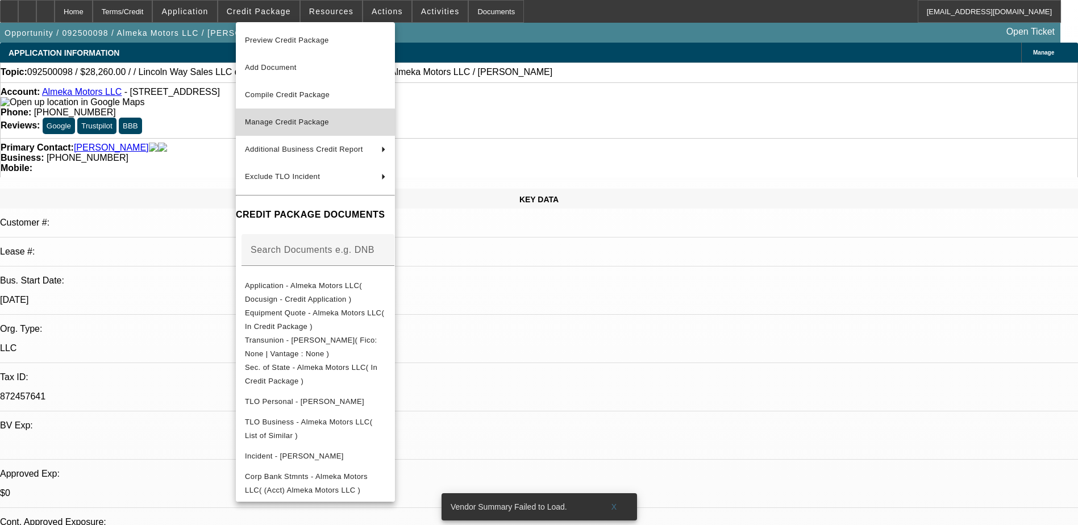
click at [319, 118] on span "Manage Credit Package" at bounding box center [287, 122] width 84 height 9
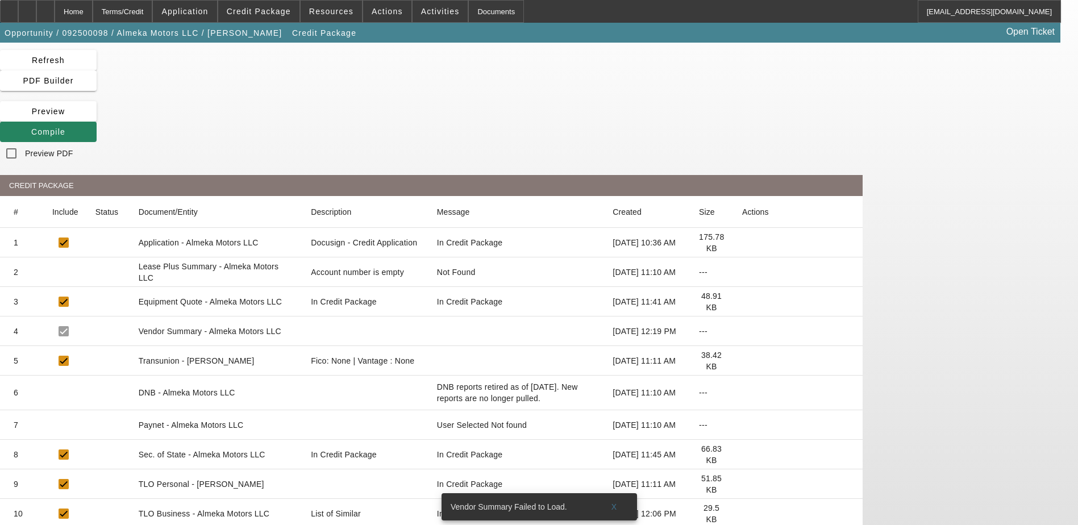
scroll to position [57, 0]
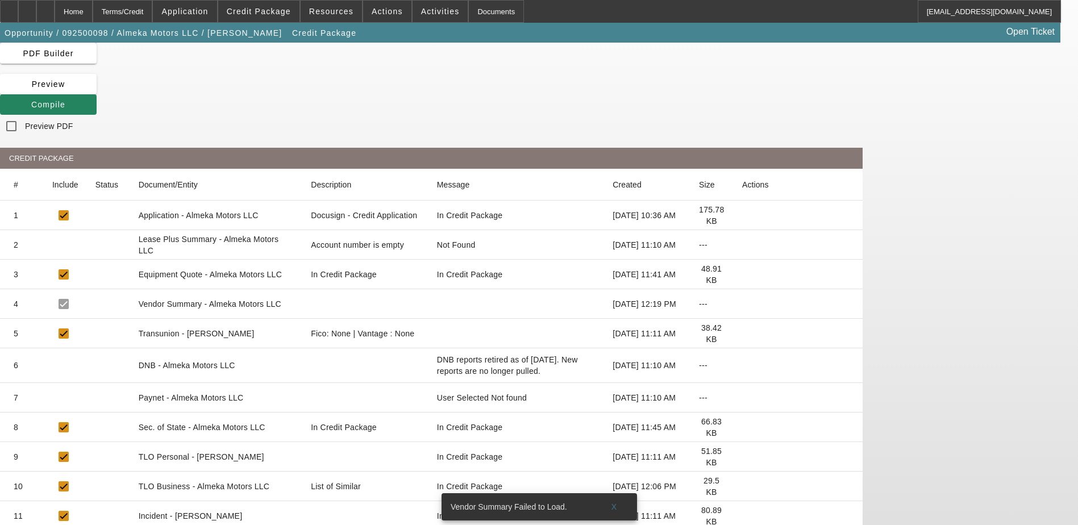
click at [742, 334] on icon at bounding box center [742, 334] width 0 height 0
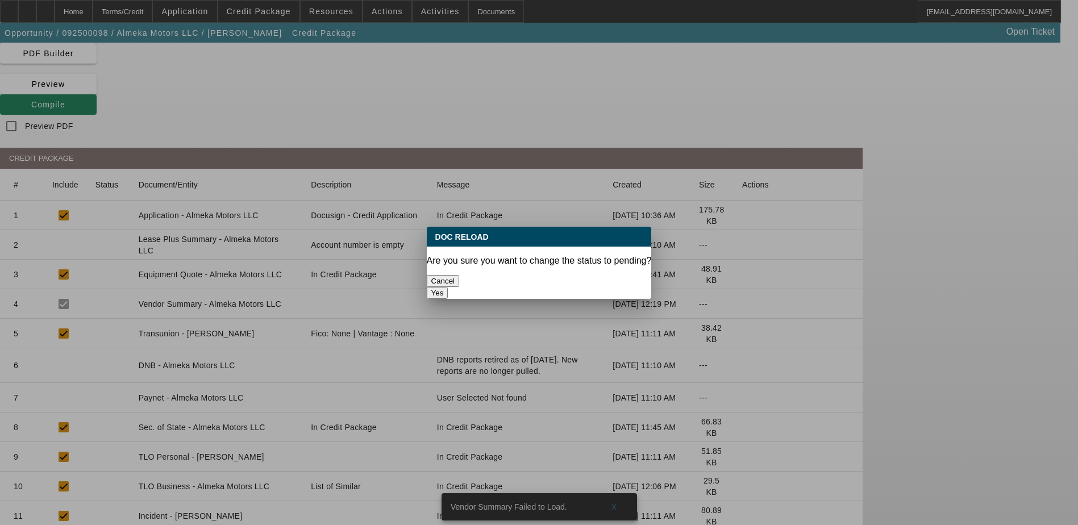
click at [448, 287] on button "Yes" at bounding box center [438, 293] width 22 height 12
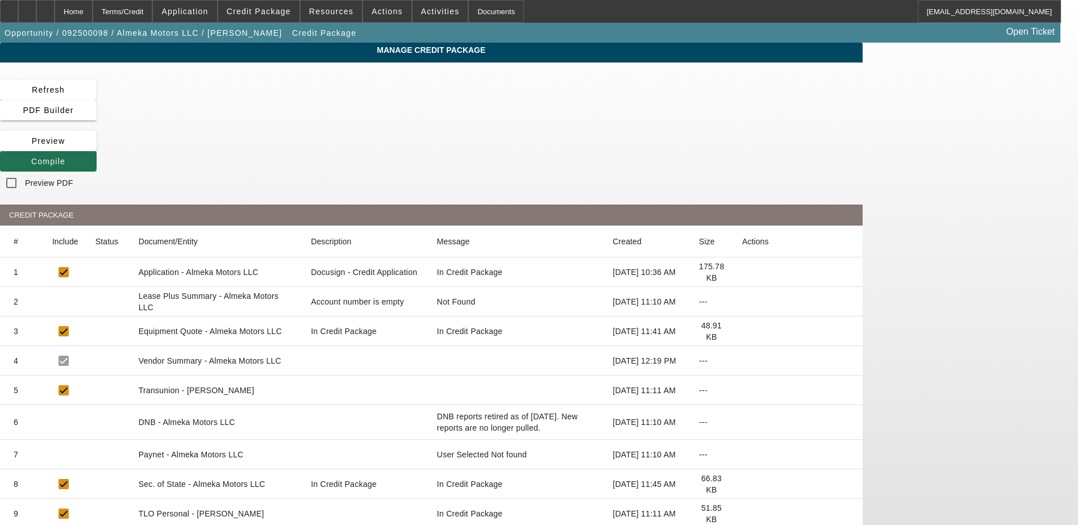
click at [31, 157] on icon at bounding box center [31, 161] width 0 height 9
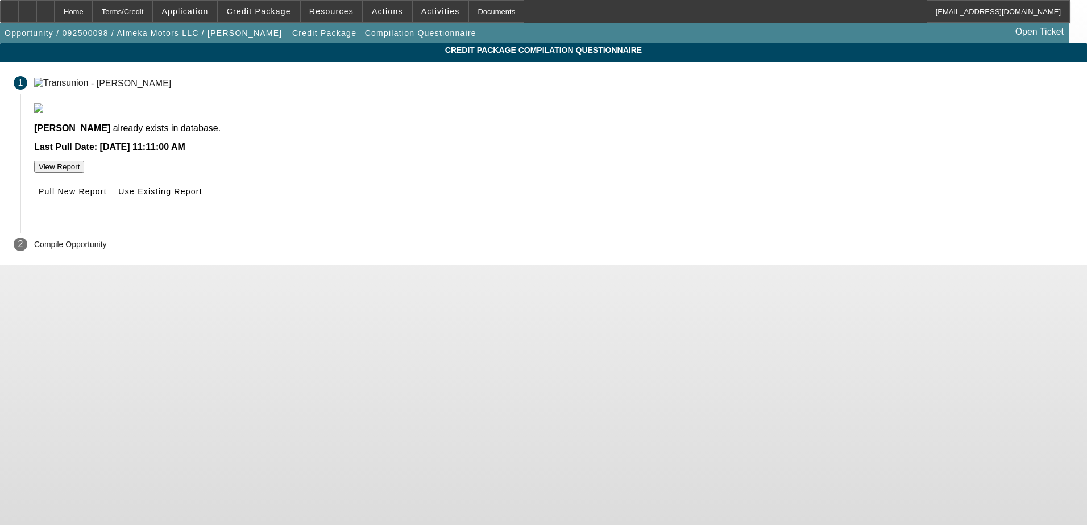
click at [84, 173] on button "View Report" at bounding box center [59, 167] width 50 height 12
click at [111, 205] on span at bounding box center [72, 191] width 77 height 27
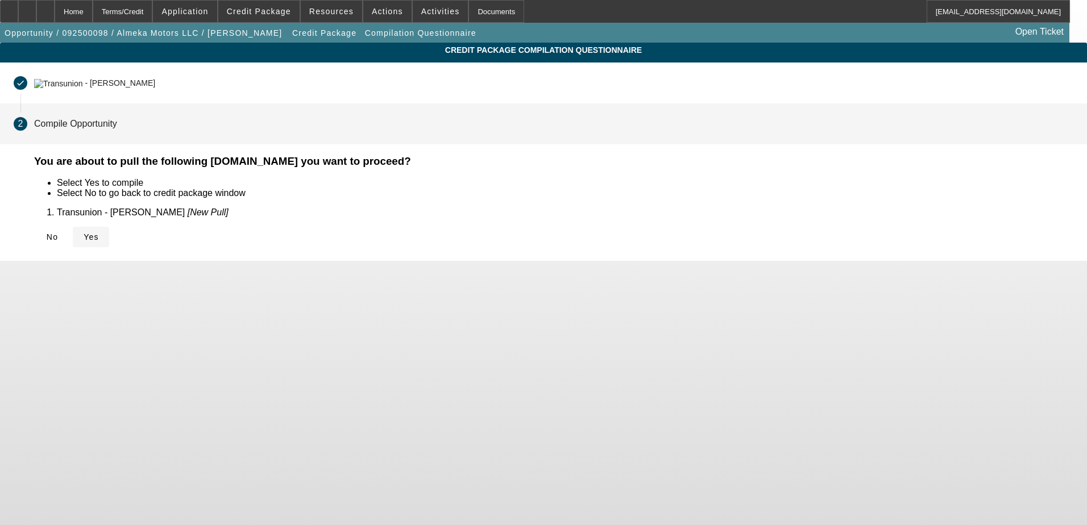
click at [109, 243] on span at bounding box center [91, 236] width 36 height 27
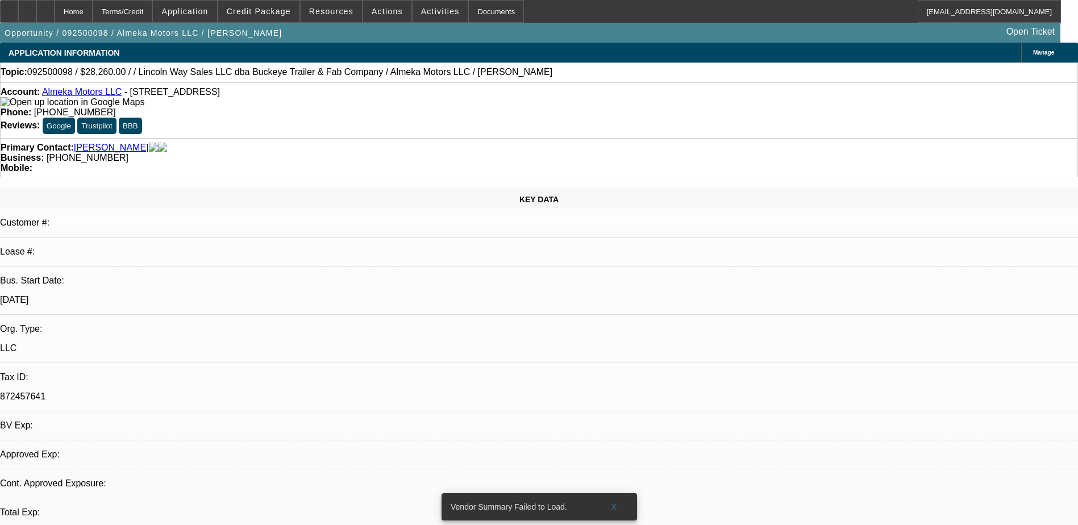
select select "0"
select select "2"
select select "0.1"
select select "4"
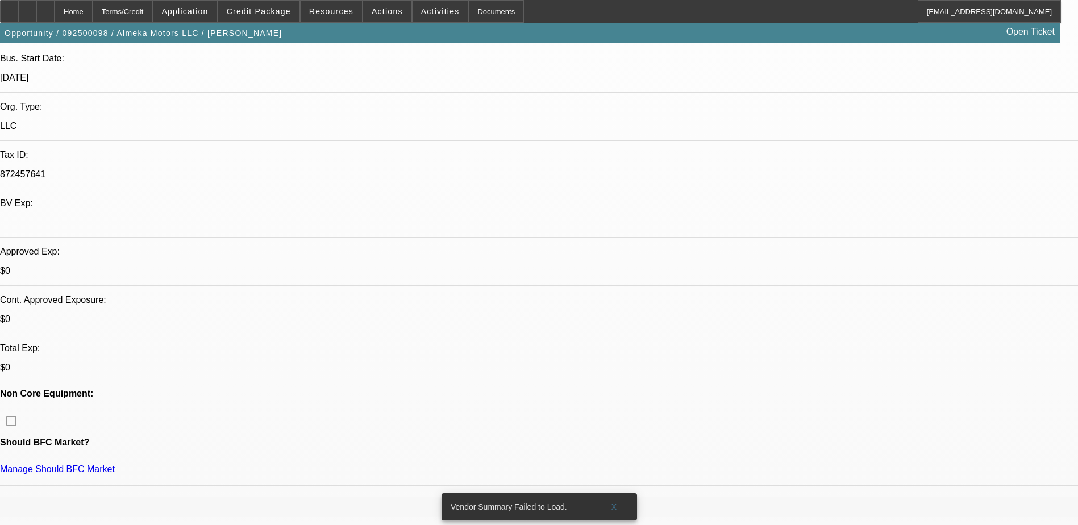
scroll to position [227, 0]
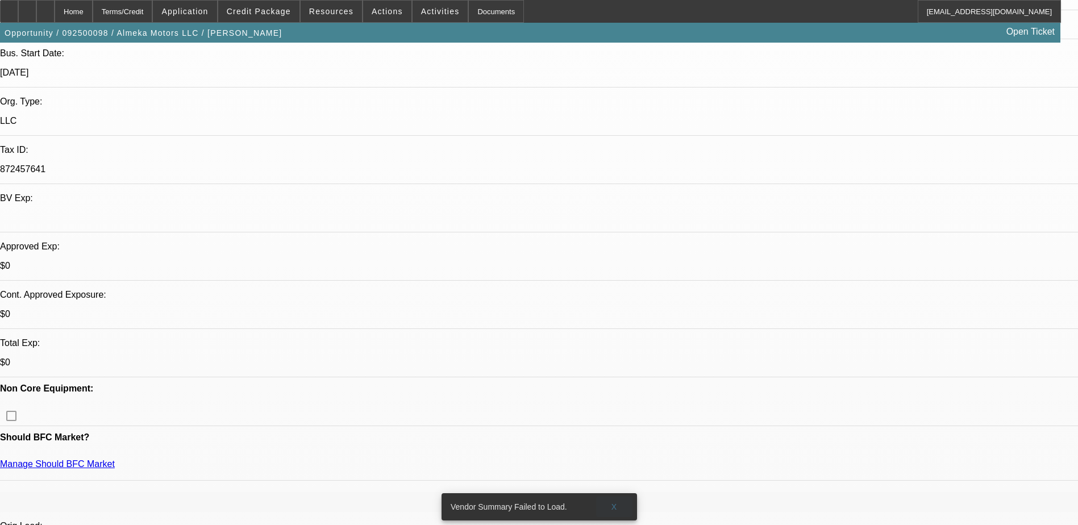
click at [614, 502] on span "X" at bounding box center [614, 506] width 6 height 9
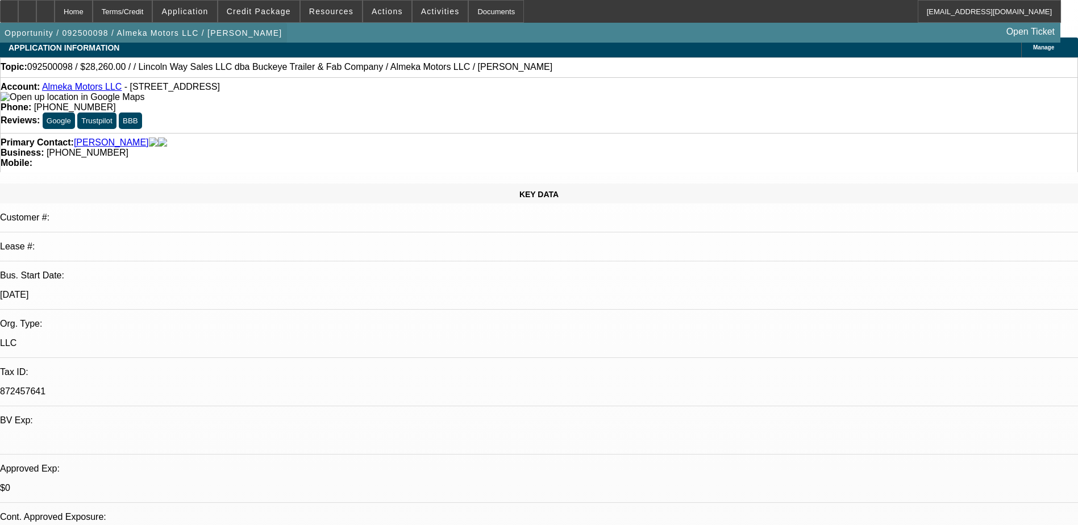
scroll to position [0, 0]
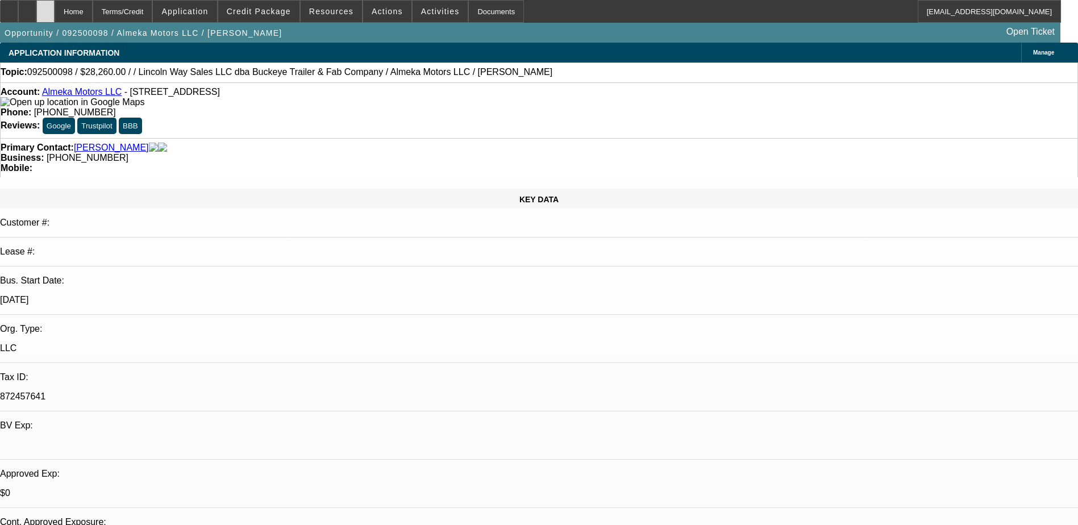
click at [55, 15] on div at bounding box center [45, 11] width 18 height 23
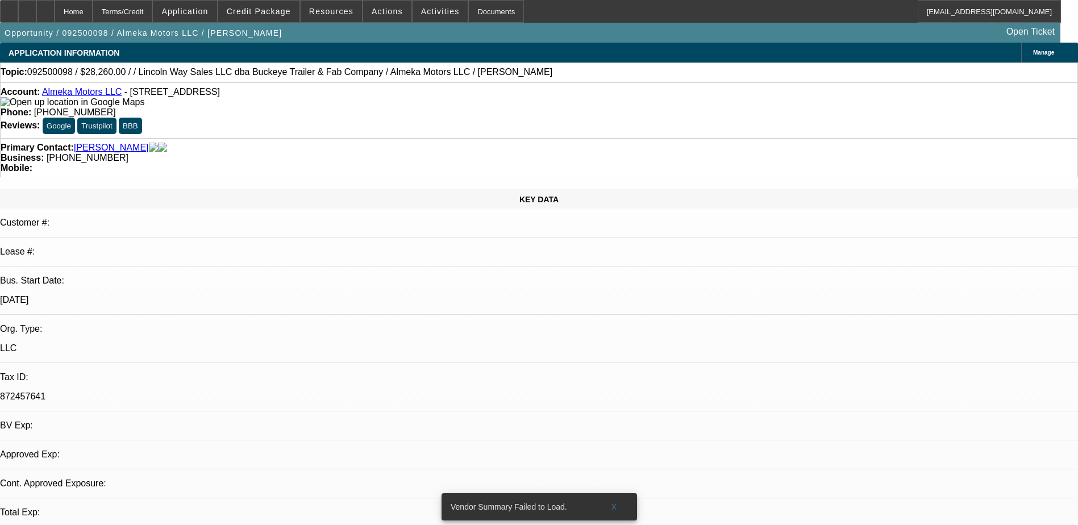
select select "0"
select select "2"
select select "0.1"
select select "4"
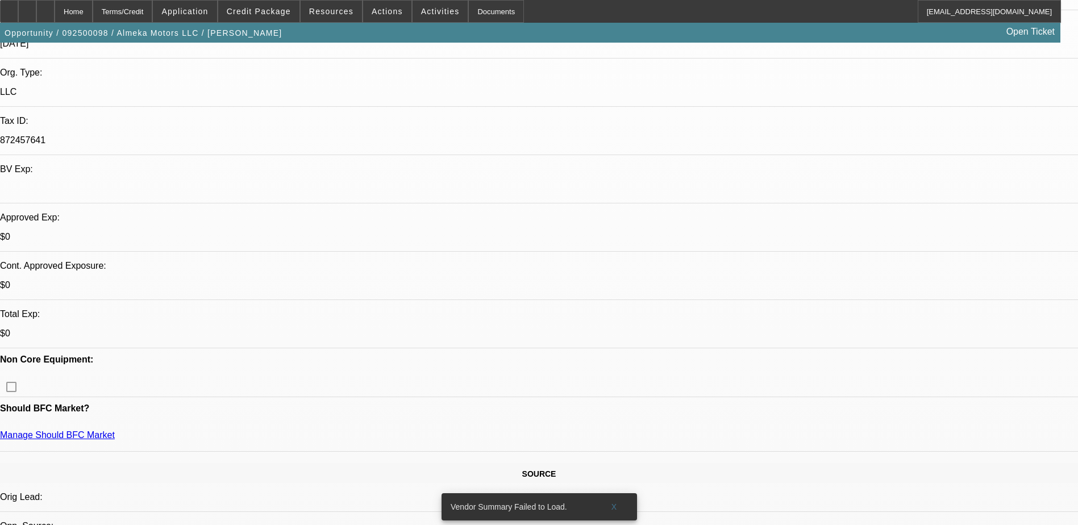
scroll to position [284, 0]
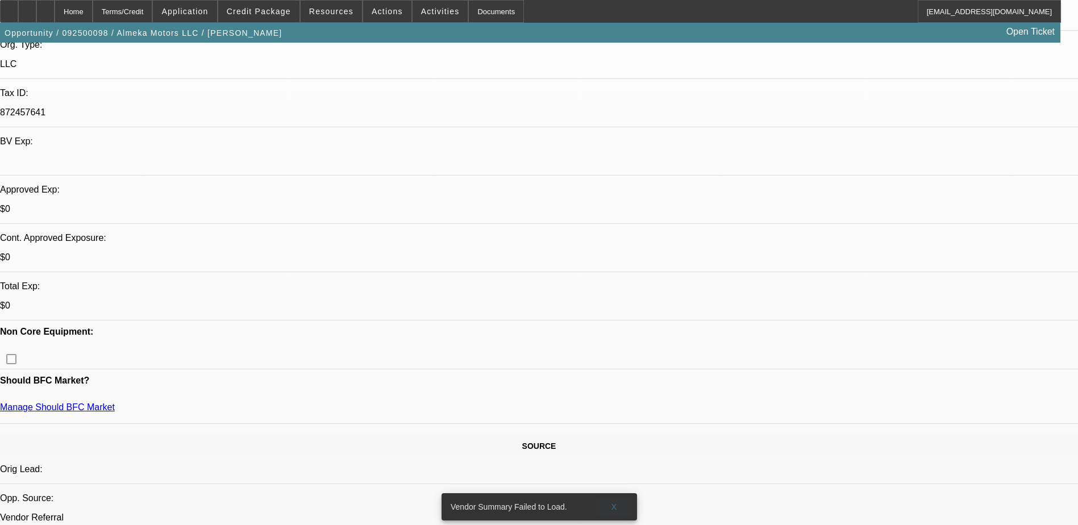
click at [613, 502] on span "X" at bounding box center [614, 506] width 6 height 9
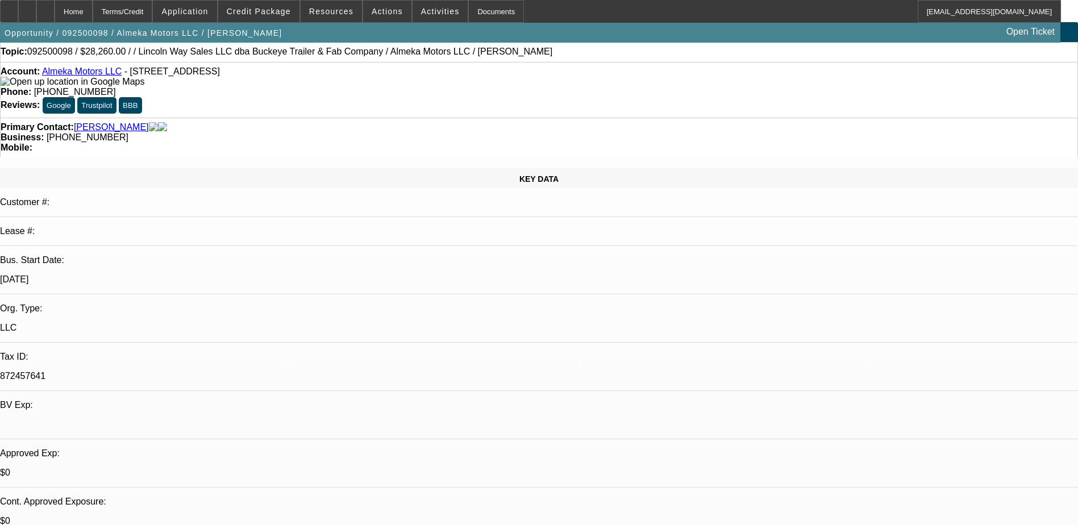
scroll to position [0, 0]
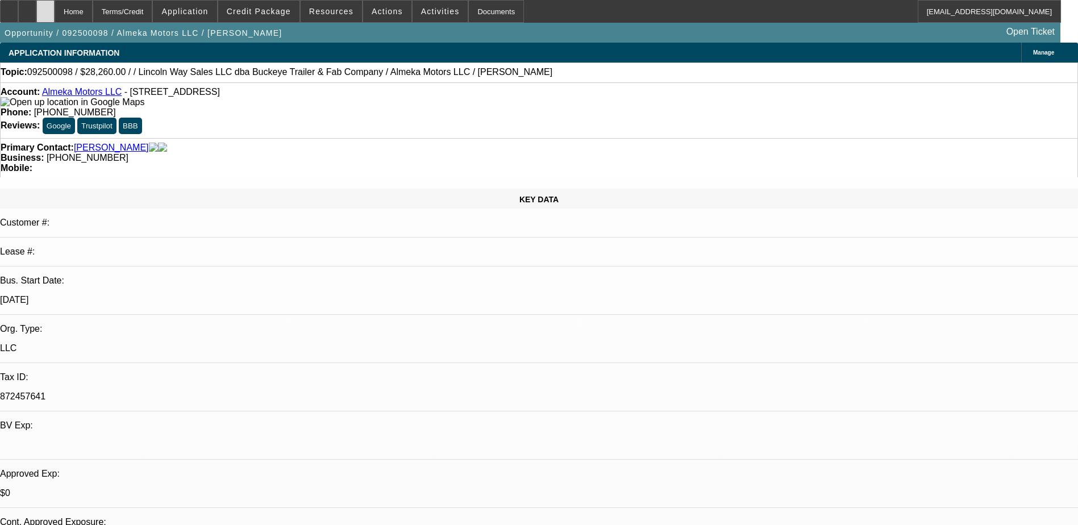
click at [55, 9] on div at bounding box center [45, 11] width 18 height 23
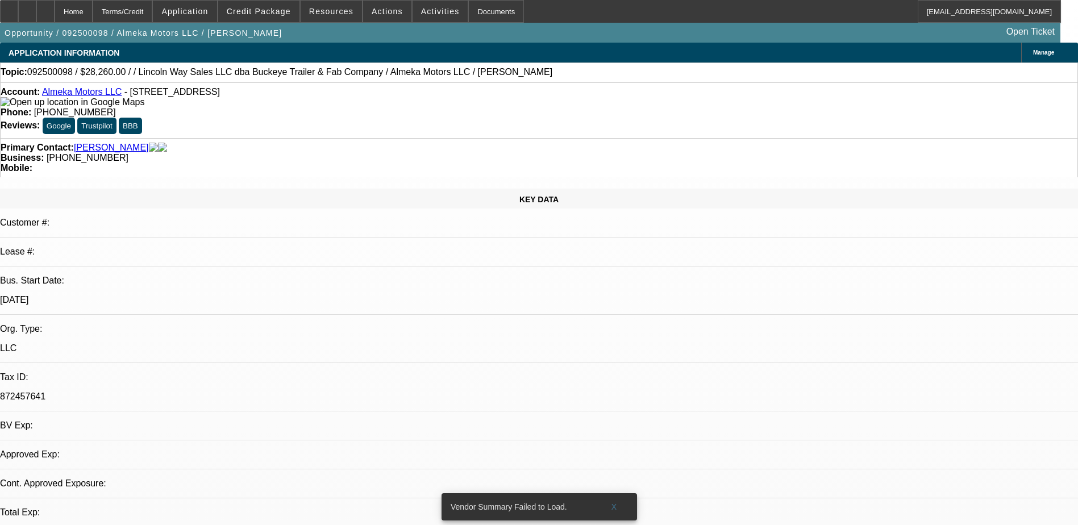
select select "0"
select select "2"
select select "0.1"
select select "4"
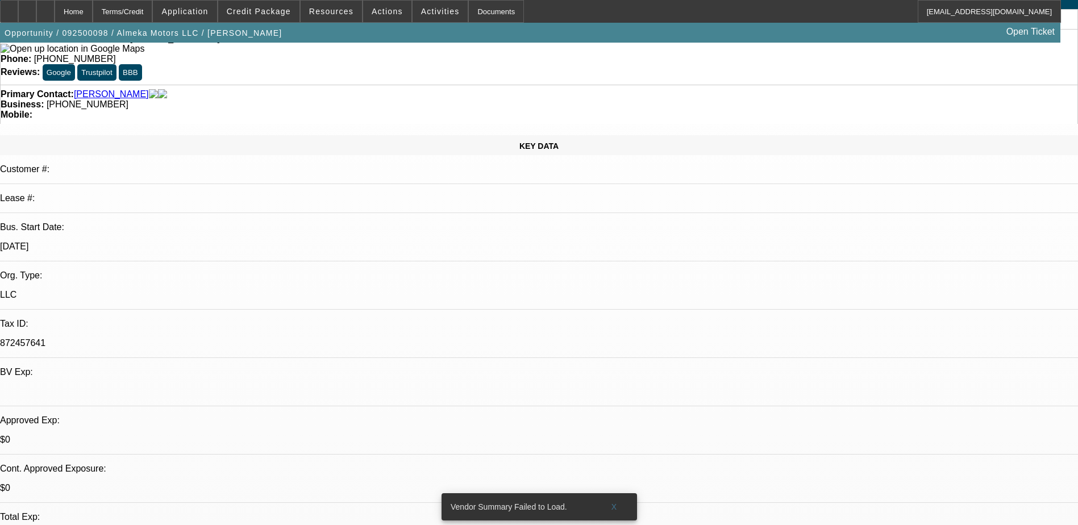
scroll to position [114, 0]
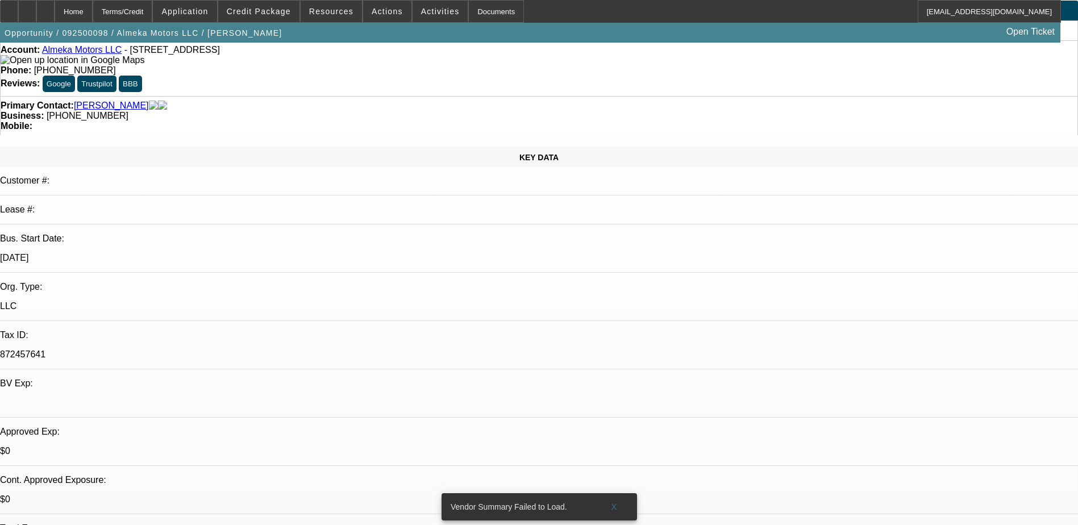
scroll to position [0, 0]
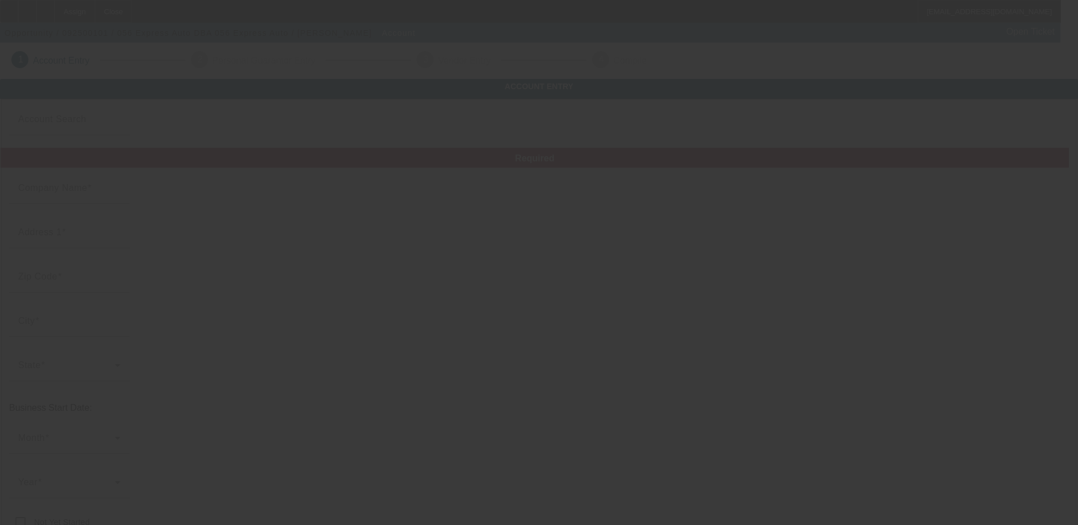
type input "056 Express Auto"
type input "[STREET_ADDRESS][PERSON_NAME]"
type input "18201"
type input "Hazleton"
type input "[PHONE_NUMBER]"
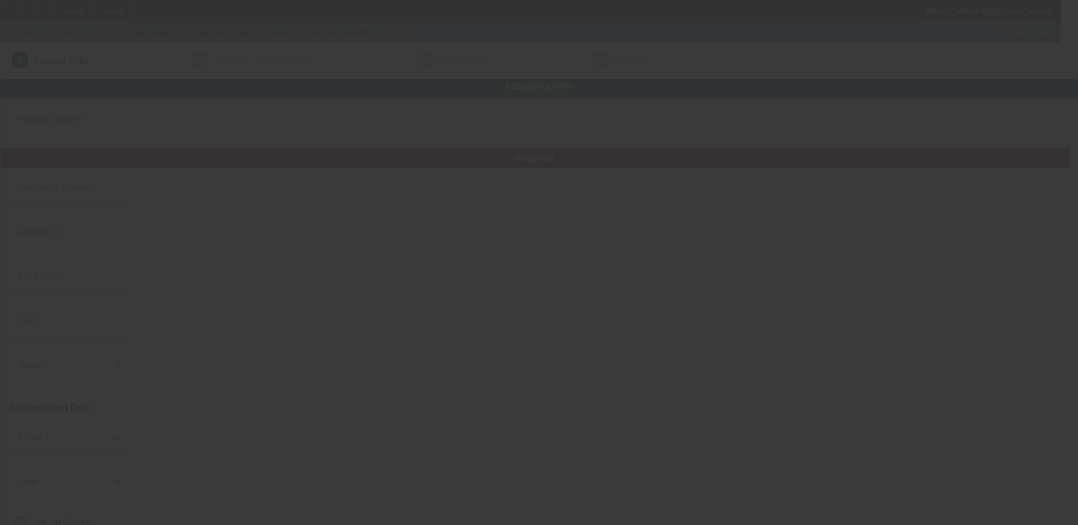
type input "056 Express Auto"
type input "[EMAIL_ADDRESS][DOMAIN_NAME]"
type input "[US_EMPLOYER_IDENTIFICATION_NUMBER]"
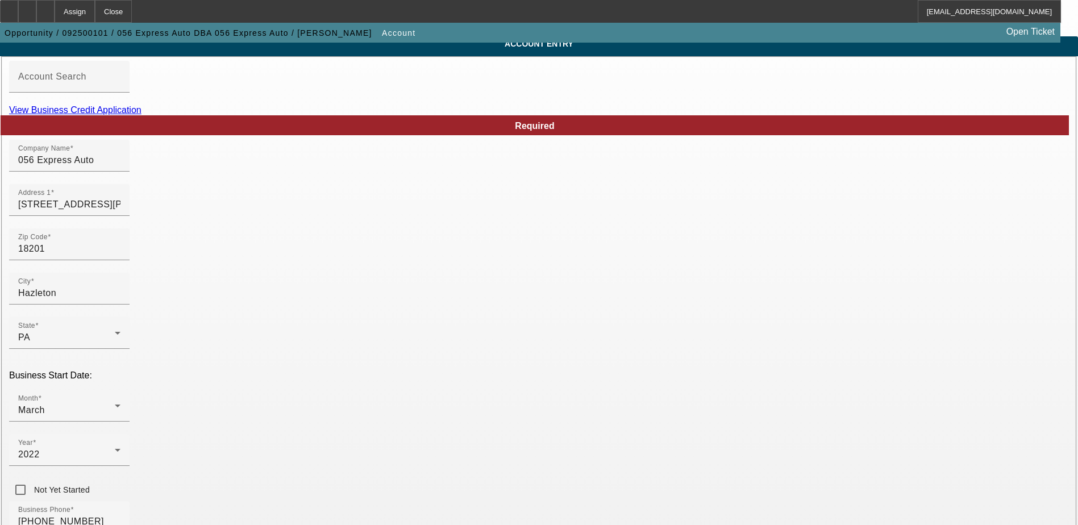
scroll to position [114, 0]
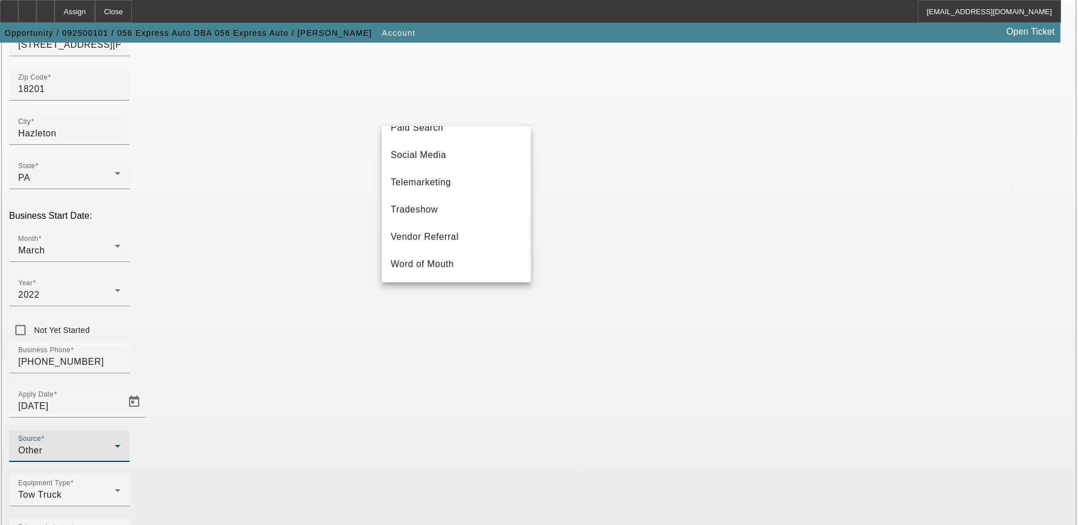
scroll to position [0, 0]
drag, startPoint x: 102, startPoint y: 269, endPoint x: 128, endPoint y: 250, distance: 31.7
click at [103, 268] on div at bounding box center [539, 262] width 1078 height 525
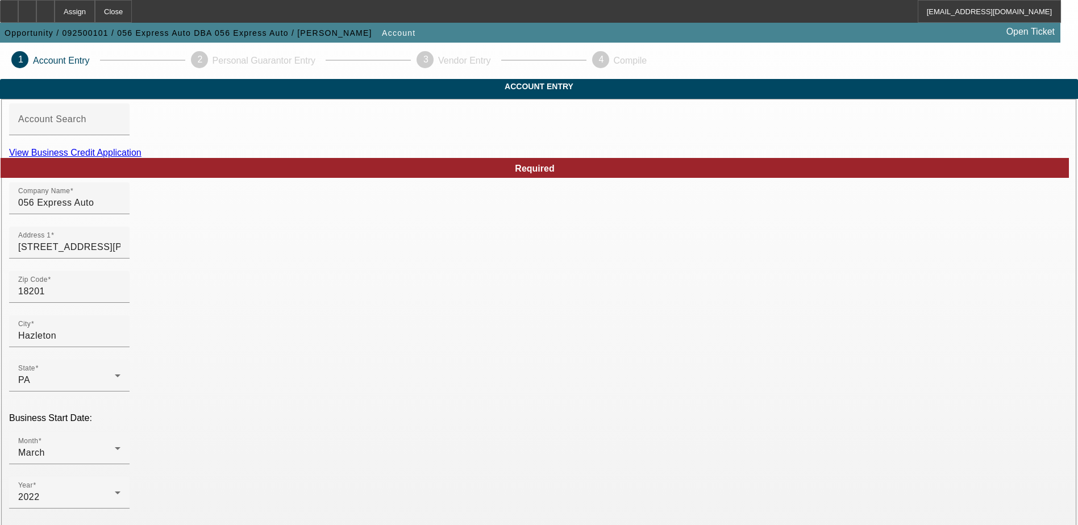
click at [142, 157] on link "View Business Credit Application" at bounding box center [75, 153] width 132 height 10
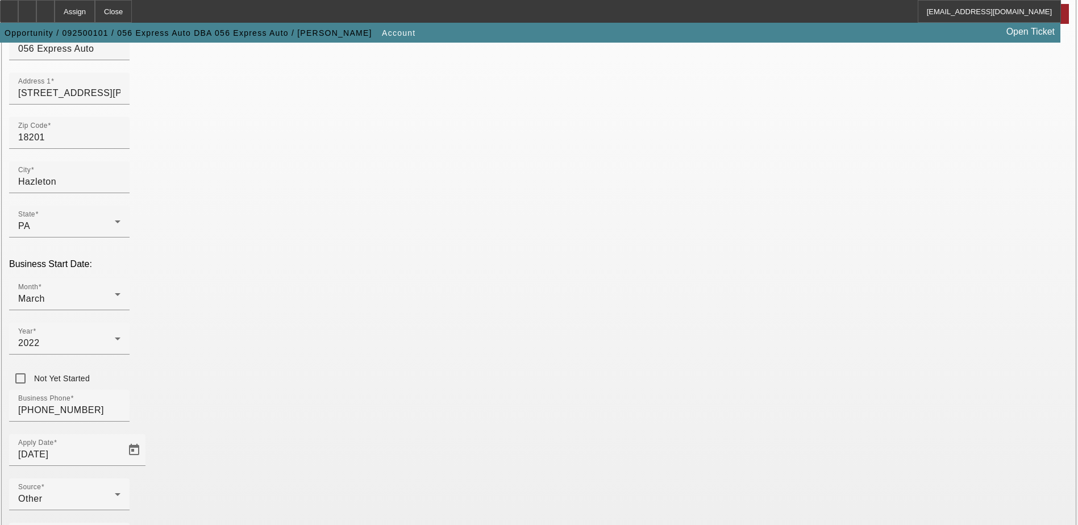
scroll to position [171, 0]
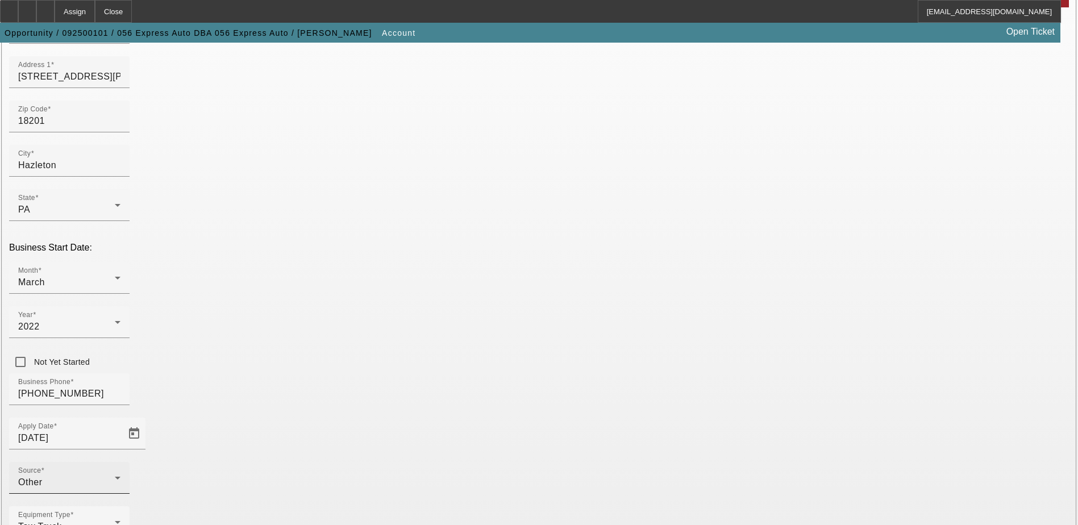
click at [115, 476] on div "Other" at bounding box center [66, 483] width 97 height 14
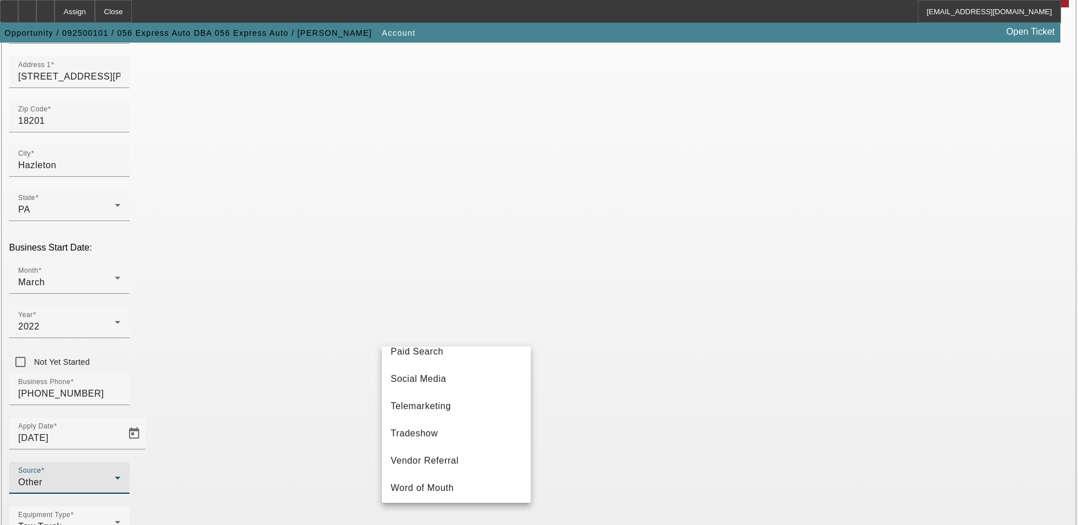
scroll to position [404, 0]
click at [128, 412] on div at bounding box center [539, 262] width 1078 height 525
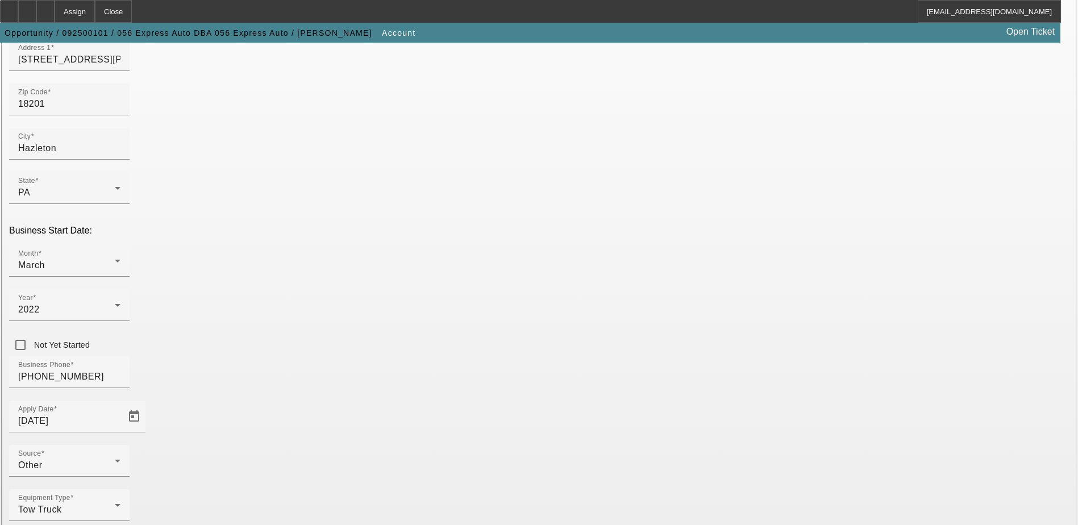
scroll to position [202, 0]
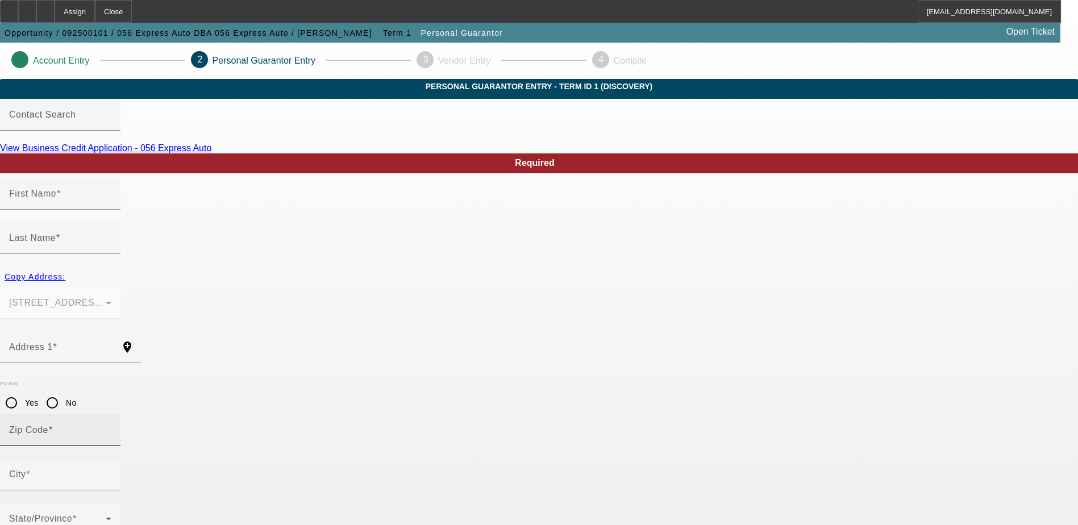
type input "Frederick"
type input "Sanchez"
type input "76 South Woodward Court"
radio input "true"
type input "18201"
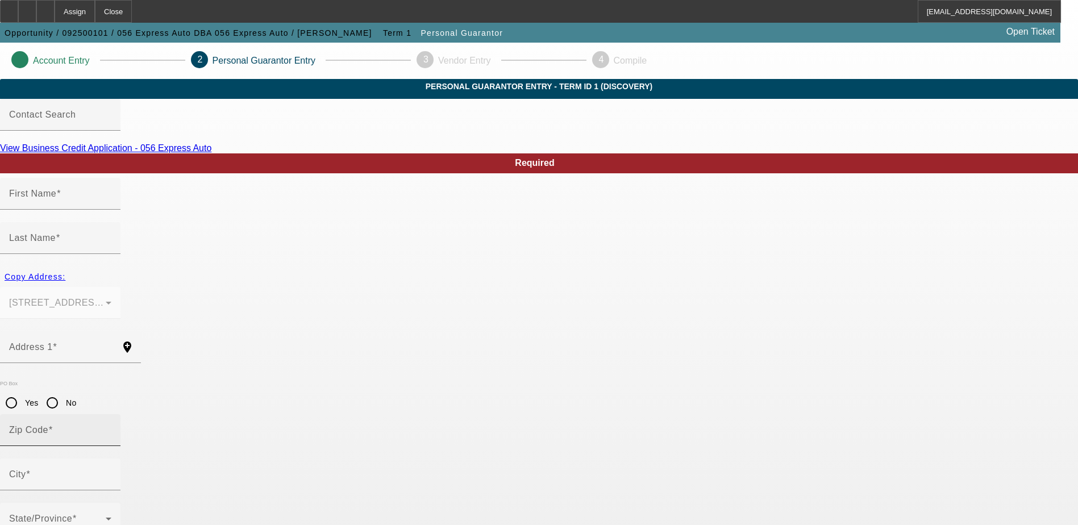
type input "Hazleton"
type input "[PHONE_NUMBER]"
type input "100"
type input "336-13-1388"
type input "expressauto056@gmail.com"
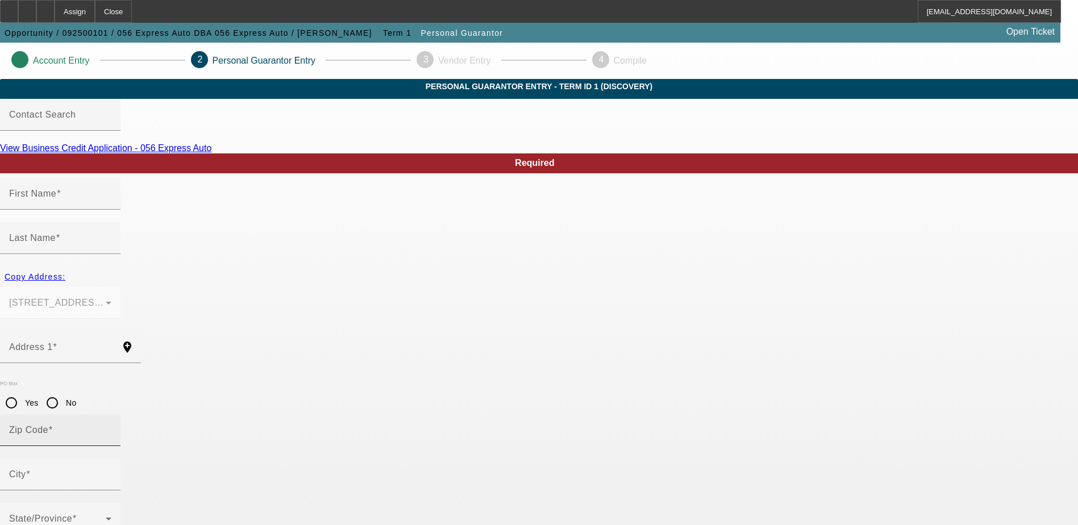
type input "[PHONE_NUMBER]"
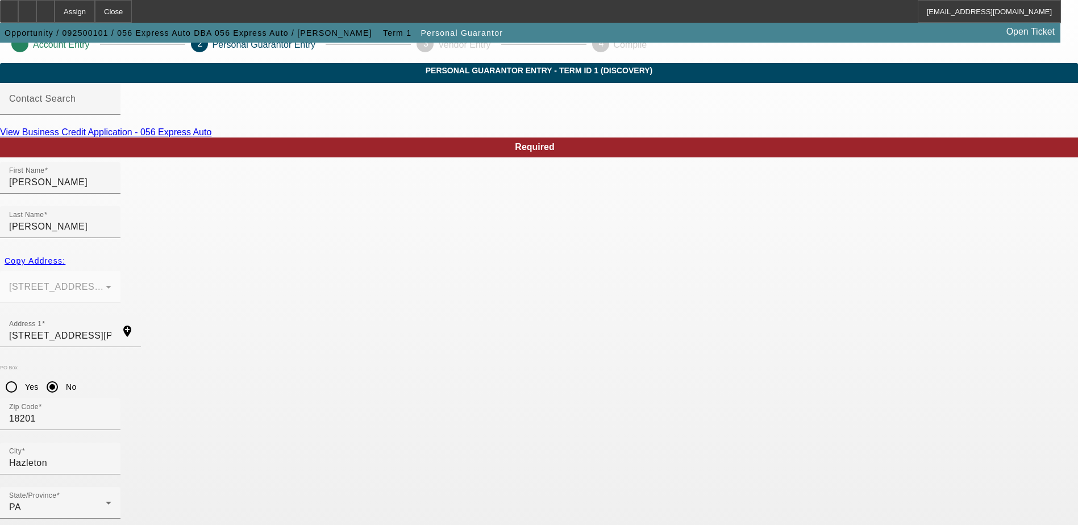
scroll to position [31, 0]
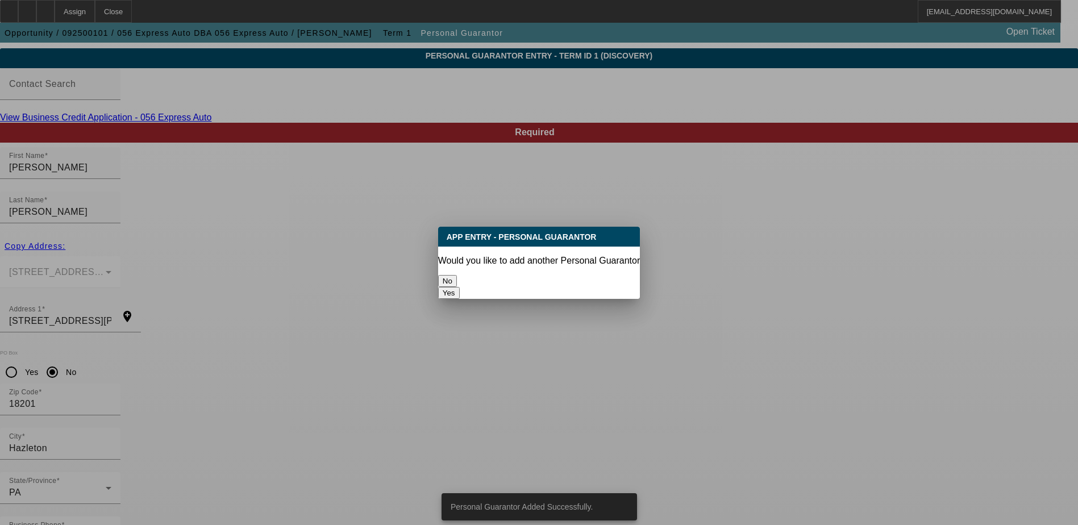
scroll to position [0, 0]
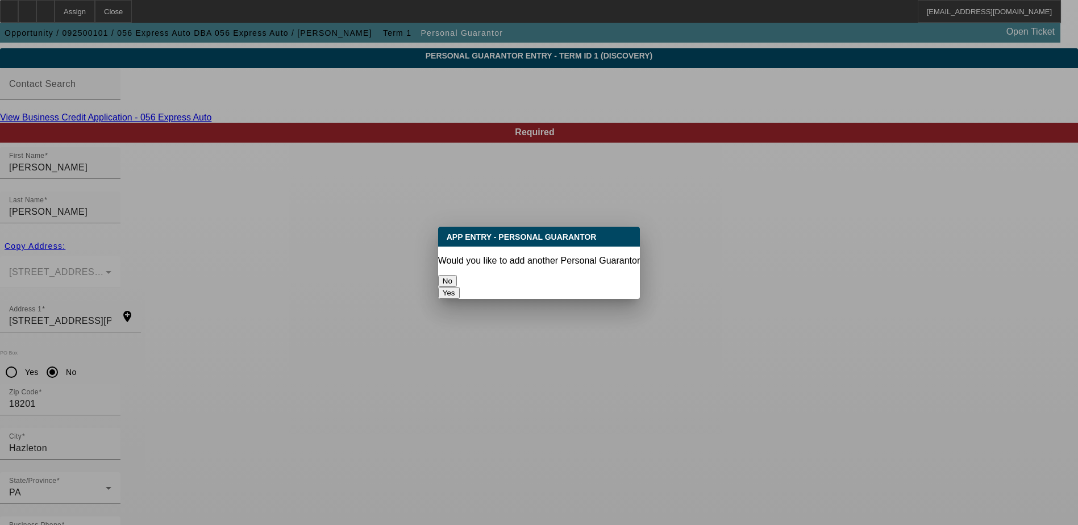
click at [457, 275] on button "No" at bounding box center [447, 281] width 19 height 12
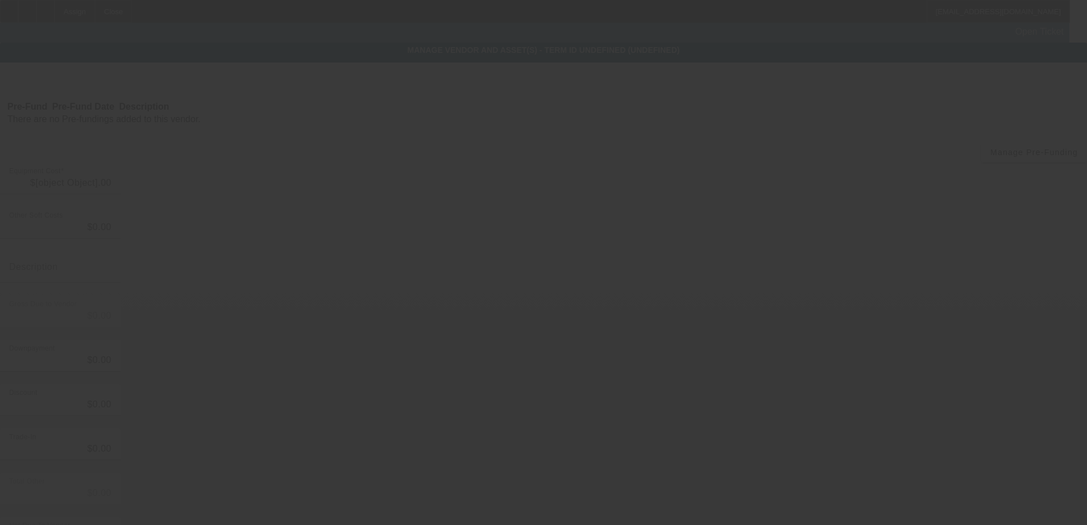
type input "$33,000.00"
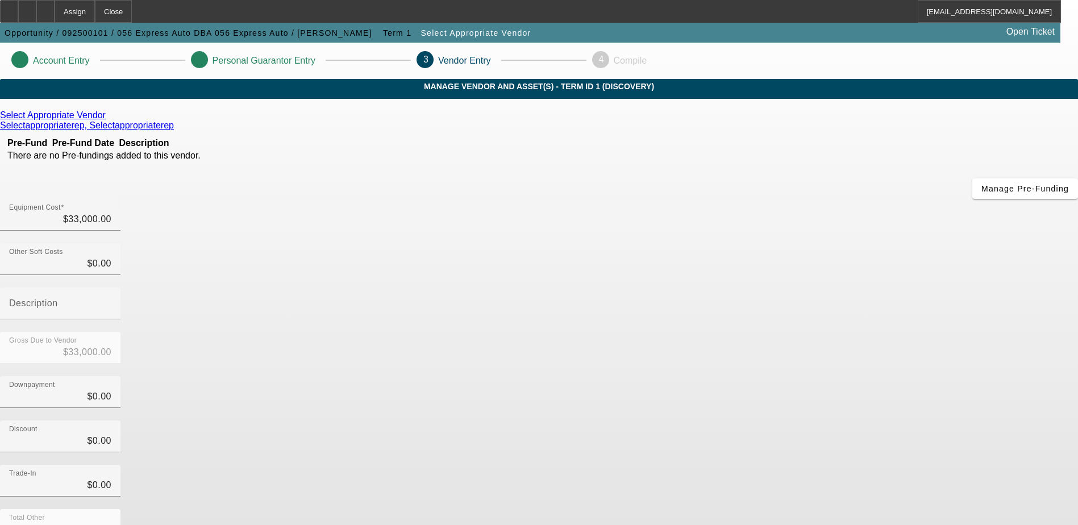
click at [109, 120] on icon at bounding box center [109, 115] width 0 height 10
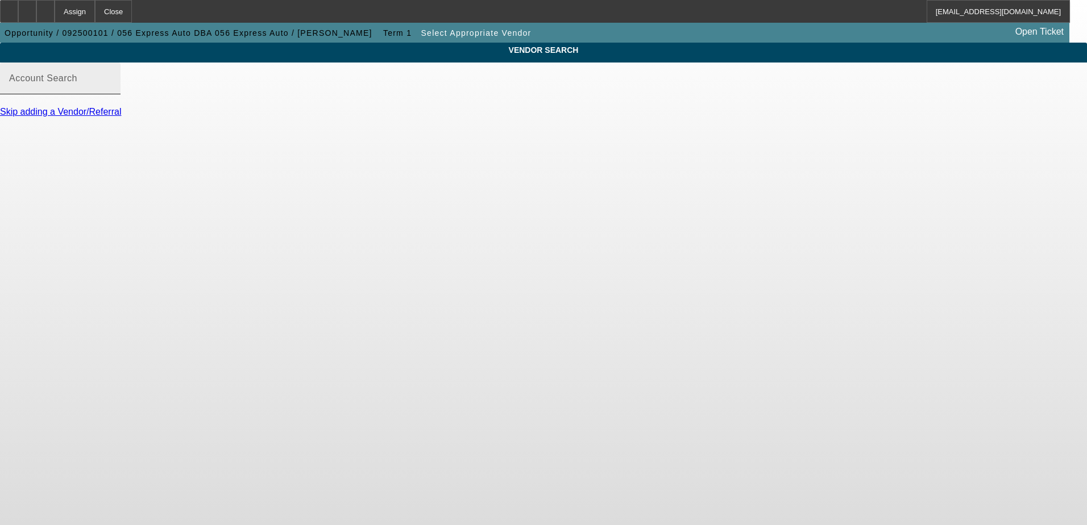
click at [111, 90] on input "Account Search" at bounding box center [60, 83] width 102 height 14
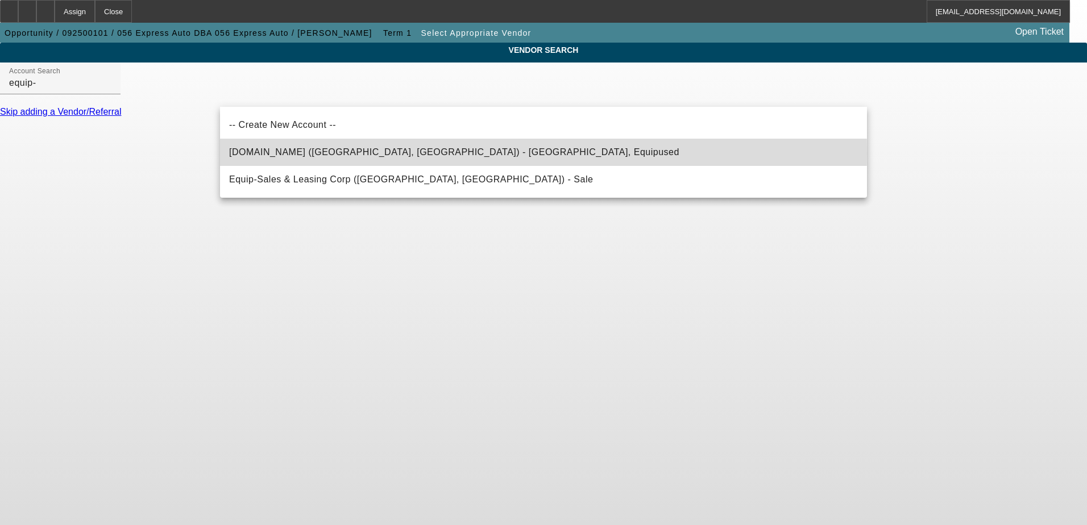
click at [319, 153] on span "Equip-Used.com (Northbrook, IL) - Equipused, Equipused" at bounding box center [454, 152] width 450 height 10
type input "Equip-Used.com (Northbrook, IL) - Equipused, Equipused"
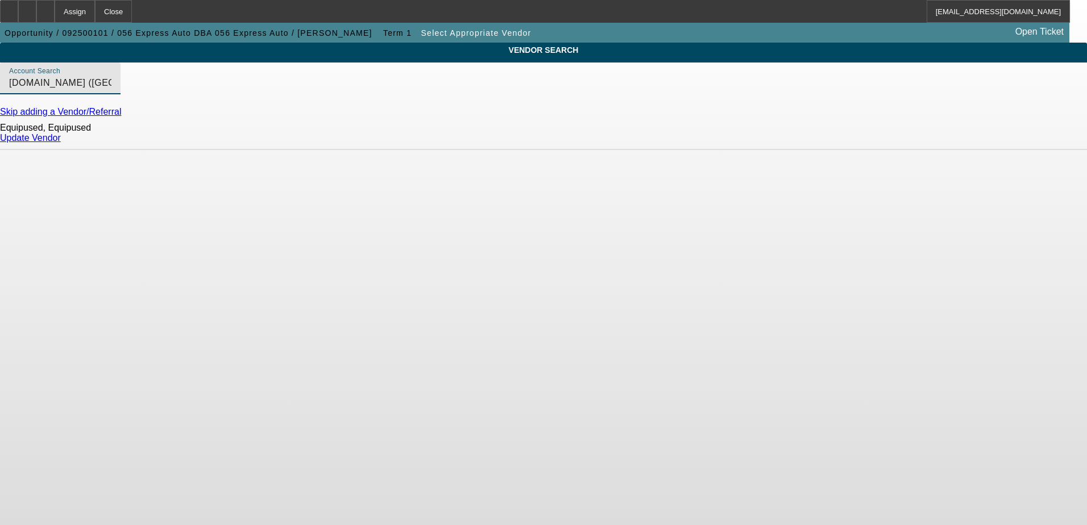
click at [61, 143] on link "Update Vendor" at bounding box center [30, 138] width 61 height 10
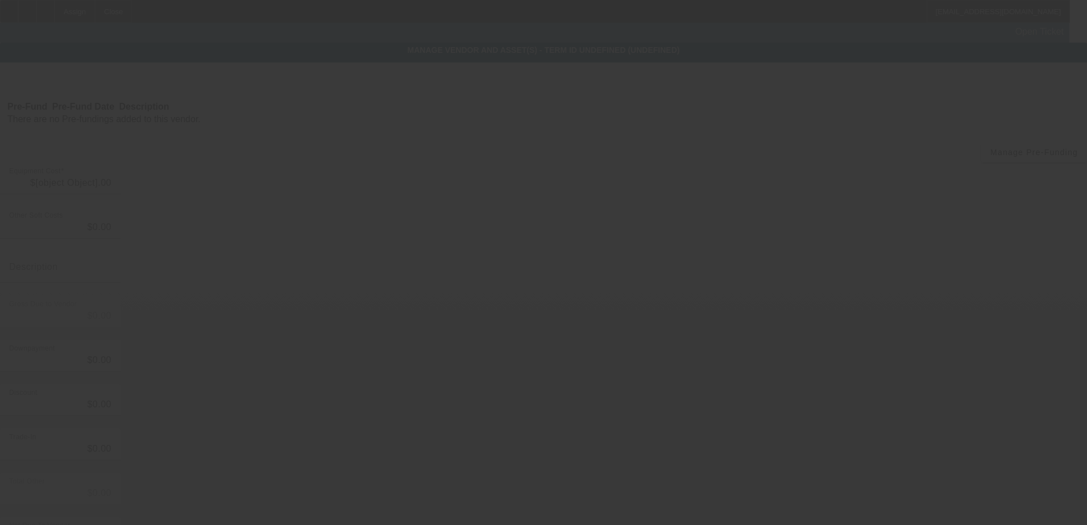
type input "$33,000.00"
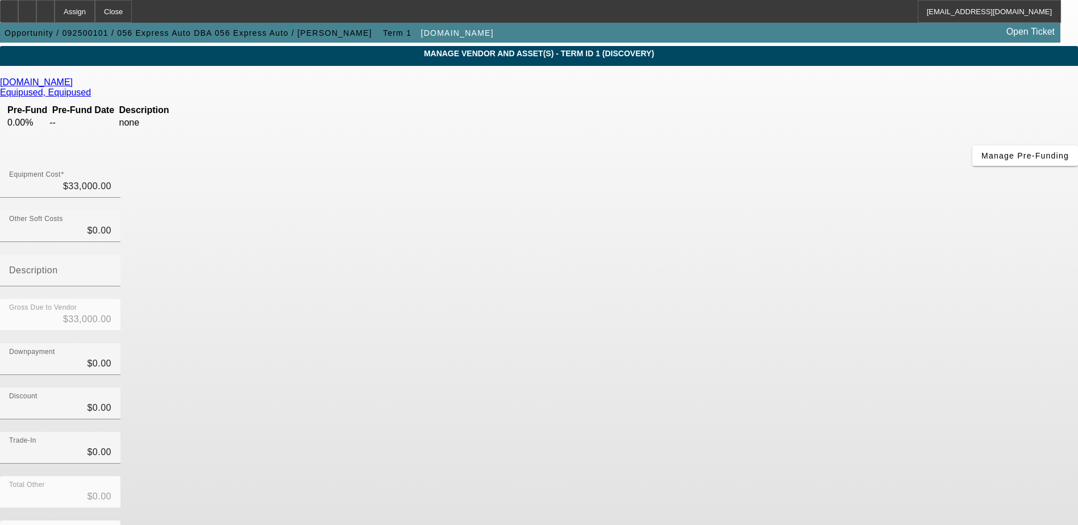
scroll to position [51, 0]
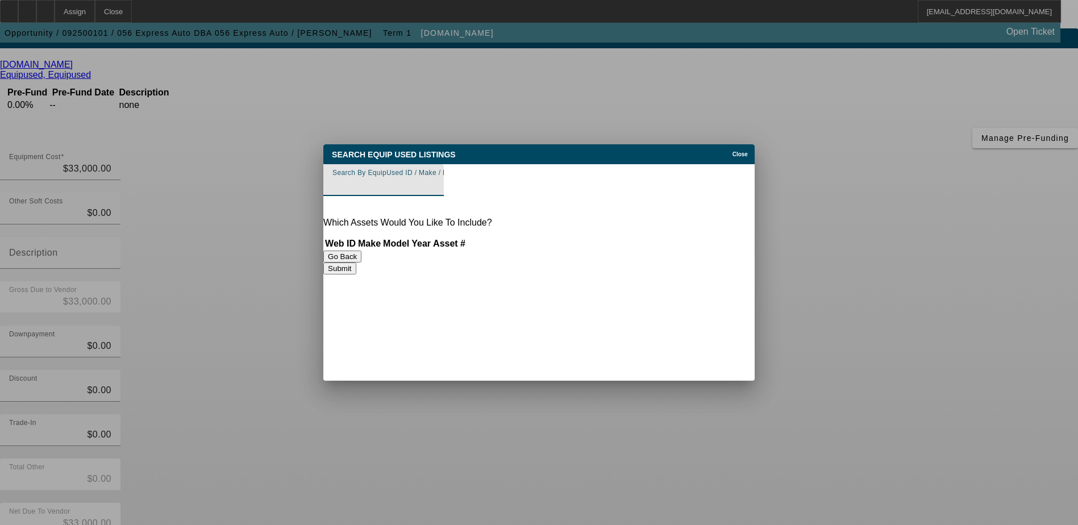
click at [435, 186] on input "Search By EquipUsed ID / Make / Model" at bounding box center [384, 185] width 102 height 14
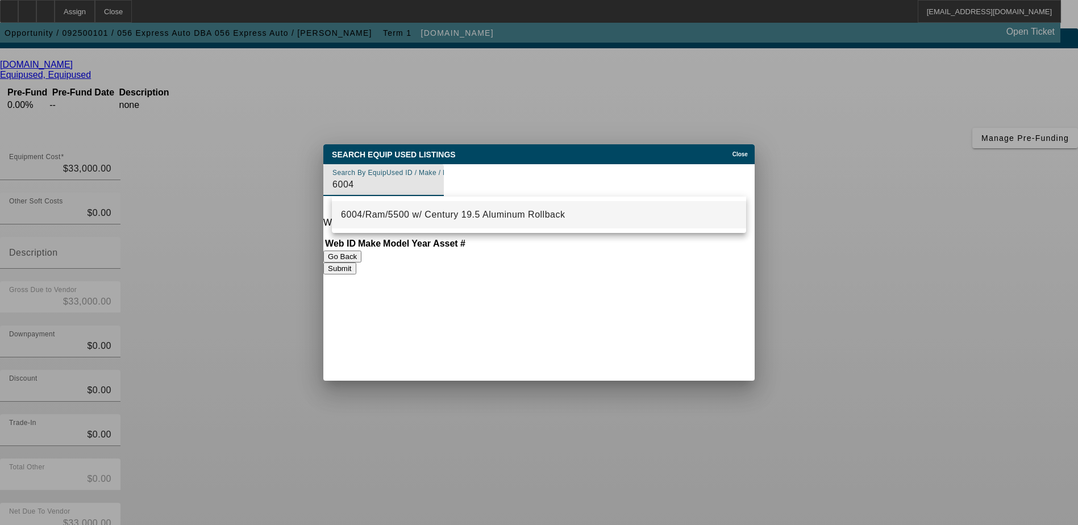
click at [465, 211] on span "6004/Ram/5500 w/ Century 19.5 Aluminum Rollback" at bounding box center [453, 215] width 224 height 10
type input "6004/Ram/5500 w/ Century 19.5 Aluminum Rollback"
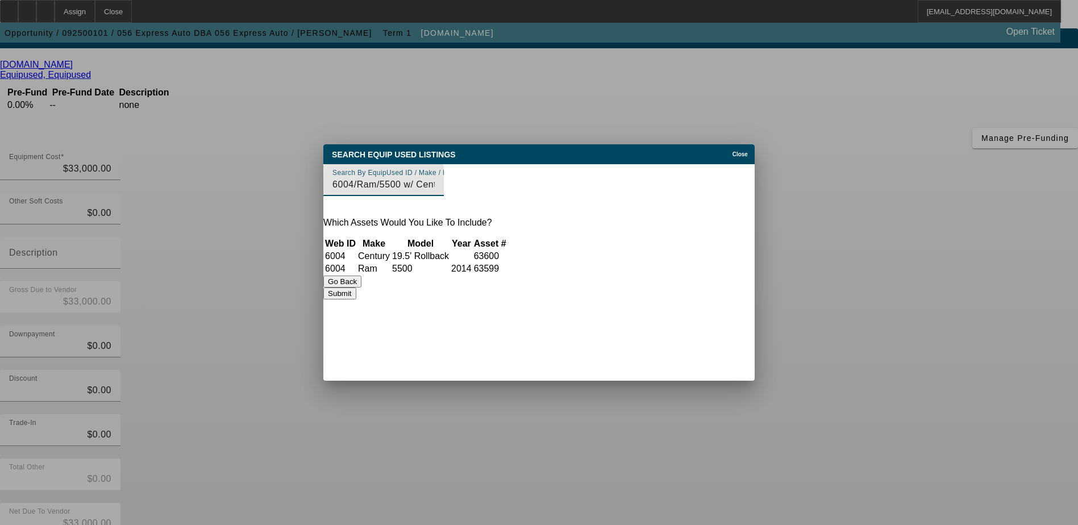
click at [356, 298] on button "Submit" at bounding box center [339, 294] width 32 height 12
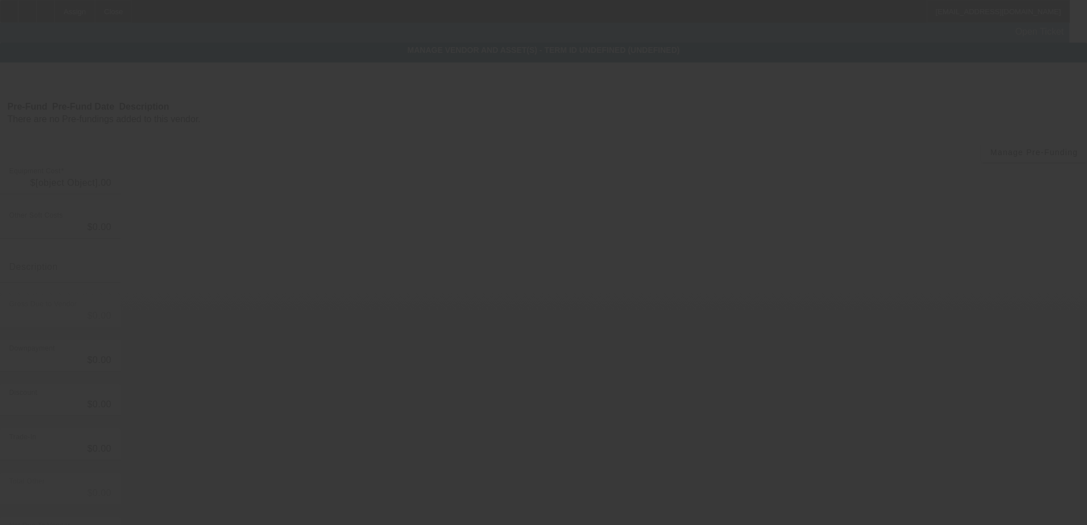
type input "$33,000.00"
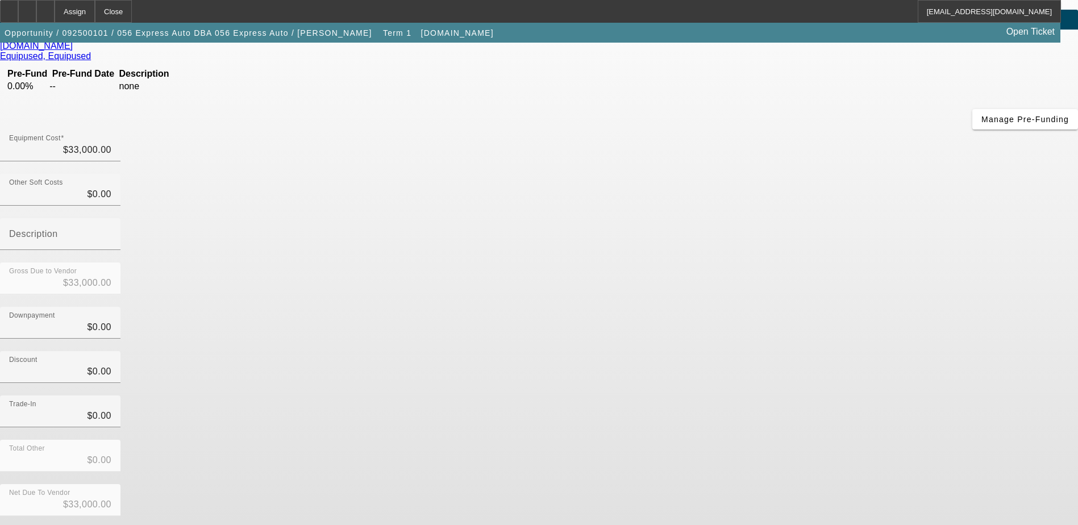
scroll to position [72, 0]
click at [32, 525] on button "Submit" at bounding box center [16, 532] width 32 height 12
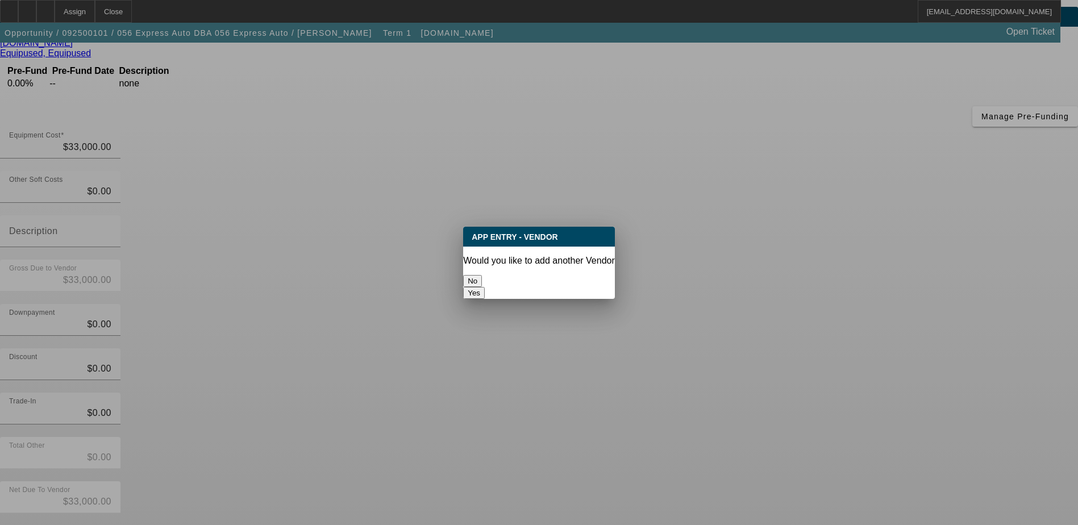
click at [482, 275] on button "No" at bounding box center [472, 281] width 19 height 12
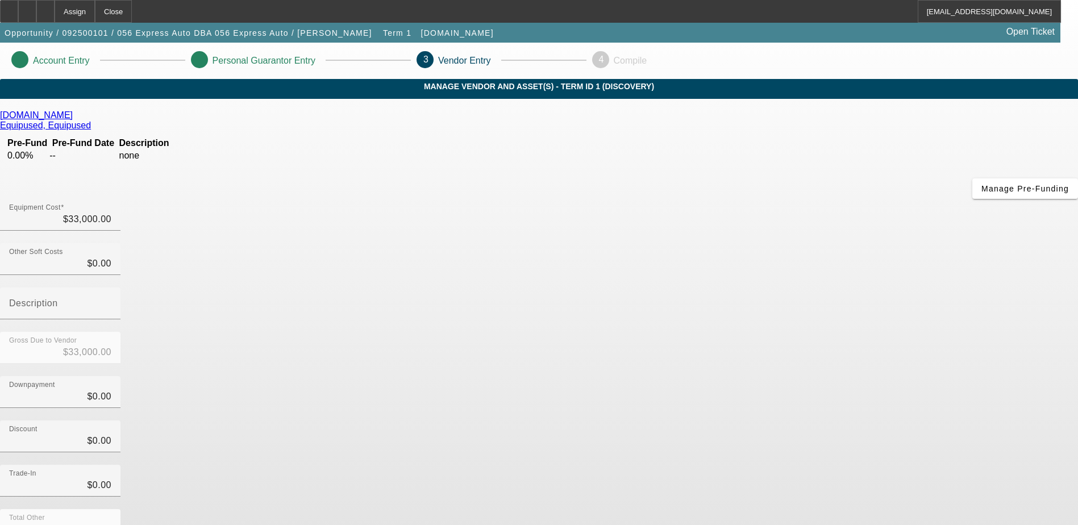
scroll to position [72, 0]
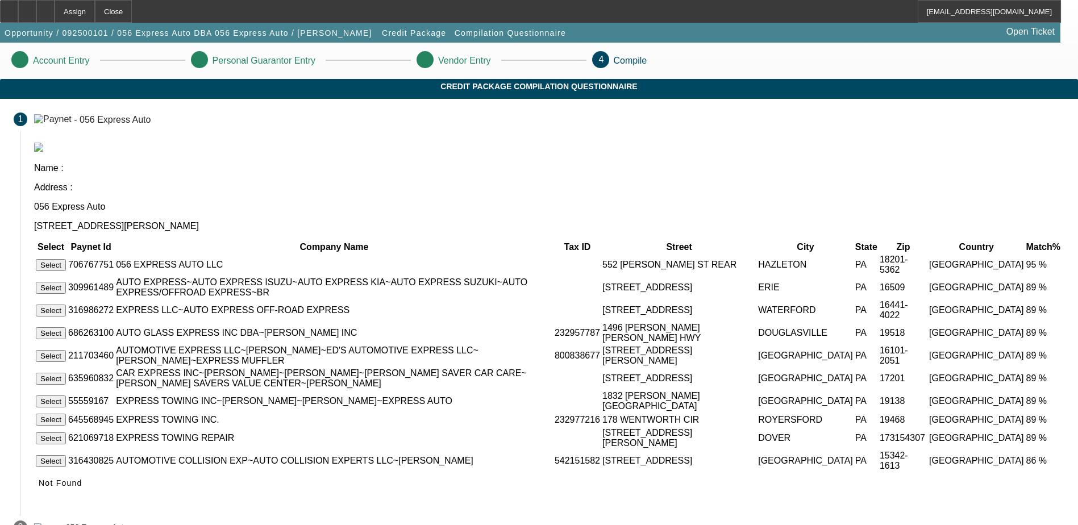
click at [66, 259] on button "Select" at bounding box center [51, 265] width 30 height 12
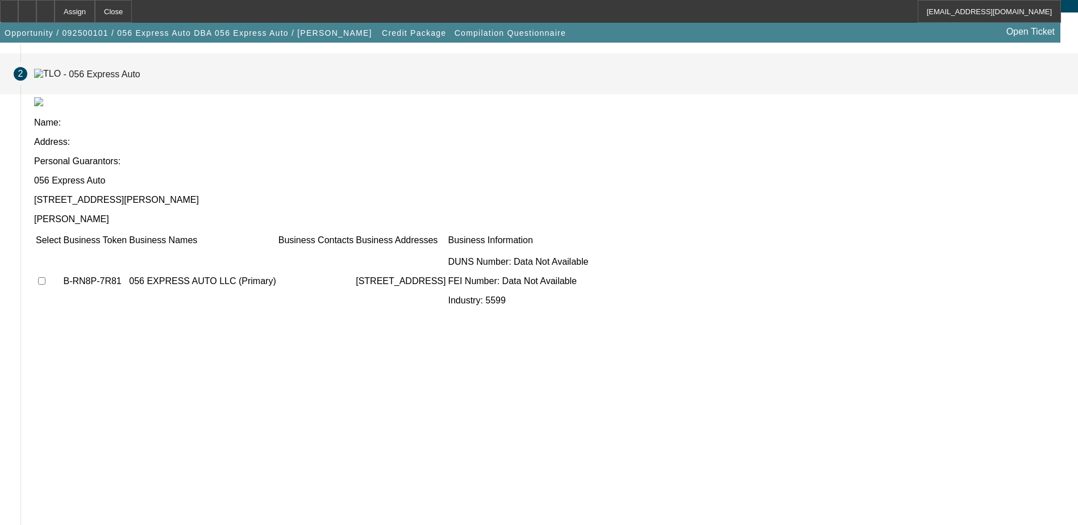
click at [45, 277] on input "checkbox" at bounding box center [41, 280] width 7 height 7
checkbox input "true"
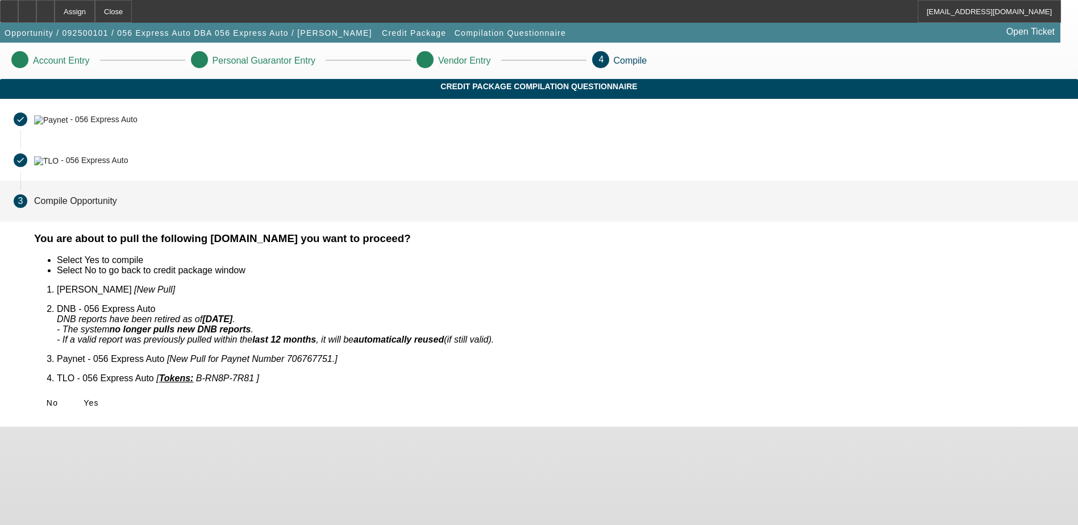
scroll to position [0, 0]
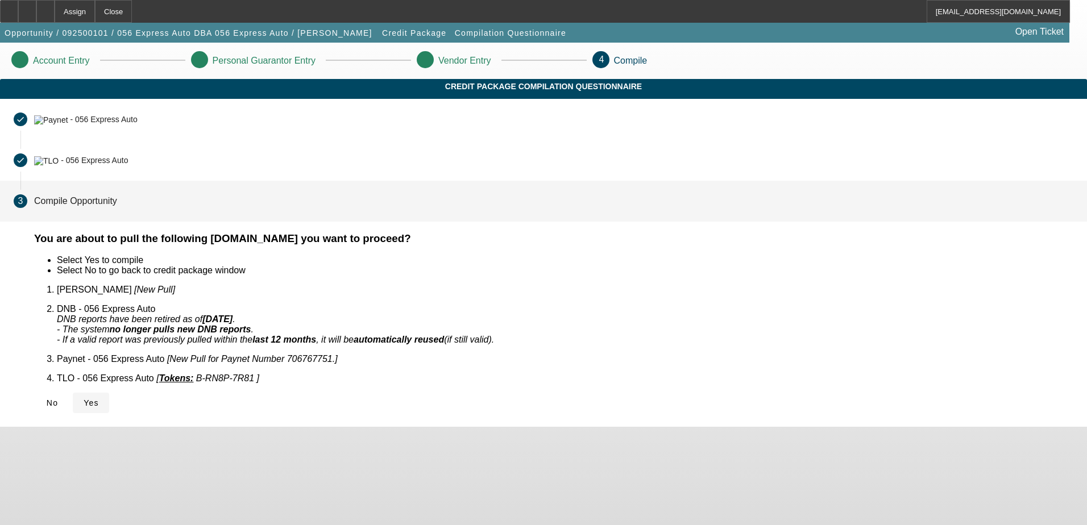
click at [99, 398] on span "Yes" at bounding box center [91, 402] width 15 height 9
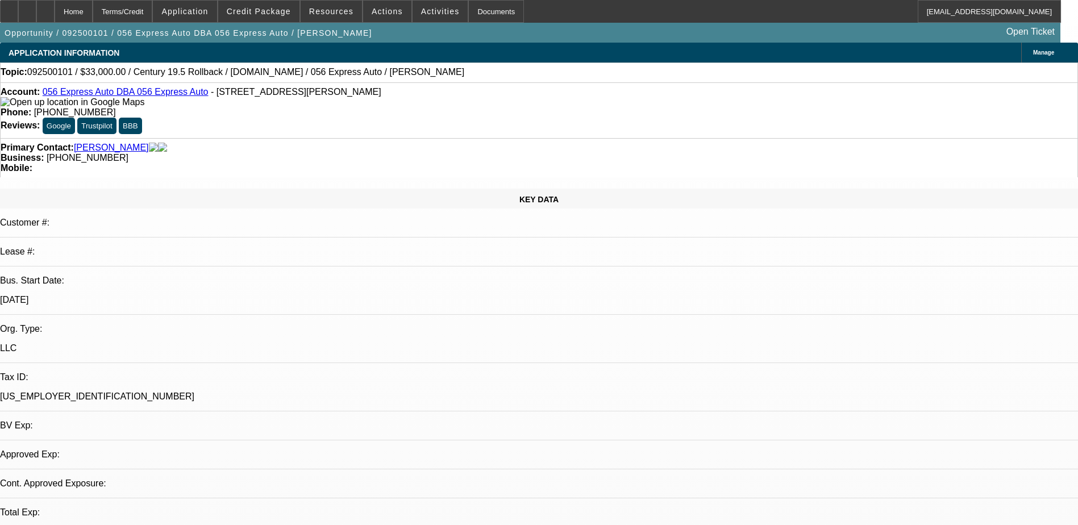
select select "0"
select select "2"
select select "0.1"
select select "4"
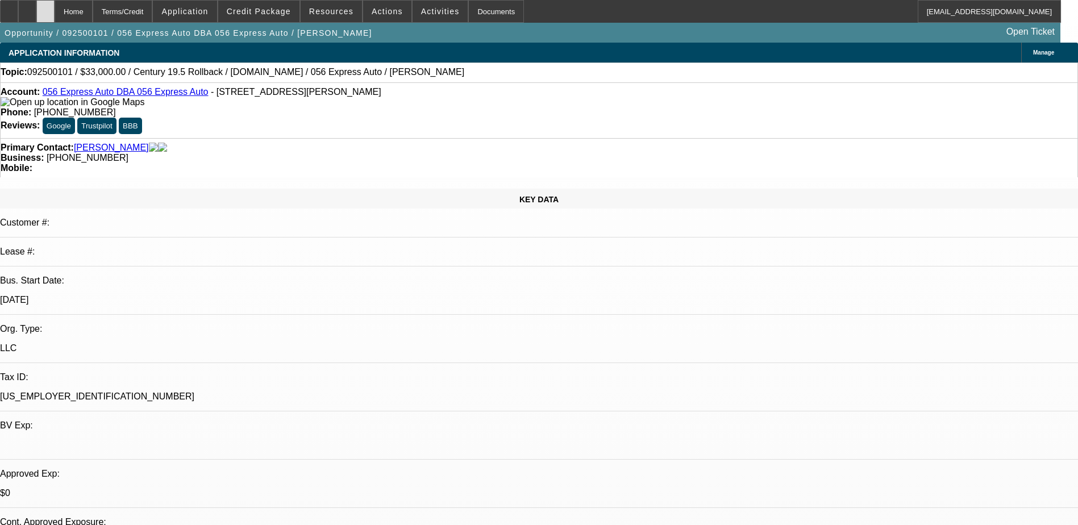
click at [45, 7] on icon at bounding box center [45, 7] width 0 height 0
select select "0"
select select "2"
select select "0.1"
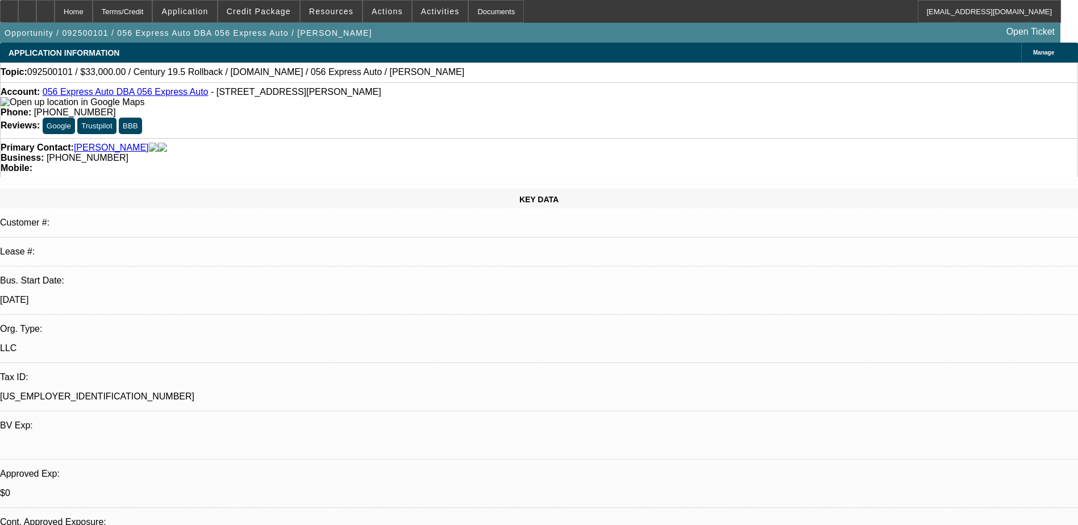
select select "4"
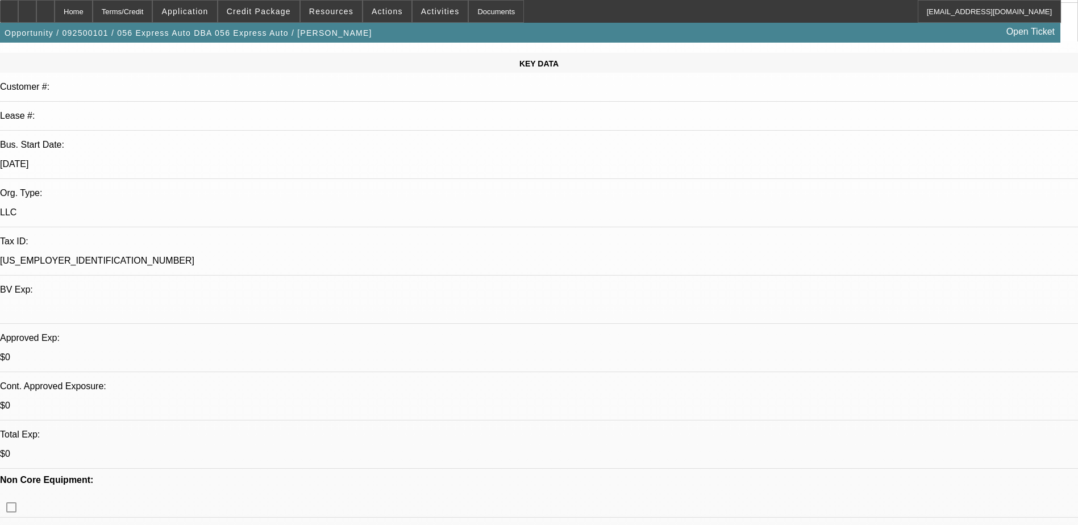
scroll to position [284, 0]
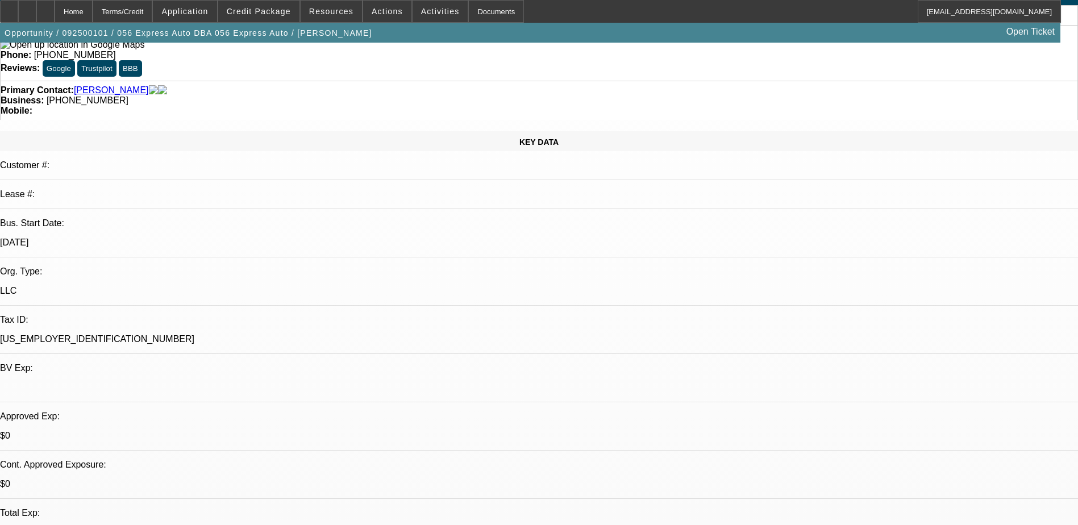
scroll to position [57, 0]
click at [55, 13] on div at bounding box center [45, 11] width 18 height 23
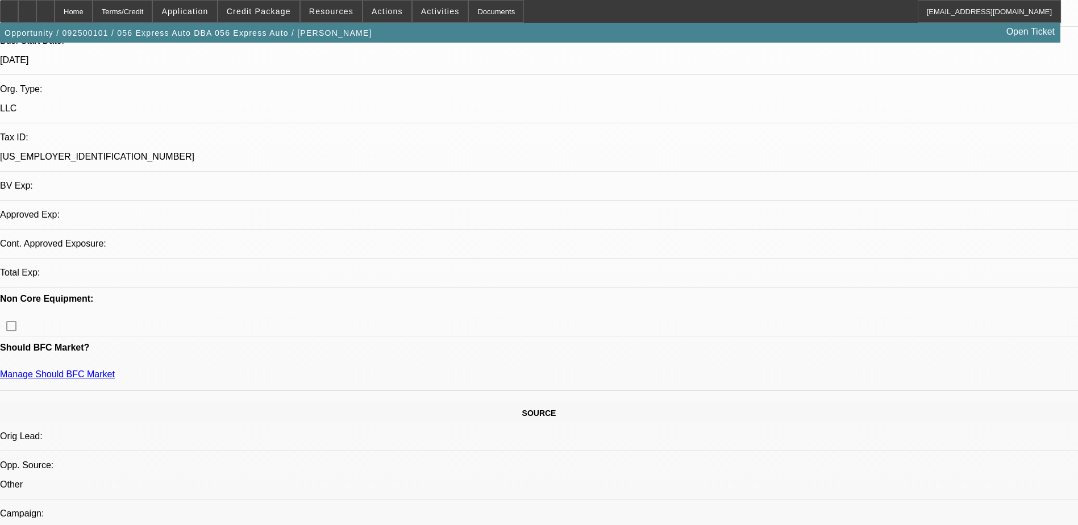
select select "0"
select select "2"
select select "0.1"
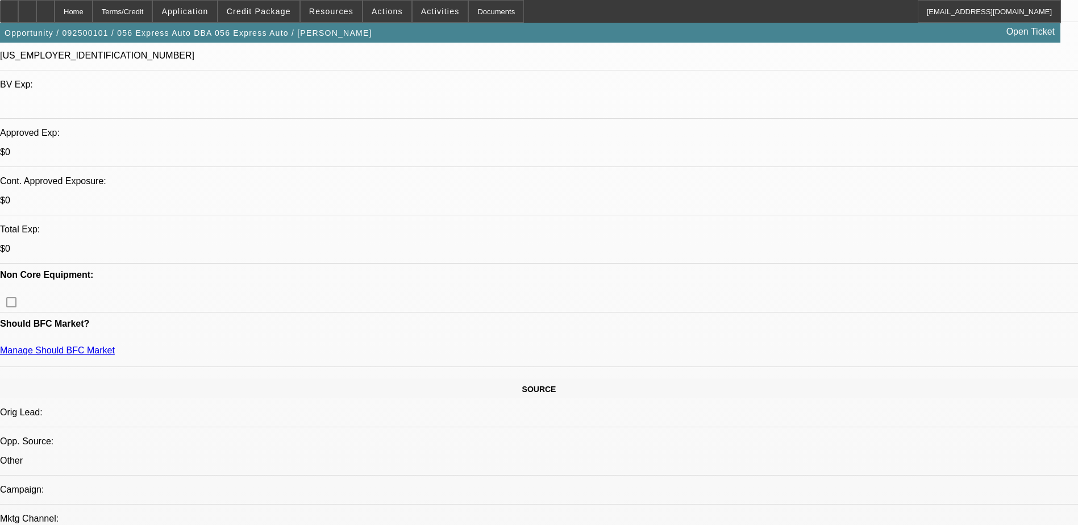
select select "1"
select select "2"
select select "4"
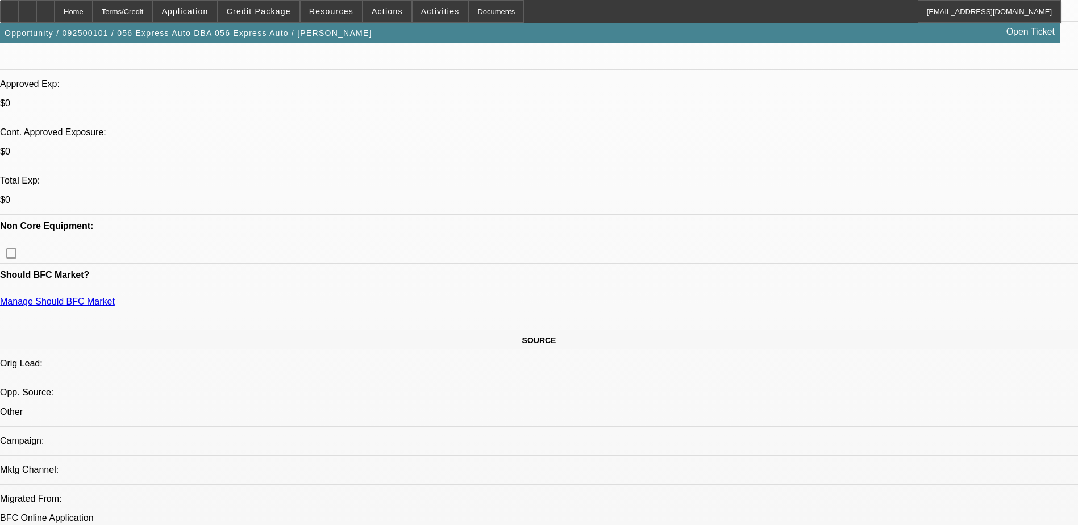
scroll to position [318, 0]
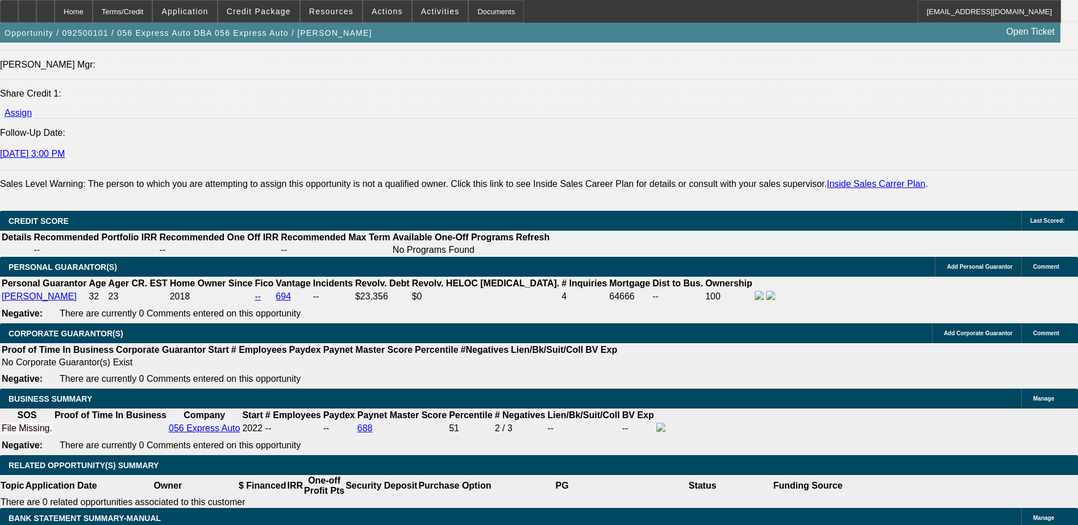
scroll to position [1569, 0]
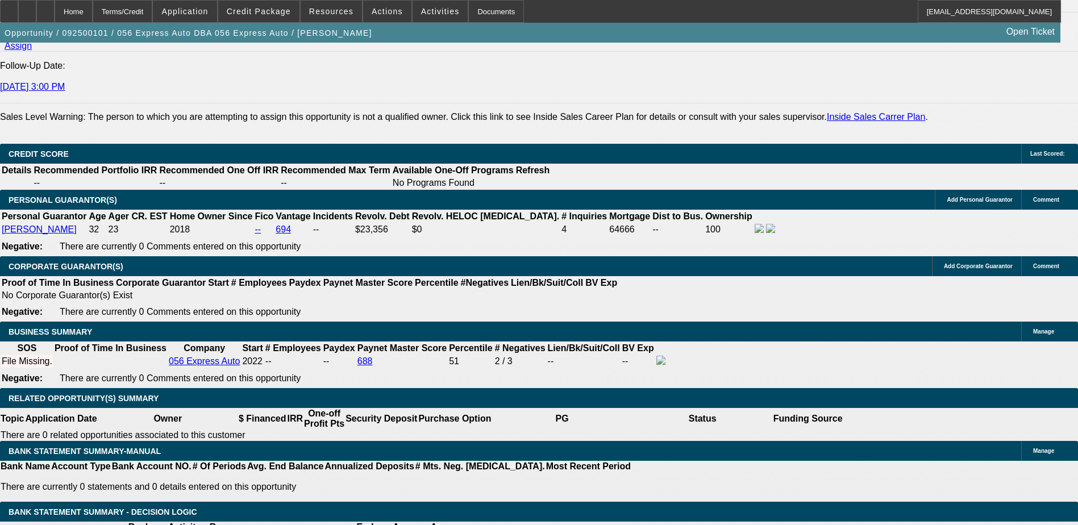
type input "$0.00"
type input "UNKNOWN"
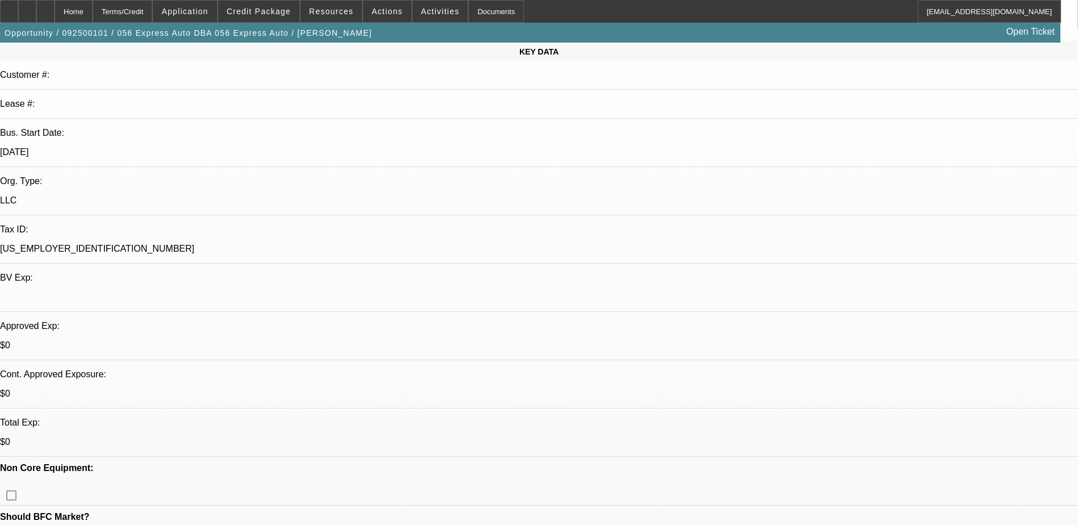
scroll to position [0, 0]
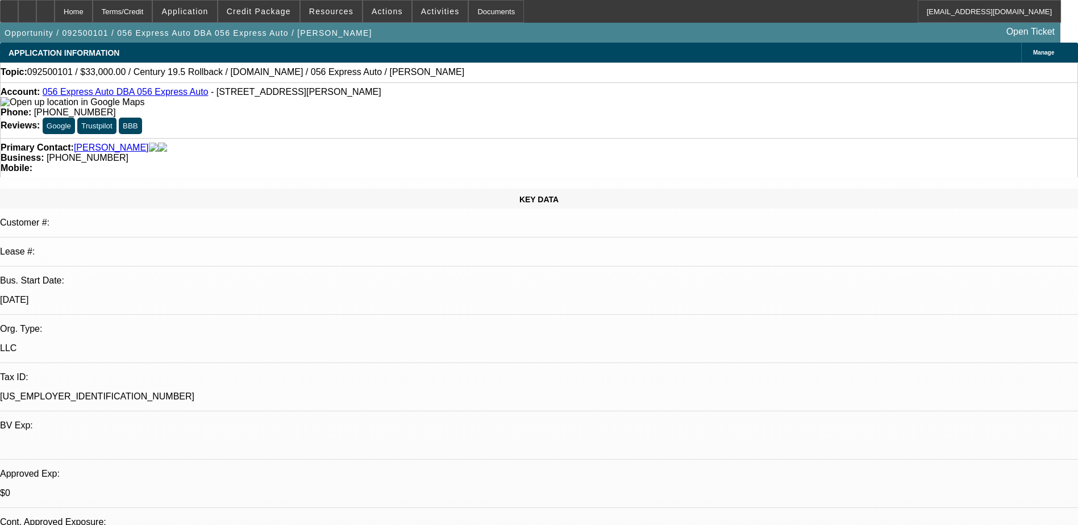
click at [521, 82] on div "Topic: 092500101 / $33,000.00 / Century 19.5 Rollback / [DOMAIN_NAME] / 056 Exp…" at bounding box center [539, 73] width 1078 height 20
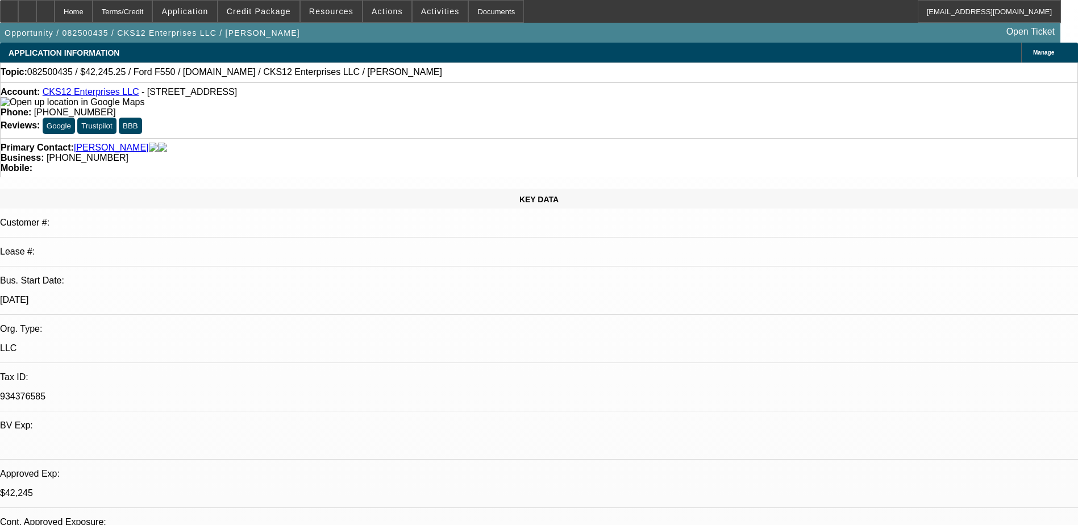
select select "0"
select select "2"
select select "0.1"
select select "0.15"
select select "0.1"
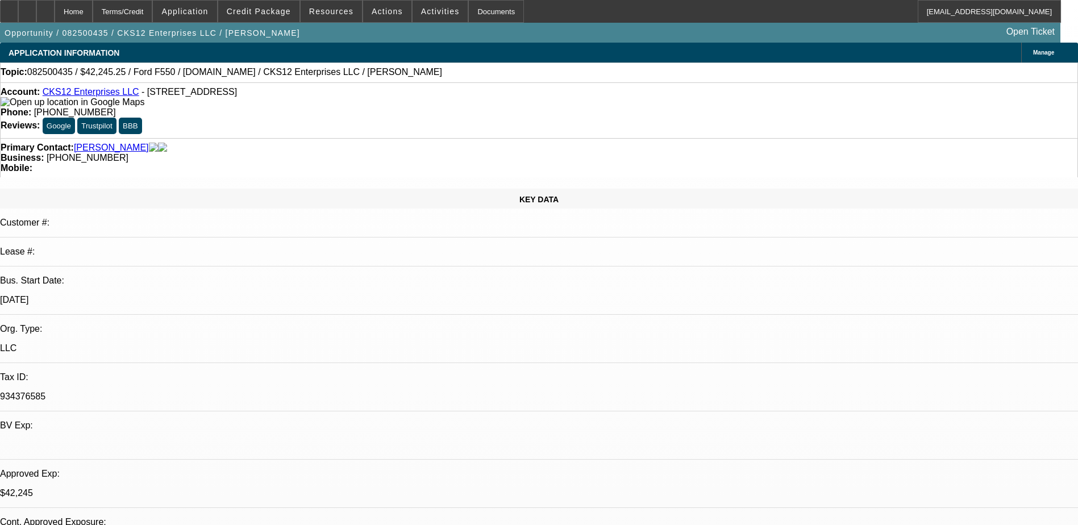
select select "0"
select select "2"
select select "0.1"
select select "0"
select select "2"
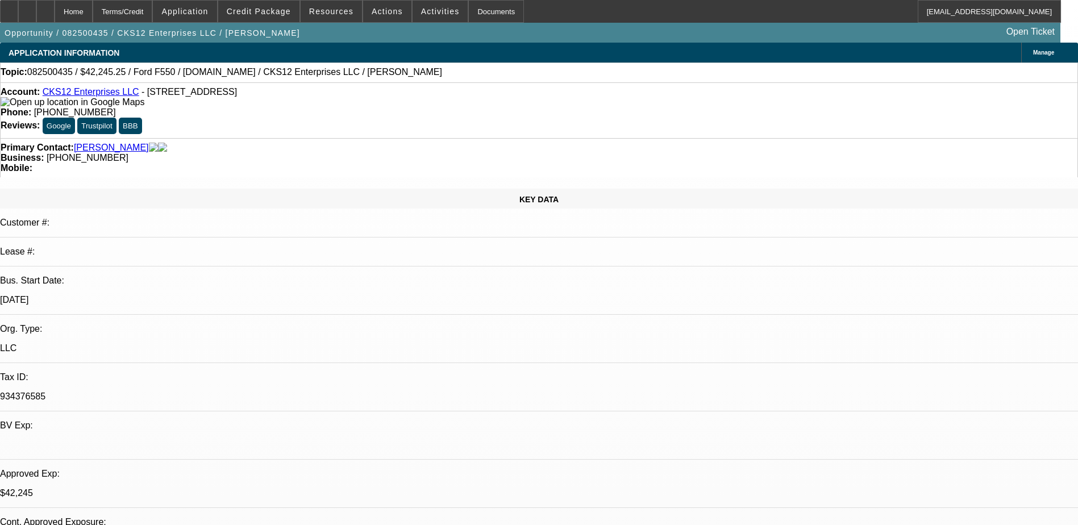
select select "0.1"
select select "1"
select select "2"
select select "4"
select select "1"
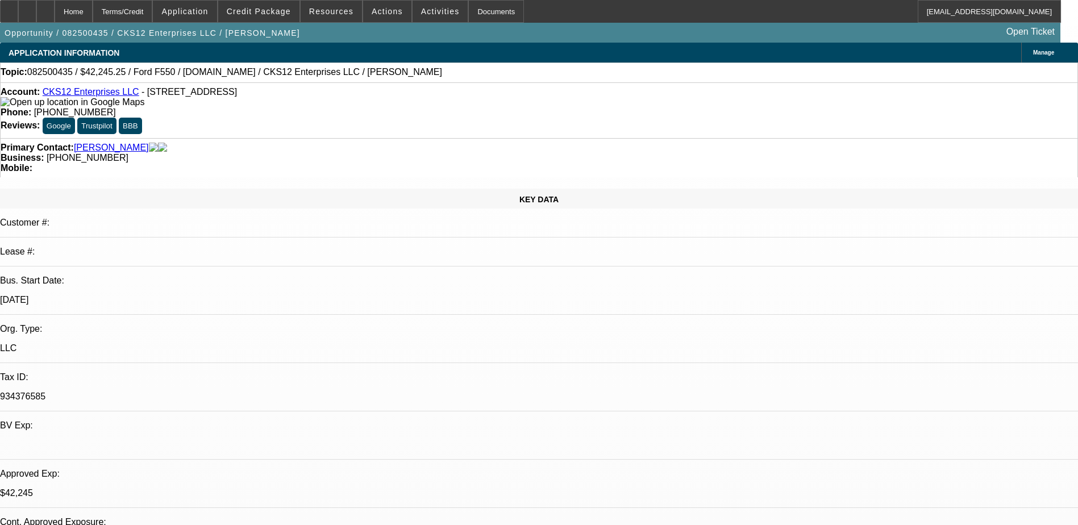
select select "2"
select select "4"
select select "1"
select select "2"
select select "4"
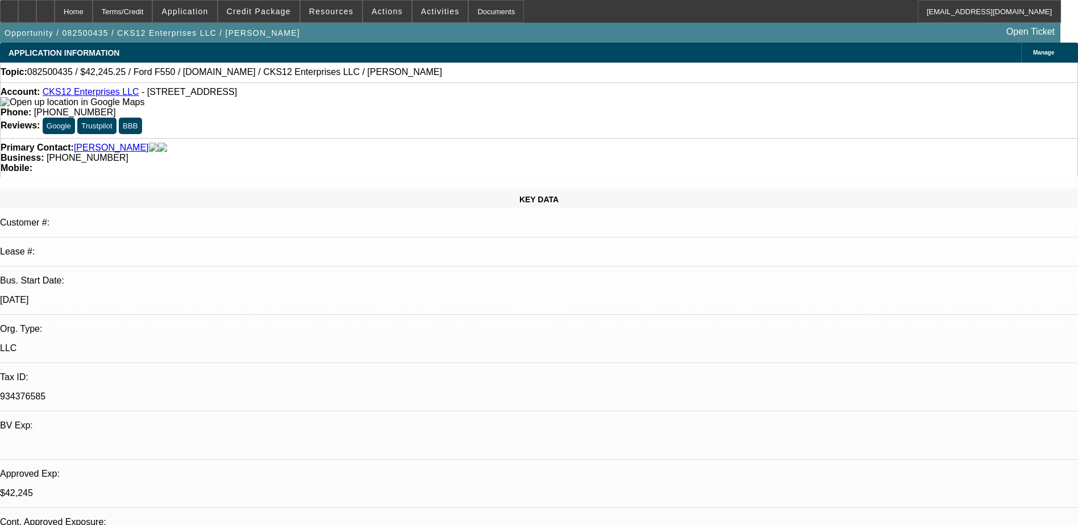
select select "1"
select select "2"
select select "4"
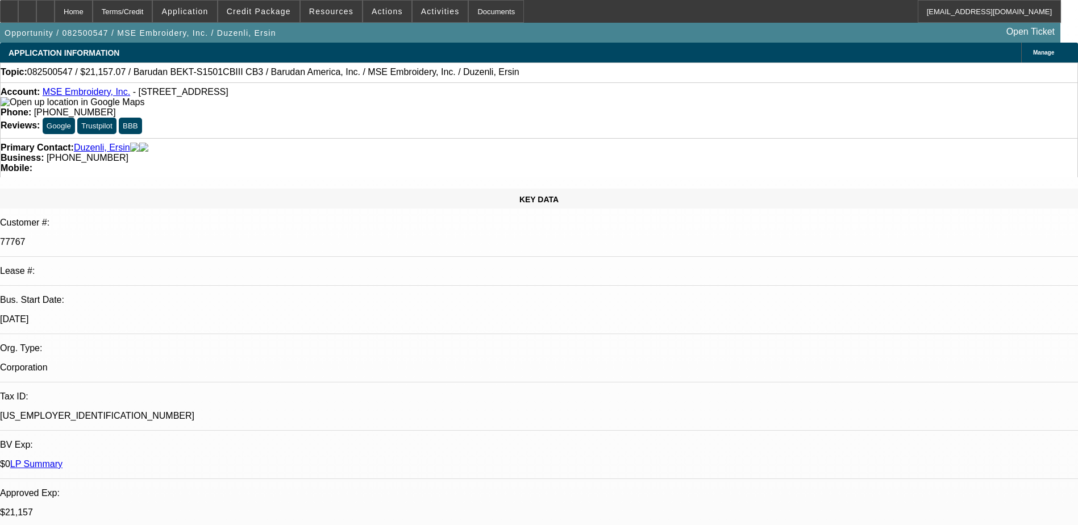
select select "0"
select select "2"
select select "0"
select select "6"
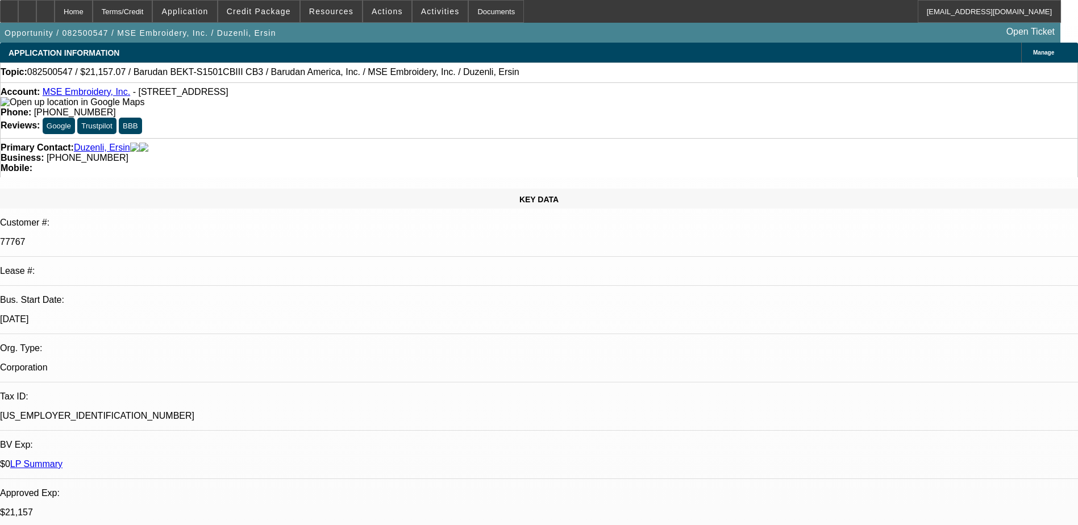
select select "0"
select select "3"
select select "0"
select select "6"
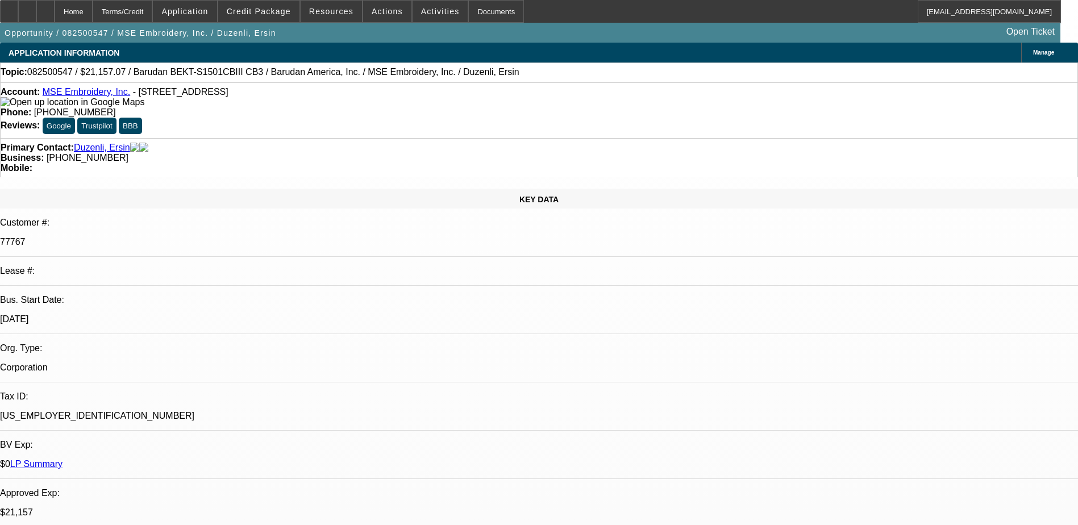
select select "0"
select select "2"
select select "0"
select select "6"
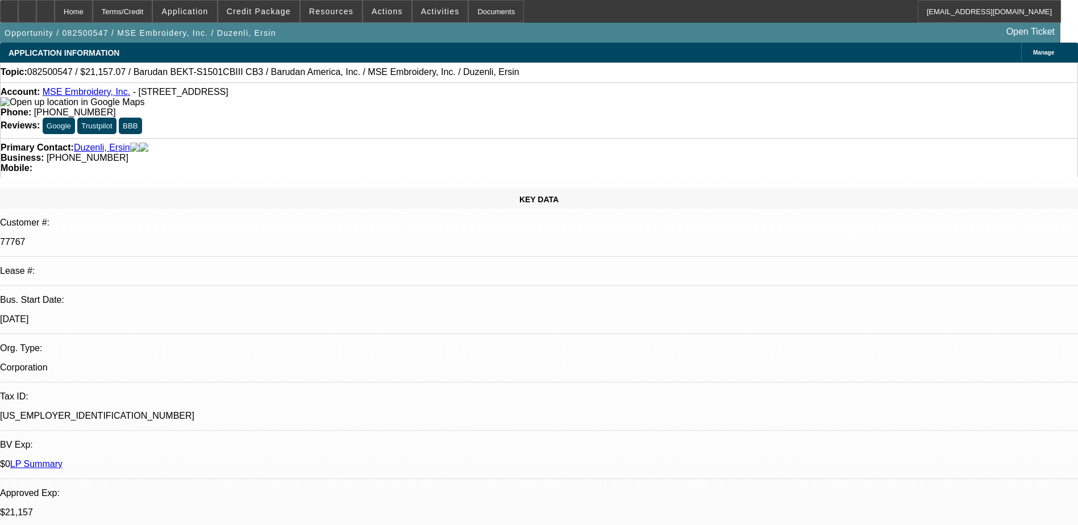
select select "0"
select select "2"
select select "0"
select select "6"
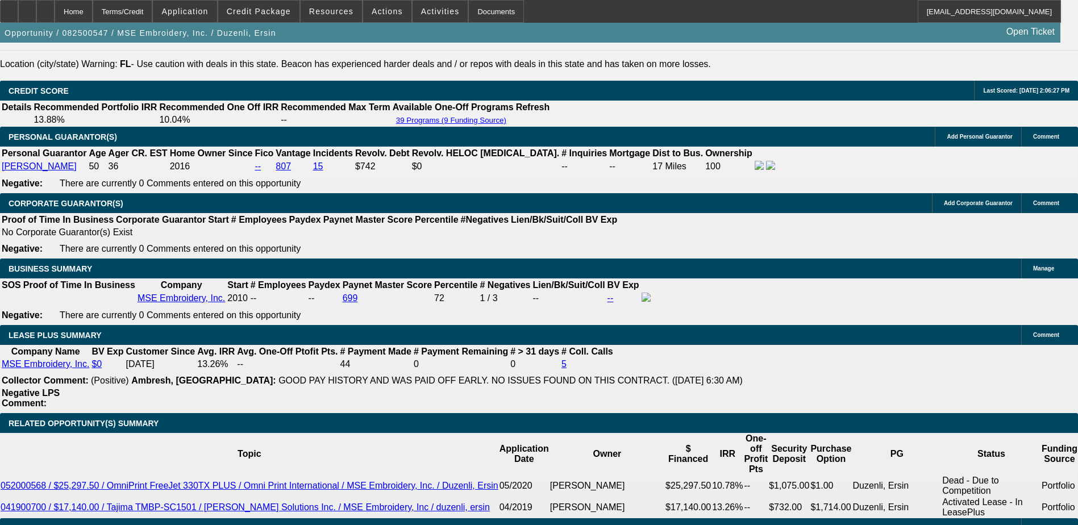
scroll to position [1705, 0]
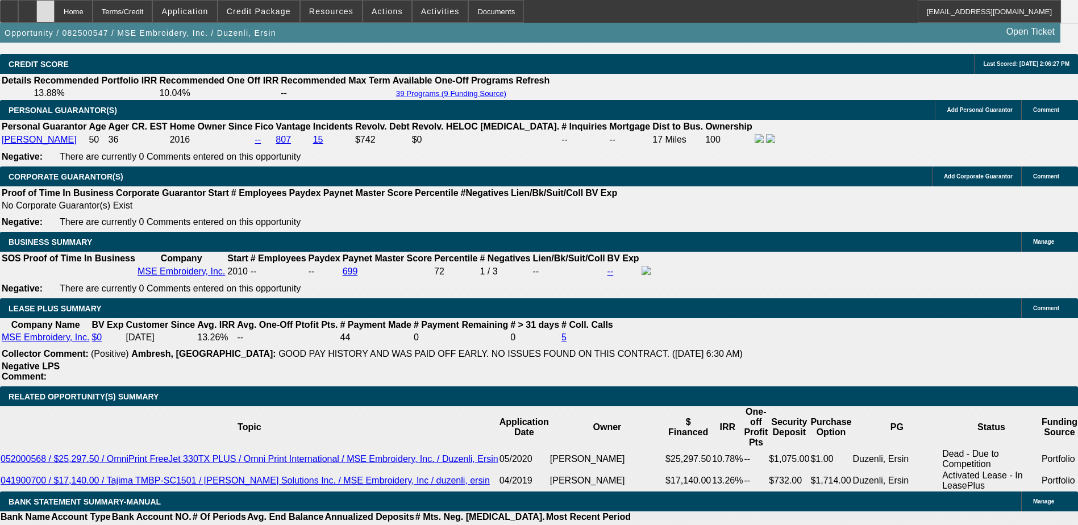
click at [55, 7] on div at bounding box center [45, 11] width 18 height 23
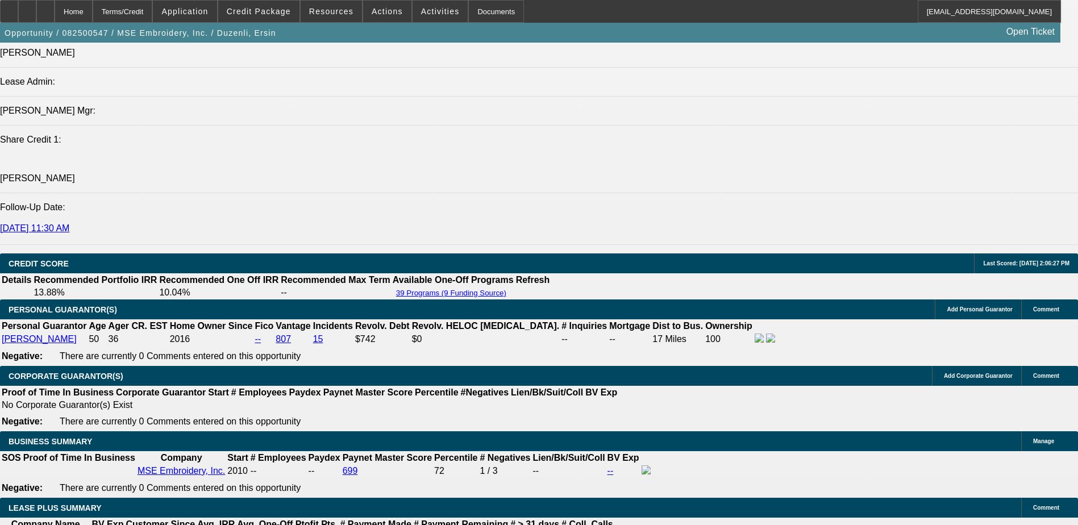
select select "0"
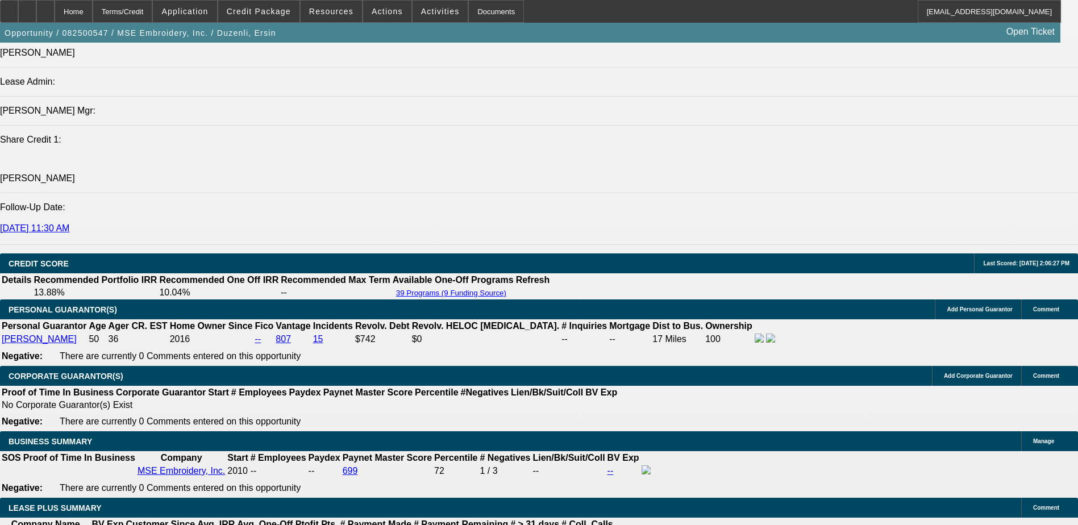
select select "0"
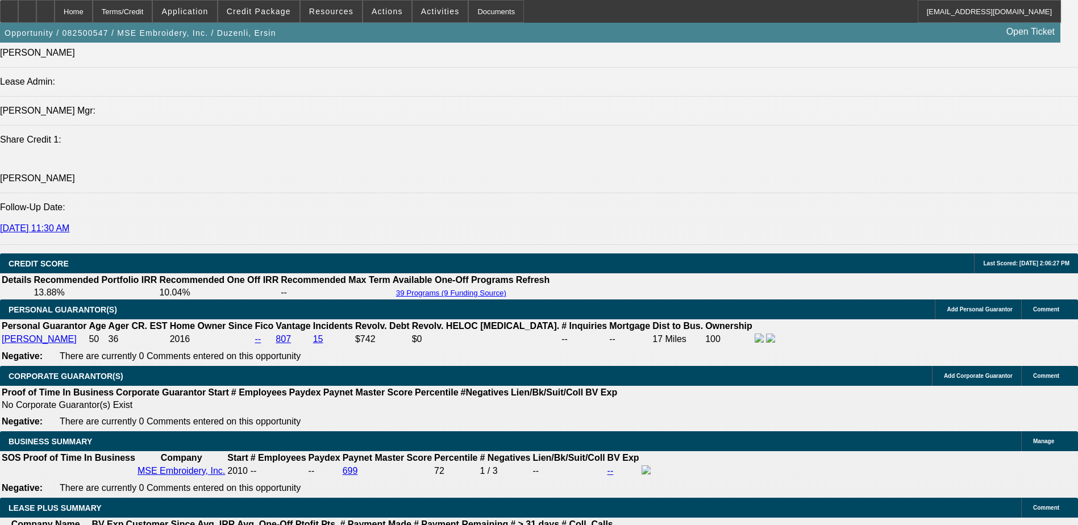
select select "0"
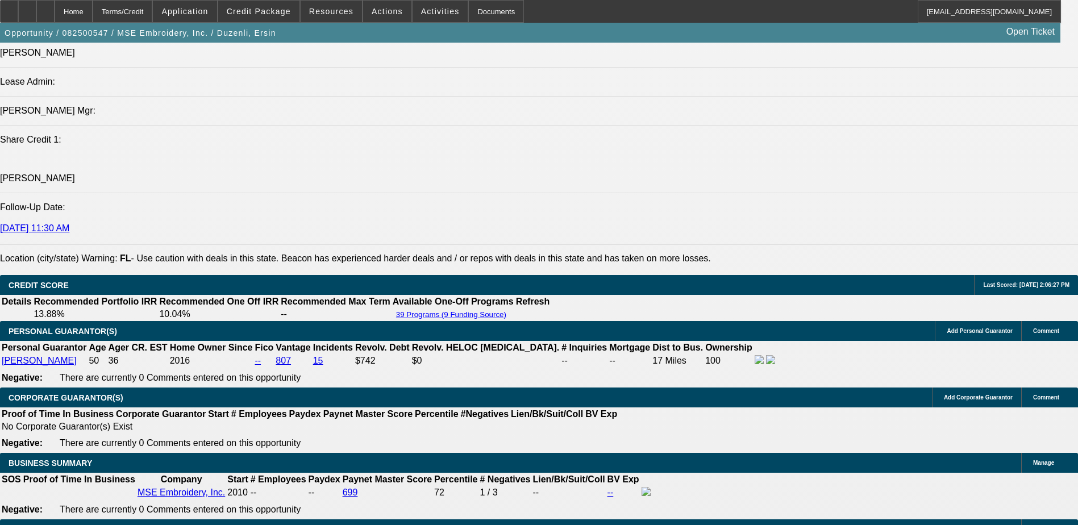
select select "1"
select select "6"
select select "1"
select select "2"
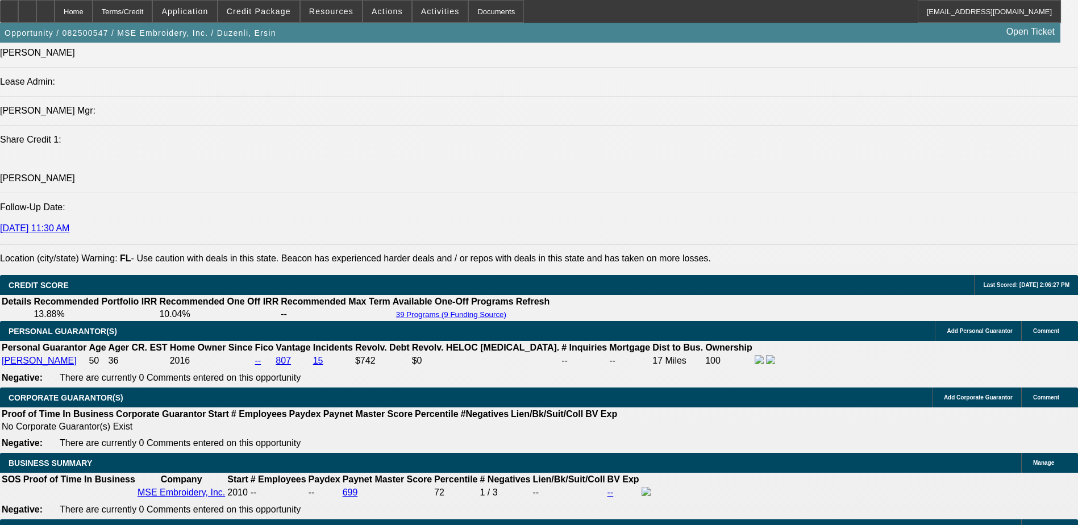
select select "6"
select select "1"
select select "6"
select select "1"
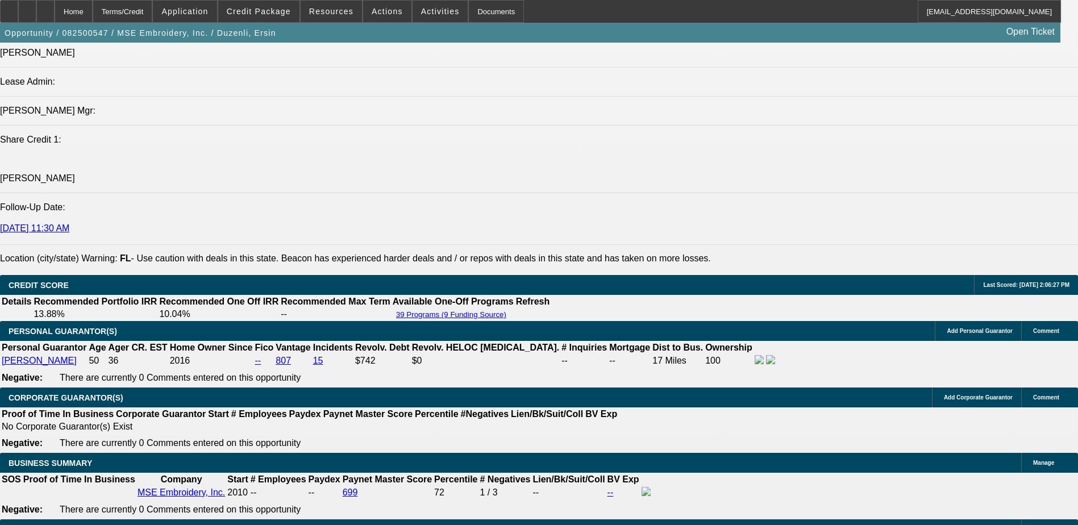
select select "2"
select select "6"
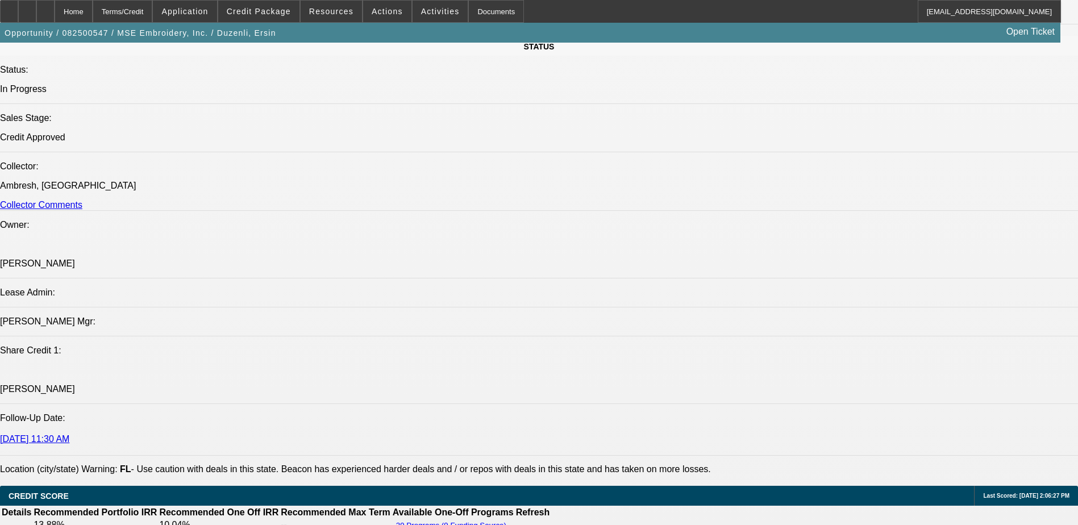
scroll to position [1361, 0]
